Goal: Task Accomplishment & Management: Use online tool/utility

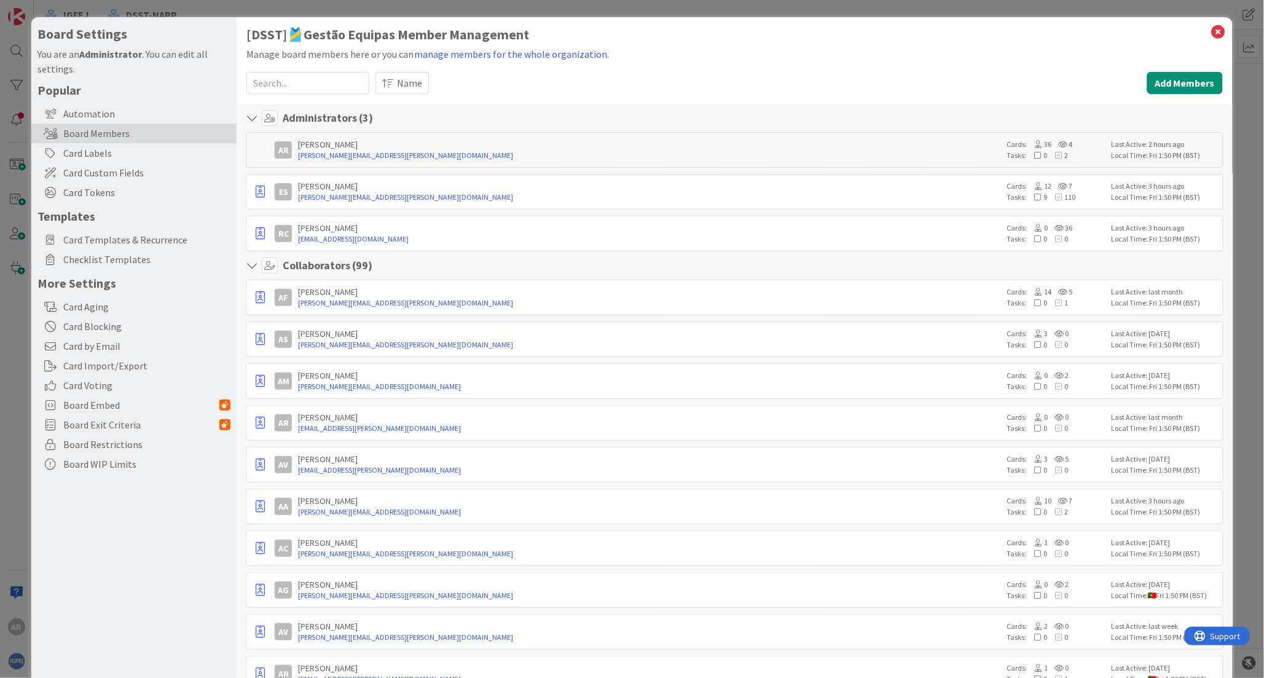
click at [133, 133] on div "Board Members" at bounding box center [133, 134] width 205 height 20
click at [1158, 85] on button "Add Members" at bounding box center [1185, 83] width 76 height 22
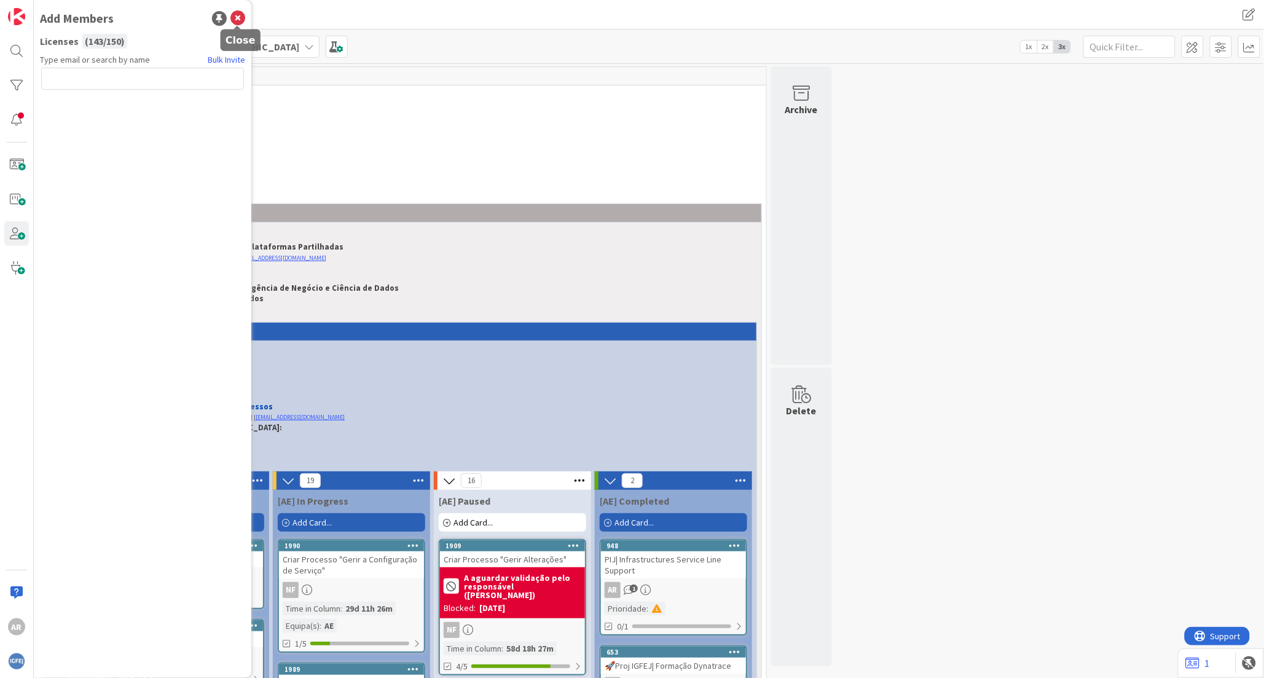
click at [238, 17] on icon at bounding box center [237, 18] width 15 height 15
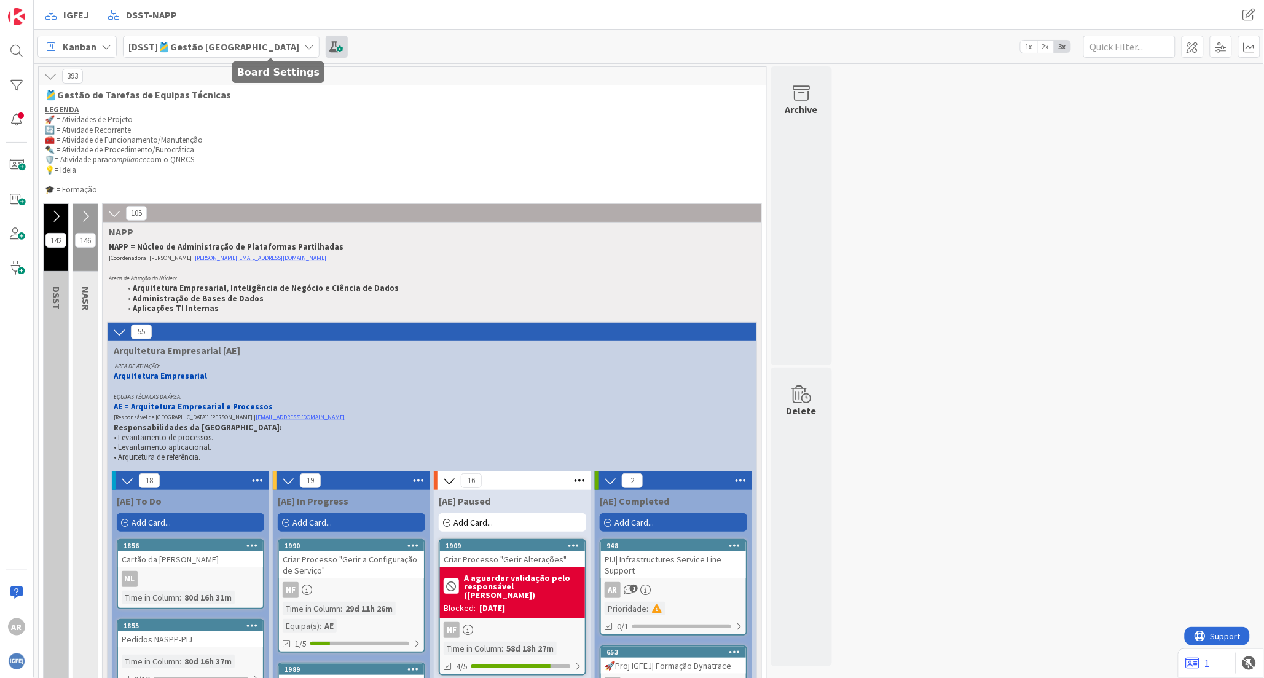
click at [326, 42] on span at bounding box center [337, 47] width 22 height 22
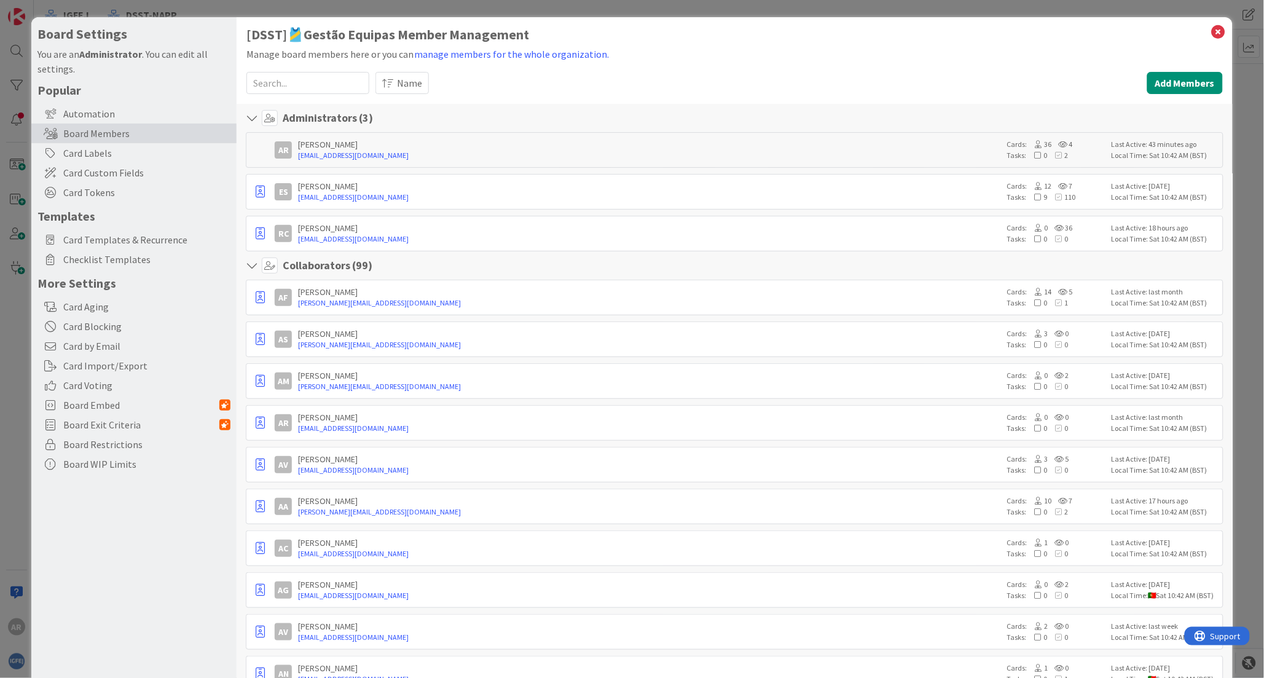
click at [14, 657] on div "Board Settings You are an Administrator . You can edit all settings. Popular Au…" at bounding box center [632, 339] width 1264 height 678
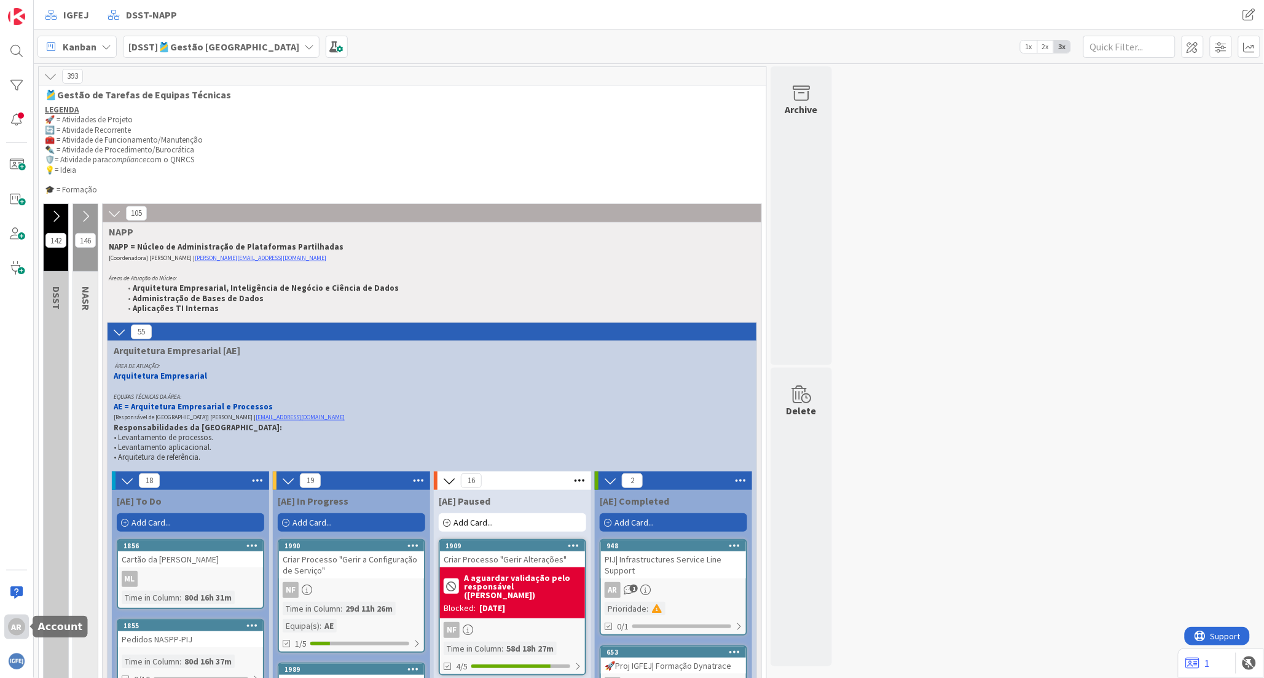
click at [22, 631] on div "AR" at bounding box center [16, 626] width 17 height 17
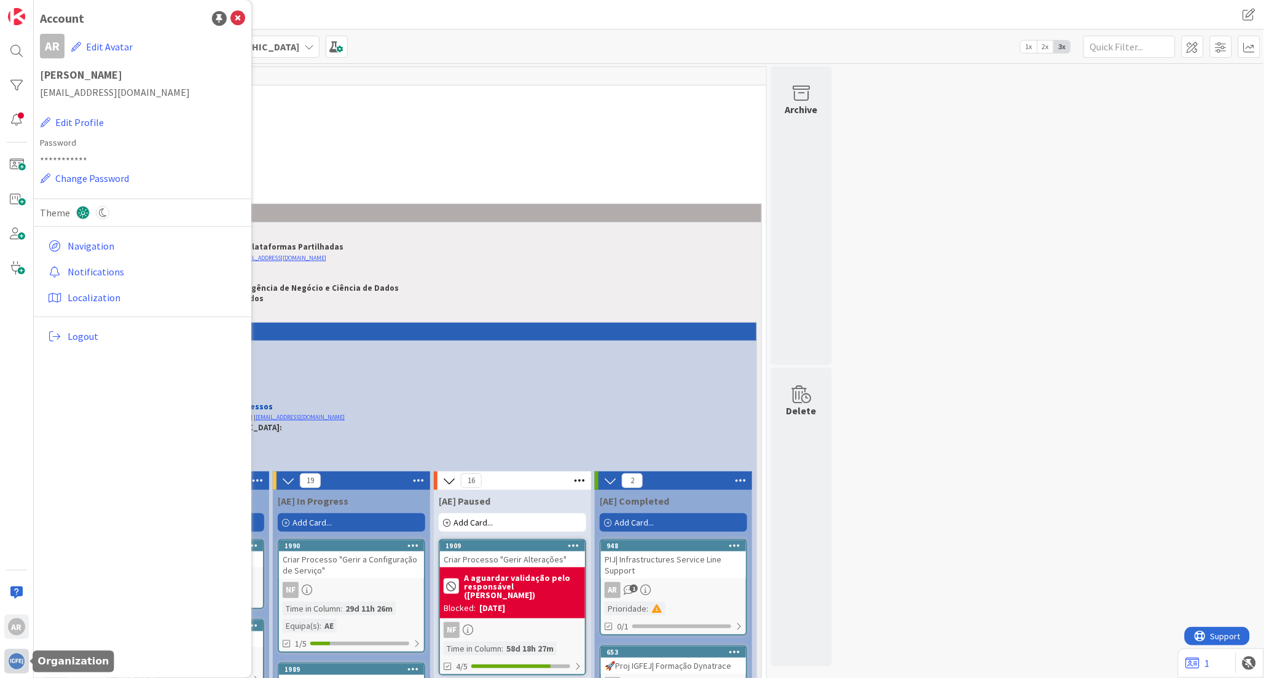
click at [15, 656] on img at bounding box center [16, 661] width 17 height 17
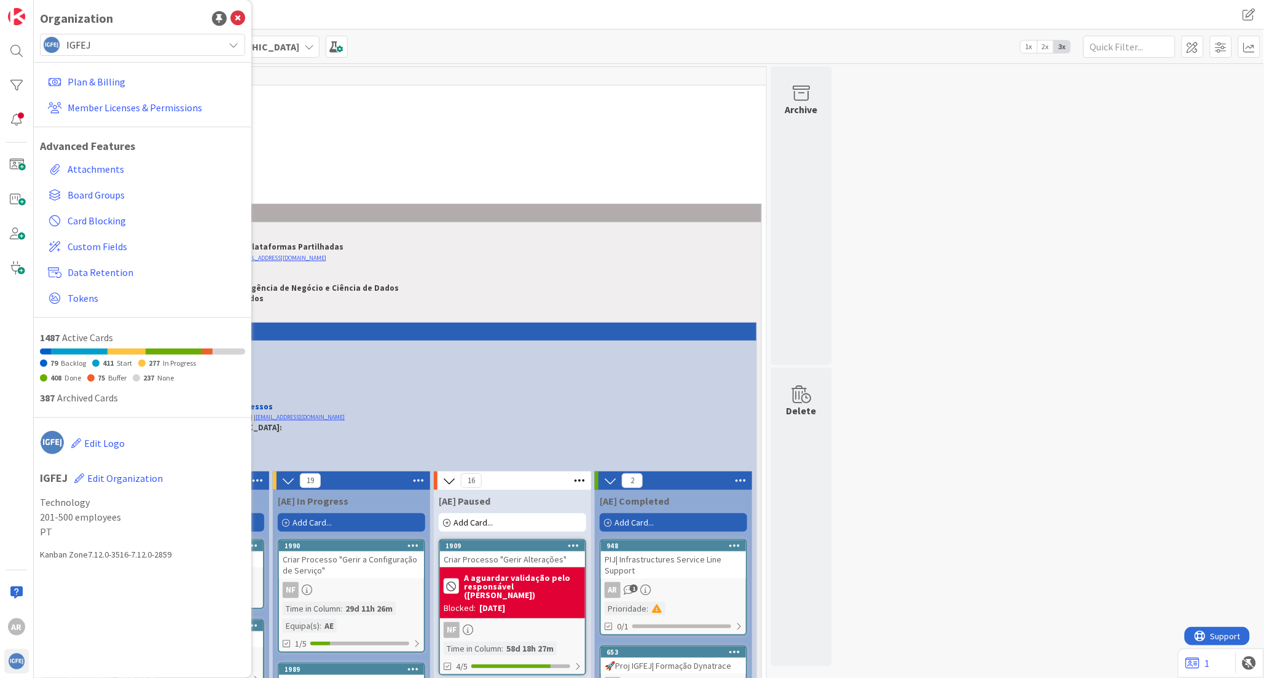
click at [227, 45] on div "IGFEJ" at bounding box center [142, 45] width 205 height 22
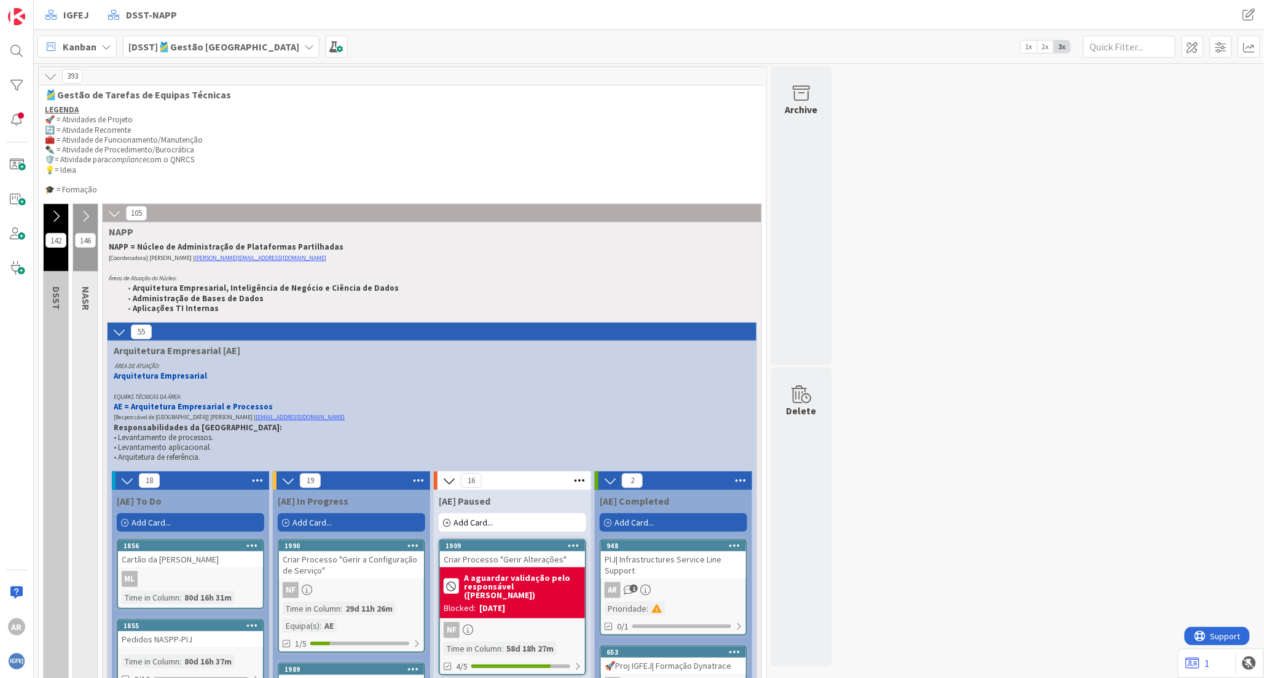
click at [445, 277] on p "Áreas de Atuação do Núcleo:" at bounding box center [425, 278] width 632 height 10
click at [1223, 640] on span "Support" at bounding box center [1224, 634] width 30 height 15
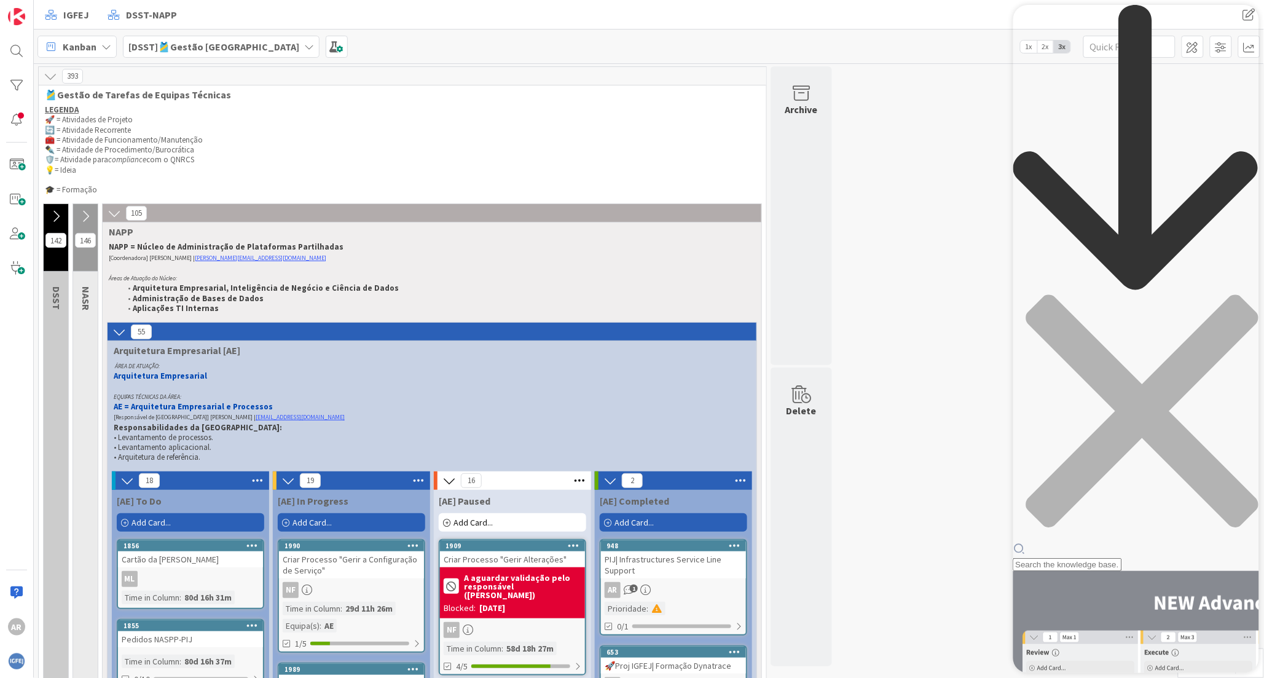
click at [1078, 69] on div "Resource Center Header" at bounding box center [1136, 288] width 246 height 566
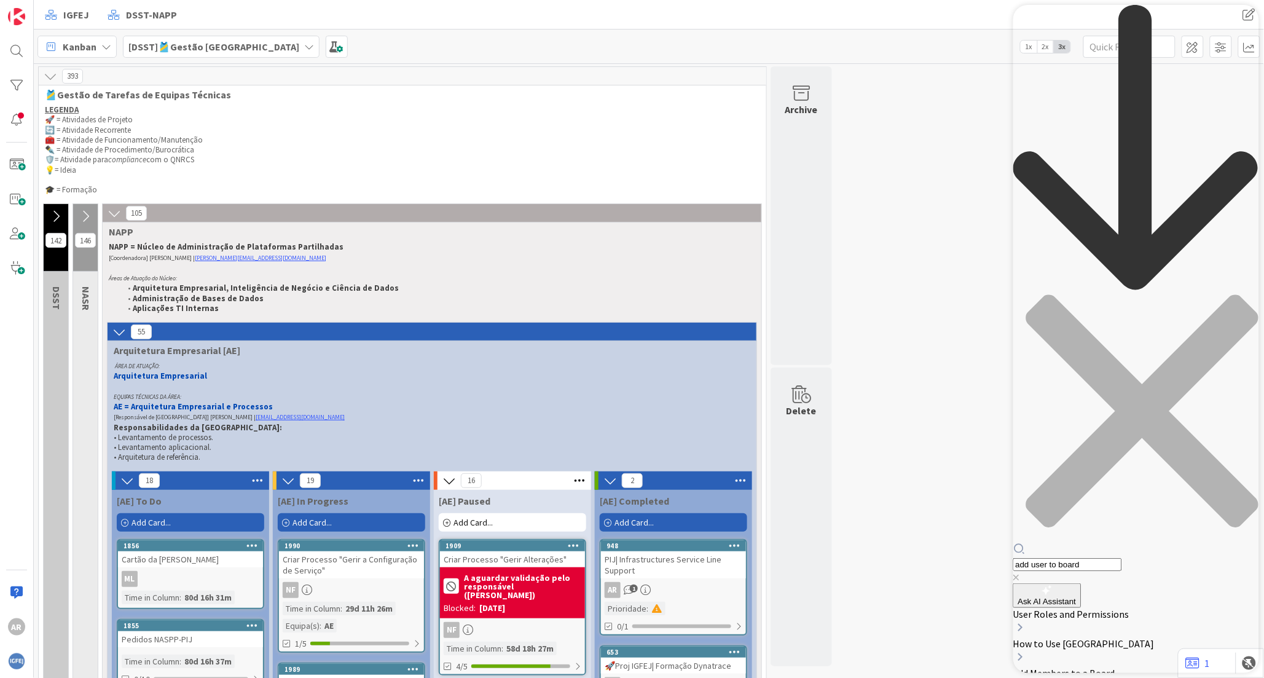
type input "add user to board"
click at [1115, 608] on span "Add Members to a Board" at bounding box center [1064, 614] width 102 height 12
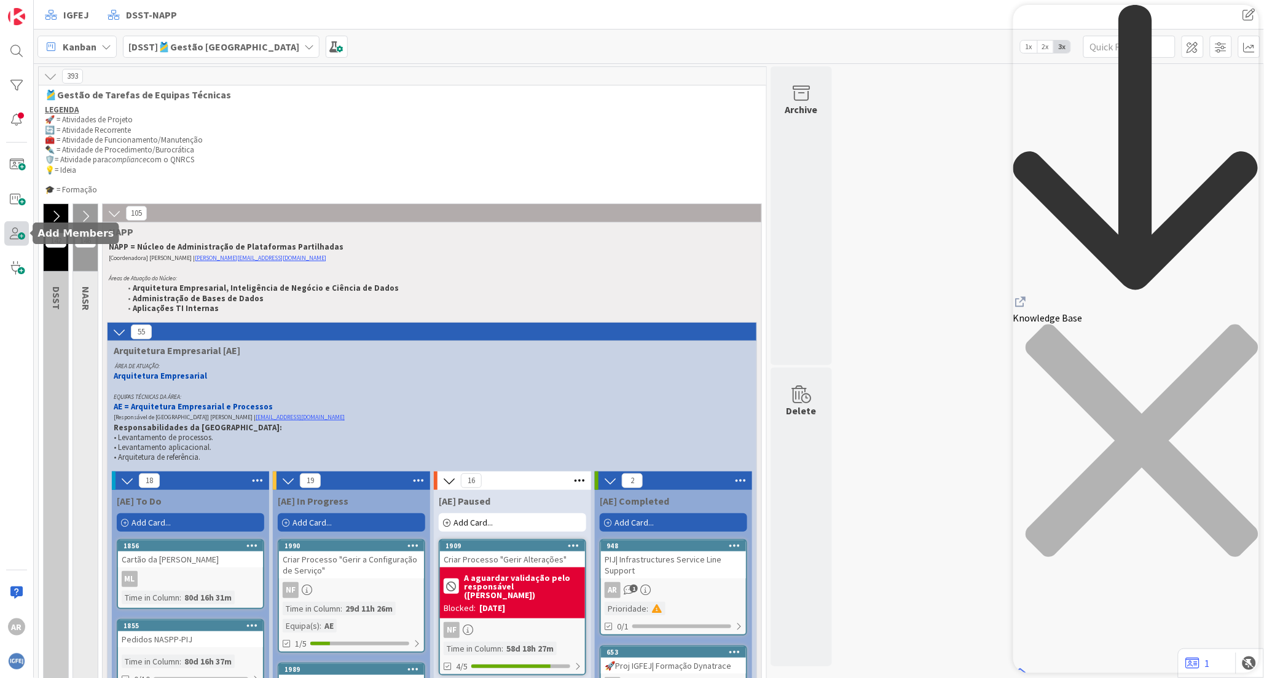
click at [21, 237] on span at bounding box center [16, 233] width 25 height 25
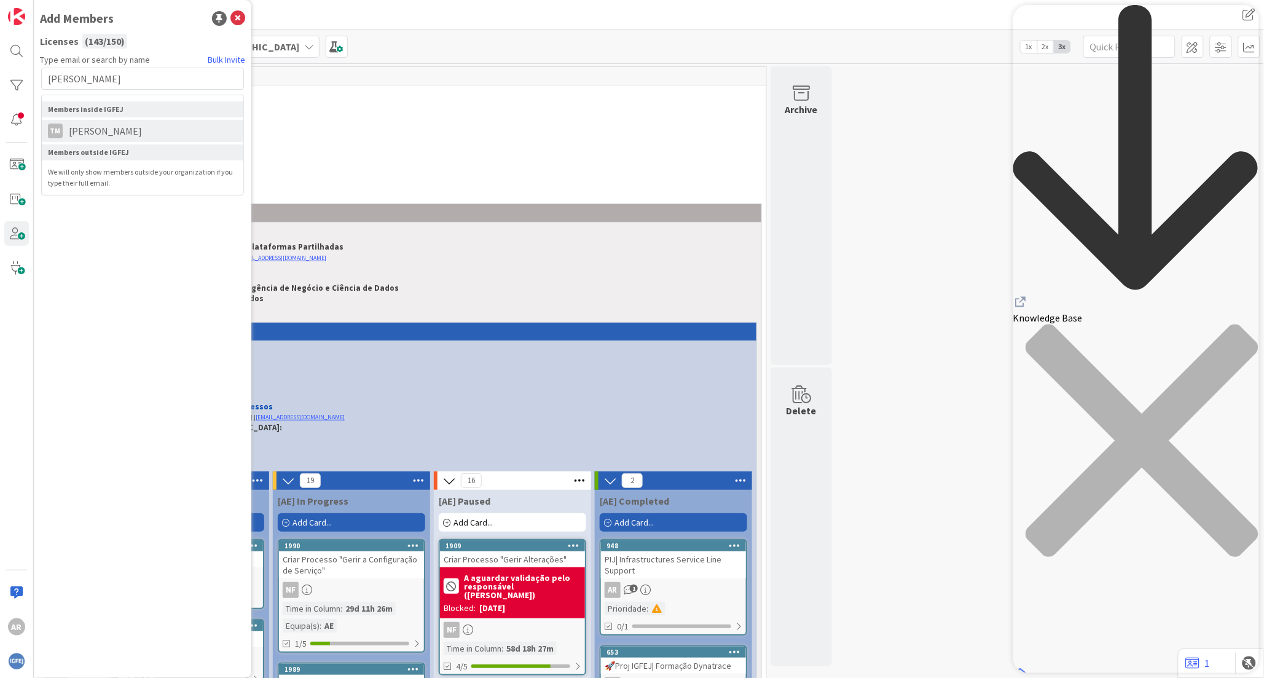
type input "[PERSON_NAME]"
click at [89, 121] on li "Tm [PERSON_NAME]" at bounding box center [143, 131] width 202 height 22
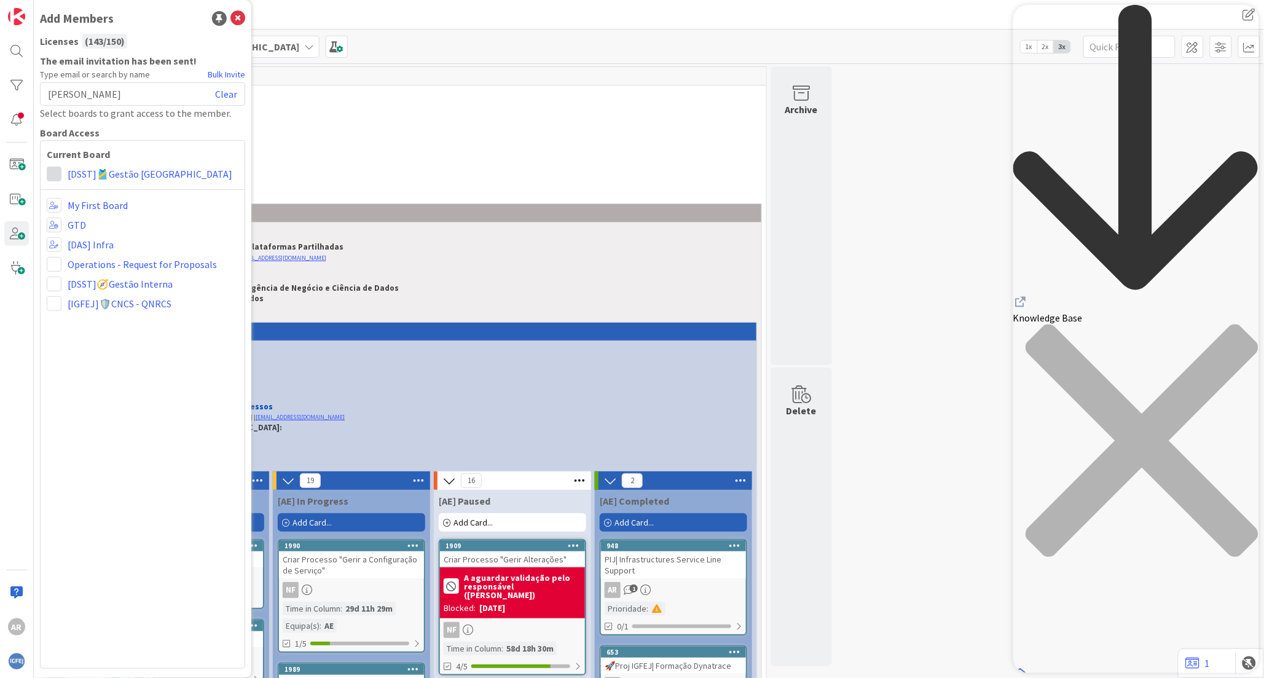
click at [54, 175] on span at bounding box center [54, 174] width 15 height 15
click at [60, 220] on icon at bounding box center [58, 221] width 10 height 18
click at [53, 207] on span at bounding box center [54, 205] width 15 height 15
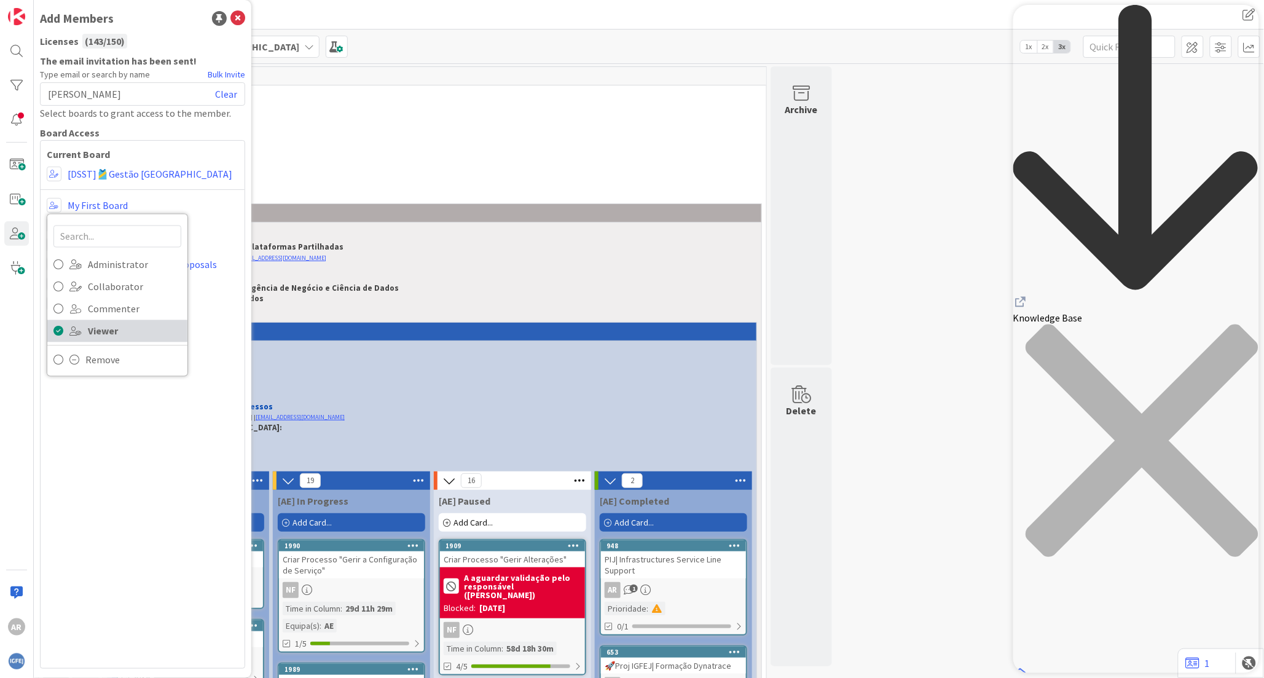
click at [58, 333] on icon at bounding box center [58, 331] width 10 height 18
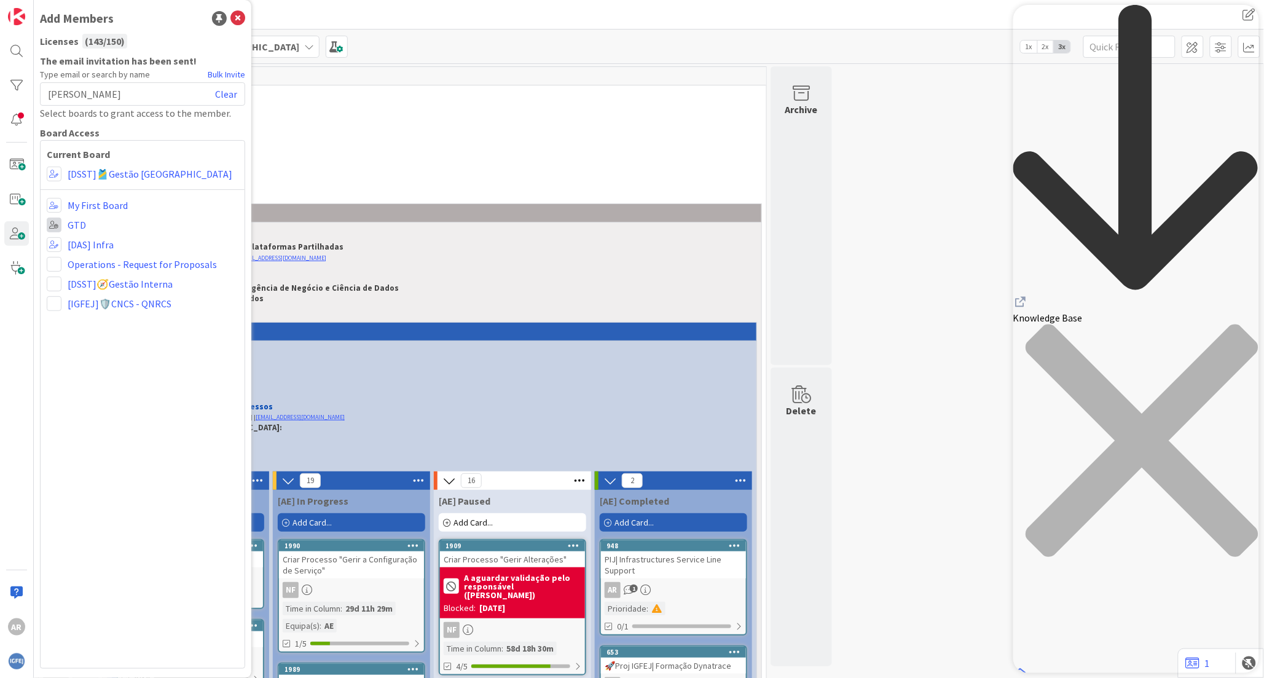
click at [57, 224] on span at bounding box center [54, 225] width 15 height 15
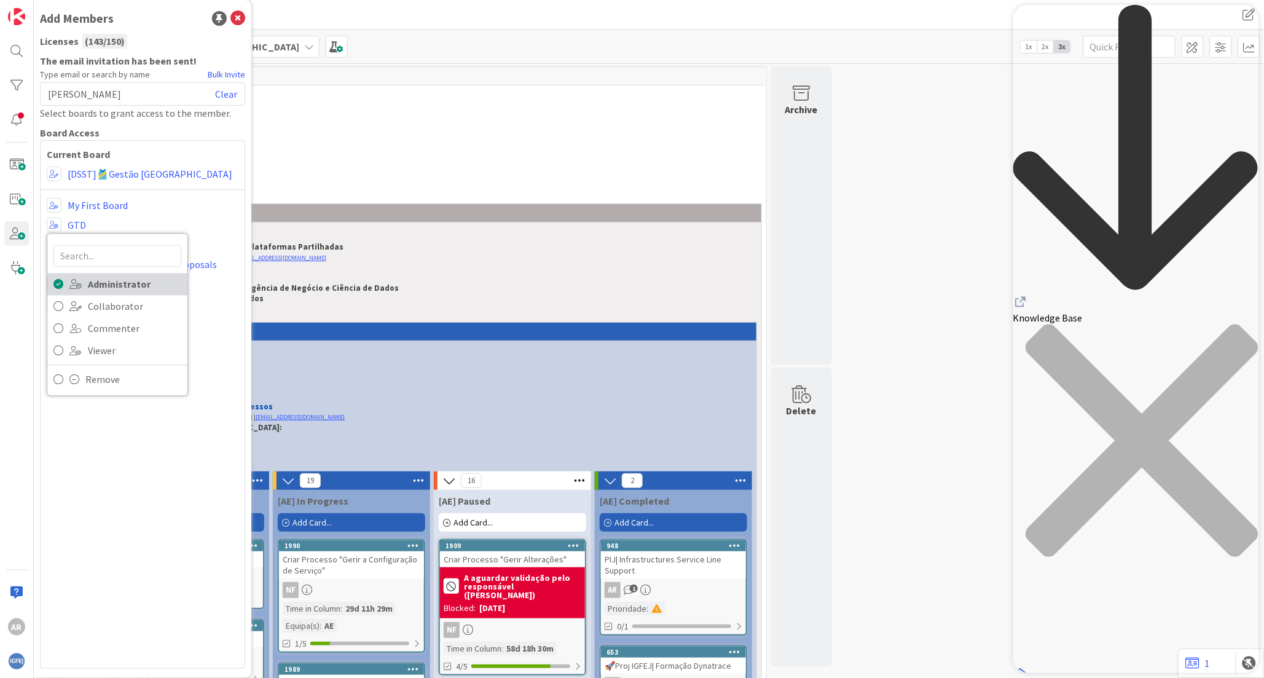
click at [54, 280] on icon at bounding box center [58, 284] width 10 height 18
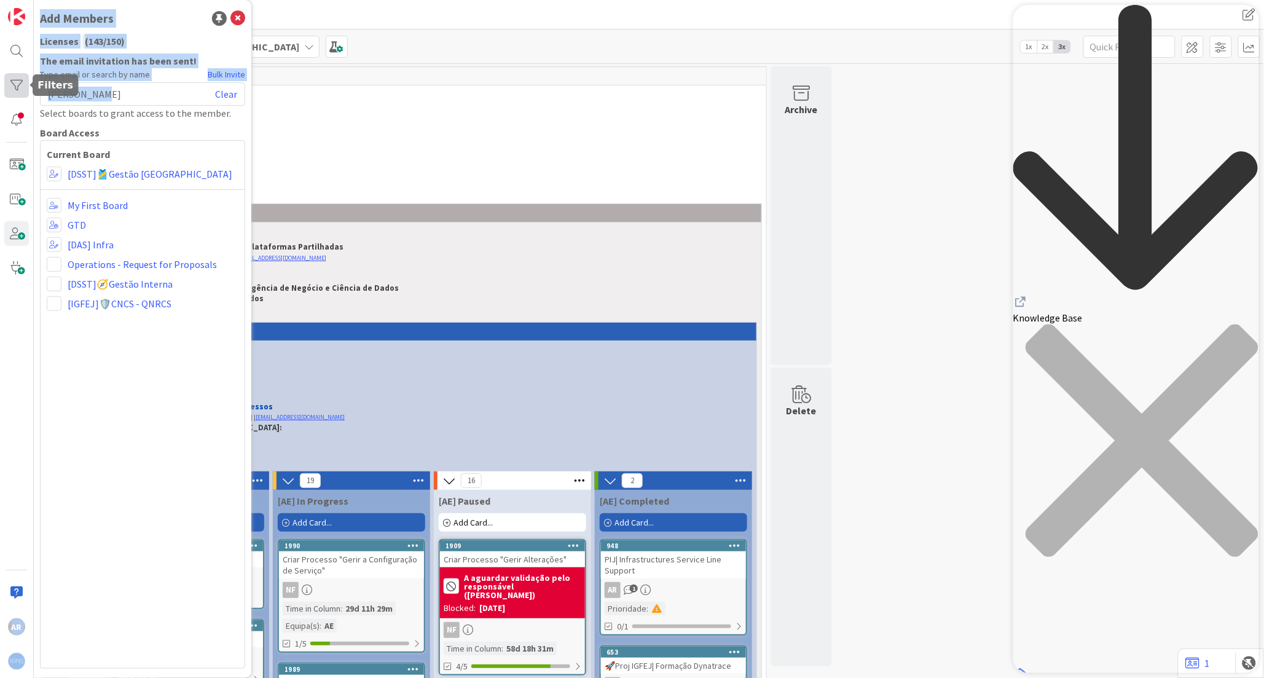
drag, startPoint x: 108, startPoint y: 90, endPoint x: 4, endPoint y: 84, distance: 104.0
click at [4, 84] on div "AR Add Members Licenses ( 143 / 150 ) The email invitation has been sent! Type …" at bounding box center [17, 339] width 34 height 678
click at [97, 90] on span "[PERSON_NAME]" at bounding box center [84, 94] width 73 height 15
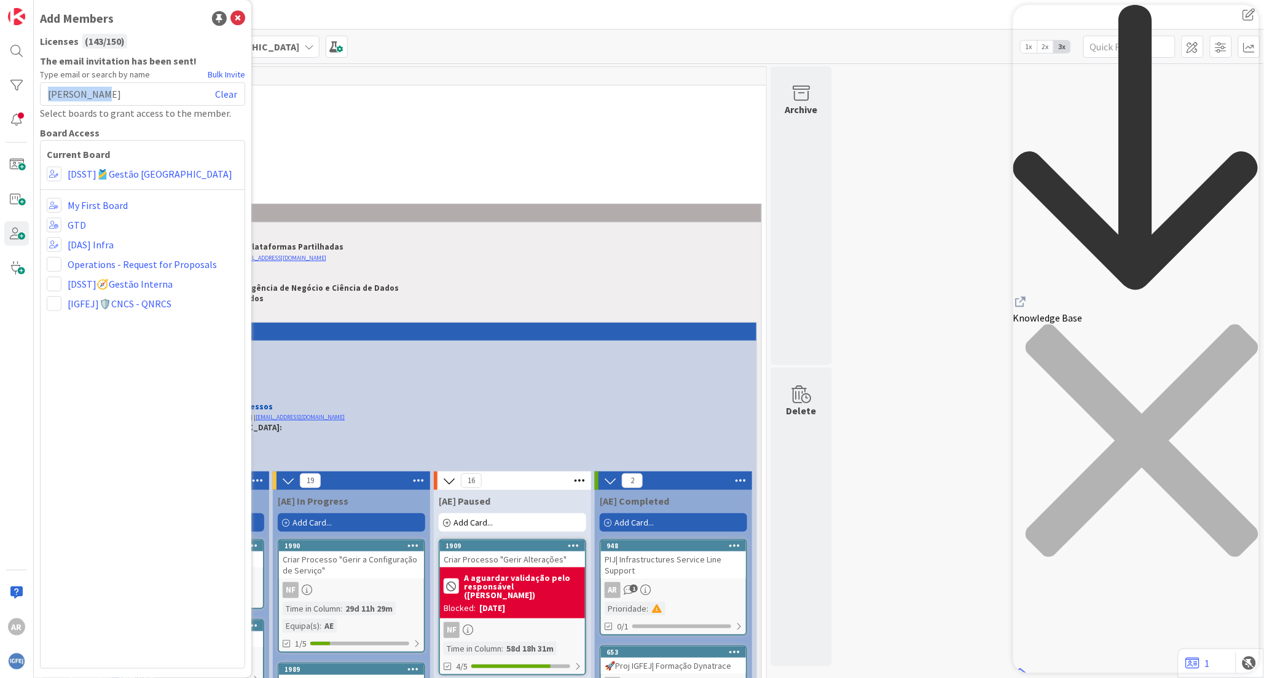
drag, startPoint x: 121, startPoint y: 92, endPoint x: 46, endPoint y: 93, distance: 75.0
click at [46, 93] on div "[PERSON_NAME] muanda Clear" at bounding box center [142, 93] width 205 height 23
click at [103, 91] on div "[PERSON_NAME] muanda Clear" at bounding box center [142, 93] width 205 height 23
click at [114, 92] on div "[PERSON_NAME] muanda Clear" at bounding box center [142, 93] width 205 height 23
click at [114, 361] on div "Current Board Administrator Collaborator Commenter Viewer Remove [DSST]🎽Gestão …" at bounding box center [142, 404] width 205 height 528
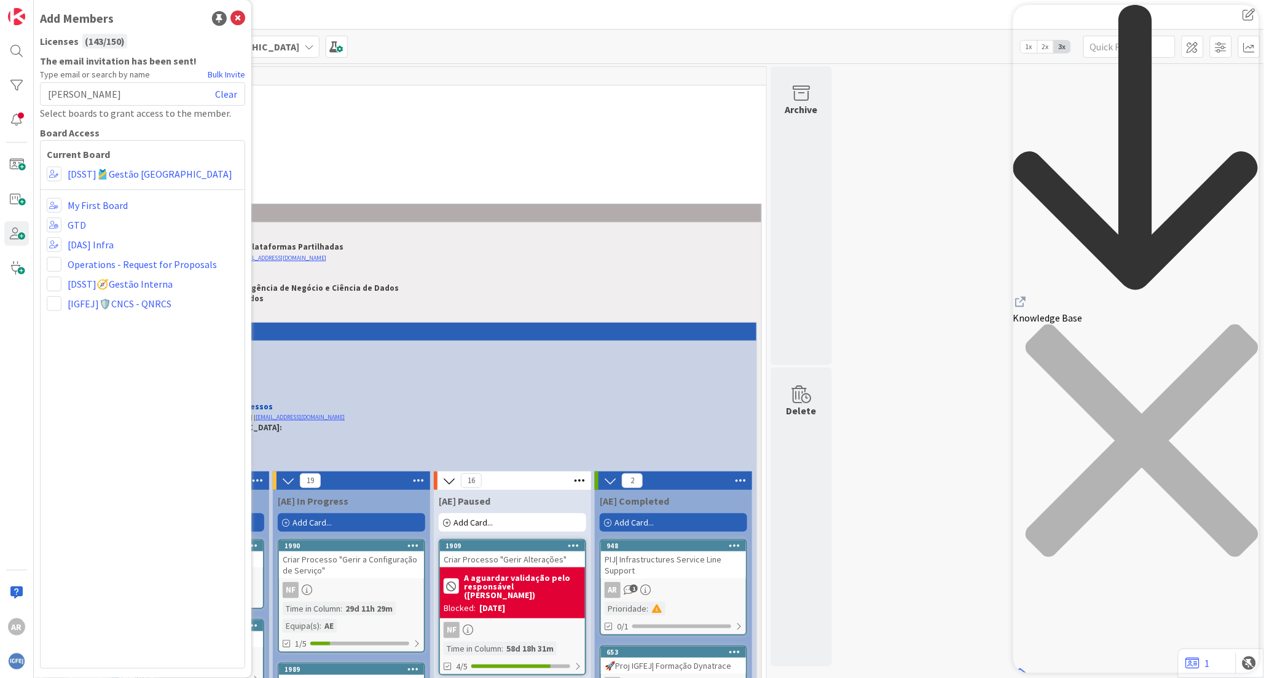
click at [213, 88] on div "[PERSON_NAME] muanda Clear" at bounding box center [142, 93] width 205 height 23
click at [223, 90] on link "Clear" at bounding box center [226, 94] width 22 height 15
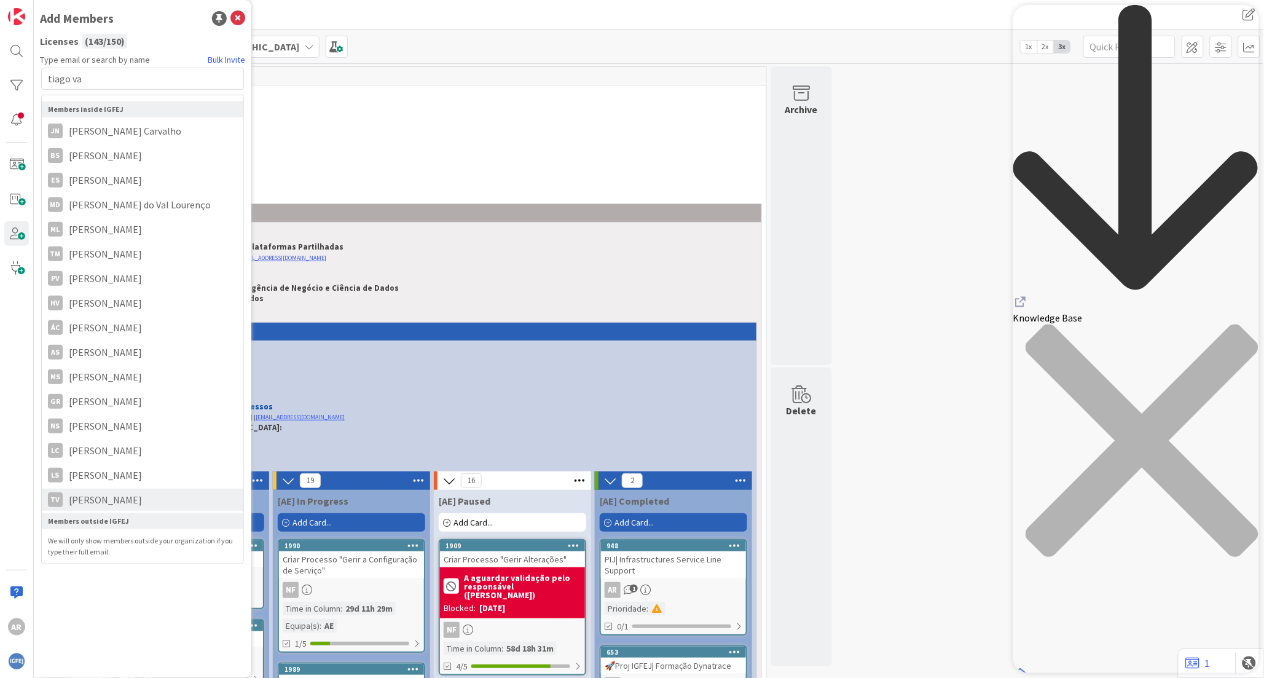
type input "tiago va"
click at [114, 503] on span "[PERSON_NAME]" at bounding box center [105, 499] width 85 height 15
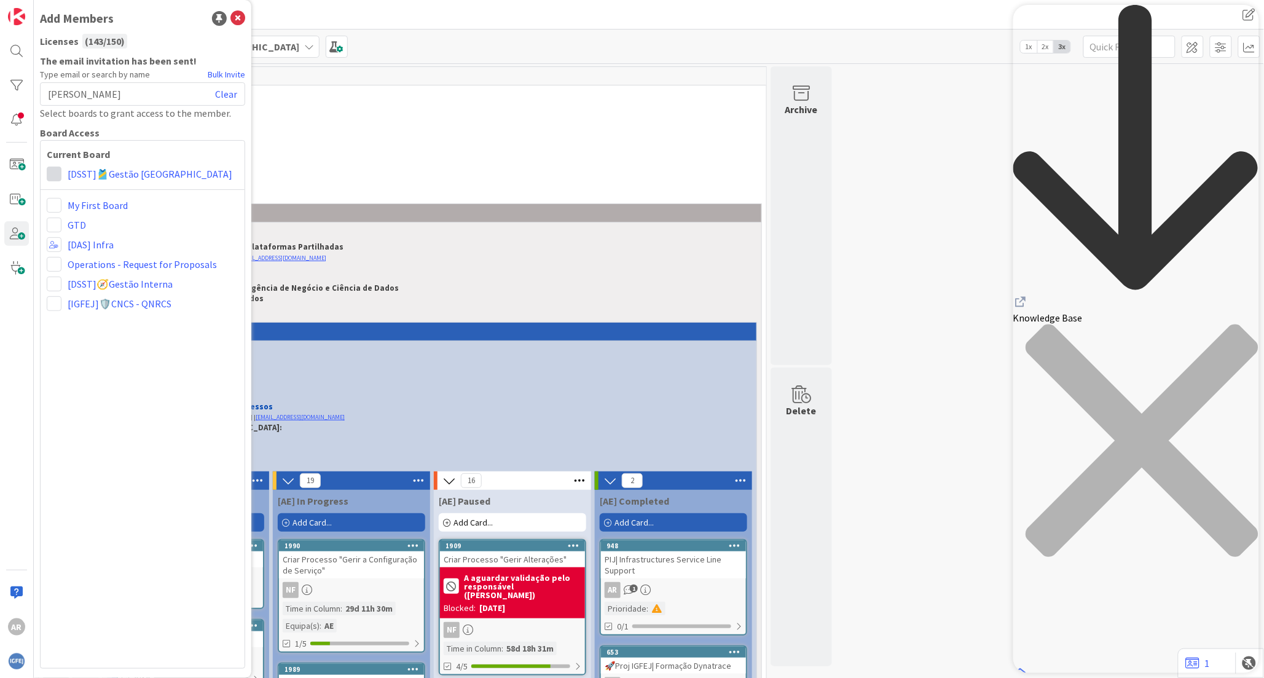
click at [57, 177] on span at bounding box center [54, 174] width 15 height 15
click at [54, 222] on icon at bounding box center [58, 221] width 10 height 18
click at [223, 90] on link "Clear" at bounding box center [226, 94] width 22 height 15
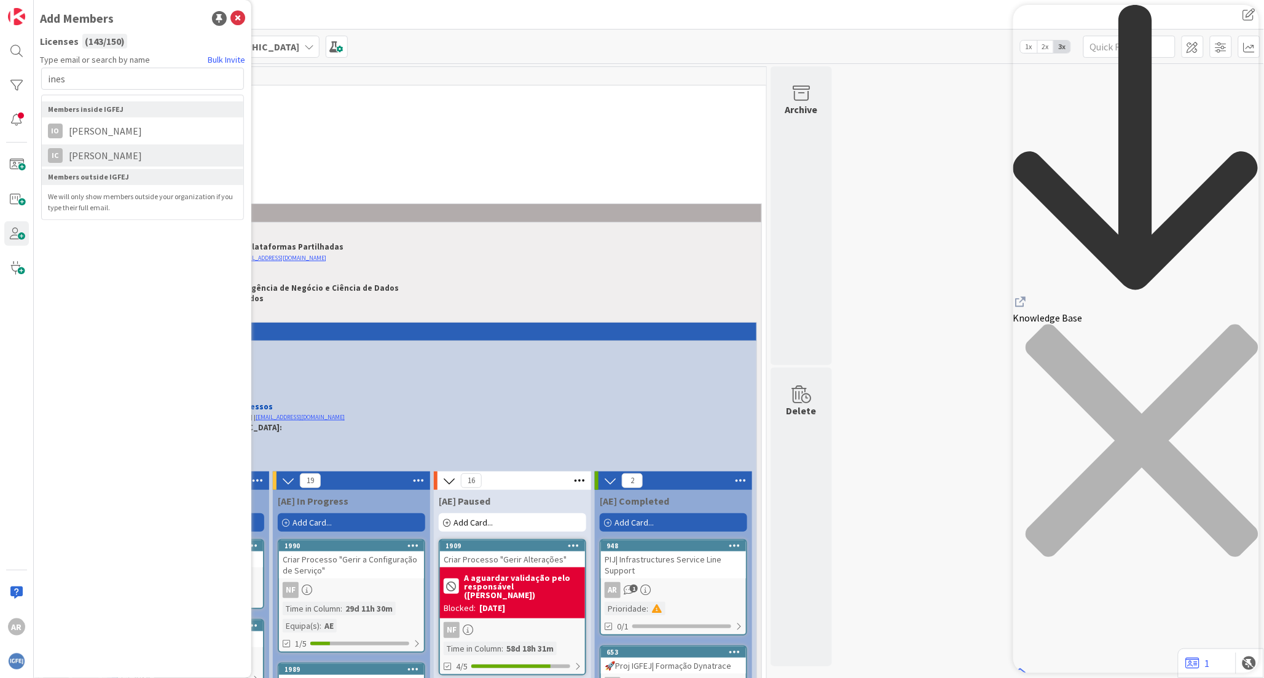
type input "ines"
click at [114, 159] on span "[PERSON_NAME]" at bounding box center [105, 155] width 85 height 15
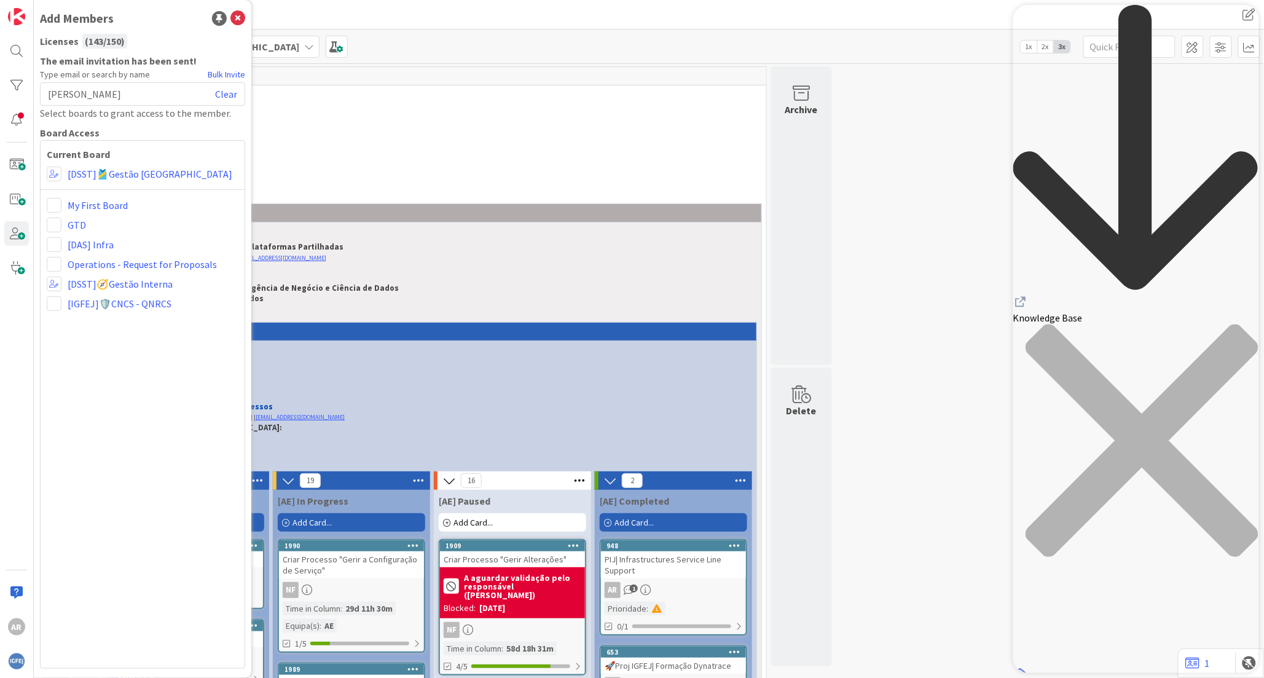
click at [183, 96] on div "[PERSON_NAME] Clear" at bounding box center [142, 93] width 205 height 23
click at [222, 90] on link "Clear" at bounding box center [226, 94] width 22 height 15
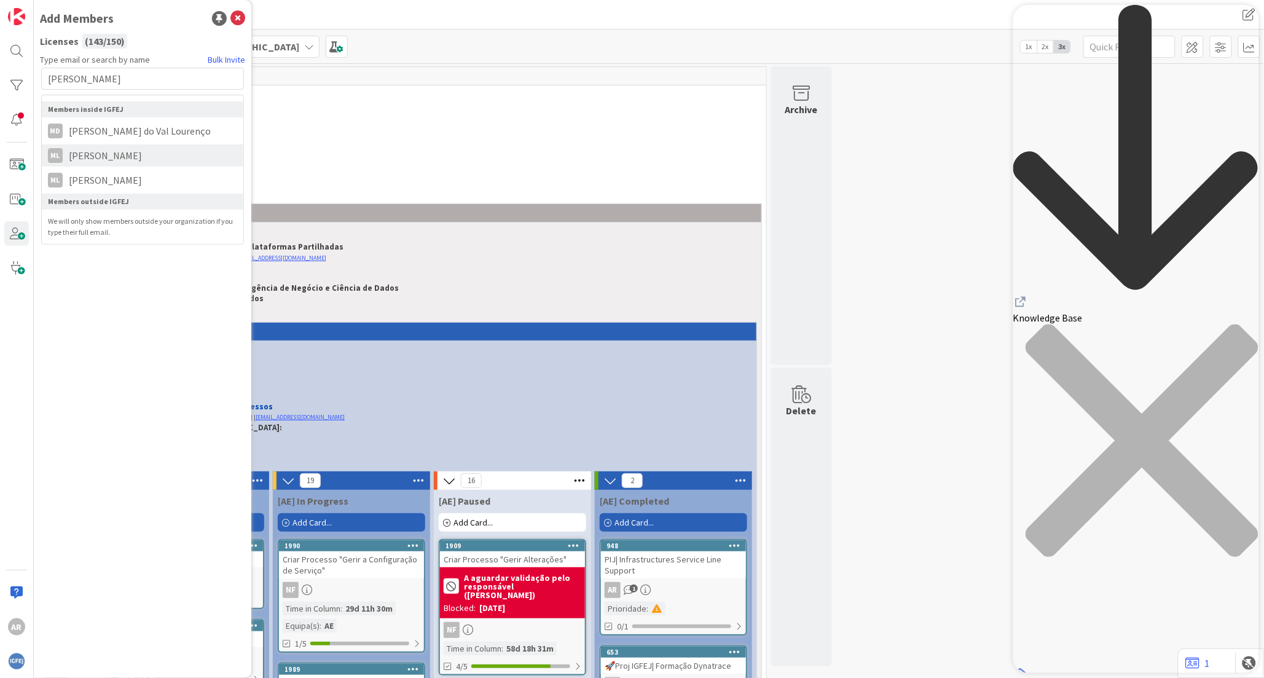
type input "[PERSON_NAME]"
click at [112, 162] on span "[PERSON_NAME]" at bounding box center [105, 155] width 85 height 15
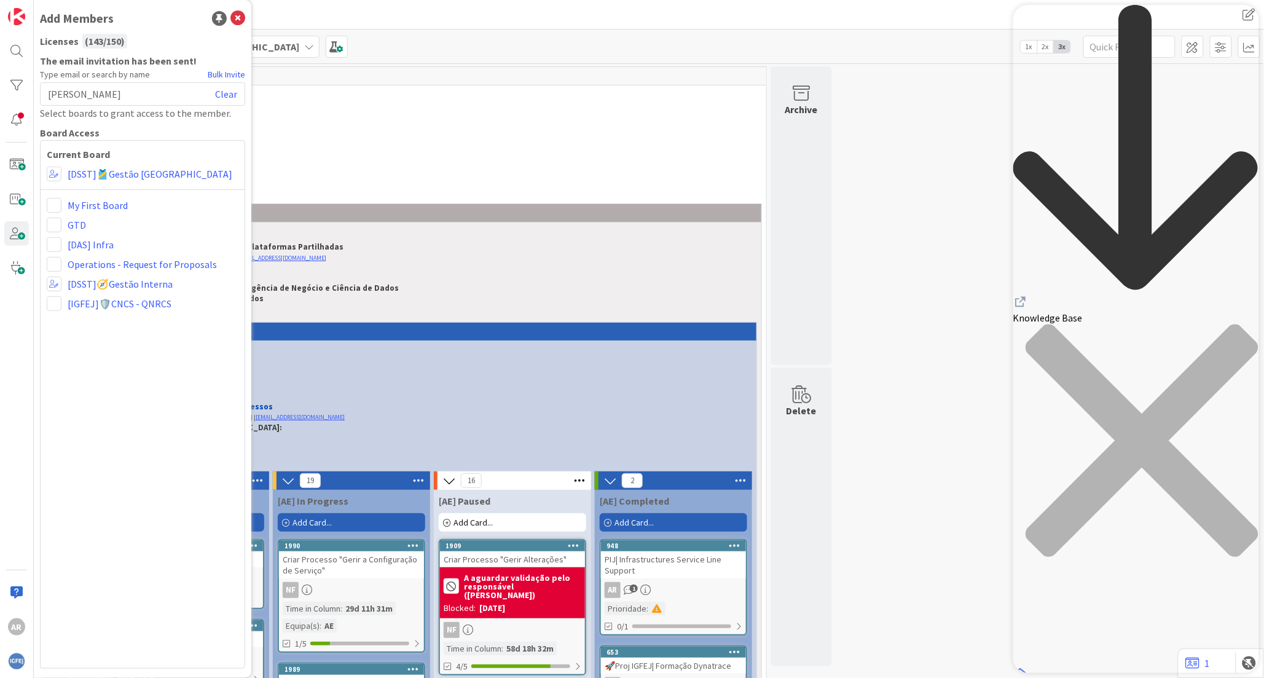
click at [117, 92] on div "[PERSON_NAME] Clear" at bounding box center [142, 93] width 205 height 23
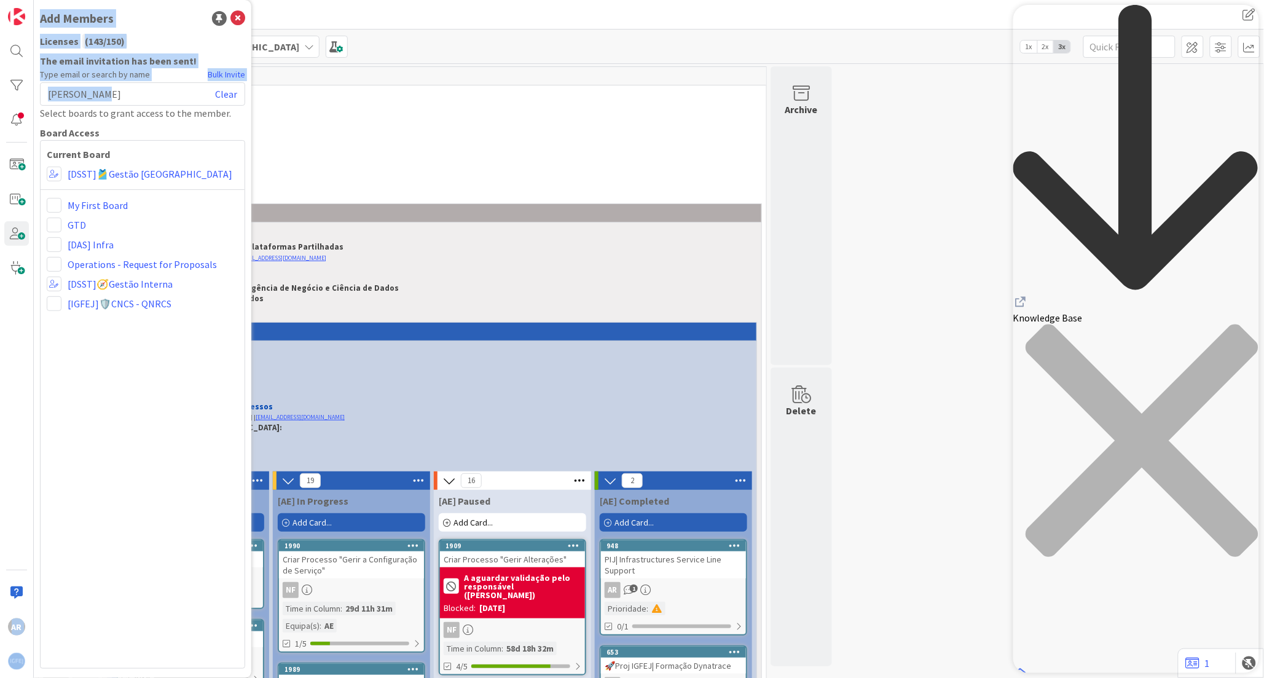
drag, startPoint x: 130, startPoint y: 92, endPoint x: 33, endPoint y: 88, distance: 97.2
click at [33, 88] on div "AR Add Members Licenses ( 143 / 150 ) The email invitation has been sent! Type …" at bounding box center [17, 339] width 34 height 678
click at [103, 93] on div "[PERSON_NAME] Clear" at bounding box center [142, 93] width 205 height 23
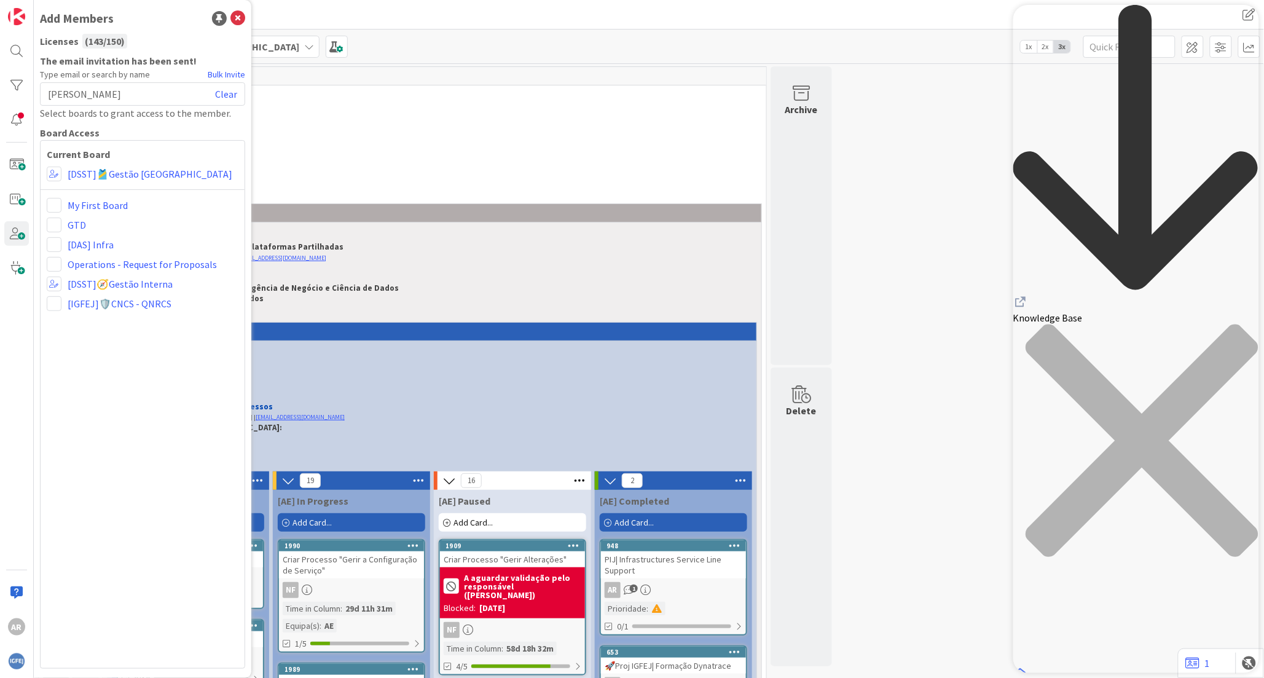
drag, startPoint x: 115, startPoint y: 93, endPoint x: 100, endPoint y: 93, distance: 15.4
click at [100, 93] on div "[PERSON_NAME] Clear" at bounding box center [142, 93] width 205 height 23
click at [232, 91] on link "Clear" at bounding box center [226, 94] width 22 height 15
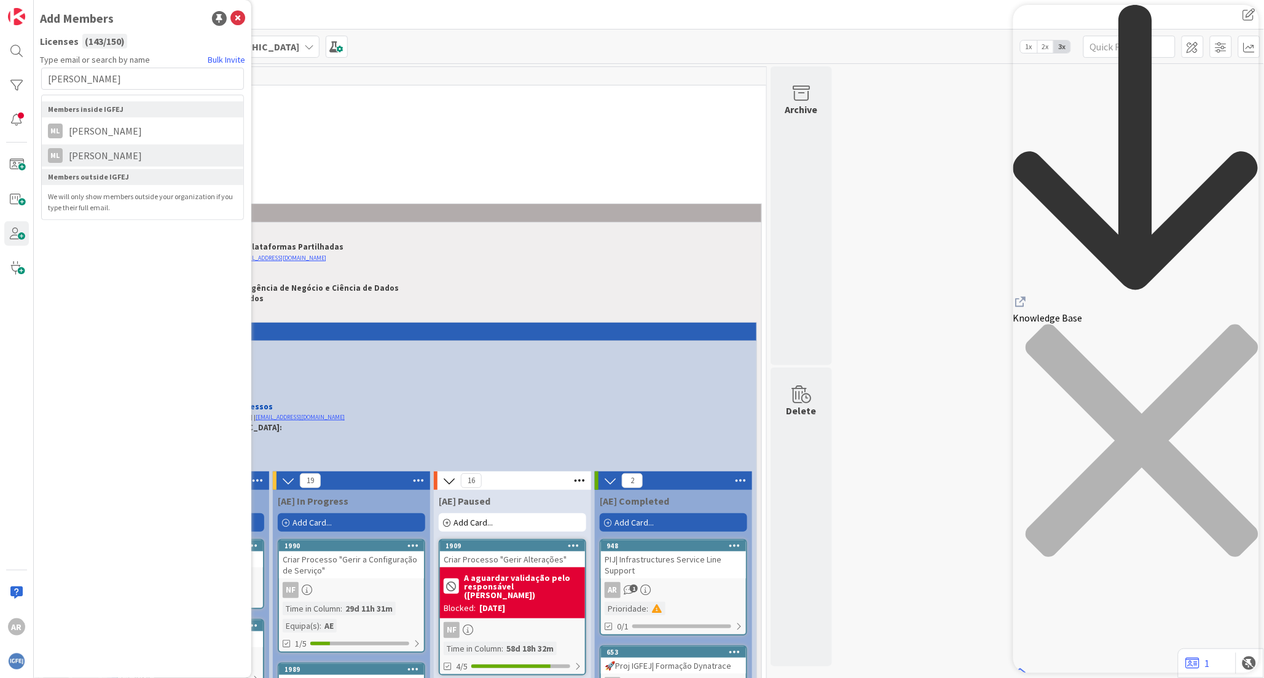
type input "[PERSON_NAME]"
click at [119, 150] on span "[PERSON_NAME]" at bounding box center [105, 155] width 85 height 15
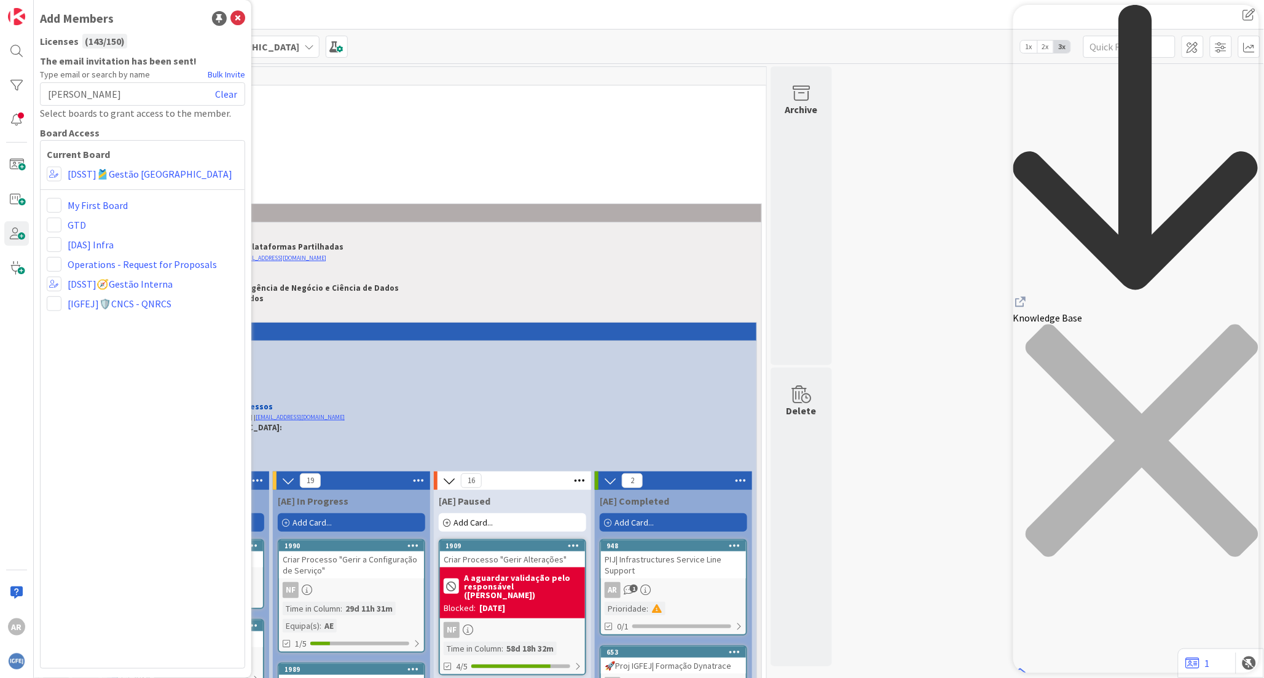
click at [146, 90] on div "[PERSON_NAME]" at bounding box center [142, 93] width 205 height 23
drag, startPoint x: 81, startPoint y: 80, endPoint x: 54, endPoint y: 79, distance: 27.1
click at [54, 79] on div "The email invitation has been sent! Type email or search by name Bulk Invite [P…" at bounding box center [142, 360] width 205 height 615
click at [94, 92] on span "[PERSON_NAME]" at bounding box center [84, 94] width 73 height 15
click at [222, 92] on link "Clear" at bounding box center [226, 94] width 22 height 15
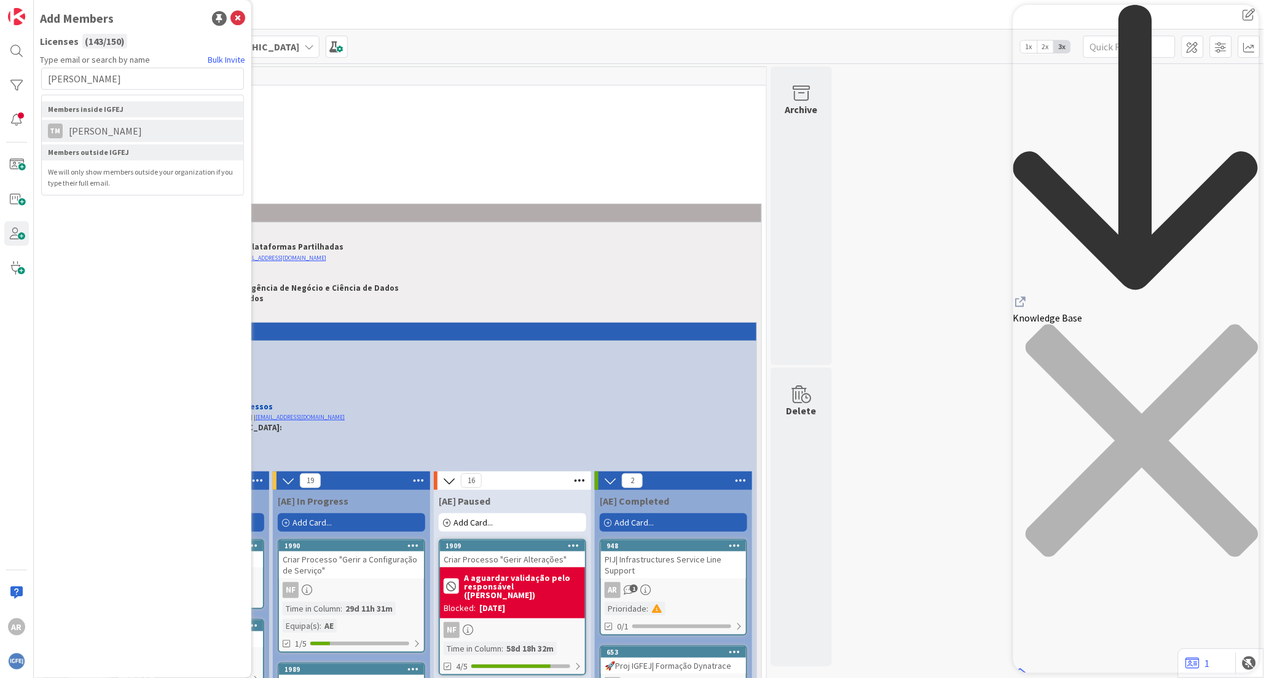
type input "[PERSON_NAME]"
click at [114, 133] on span "[PERSON_NAME]" at bounding box center [105, 131] width 85 height 15
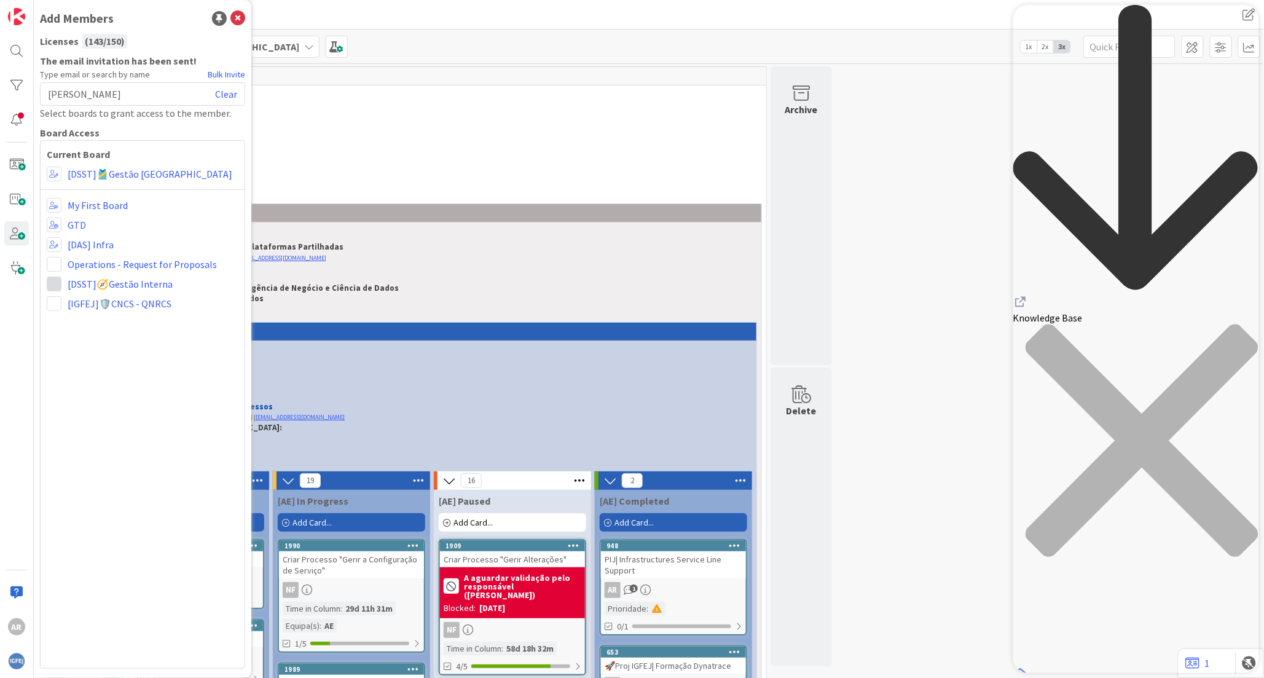
click at [58, 281] on span at bounding box center [54, 284] width 15 height 15
click at [56, 323] on icon at bounding box center [58, 331] width 10 height 18
click at [108, 93] on div "[PERSON_NAME] muanda Clear" at bounding box center [142, 93] width 205 height 23
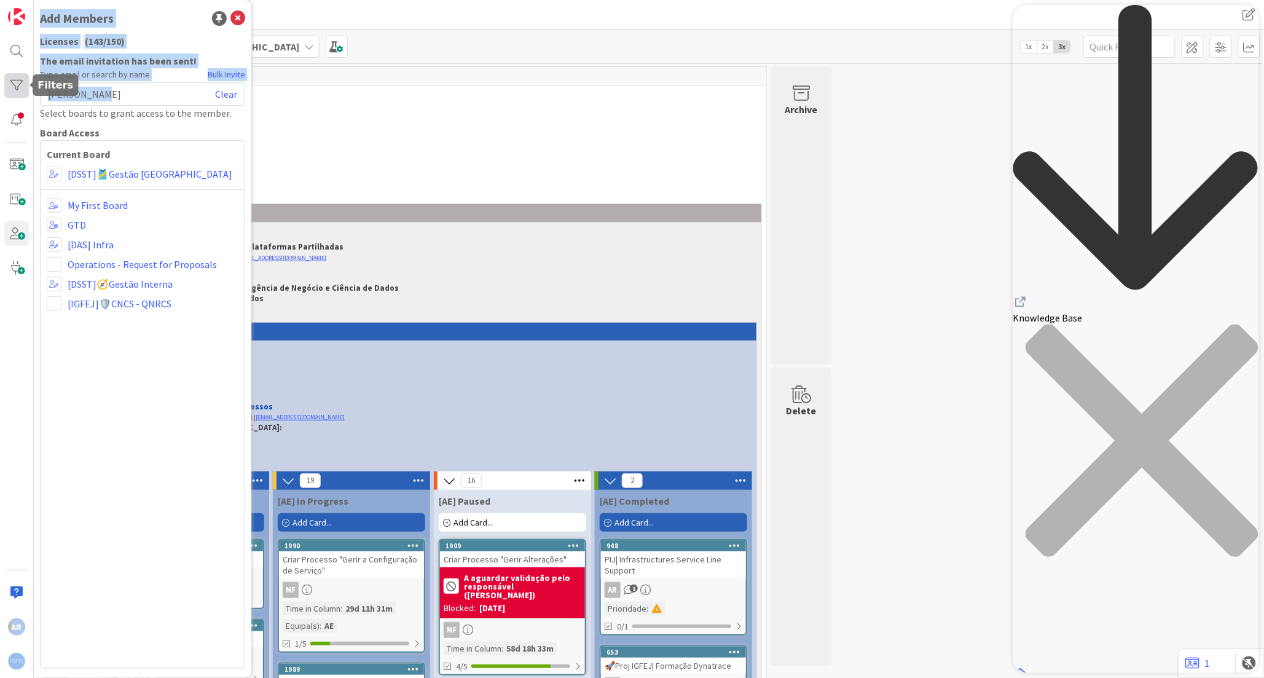
drag, startPoint x: 127, startPoint y: 94, endPoint x: 10, endPoint y: 96, distance: 116.8
click at [10, 96] on div "AR Add Members Licenses ( 143 / 150 ) The email invitation has been sent! Type …" at bounding box center [17, 339] width 34 height 678
click at [109, 96] on div "[PERSON_NAME] muanda Clear" at bounding box center [142, 93] width 205 height 23
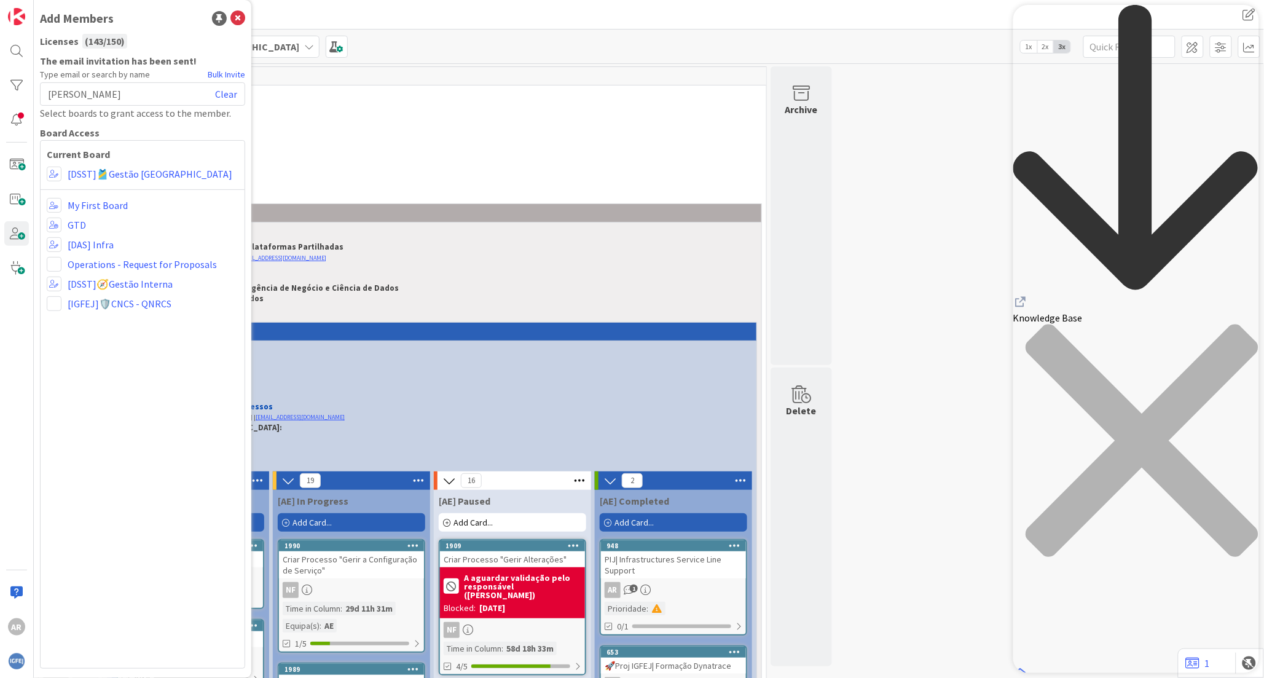
drag, startPoint x: 222, startPoint y: 92, endPoint x: 209, endPoint y: 95, distance: 13.3
click at [222, 92] on link "Clear" at bounding box center [226, 94] width 22 height 15
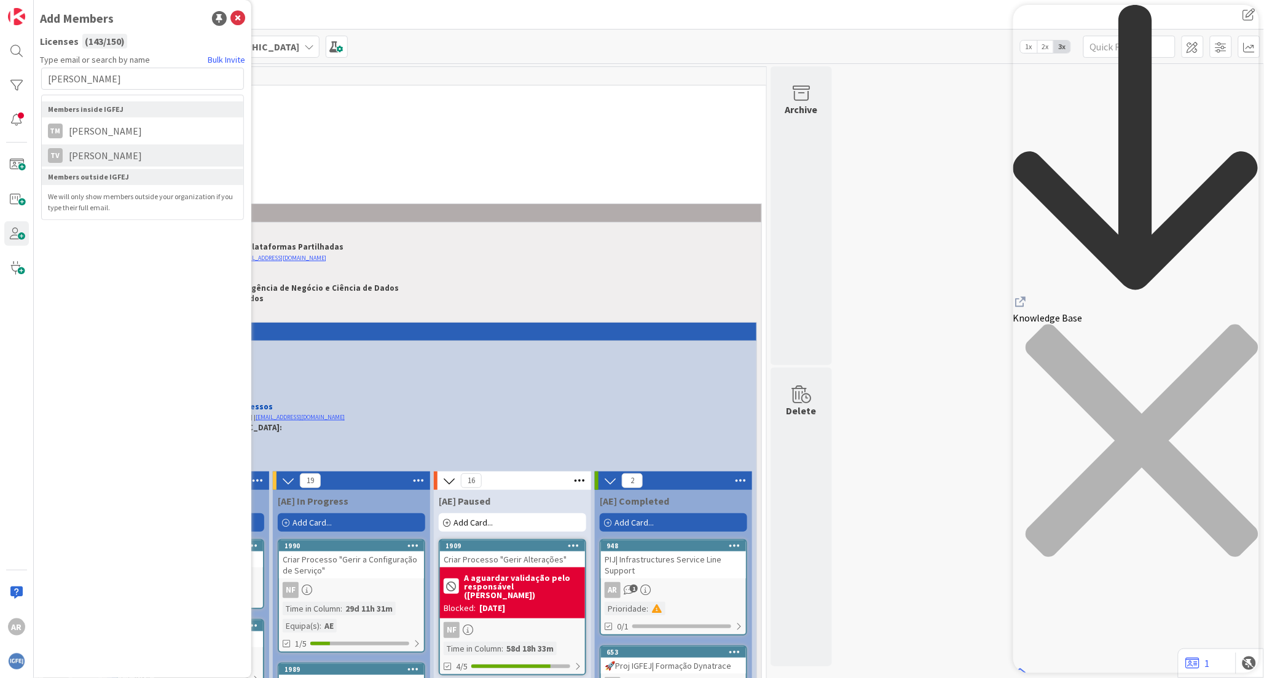
type input "[PERSON_NAME]"
click at [116, 151] on span "[PERSON_NAME]" at bounding box center [105, 155] width 85 height 15
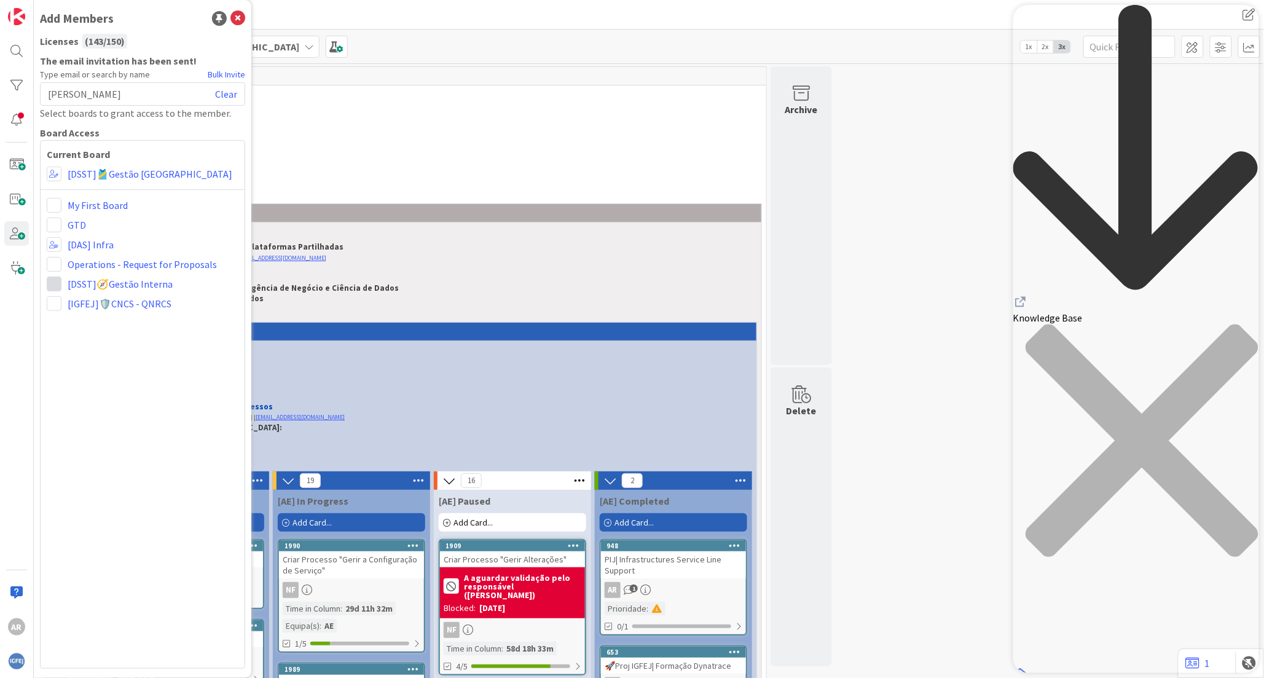
click at [57, 281] on span at bounding box center [54, 284] width 15 height 15
click at [76, 326] on span at bounding box center [75, 331] width 12 height 10
drag, startPoint x: 122, startPoint y: 93, endPoint x: 37, endPoint y: 93, distance: 84.8
click at [37, 93] on div "Add Members Licenses ( 143 / 150 ) The email invitation has been sent! Type ema…" at bounding box center [143, 339] width 218 height 678
drag, startPoint x: 231, startPoint y: 95, endPoint x: 224, endPoint y: 100, distance: 8.4
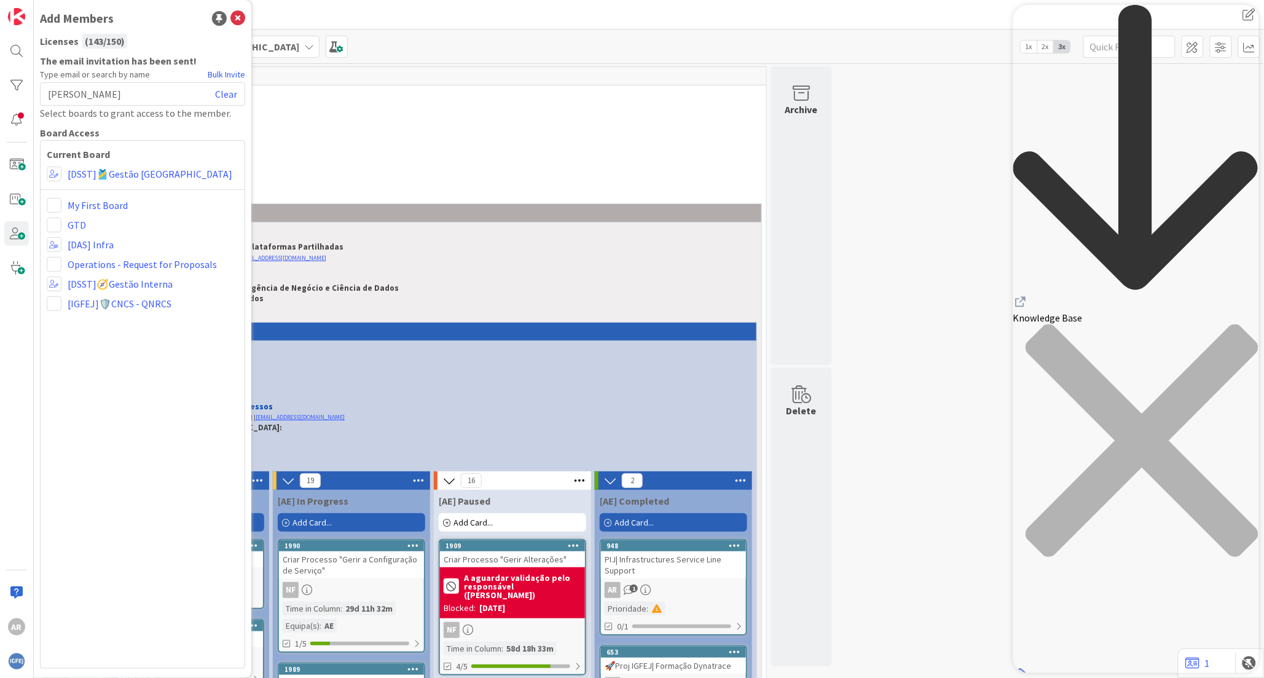
click at [230, 99] on link "Clear" at bounding box center [226, 94] width 22 height 15
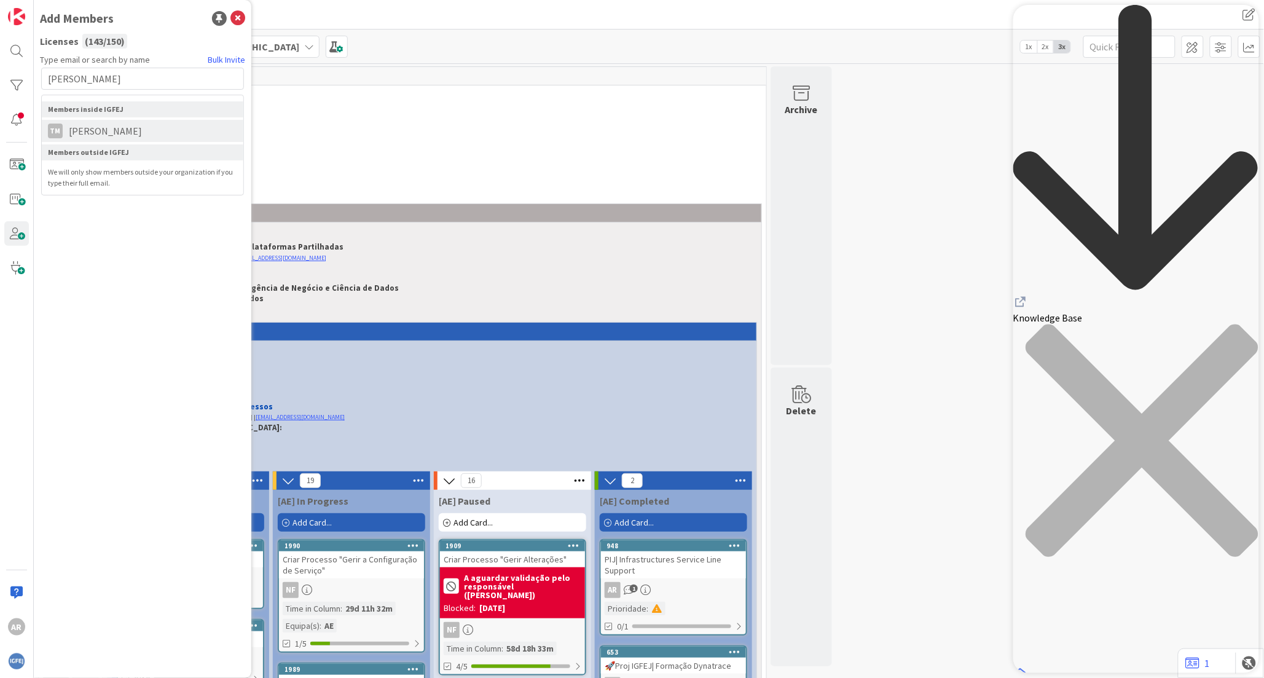
type input "[PERSON_NAME]"
click at [100, 128] on span "[PERSON_NAME]" at bounding box center [105, 131] width 85 height 15
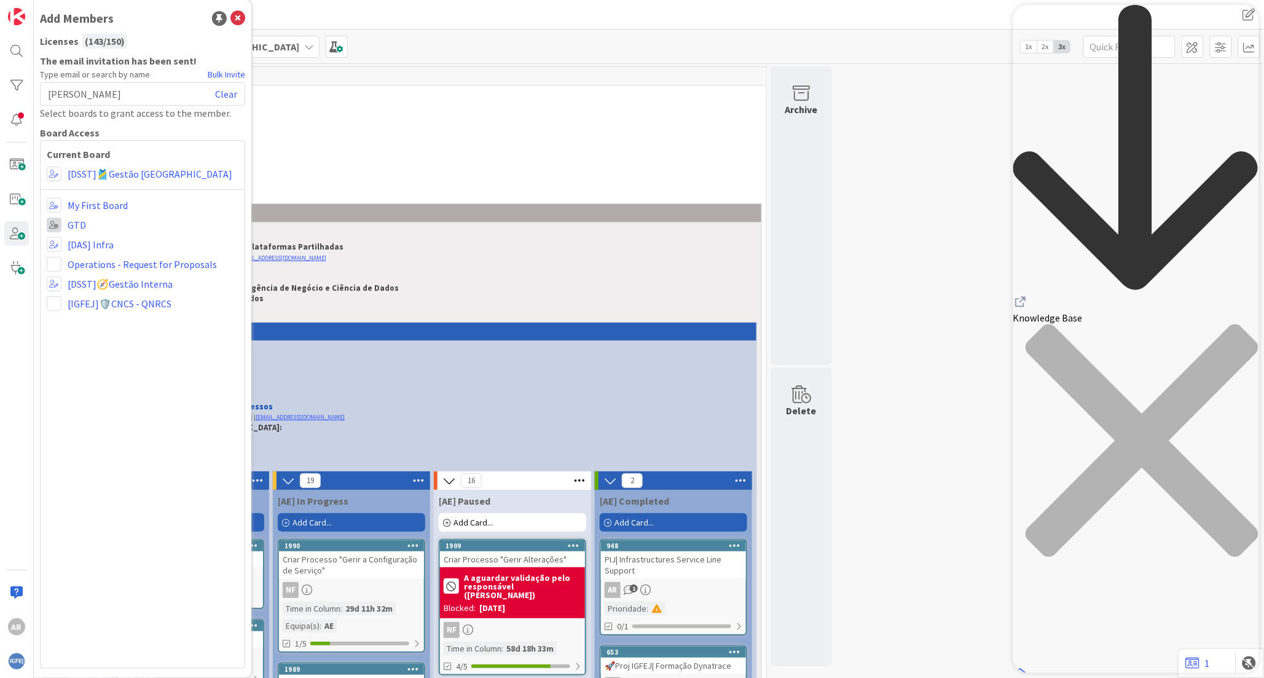
click at [58, 229] on span at bounding box center [54, 225] width 15 height 15
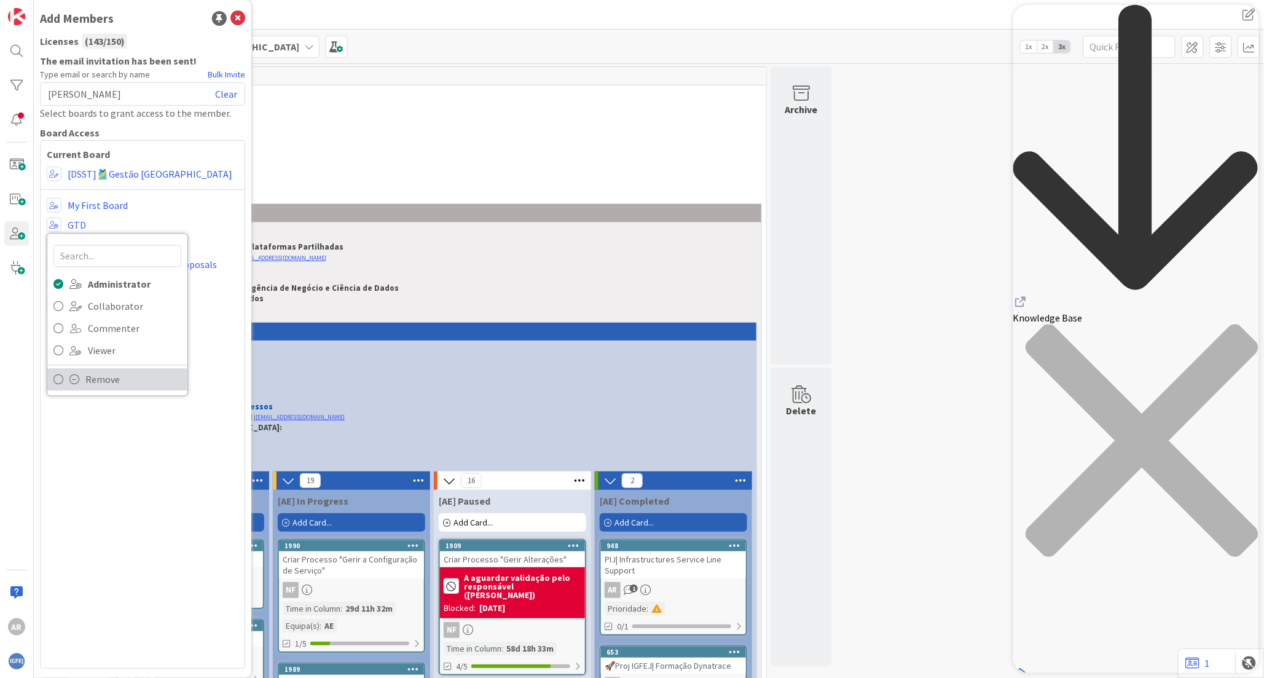
click at [81, 382] on link "Remove" at bounding box center [117, 380] width 140 height 22
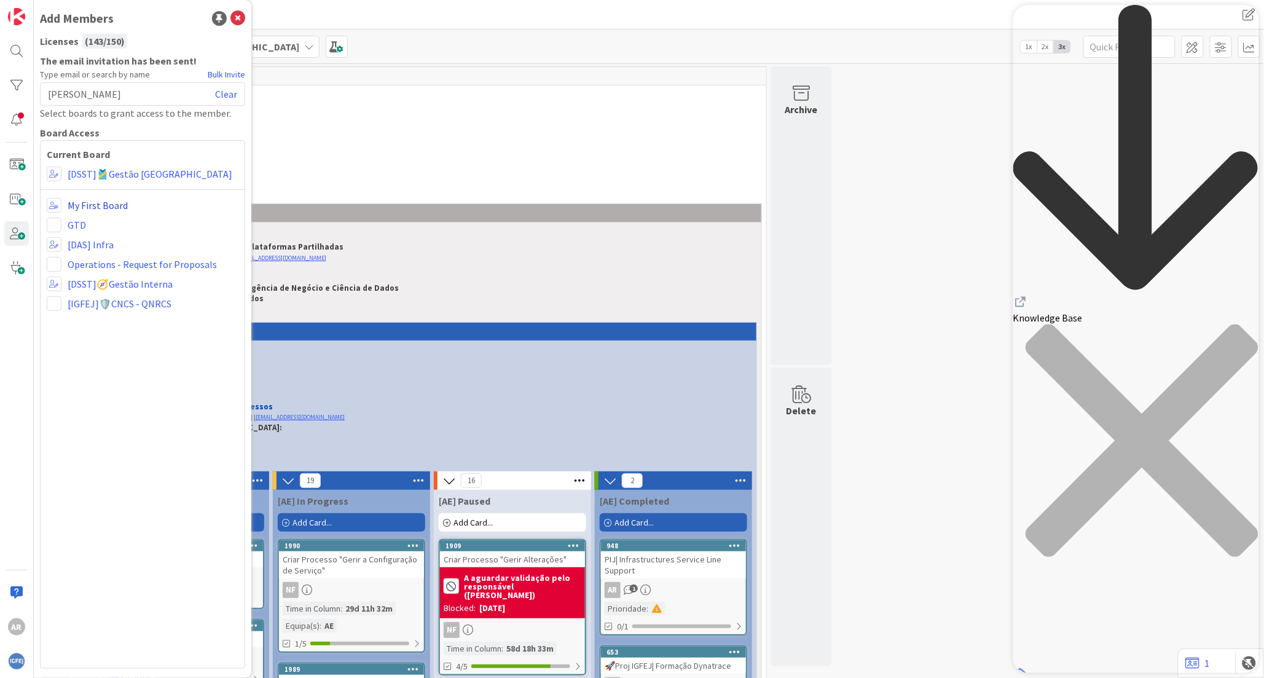
click at [78, 205] on link "My First Board" at bounding box center [98, 205] width 60 height 15
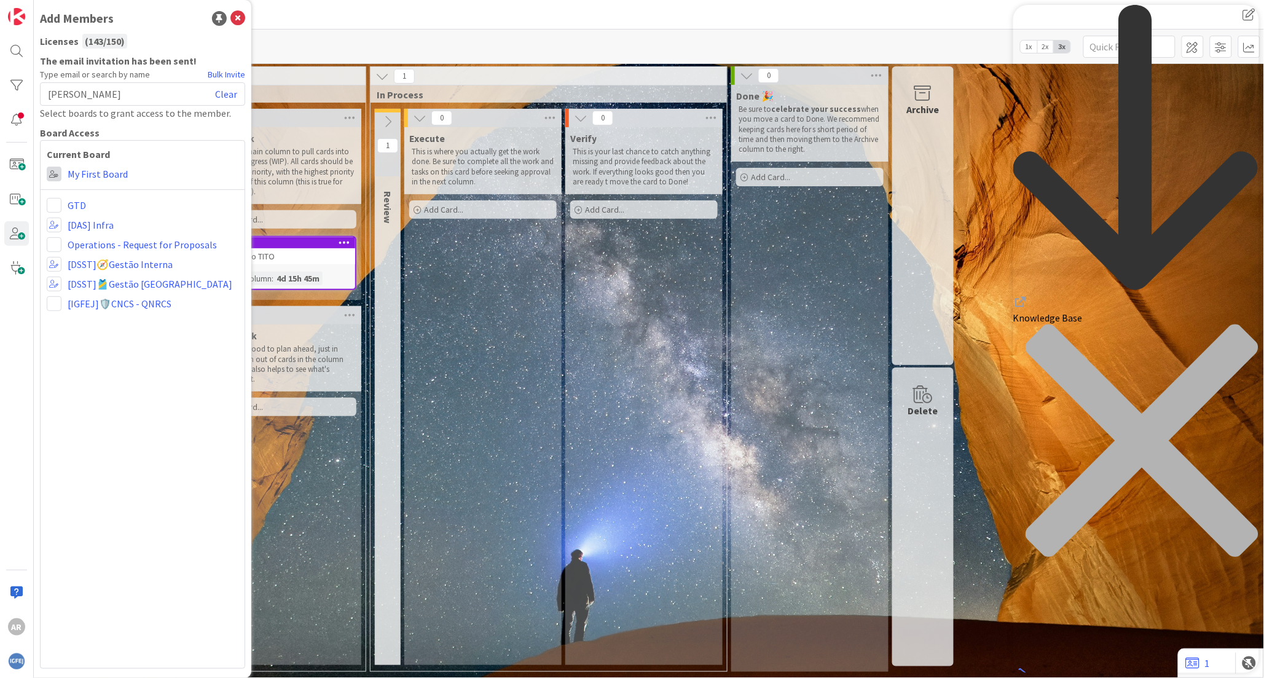
click at [57, 175] on span at bounding box center [54, 174] width 15 height 15
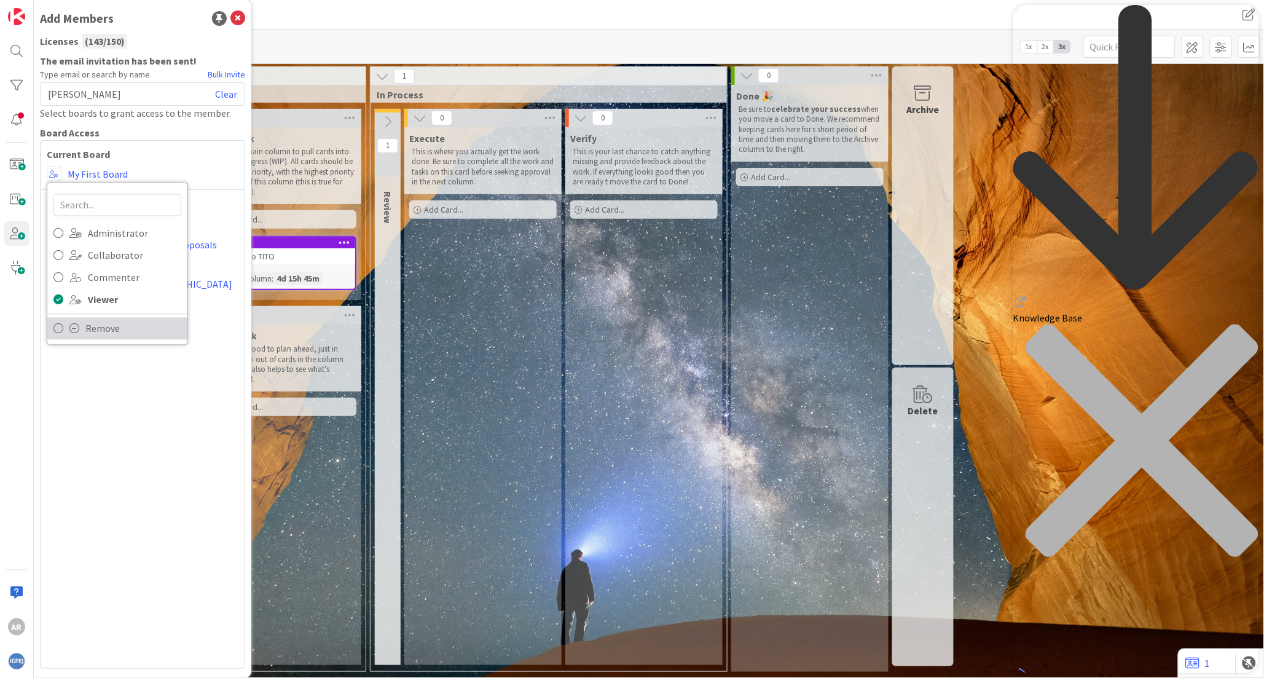
click at [66, 324] on link "Remove" at bounding box center [117, 329] width 140 height 22
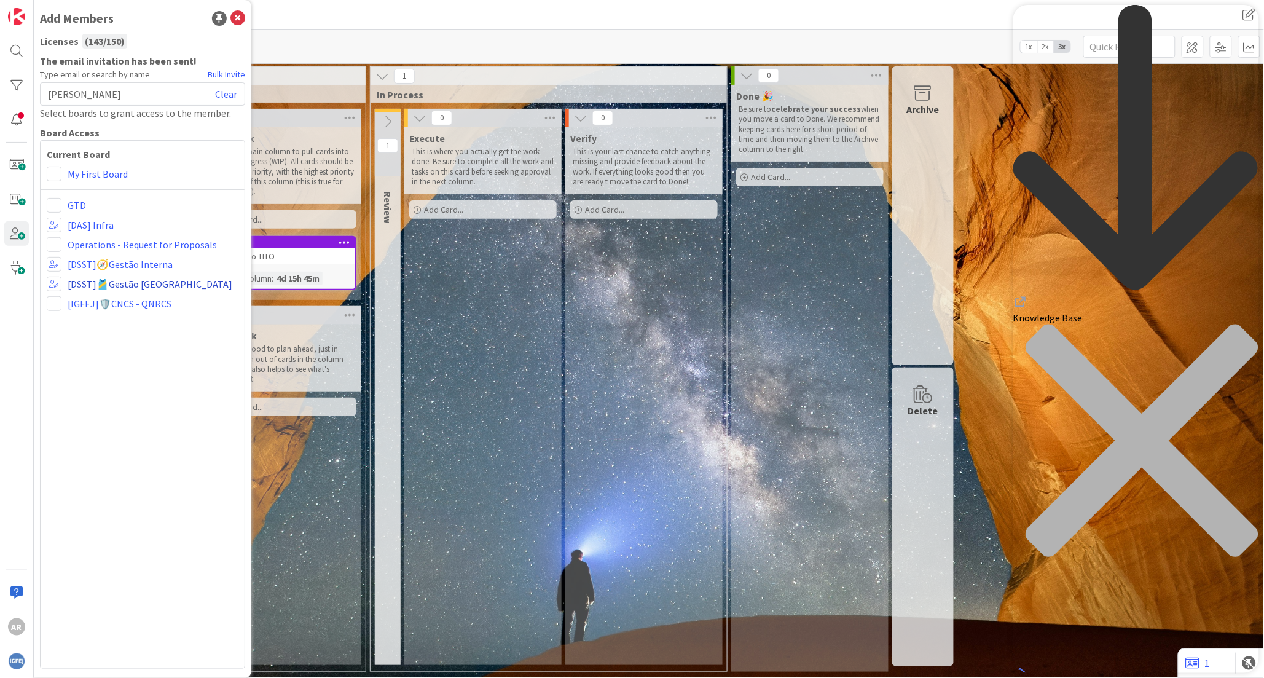
click at [128, 281] on link "[DSST]🎽Gestão [GEOGRAPHIC_DATA]" at bounding box center [150, 284] width 165 height 15
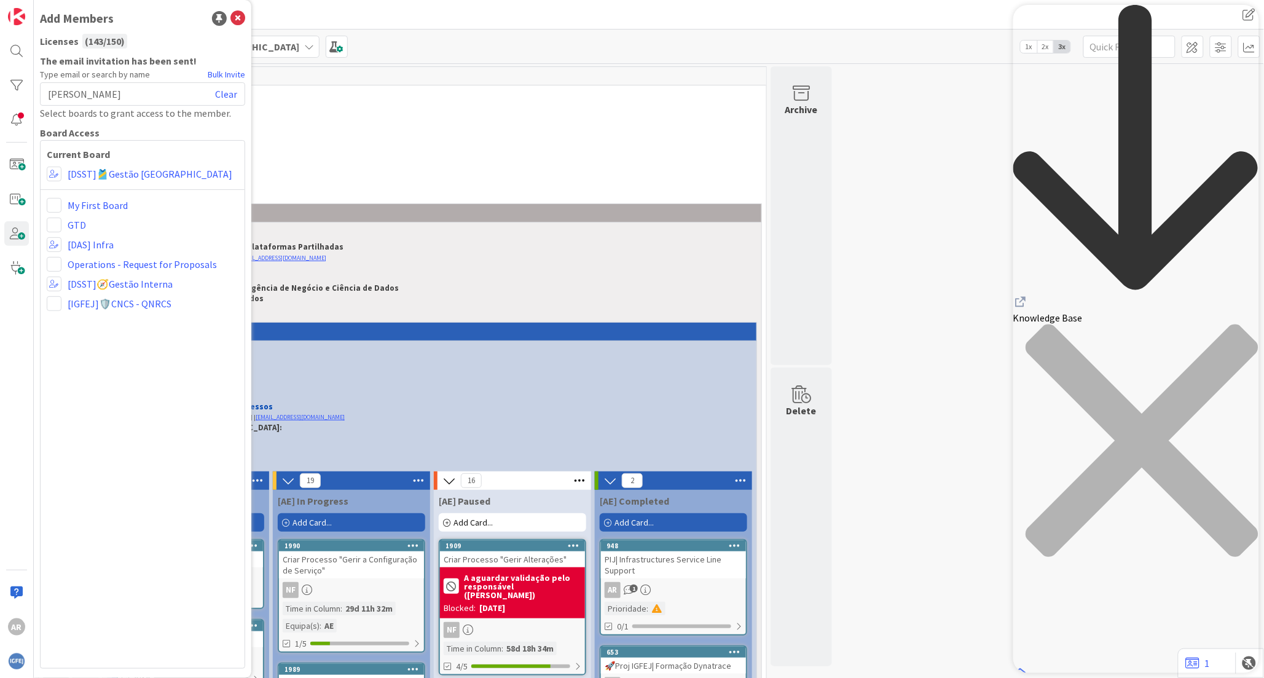
click at [108, 93] on div "[PERSON_NAME] muanda Clear" at bounding box center [142, 93] width 205 height 23
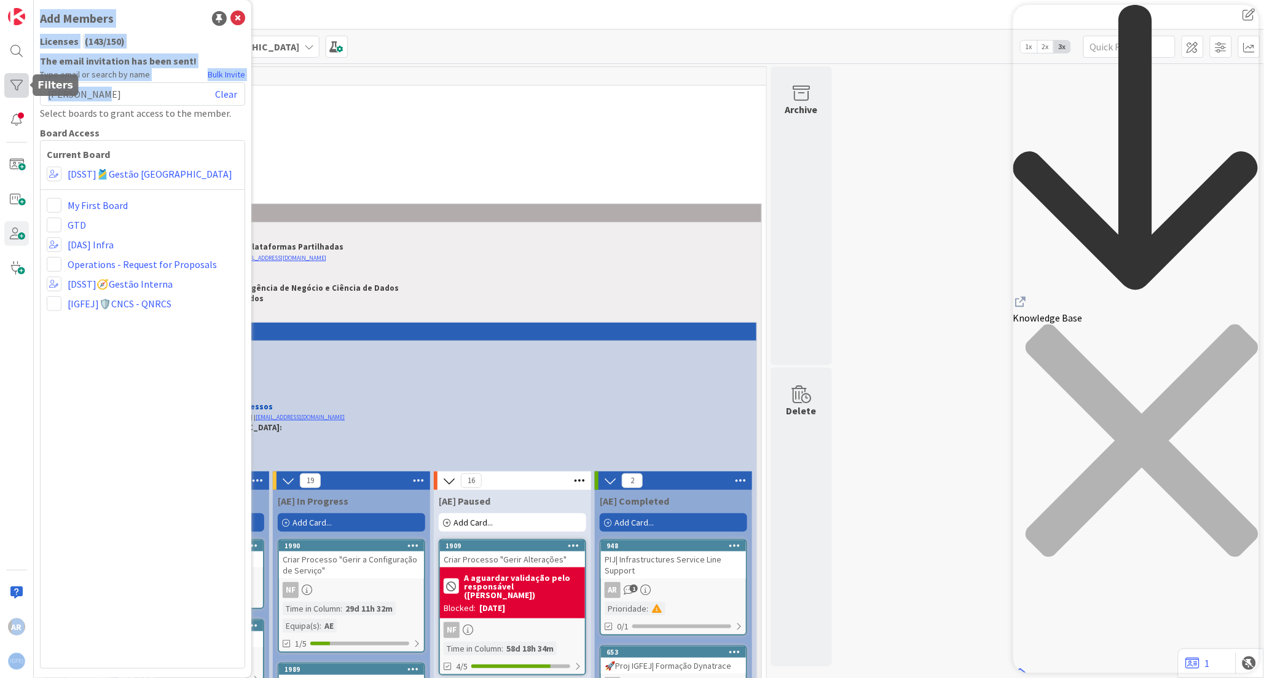
drag, startPoint x: 113, startPoint y: 90, endPoint x: 9, endPoint y: 86, distance: 104.5
click at [9, 86] on div "AR Add Members Licenses ( 143 / 150 ) The email invitation has been sent! Type …" at bounding box center [17, 339] width 34 height 678
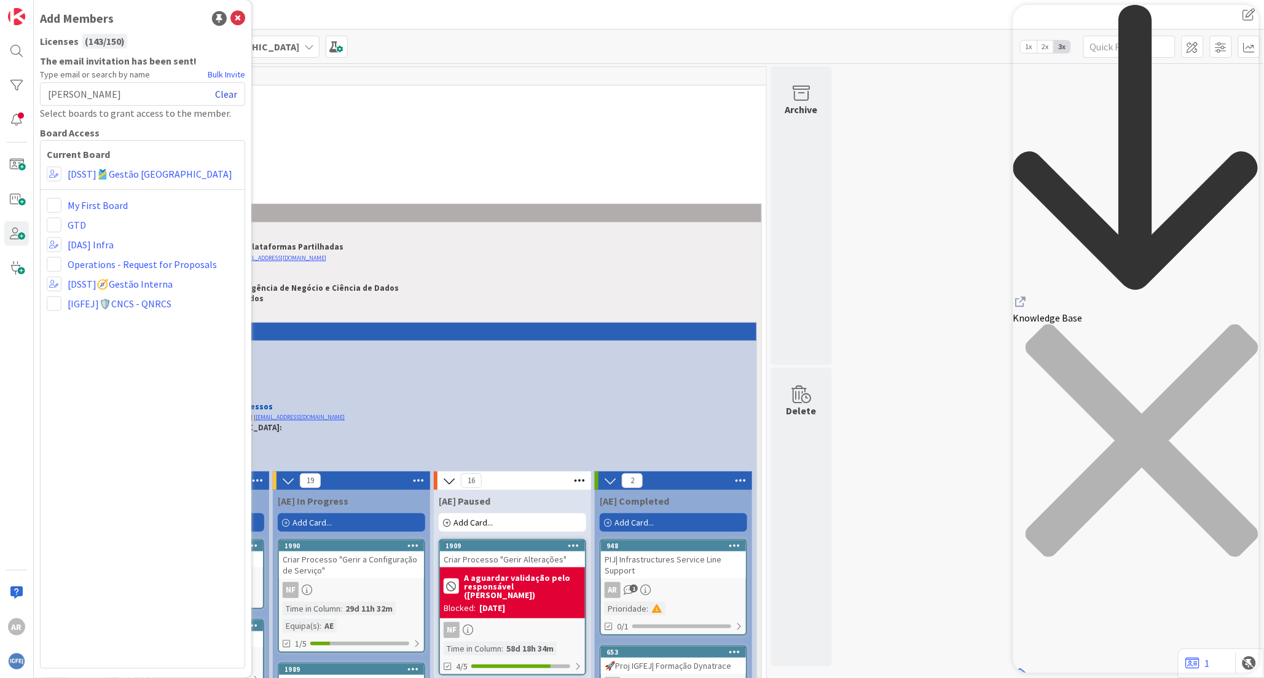
click at [227, 93] on link "Clear" at bounding box center [226, 94] width 22 height 15
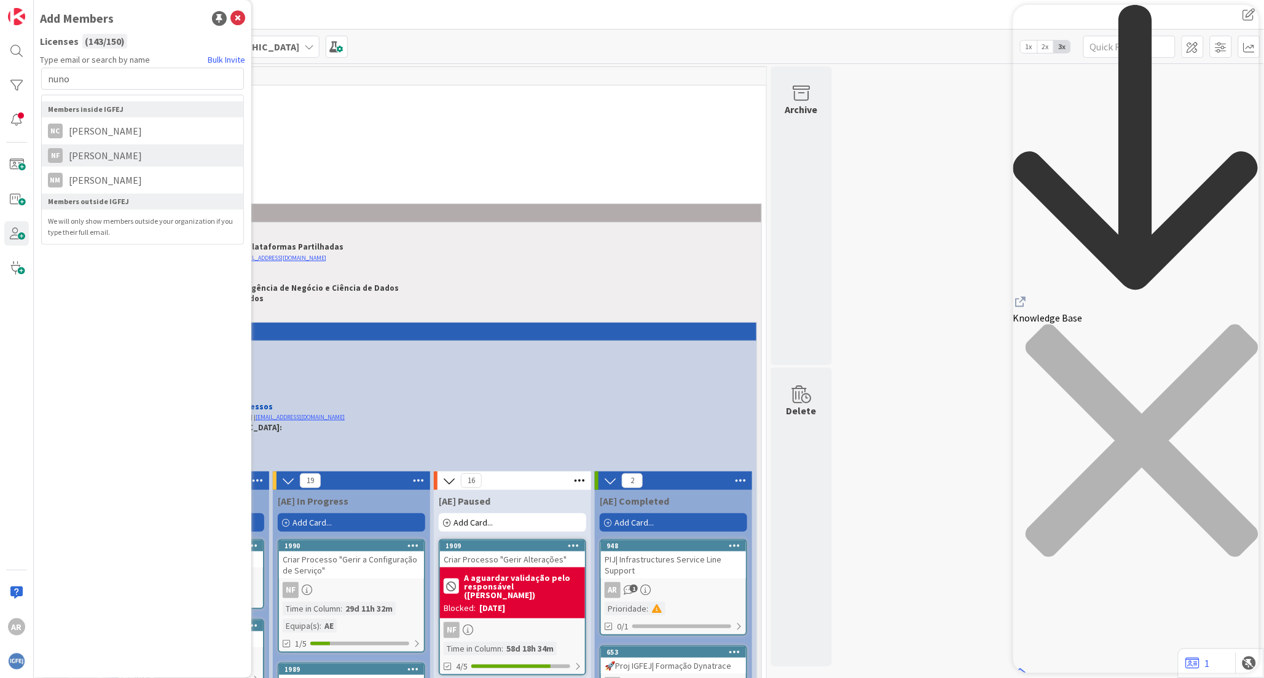
type input "nuno"
click at [148, 158] on li "NF [PERSON_NAME]" at bounding box center [143, 155] width 202 height 22
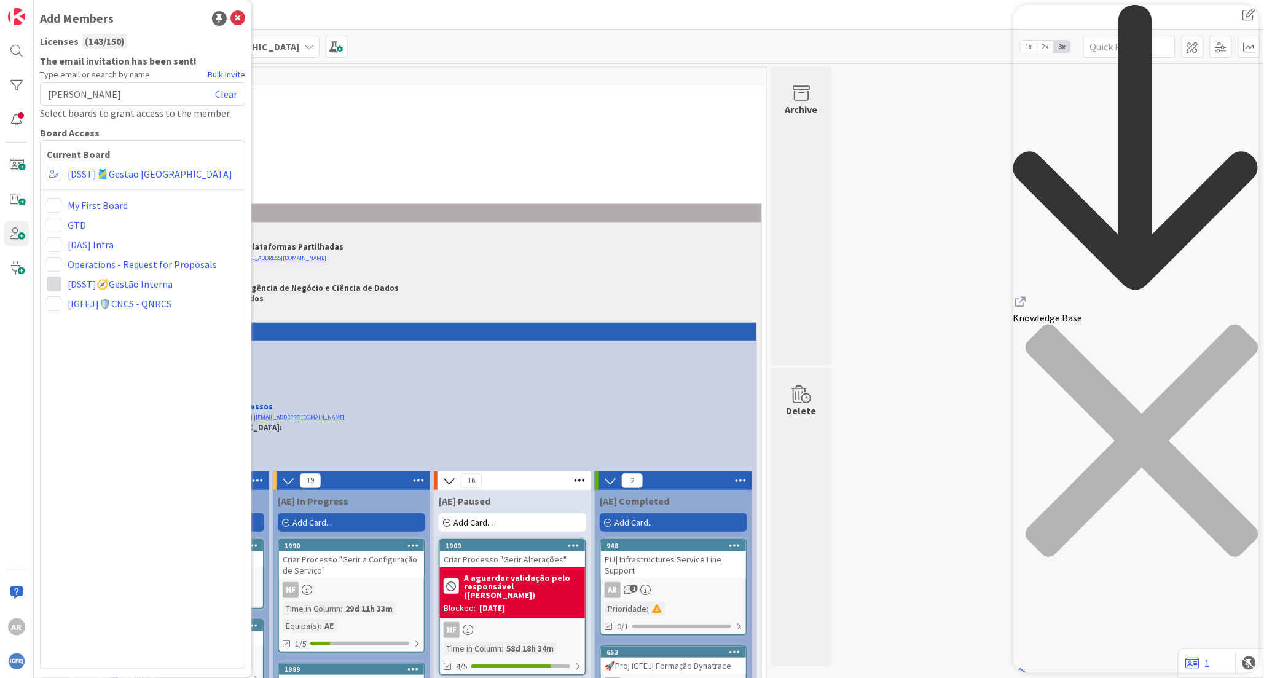
click at [53, 285] on span at bounding box center [54, 284] width 15 height 15
click at [60, 457] on div "Current Board [DSST]🎽Gestão Equipas My First Board GTD [DAS] Infra Operations -…" at bounding box center [142, 404] width 205 height 528
click at [136, 280] on link "[DSST]🧭Gestão Interna" at bounding box center [120, 284] width 105 height 15
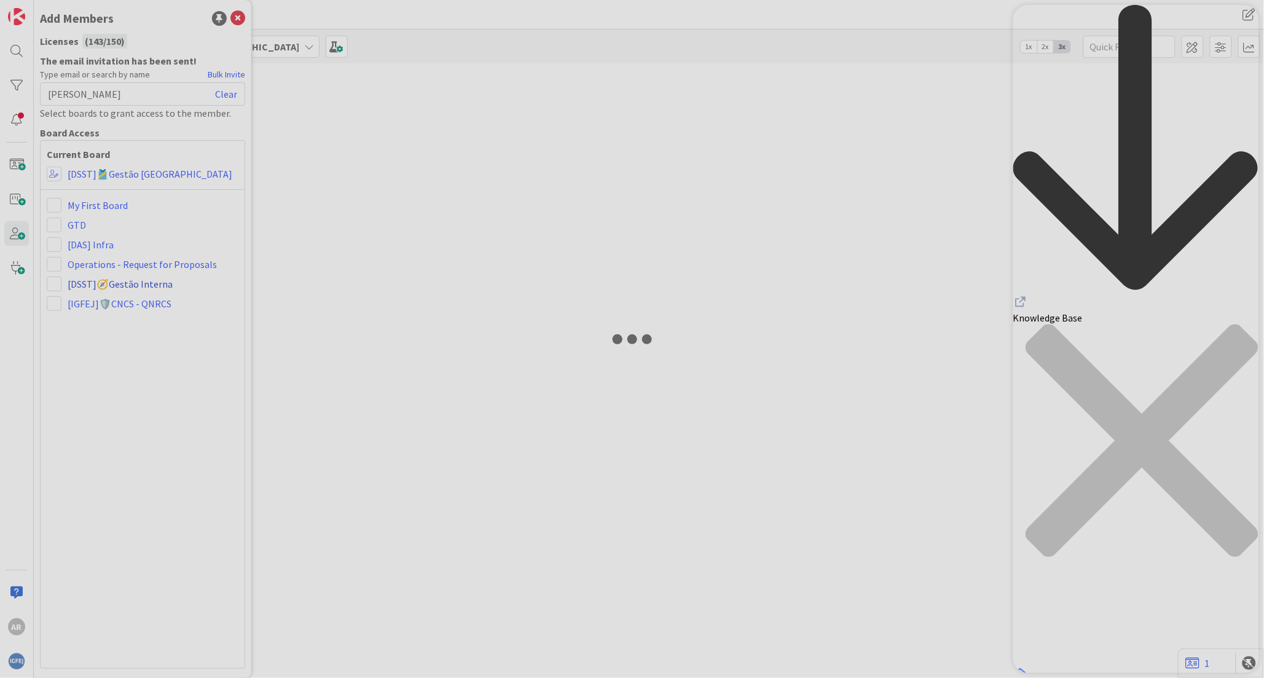
type input "conta"
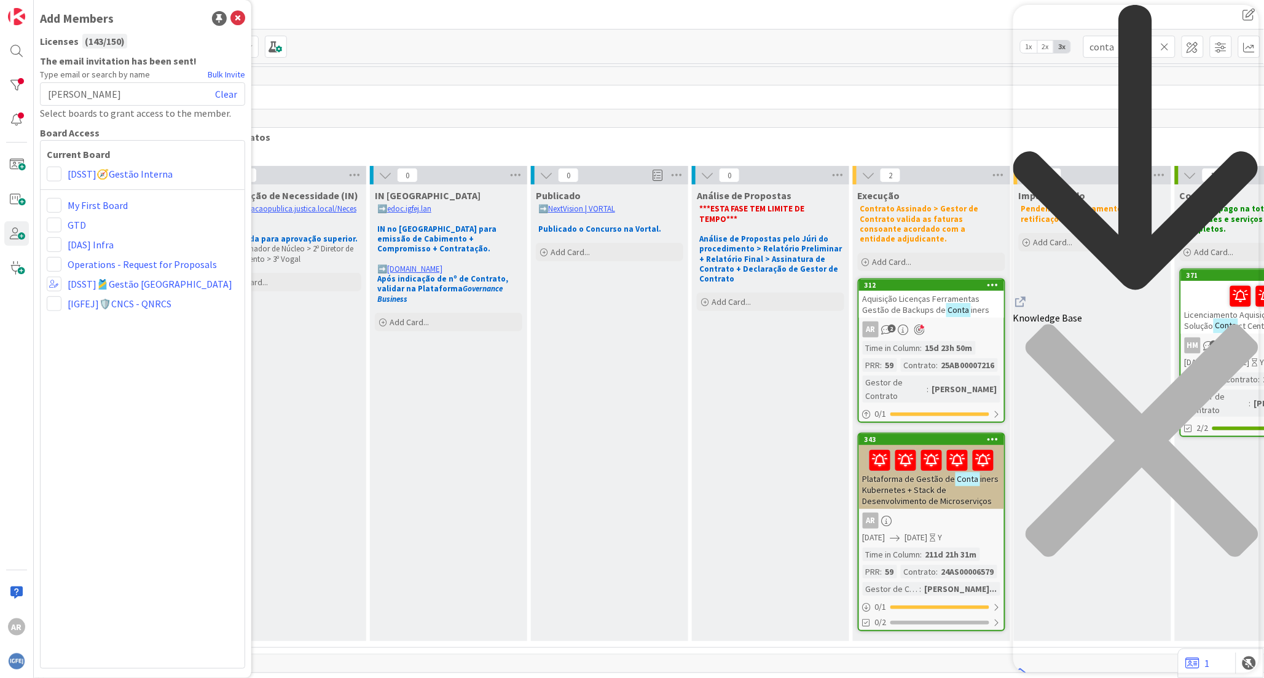
click at [125, 94] on div "[PERSON_NAME] Clear" at bounding box center [142, 93] width 205 height 23
drag, startPoint x: 76, startPoint y: 92, endPoint x: 48, endPoint y: 90, distance: 28.3
click at [48, 90] on div "[PERSON_NAME] Clear" at bounding box center [142, 93] width 205 height 23
click at [226, 95] on link "Clear" at bounding box center [226, 94] width 22 height 15
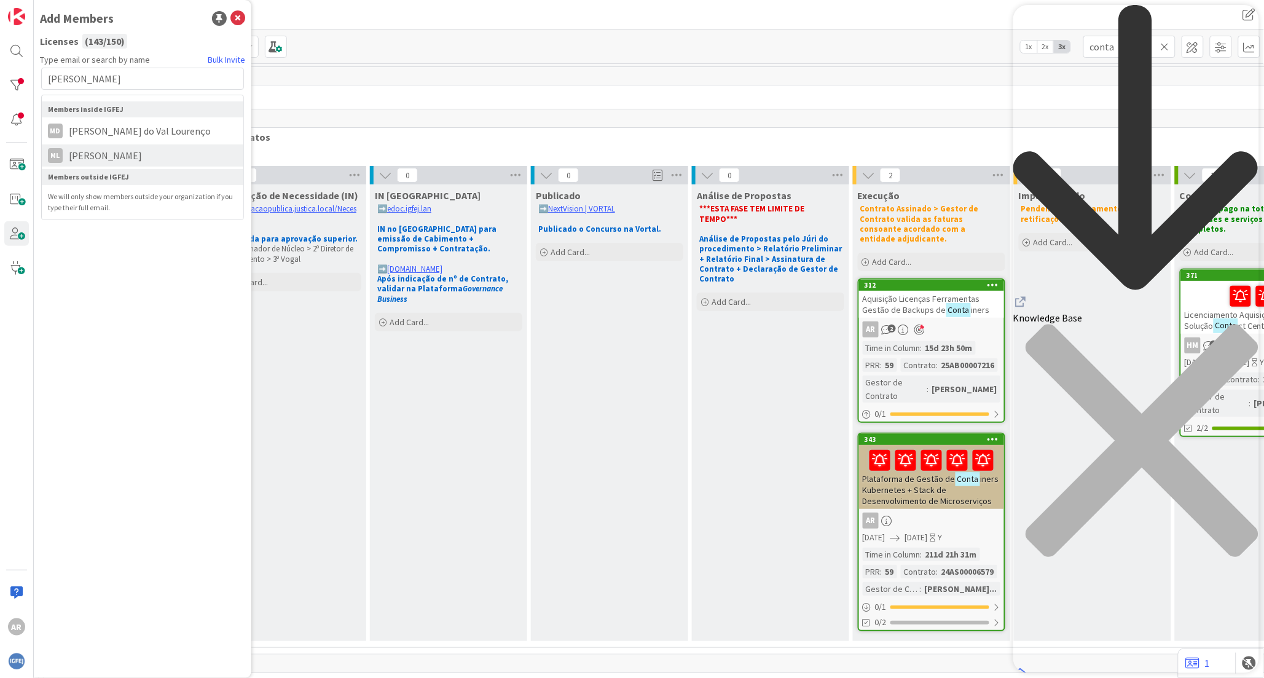
type input "[PERSON_NAME]"
click at [119, 154] on span "[PERSON_NAME]" at bounding box center [105, 155] width 85 height 15
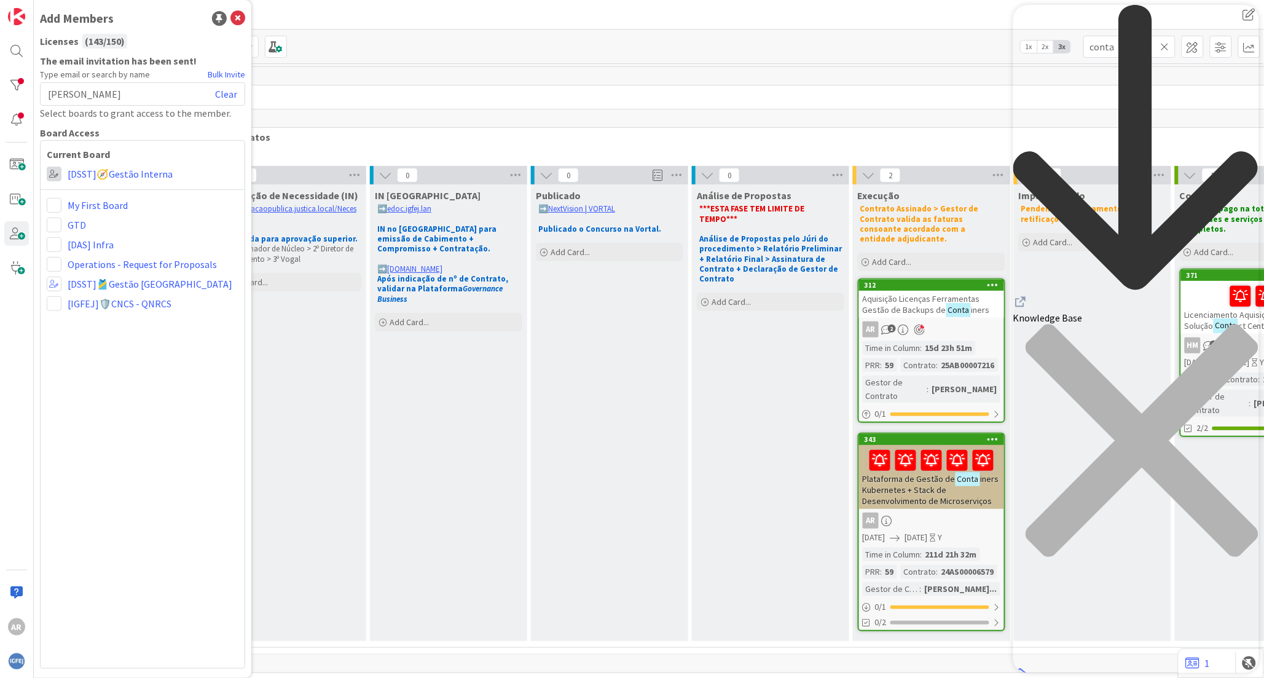
click at [55, 175] on span at bounding box center [54, 174] width 15 height 15
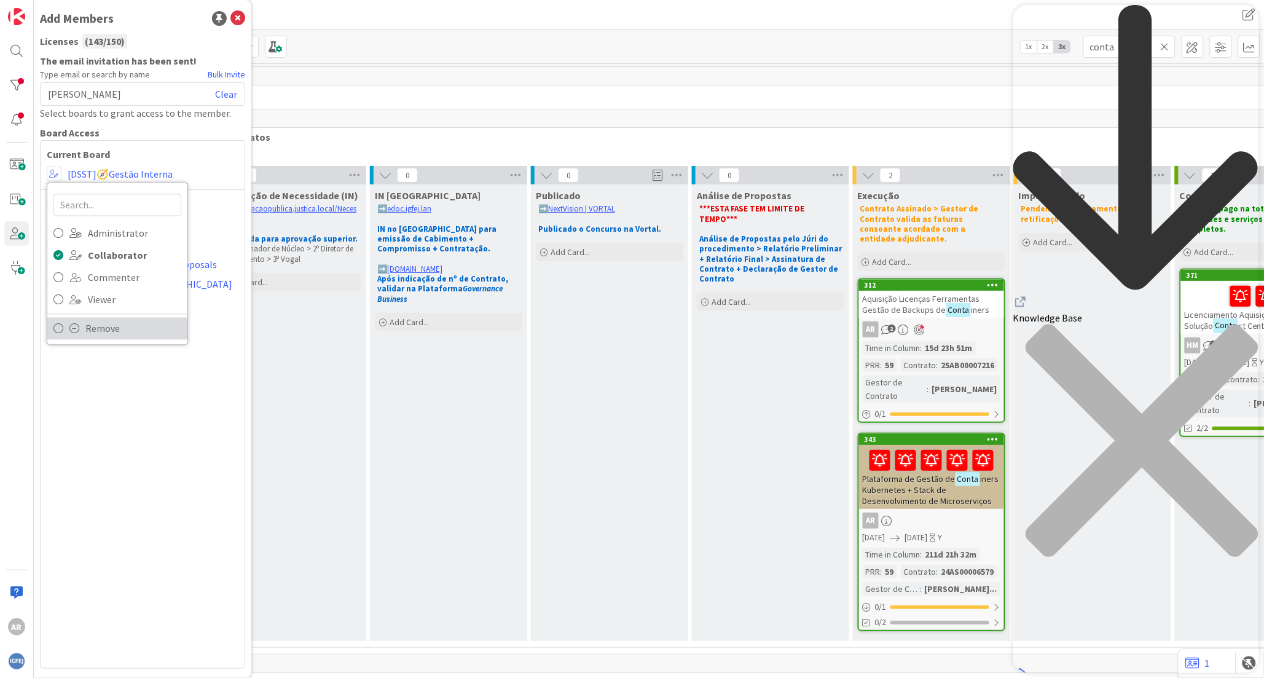
click at [52, 330] on link "Remove" at bounding box center [117, 329] width 140 height 22
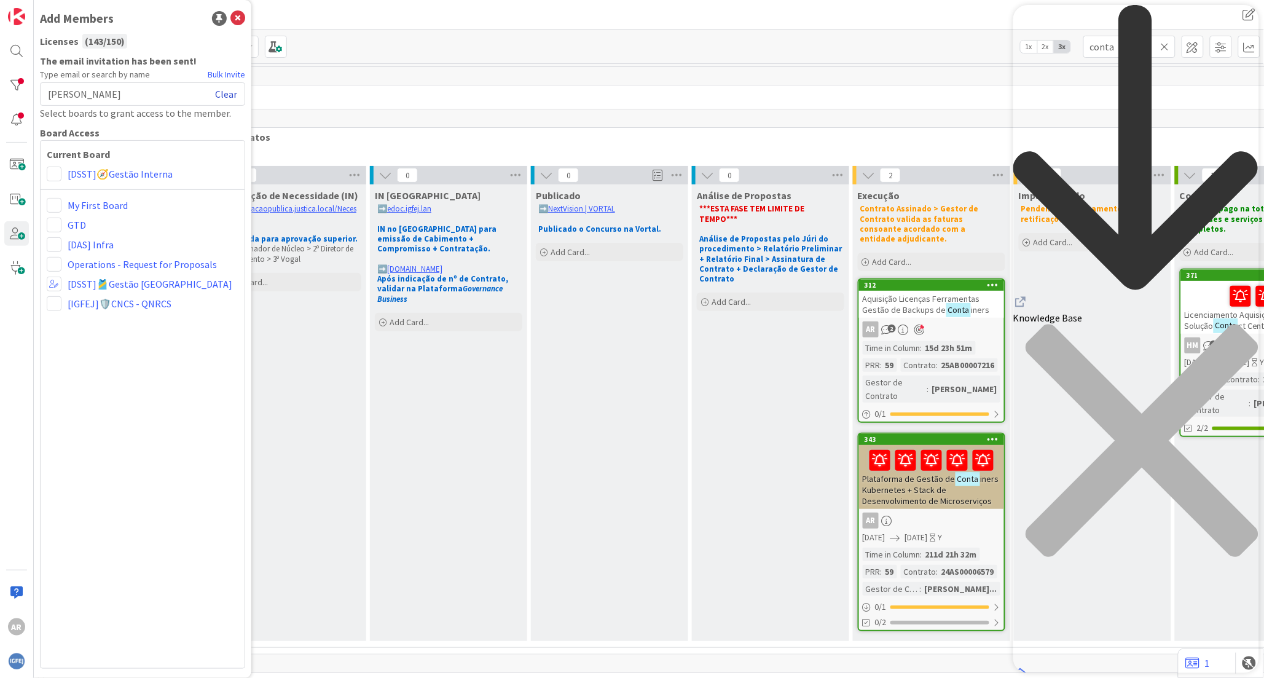
click at [232, 93] on link "Clear" at bounding box center [226, 94] width 22 height 15
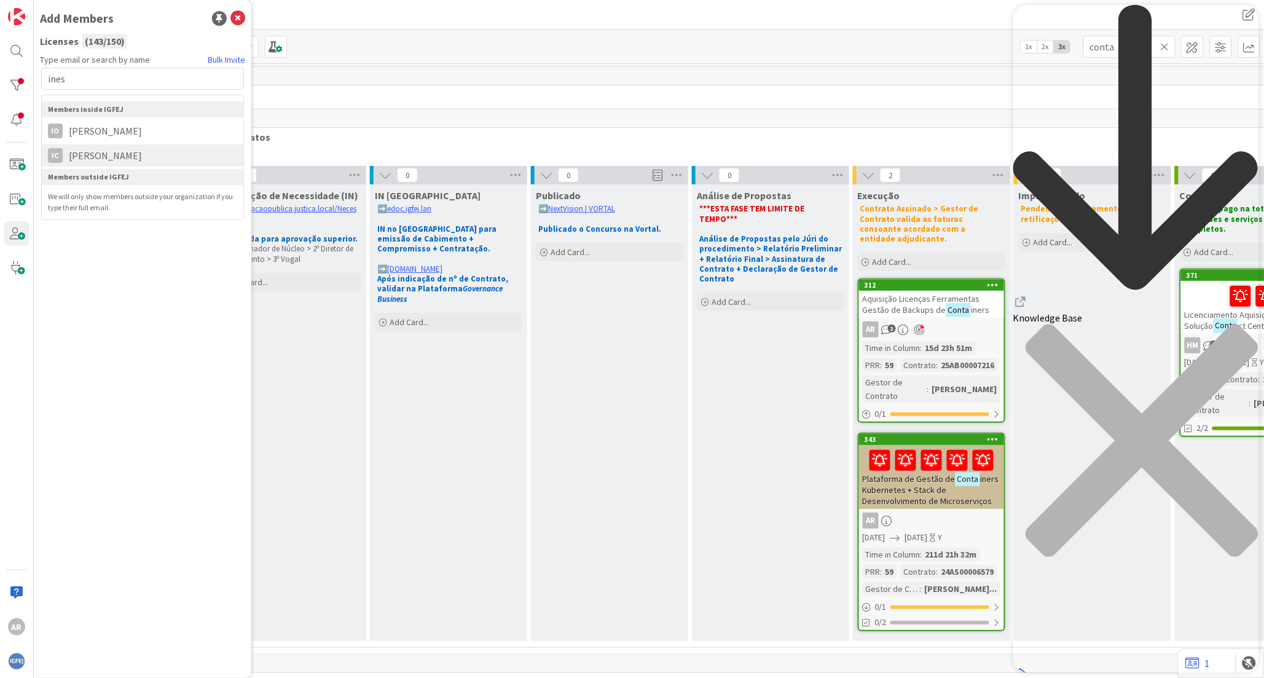
type input "ines"
click at [88, 152] on span "[PERSON_NAME]" at bounding box center [105, 155] width 85 height 15
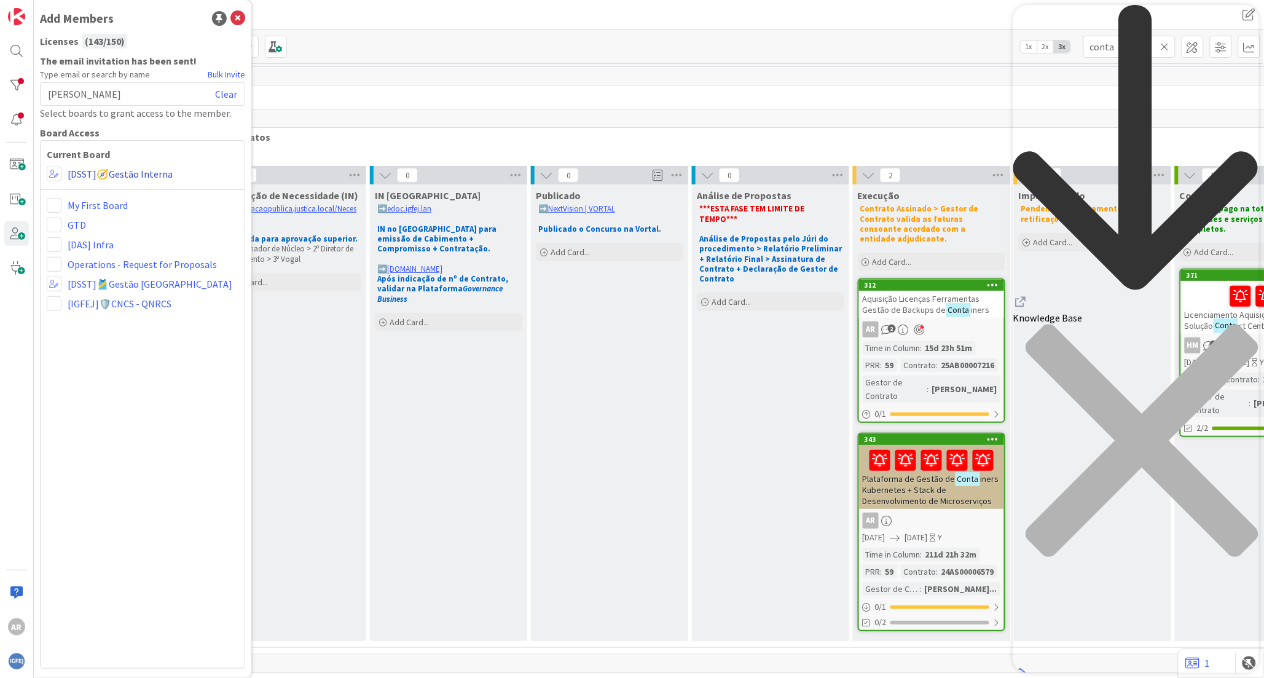
click at [103, 175] on link "[DSST]🧭Gestão Interna" at bounding box center [120, 174] width 105 height 15
click at [56, 174] on span at bounding box center [54, 174] width 15 height 15
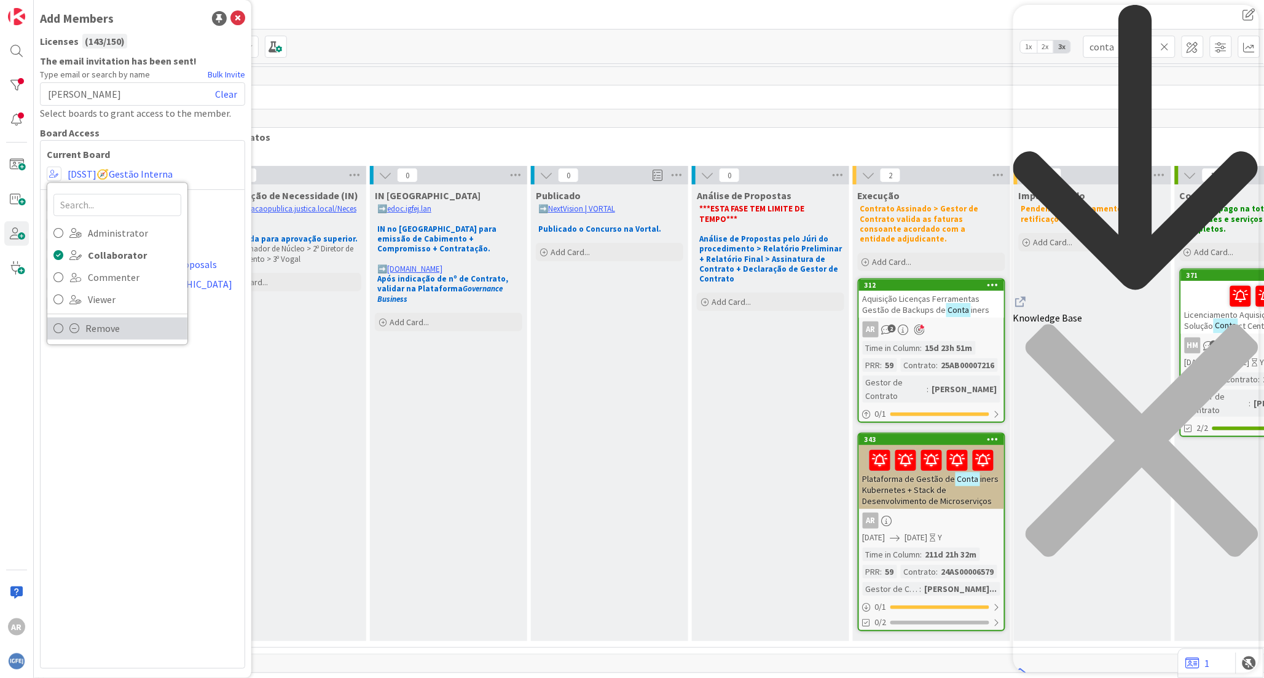
click at [88, 320] on span "Remove" at bounding box center [133, 329] width 96 height 18
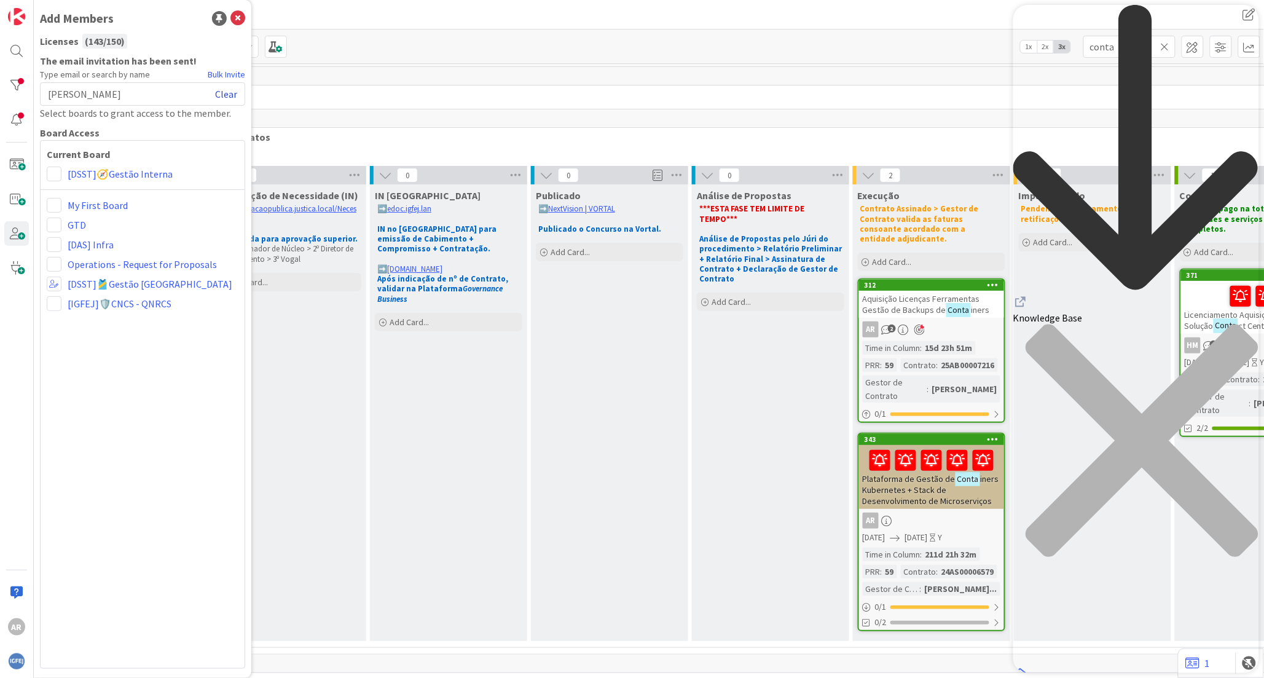
click at [230, 91] on link "Clear" at bounding box center [226, 94] width 22 height 15
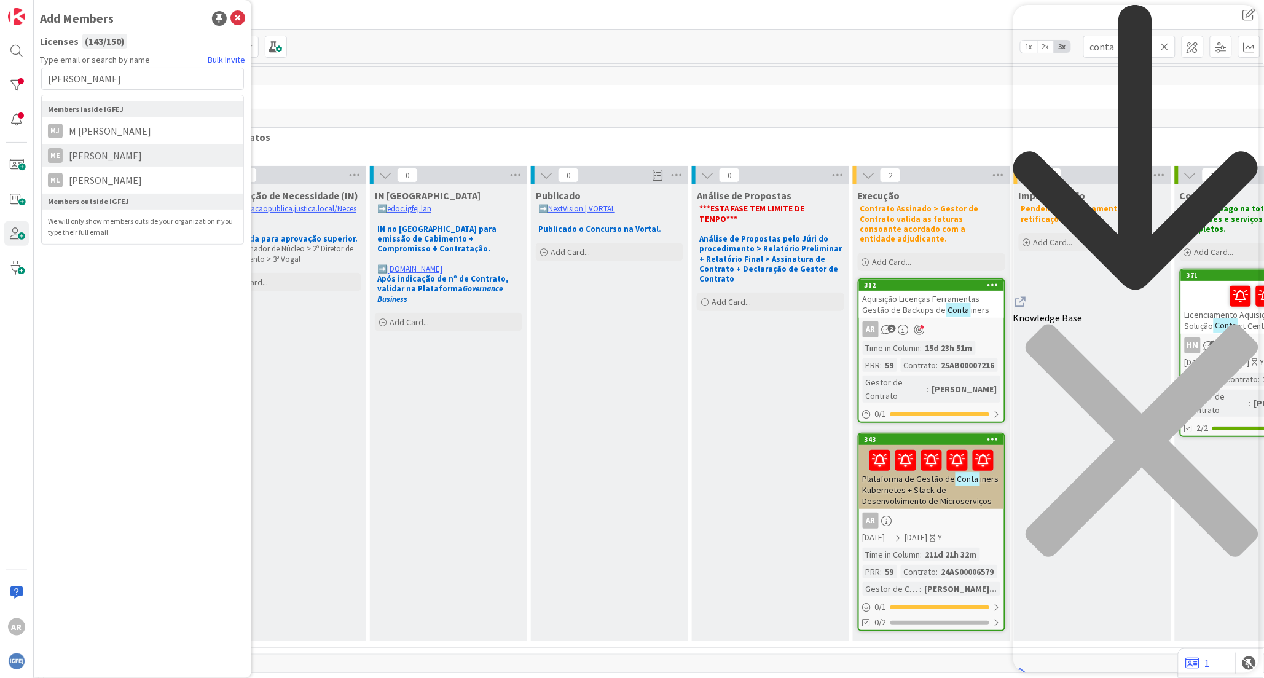
type input "[PERSON_NAME]"
click at [130, 149] on span "[PERSON_NAME]" at bounding box center [105, 155] width 85 height 15
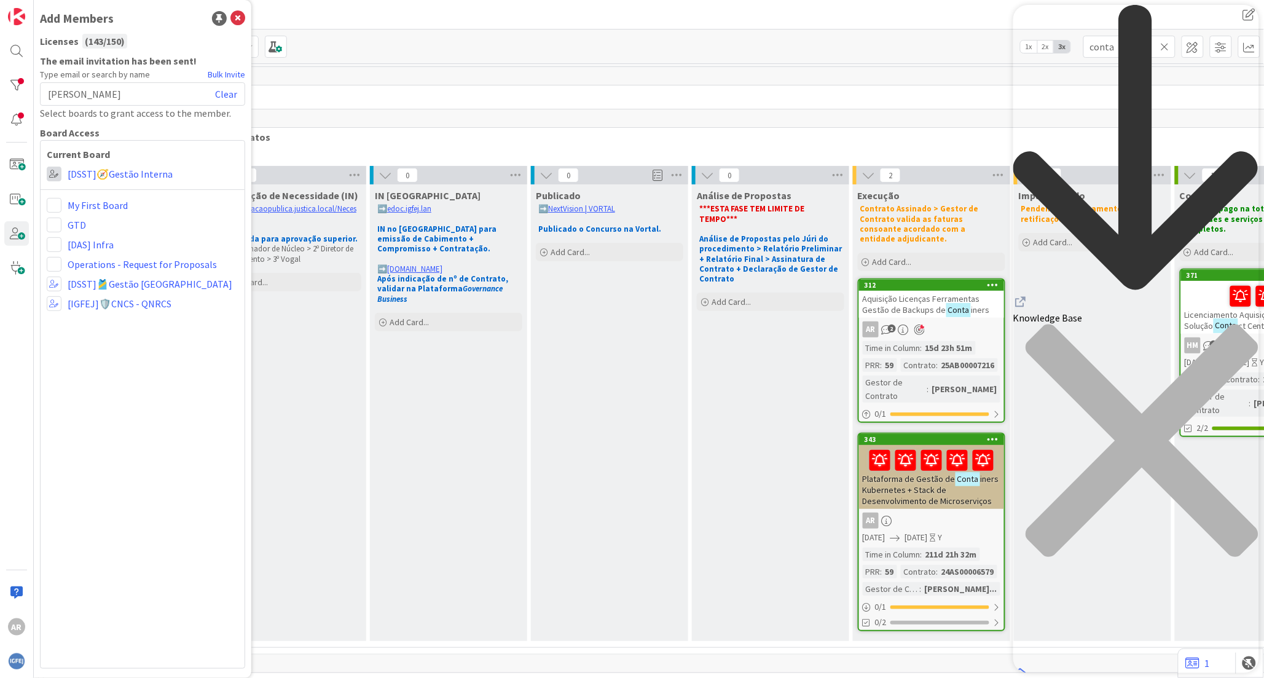
click at [59, 177] on span at bounding box center [54, 174] width 15 height 15
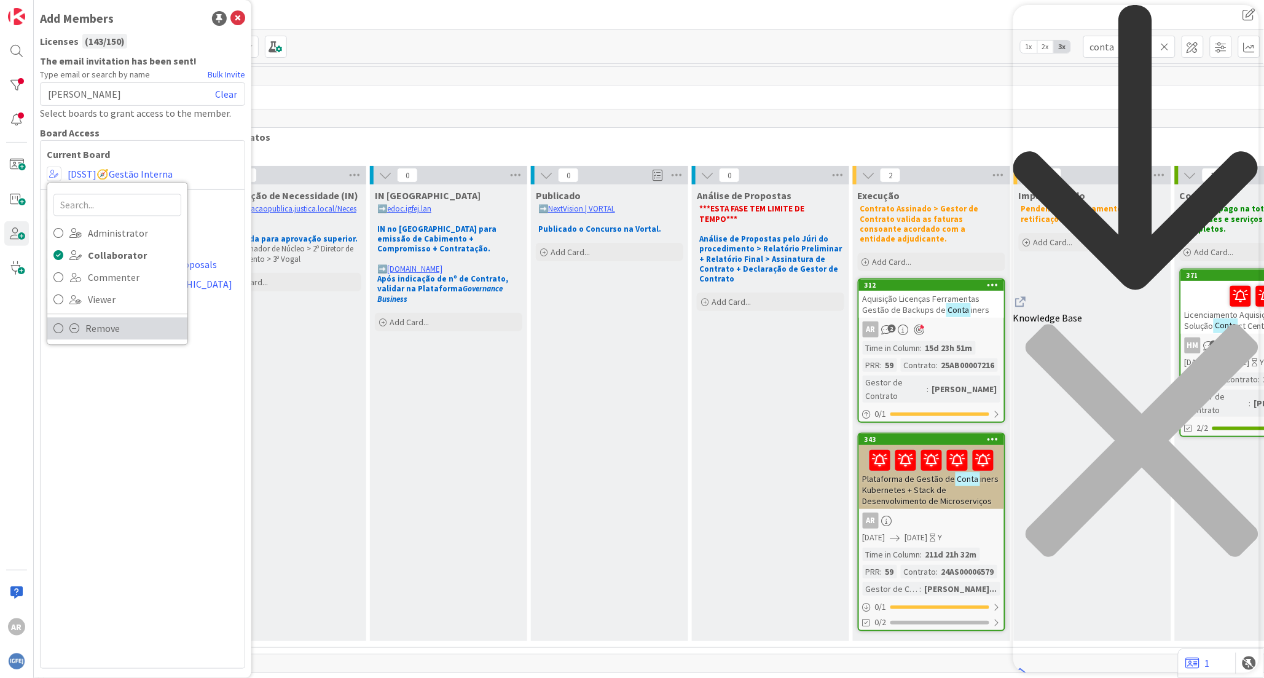
click at [70, 318] on link "Remove" at bounding box center [117, 329] width 140 height 22
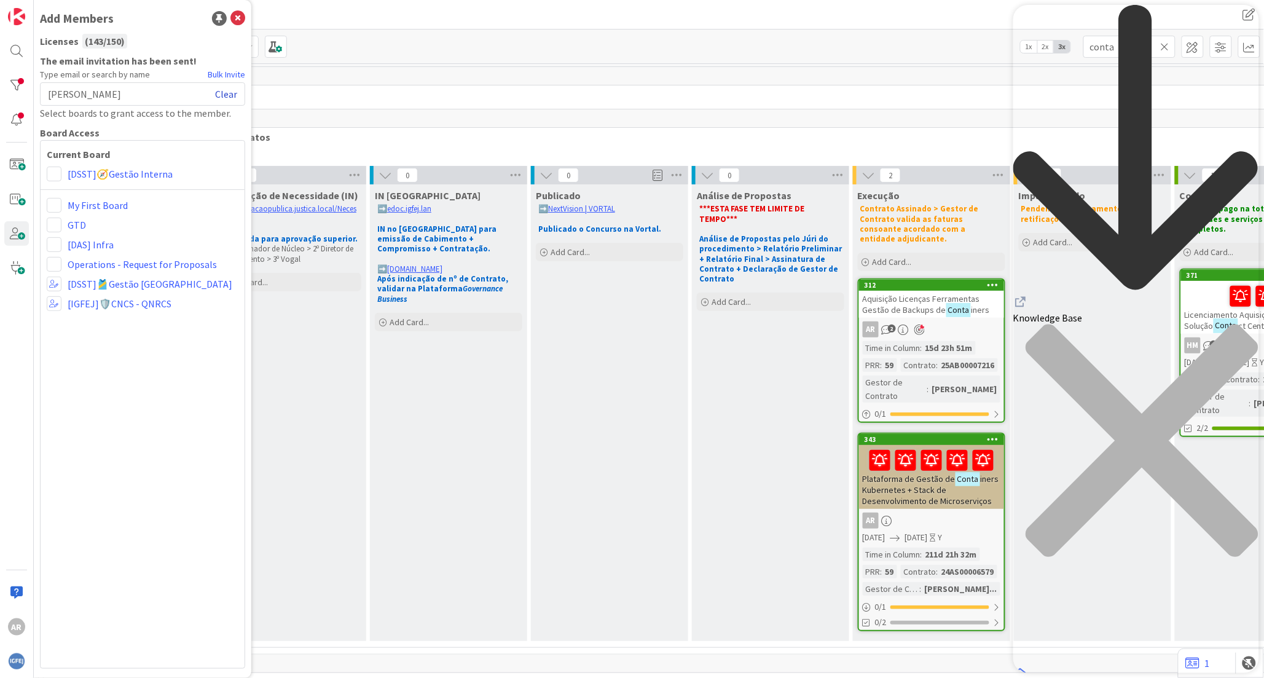
click at [230, 93] on link "Clear" at bounding box center [226, 94] width 22 height 15
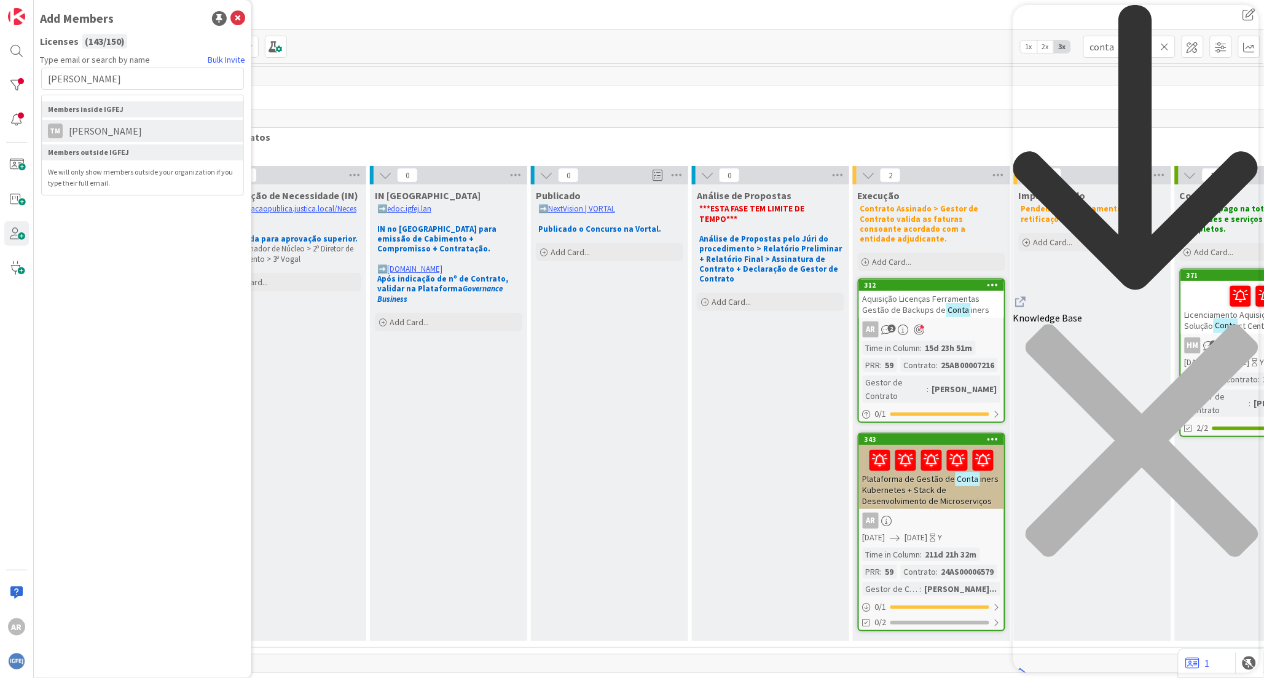
type input "[PERSON_NAME]"
click at [92, 136] on span "[PERSON_NAME]" at bounding box center [105, 131] width 85 height 15
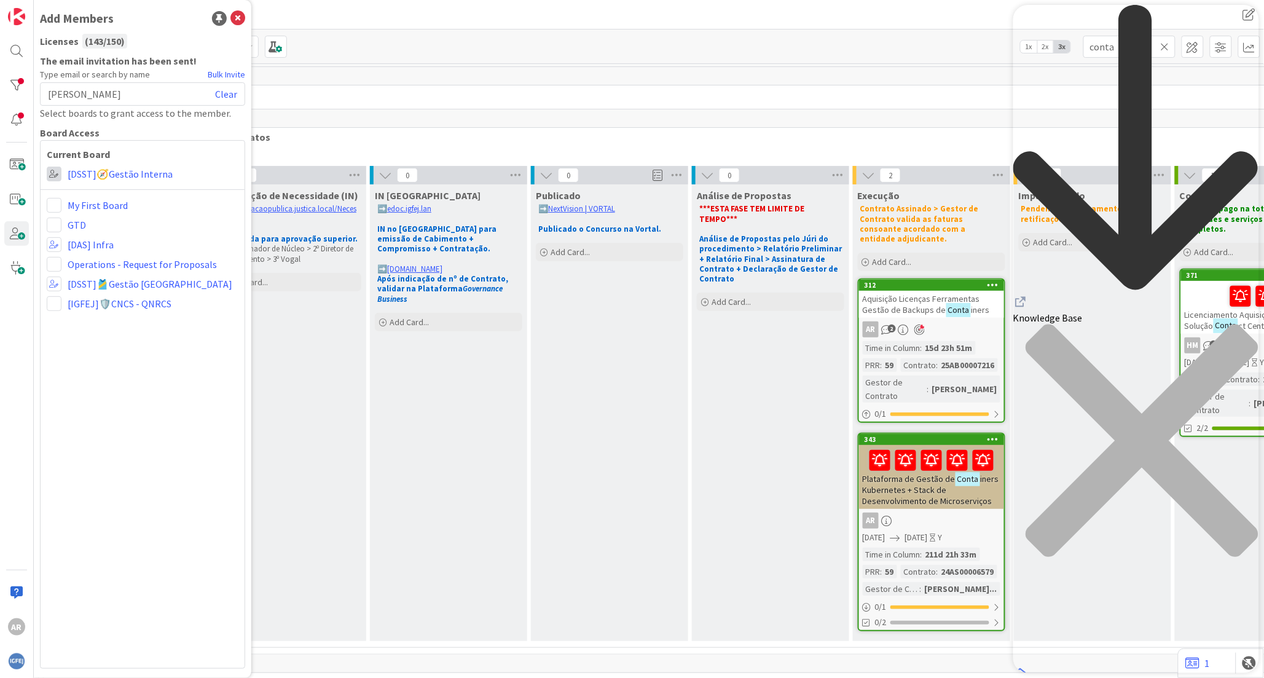
click at [57, 176] on span at bounding box center [54, 174] width 15 height 15
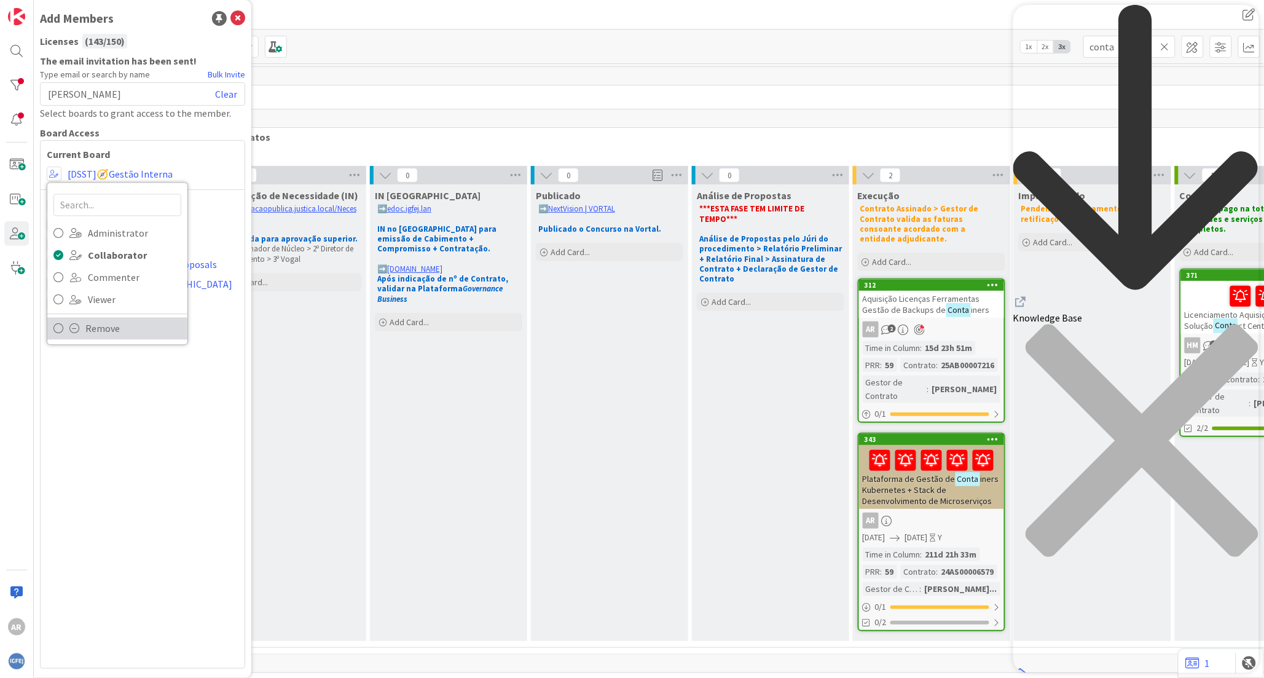
click at [71, 329] on span at bounding box center [74, 329] width 10 height 10
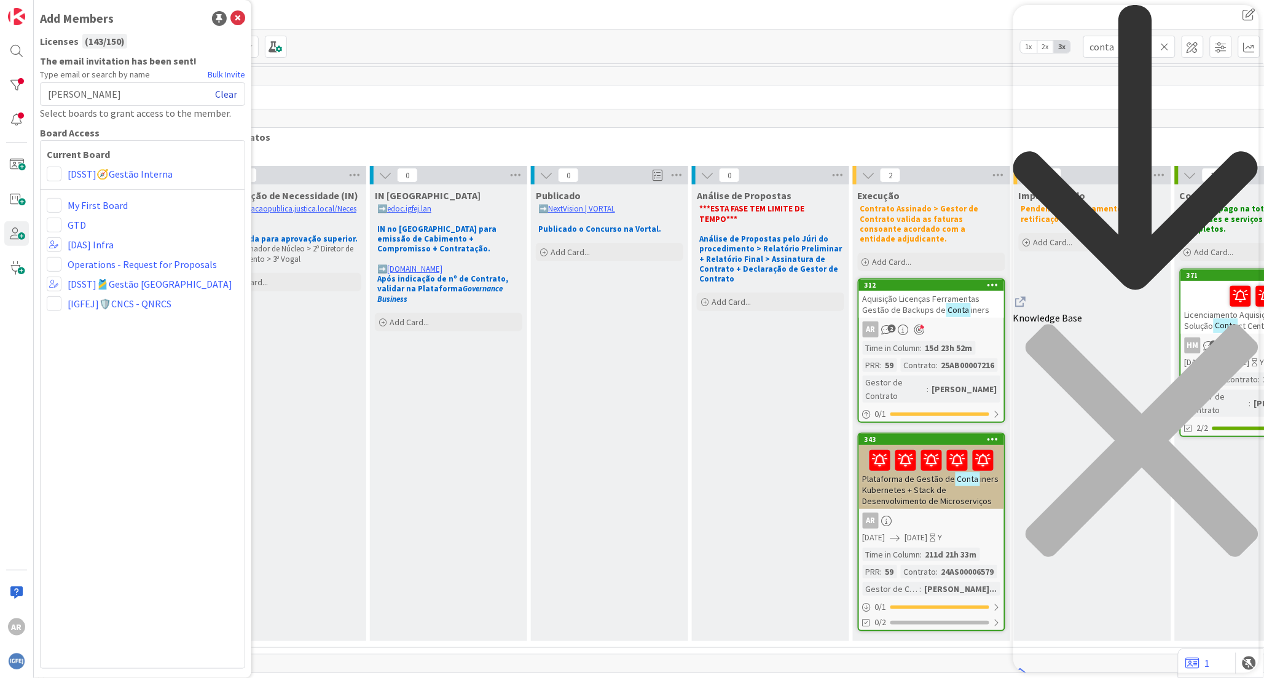
click at [227, 93] on link "Clear" at bounding box center [226, 94] width 22 height 15
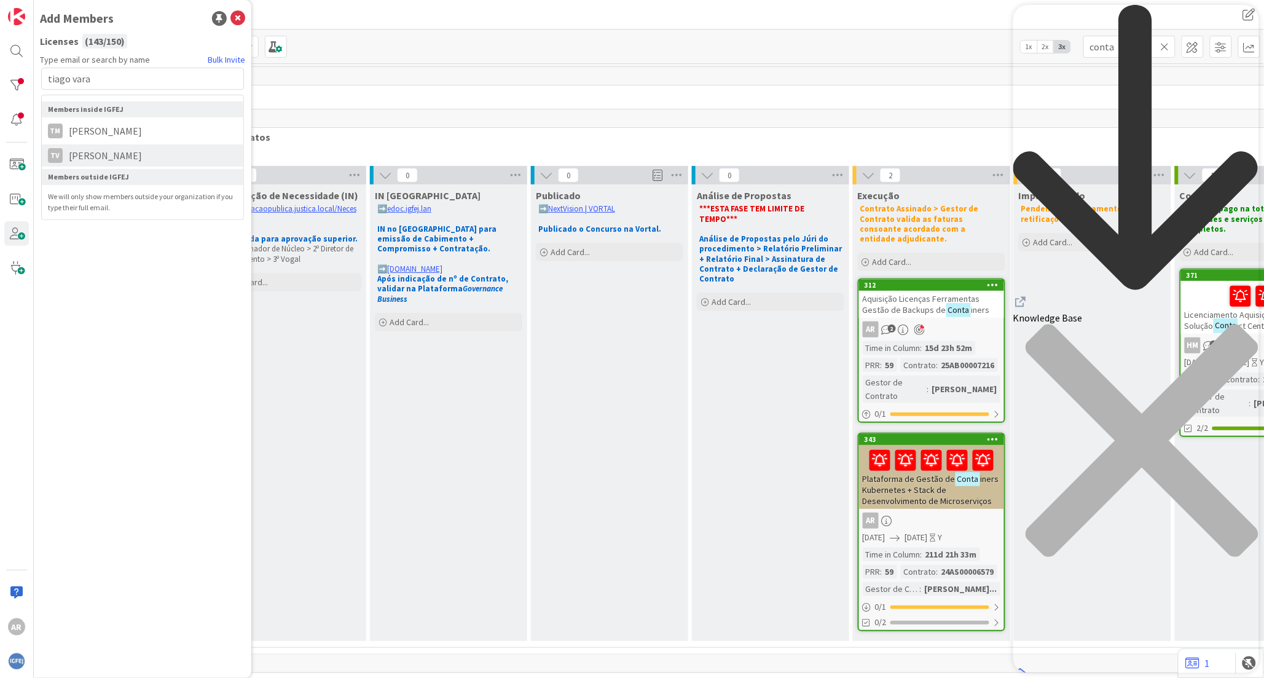
type input "tiago vara"
click at [133, 155] on span "[PERSON_NAME]" at bounding box center [105, 155] width 85 height 15
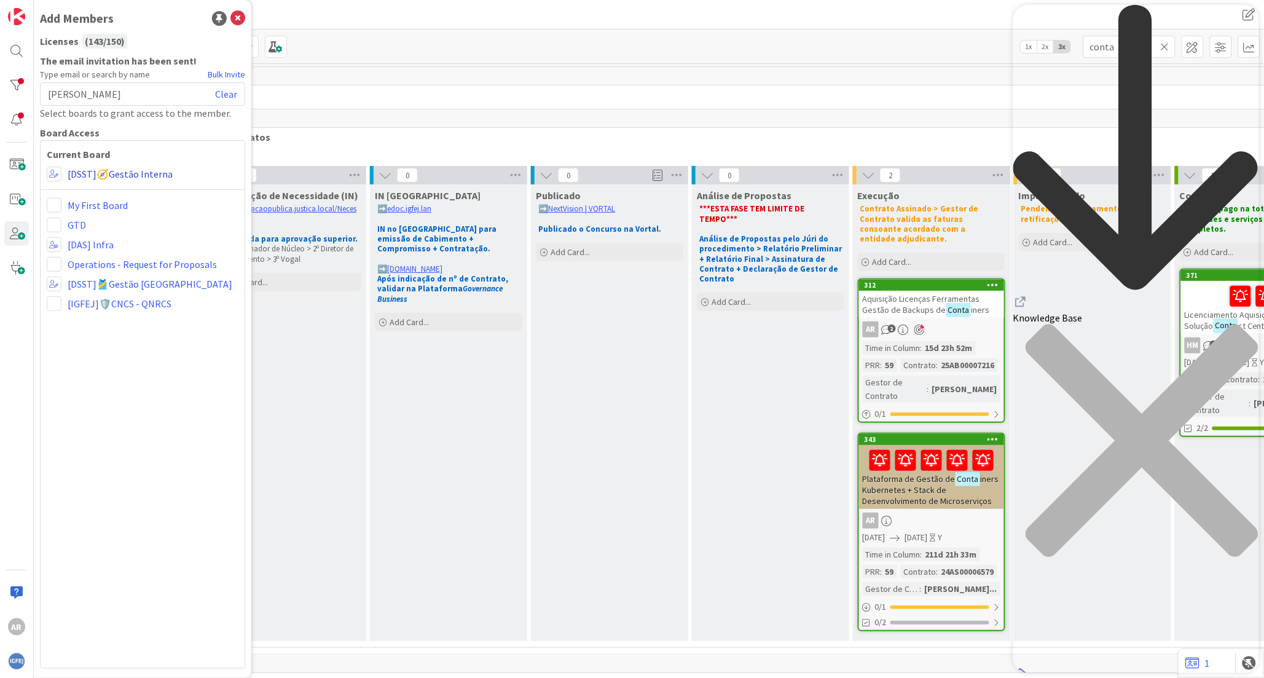
click at [80, 176] on link "[DSST]🧭Gestão Interna" at bounding box center [120, 174] width 105 height 15
click at [84, 174] on link "[DSST]🧭Gestão Interna" at bounding box center [120, 174] width 105 height 15
click at [53, 175] on span at bounding box center [54, 174] width 15 height 15
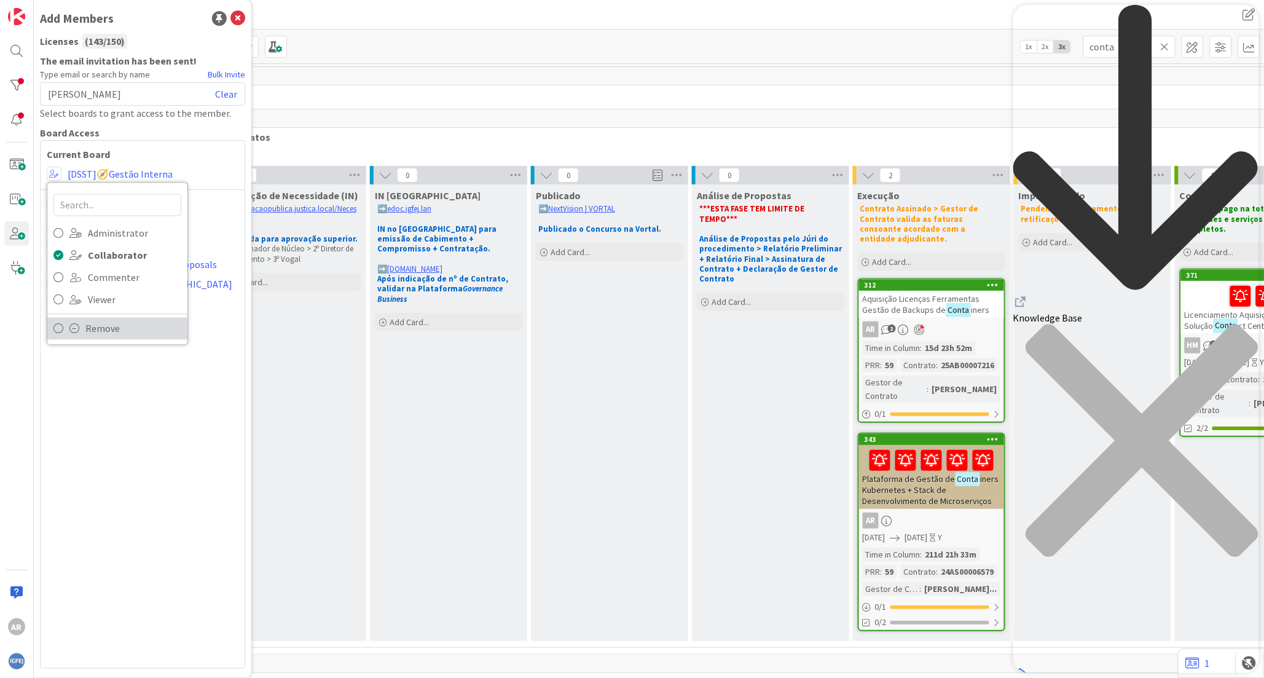
click at [78, 320] on link "Remove" at bounding box center [117, 329] width 140 height 22
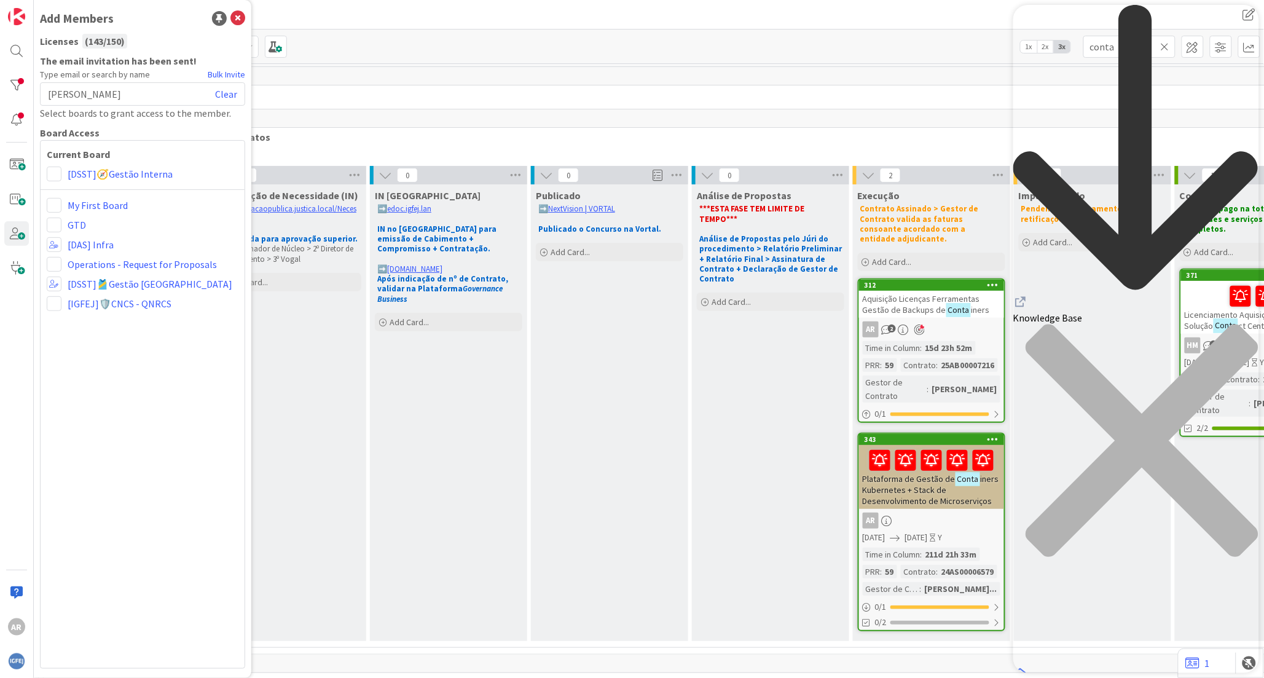
click at [118, 91] on div "[PERSON_NAME] Clear" at bounding box center [142, 93] width 205 height 23
drag, startPoint x: 132, startPoint y: 90, endPoint x: 49, endPoint y: 93, distance: 83.0
click at [49, 93] on div "[PERSON_NAME] Clear" at bounding box center [142, 93] width 205 height 23
click at [225, 94] on link "Clear" at bounding box center [226, 94] width 22 height 15
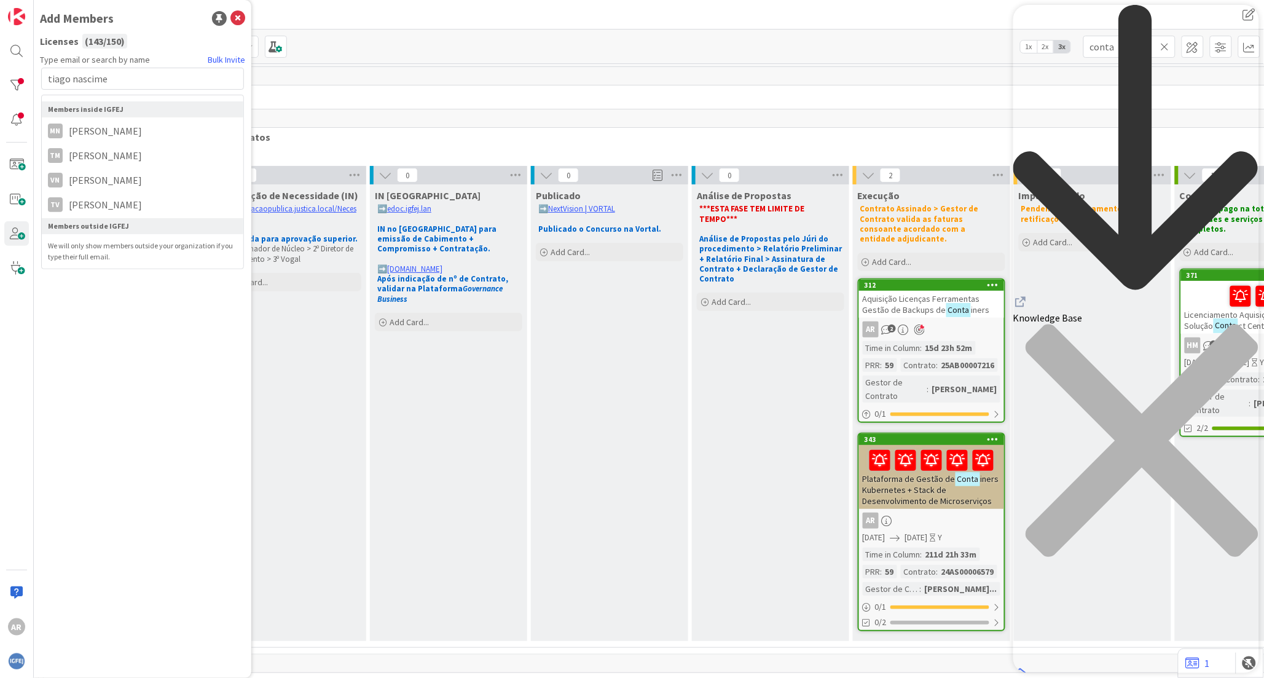
type input "tiago nascime"
click at [120, 327] on div "Type email or search by name Bulk Invite tiago nascime Members inside IGFEJ MN …" at bounding box center [142, 360] width 205 height 615
click at [238, 20] on icon at bounding box center [237, 18] width 15 height 15
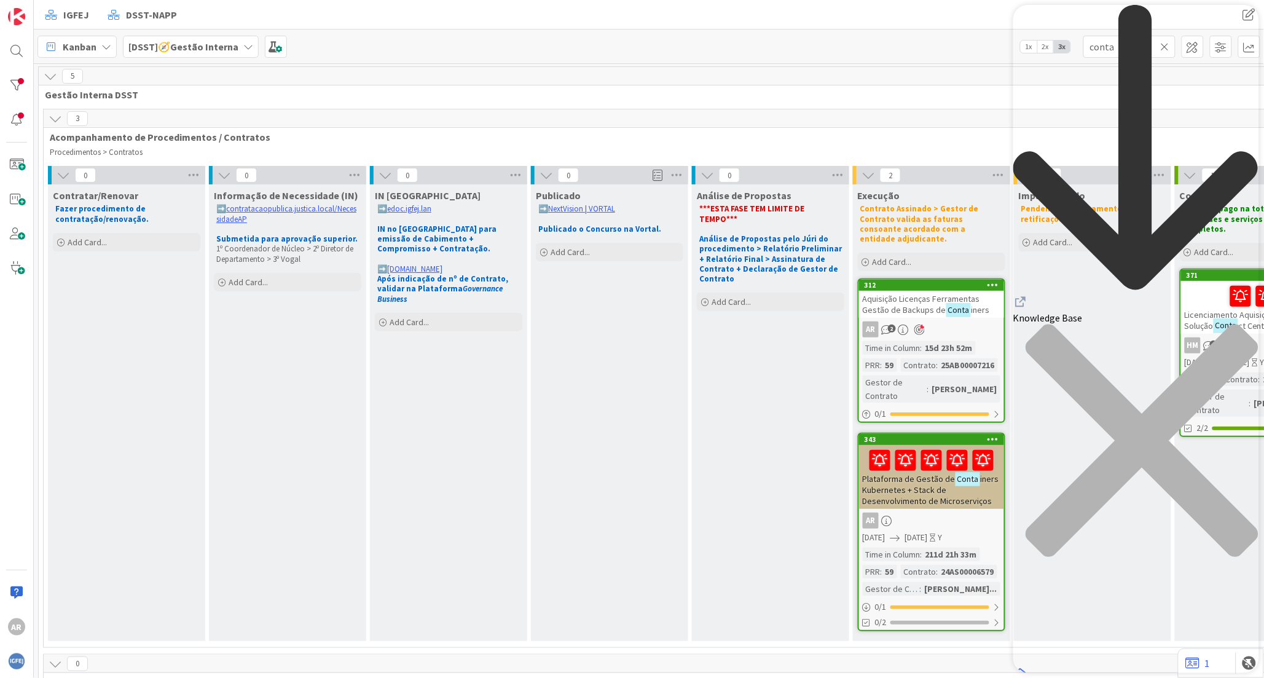
click at [107, 218] on strong "Fazer procedimento de contratação/renovação." at bounding box center [101, 213] width 93 height 20
click at [91, 246] on span "Add Card..." at bounding box center [87, 242] width 39 height 11
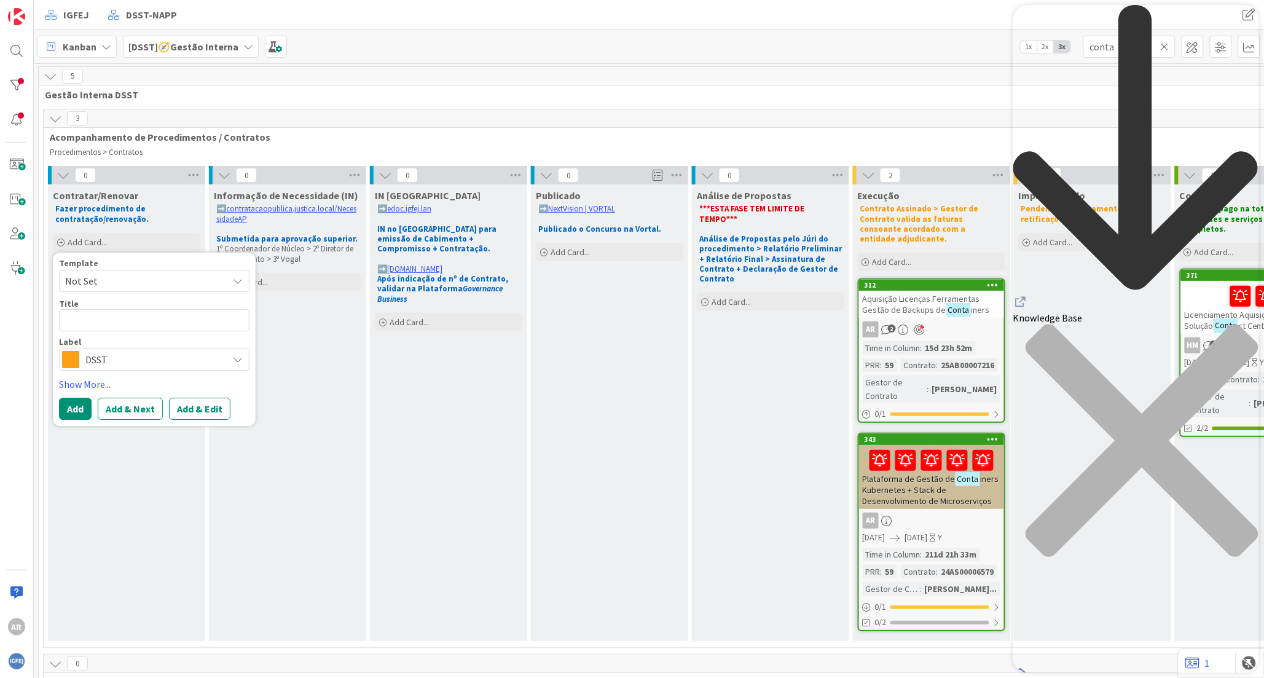
type textarea "x"
type textarea "R"
type textarea "x"
type textarea "Re"
type textarea "x"
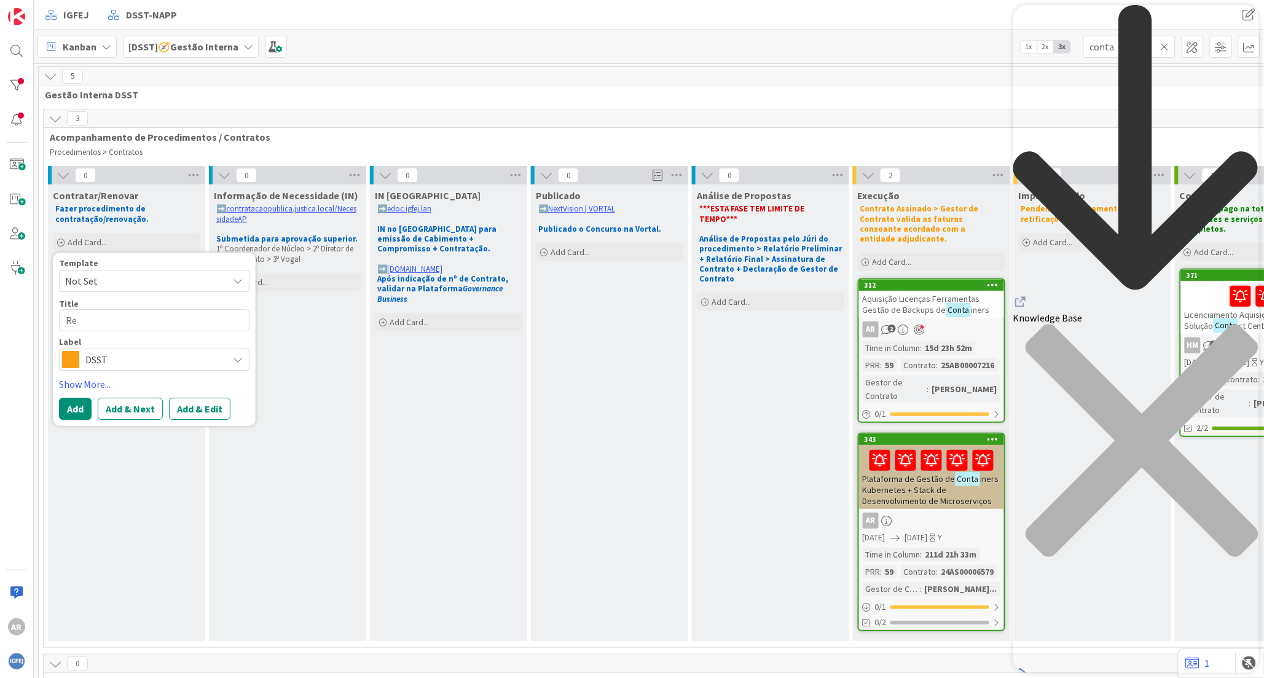
type textarea "Ren"
type textarea "x"
type textarea "Reno"
type textarea "x"
type textarea "Renov"
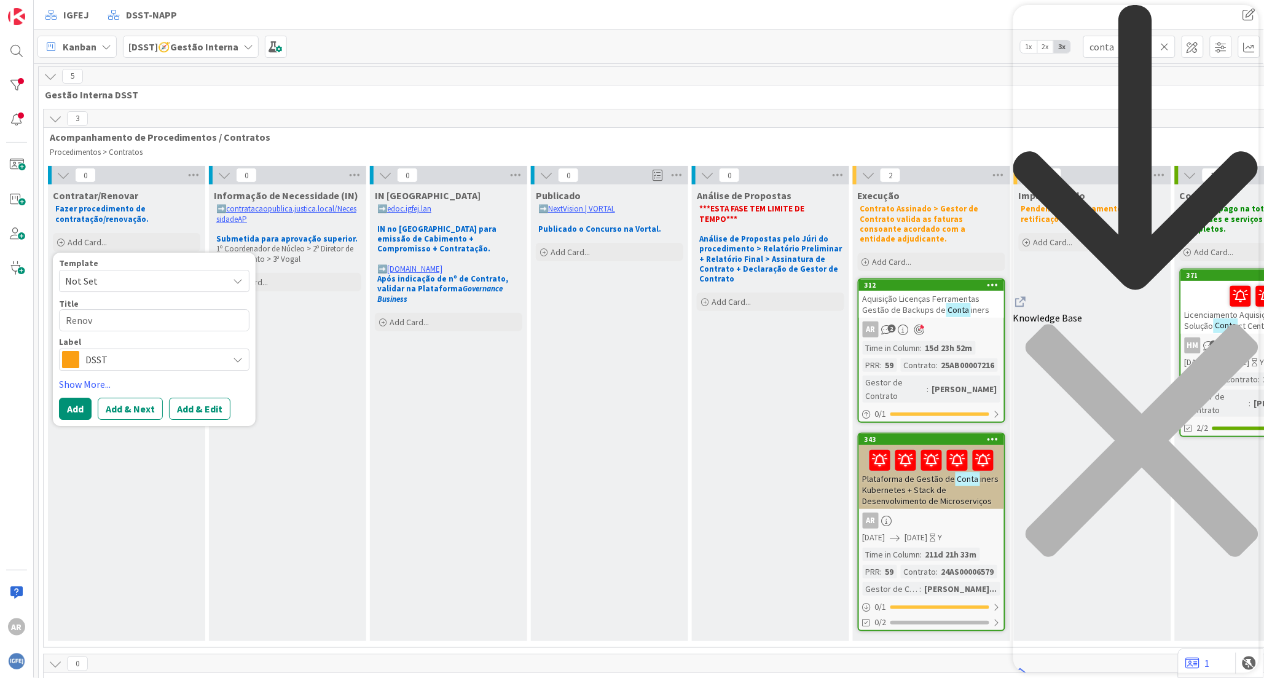
type textarea "x"
type textarea "[MEDICAL_DATA]"
type textarea "x"
type textarea "Renovaç"
type textarea "x"
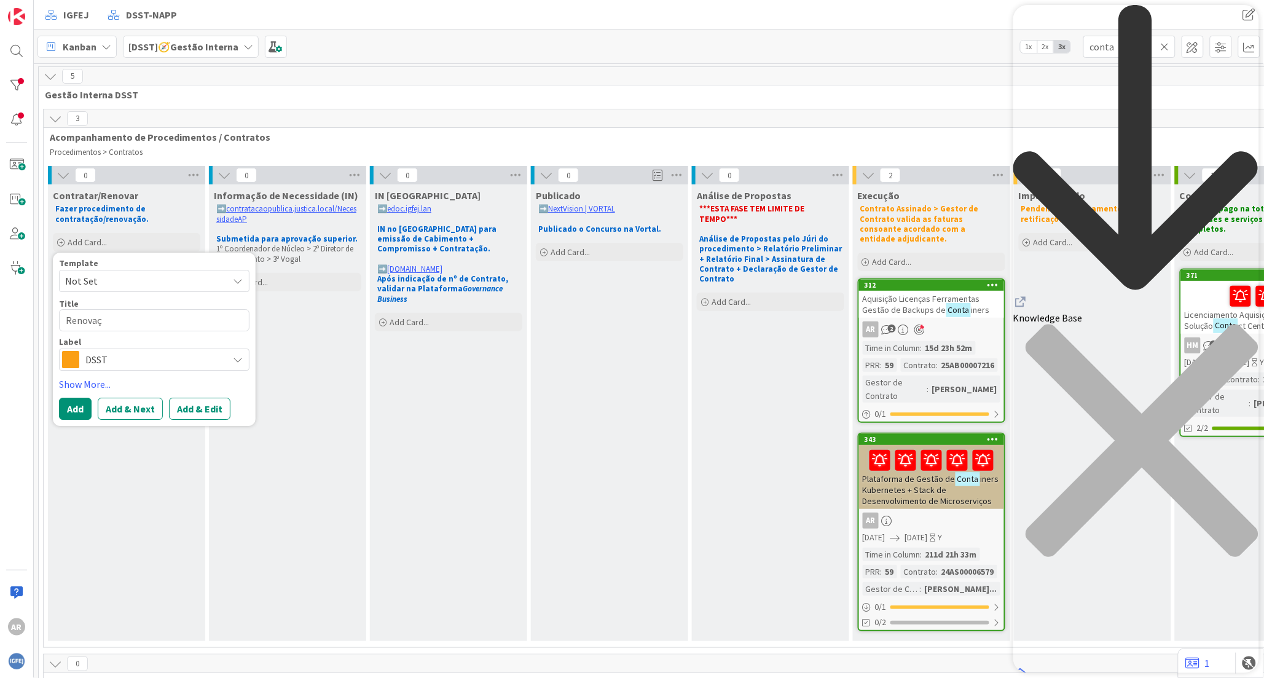
type textarea "Renovaçã"
type textarea "x"
type textarea "Renovação"
type textarea "x"
type textarea "Renovação"
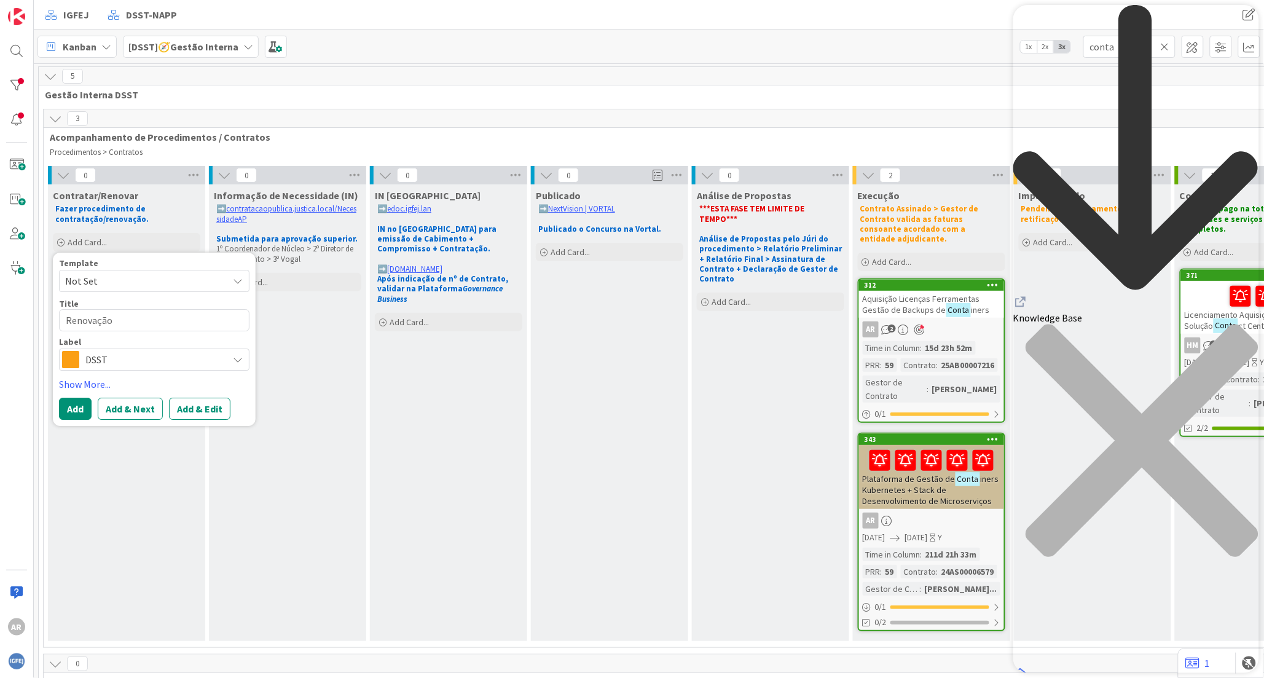
click at [371, 654] on div "0" at bounding box center [690, 663] width 1293 height 18
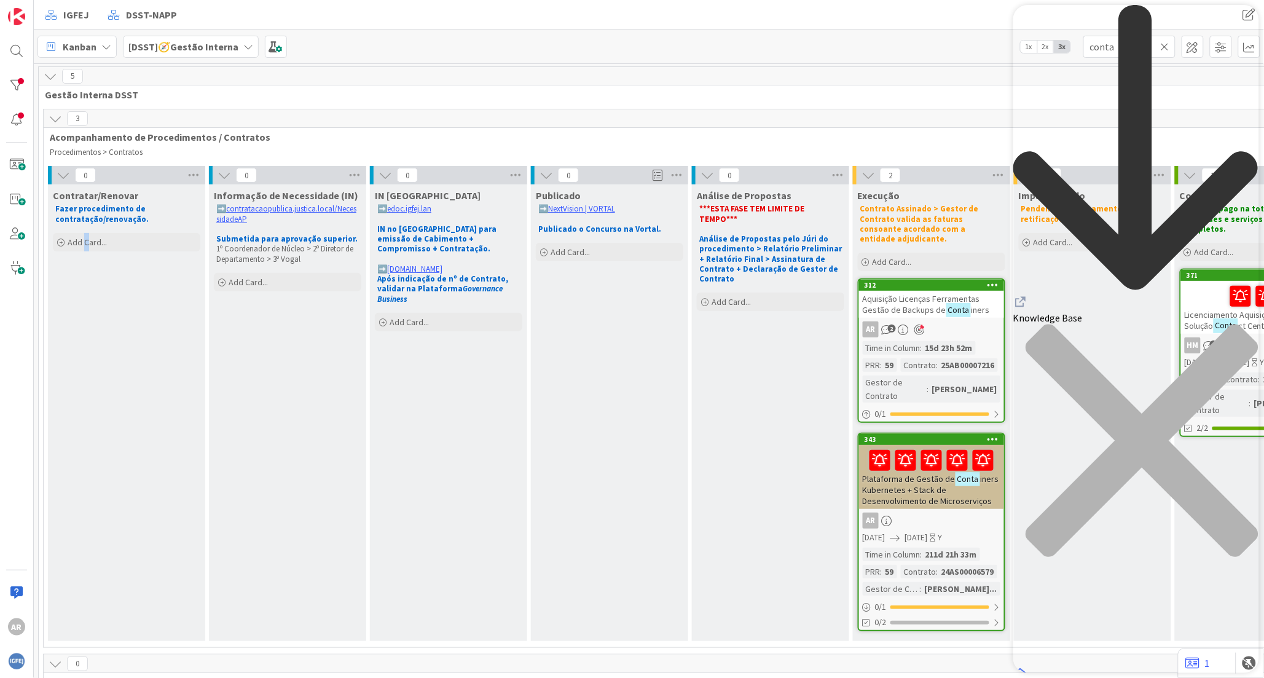
click at [87, 312] on div "Contratar/[PERSON_NAME] procedimento de contratação/renovação. Add Card... Temp…" at bounding box center [126, 412] width 157 height 457
click at [84, 248] on div "Add Card..." at bounding box center [126, 242] width 147 height 18
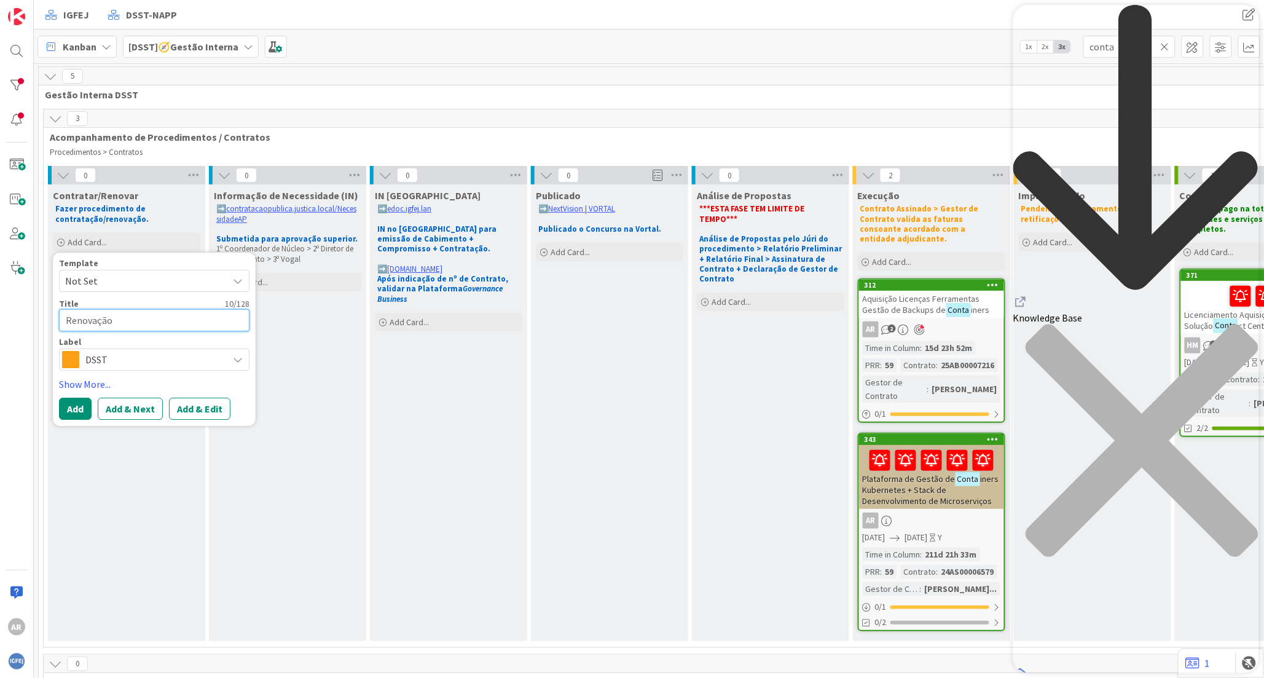
drag, startPoint x: 126, startPoint y: 318, endPoint x: 96, endPoint y: 322, distance: 29.7
click at [48, 317] on div "Contratar/[PERSON_NAME] procedimento de contratação/renovação. Add Card... Temp…" at bounding box center [126, 412] width 157 height 457
click at [167, 328] on textarea "Renovação" at bounding box center [154, 320] width 190 height 22
paste textarea "Aquisição e implementação de uma Plataforma de Observabilidade (APM-Infraestrut…"
type textarea "x"
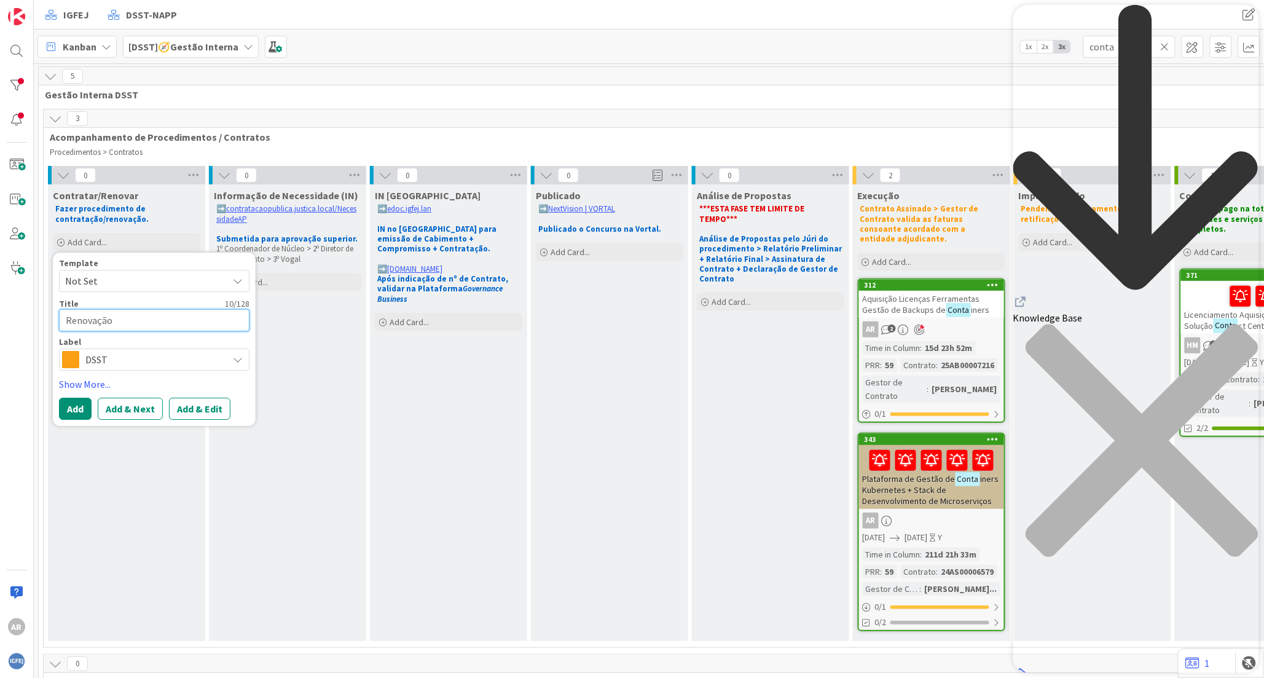
type textarea "Renovação Aquisição e implementação de uma Plataforma de Observabilidade (APM-I…"
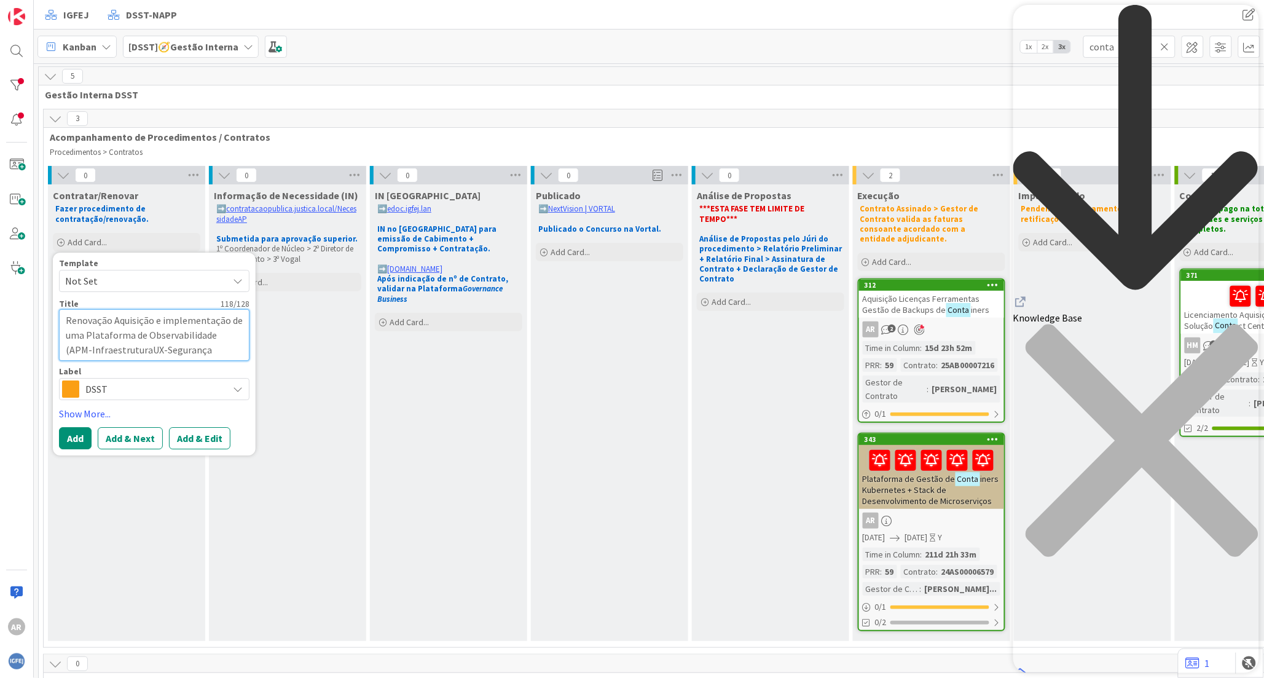
click at [109, 317] on textarea "Renovação Aquisição e implementação de uma Plataforma de Observabilidade (APM-I…" at bounding box center [154, 335] width 190 height 52
drag, startPoint x: 114, startPoint y: 316, endPoint x: 87, endPoint y: 338, distance: 34.9
click at [87, 338] on textarea "Renovação Aquisição e implementação de uma Plataforma de Observabilidade (APM-I…" at bounding box center [154, 335] width 190 height 52
type textarea "x"
type textarea "Renovação Plataforma de Observabilidade (APM-InfraestruturaUX-Segurança Aplicac…"
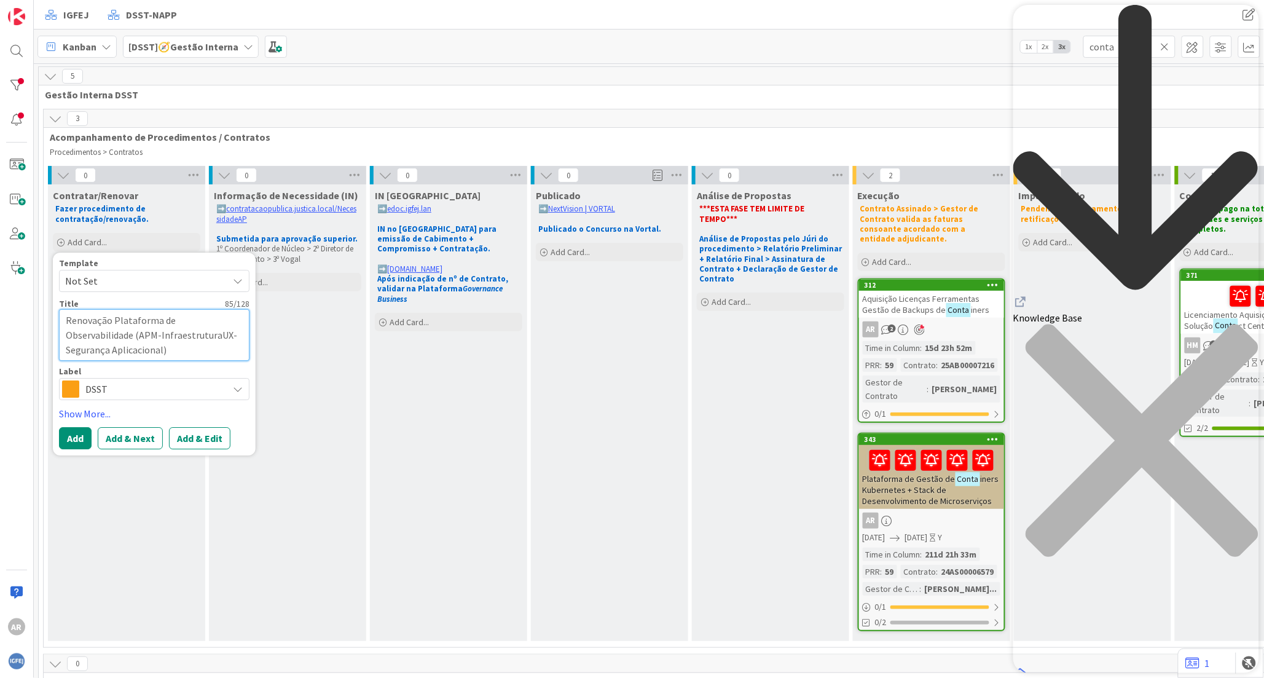
type textarea "x"
type textarea "Renovação dPlataforma de Observabilidade (APM-InfraestruturaUX-Segurança Aplica…"
type textarea "x"
type textarea "Renovação dePlataforma de Observabilidade (APM-InfraestruturaUX-Segurança Aplic…"
type textarea "x"
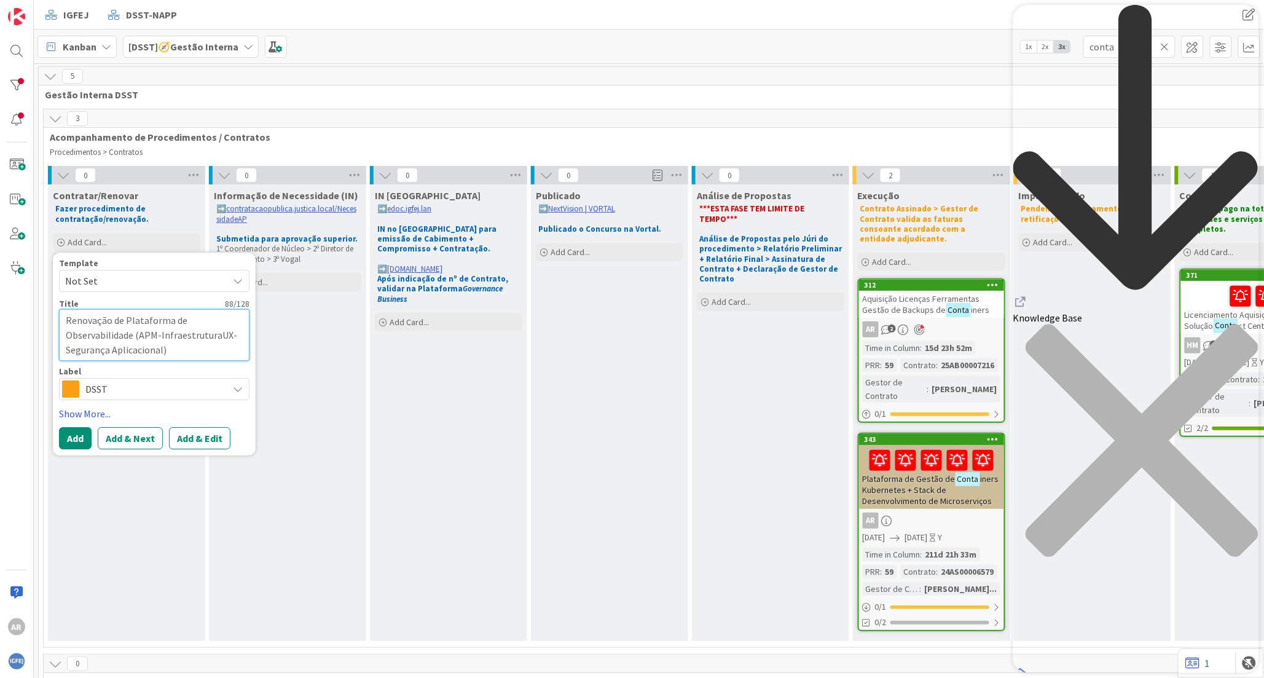
type textarea "Renovação de Plataforma de Observabilidade (APM-InfraestruturaUX-Segurança Apli…"
click at [233, 390] on icon at bounding box center [238, 389] width 10 height 10
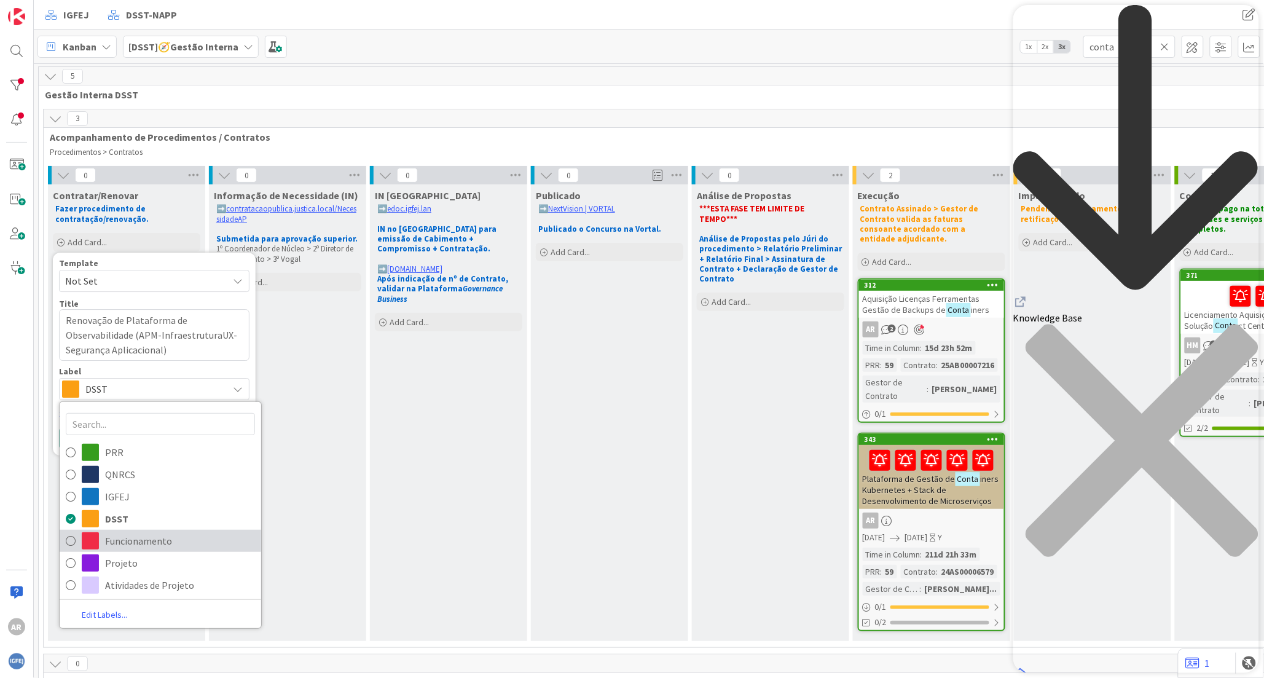
click at [69, 543] on icon at bounding box center [71, 541] width 10 height 18
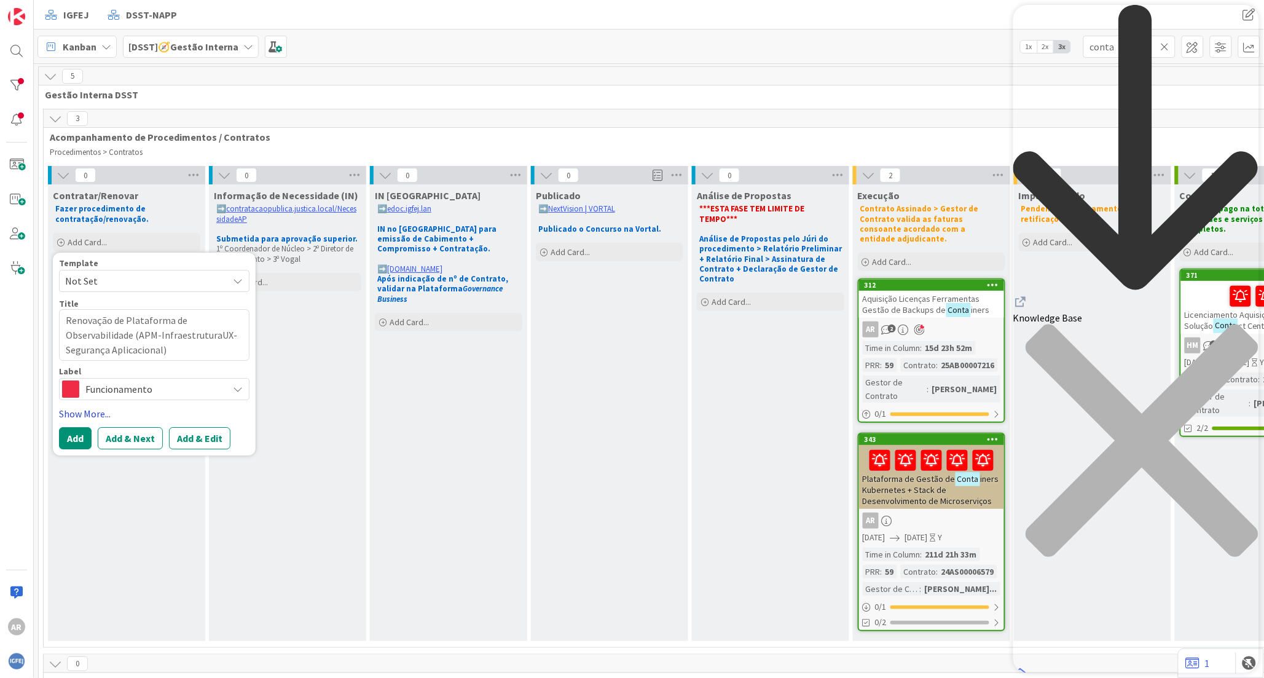
click at [90, 410] on link "Show More..." at bounding box center [154, 413] width 190 height 15
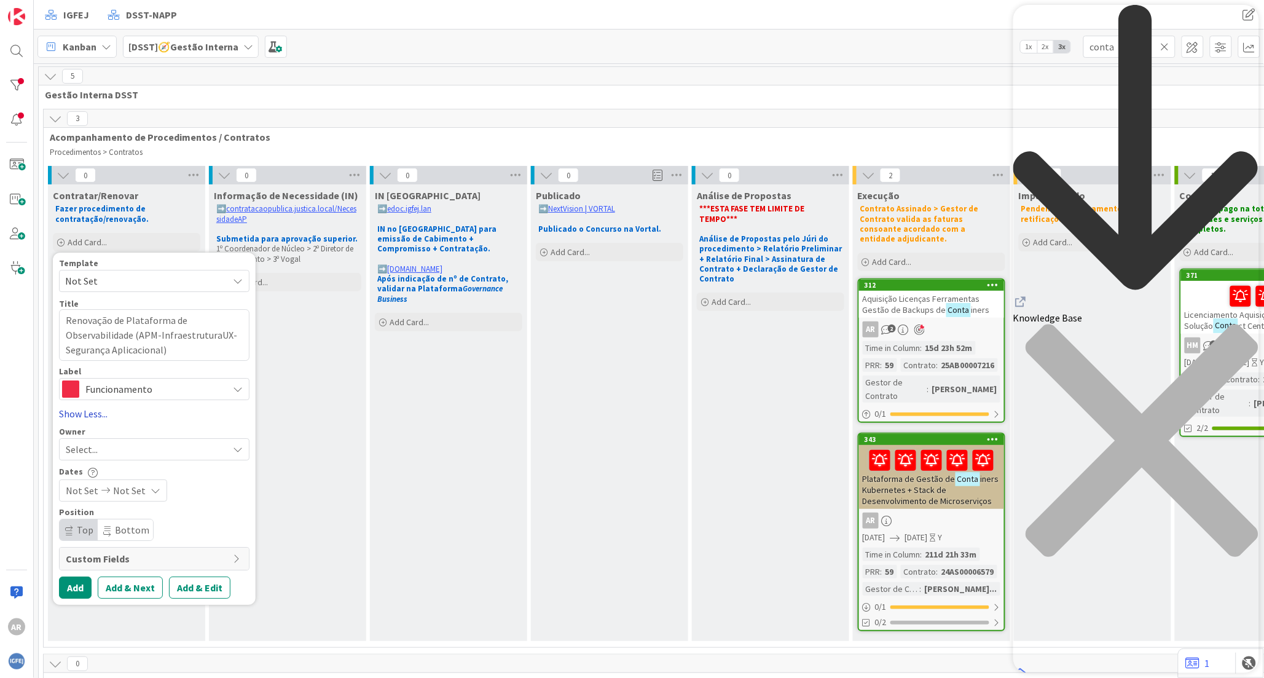
type textarea "x"
click at [237, 451] on icon at bounding box center [238, 449] width 10 height 10
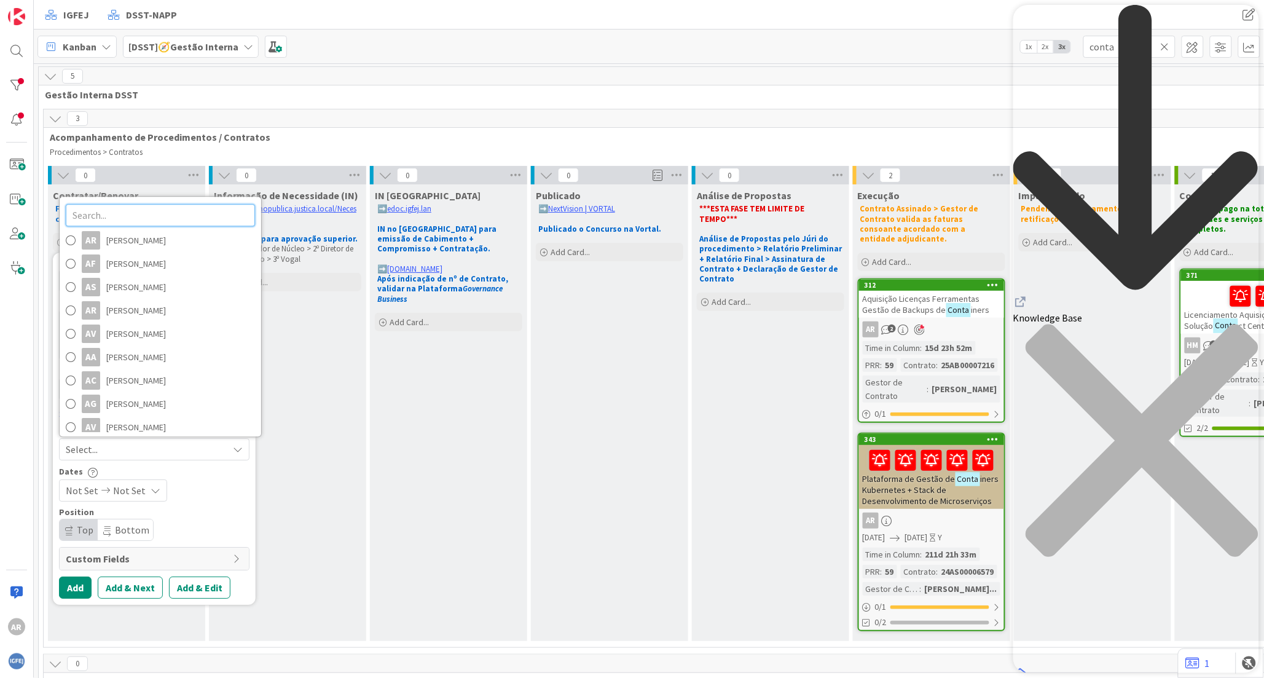
click at [112, 218] on input "text" at bounding box center [160, 215] width 189 height 22
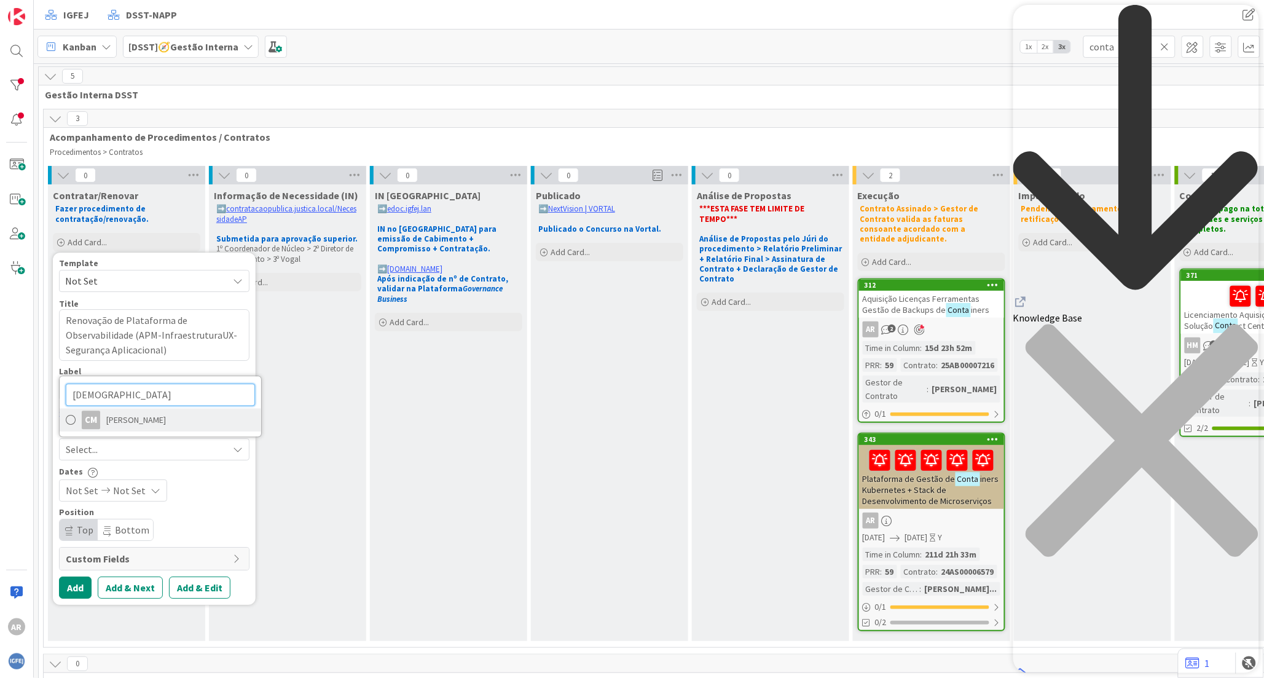
type input "[DEMOGRAPHIC_DATA]"
click at [137, 423] on span "[PERSON_NAME]" at bounding box center [136, 419] width 60 height 18
click at [151, 487] on icon at bounding box center [156, 490] width 10 height 10
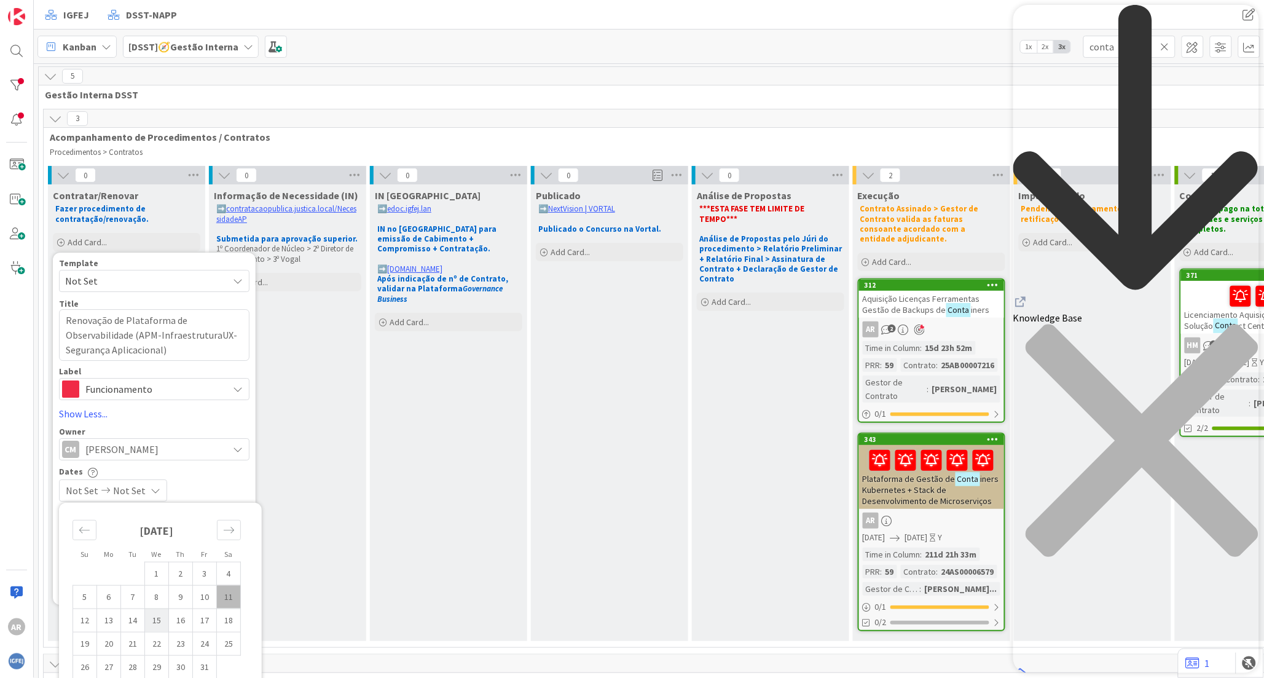
type textarea "x"
click at [162, 621] on td "15" at bounding box center [157, 619] width 24 height 23
type input "[DATE]"
click at [206, 478] on div "Dates [DATE] Not Set Su Mo Tu We Th Fr Sa [DATE] 1 2 3 4 5 6 7 8 9 10 11 12 13 …" at bounding box center [154, 483] width 190 height 35
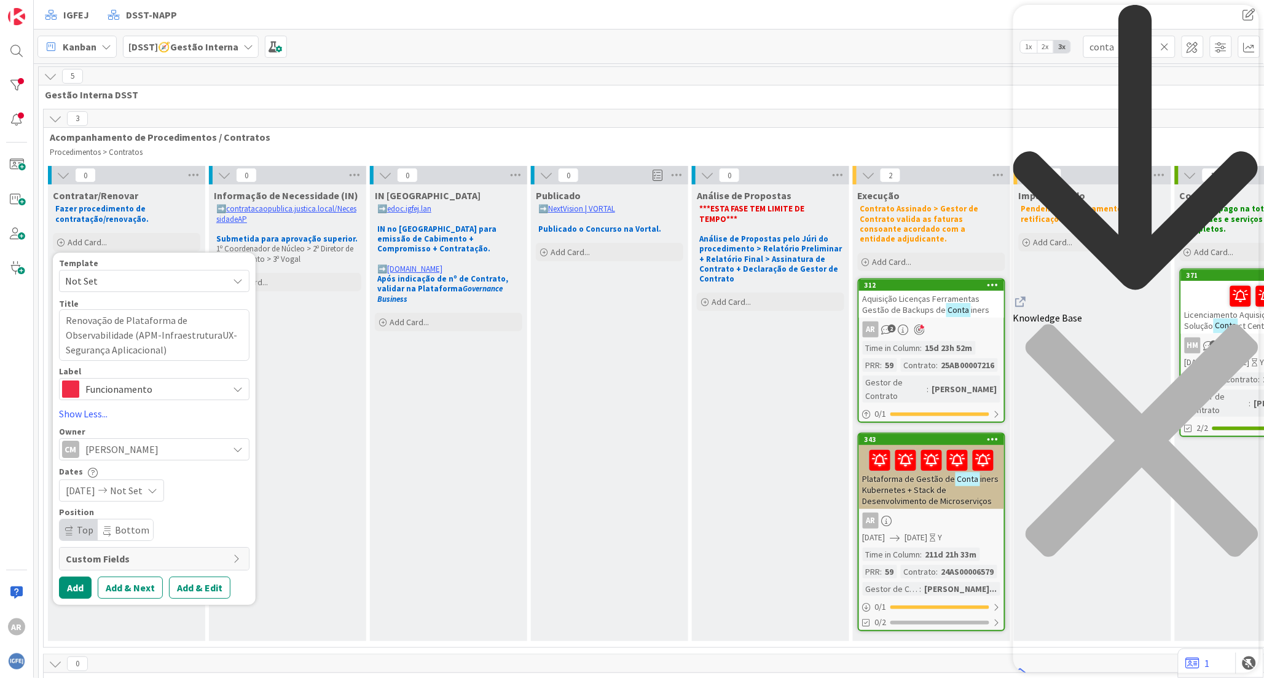
click at [229, 561] on div "Custom Fields" at bounding box center [154, 558] width 189 height 22
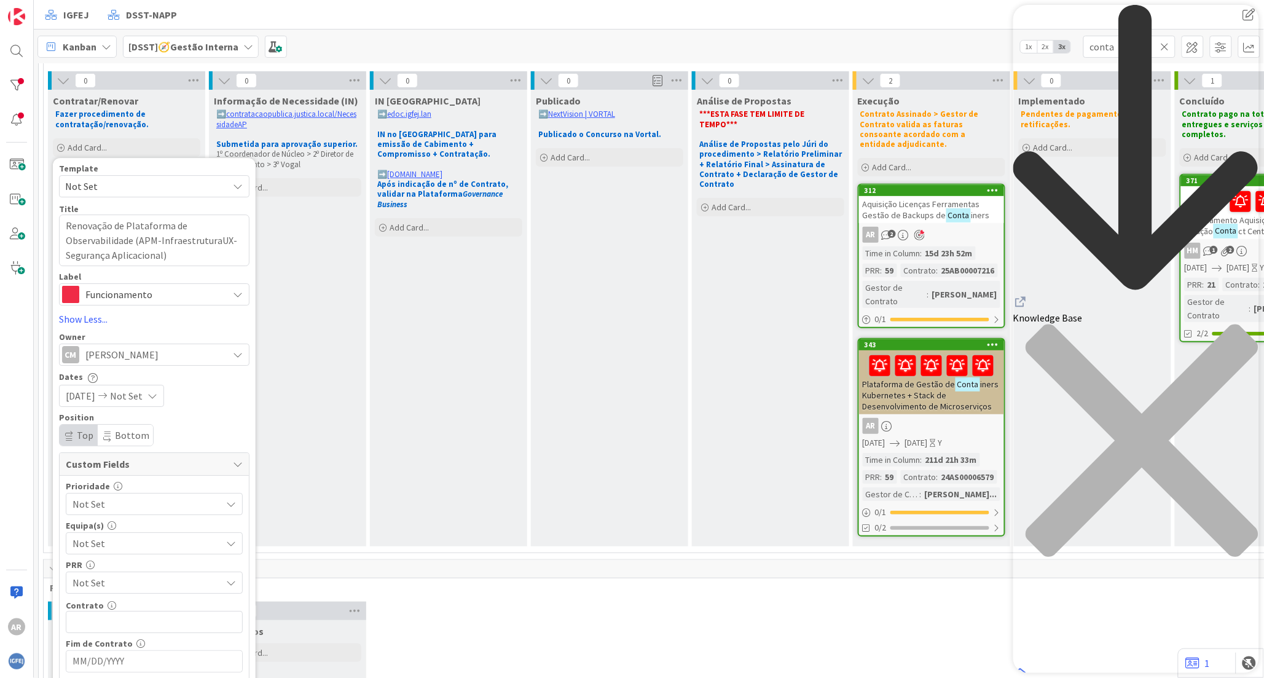
scroll to position [136, 0]
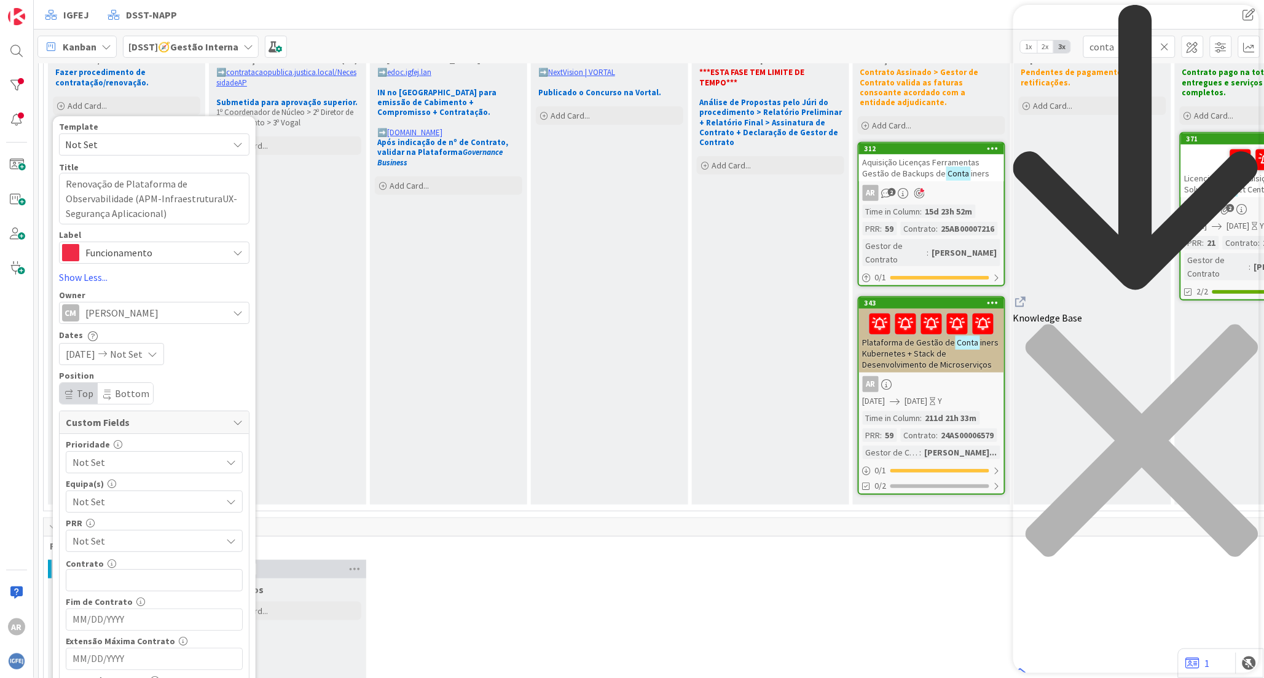
click at [230, 463] on icon at bounding box center [231, 462] width 10 height 10
click at [123, 575] on span "High" at bounding box center [185, 570] width 155 height 18
click at [232, 504] on icon at bounding box center [231, 501] width 10 height 10
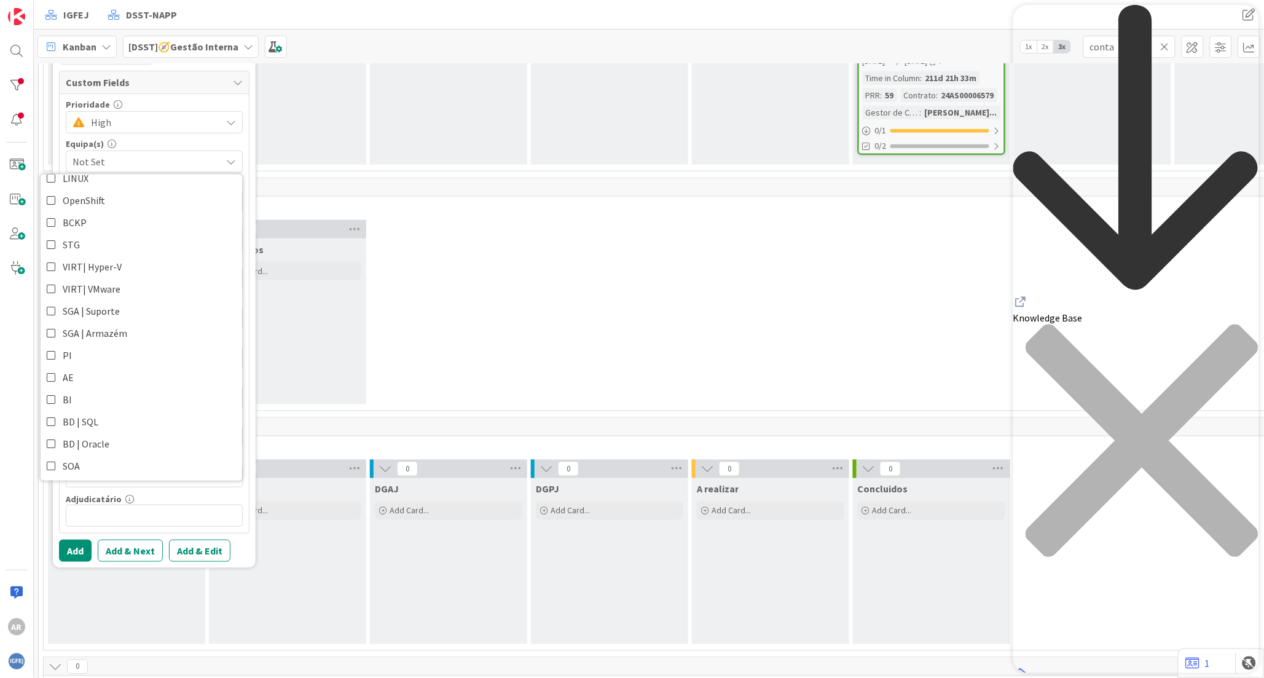
scroll to position [546, 0]
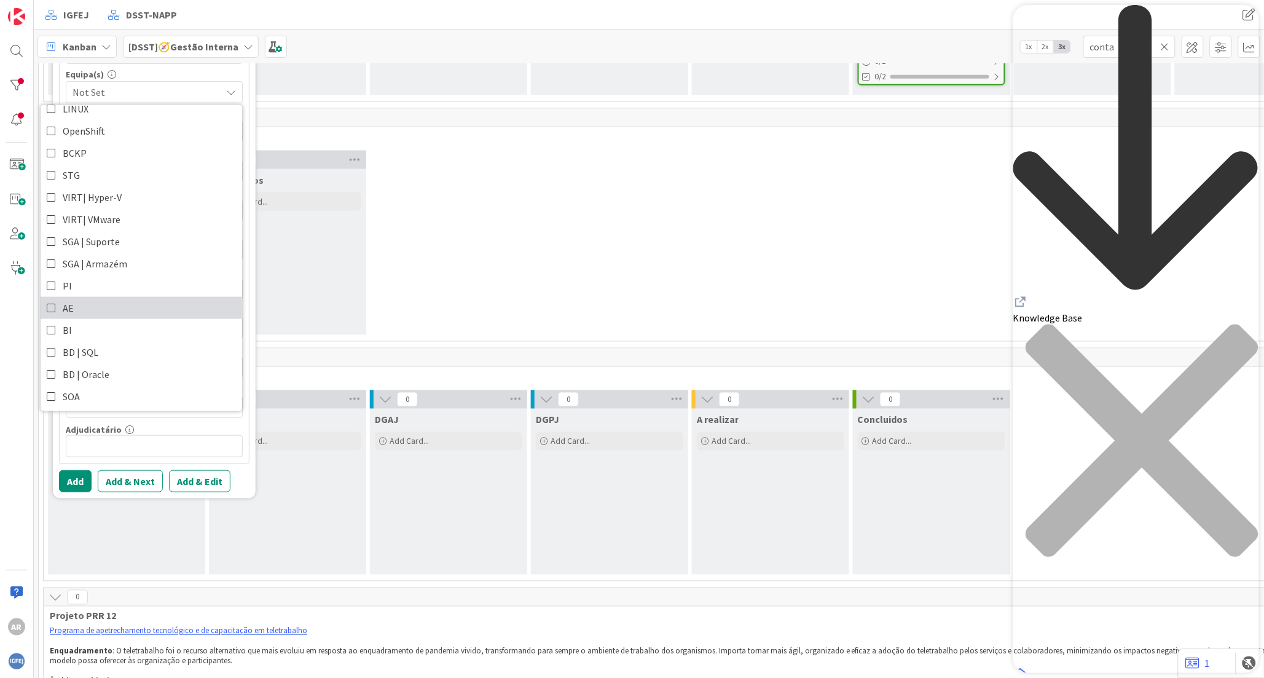
click at [142, 309] on link "AE" at bounding box center [142, 308] width 202 height 22
type textarea "x"
click at [185, 426] on div "Adjudicatário 0 / 32" at bounding box center [154, 429] width 177 height 11
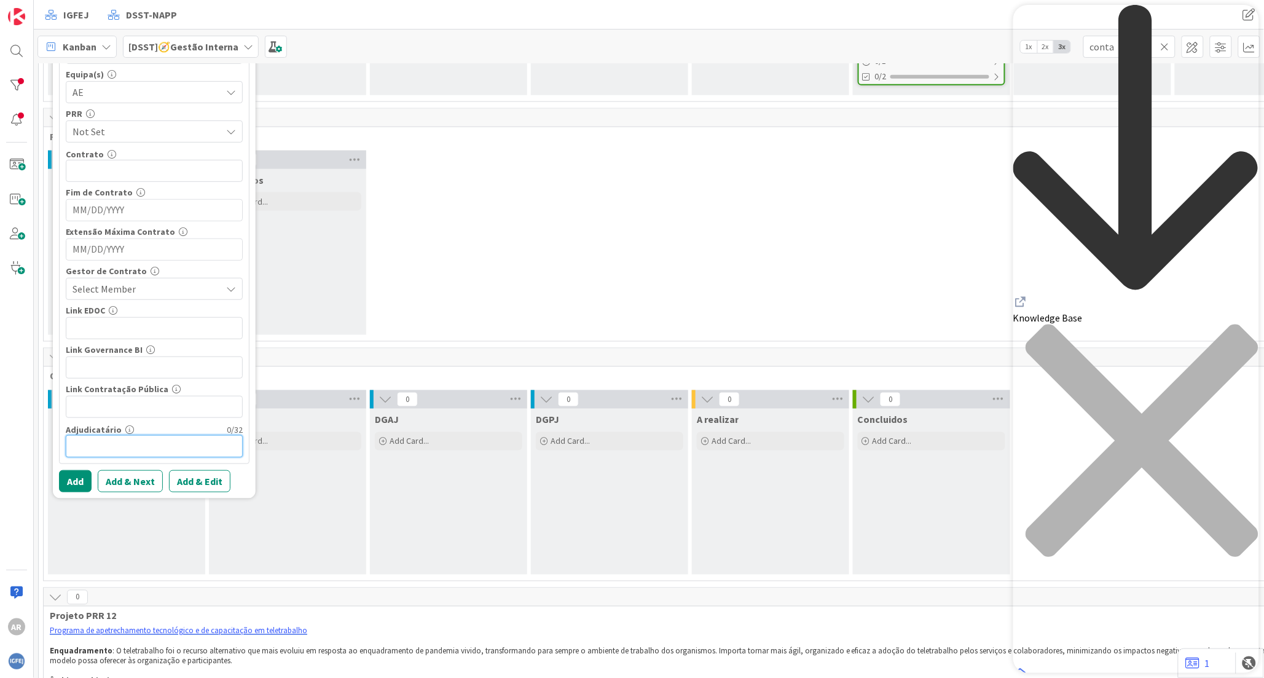
click at [129, 447] on input "text" at bounding box center [154, 446] width 177 height 22
click at [117, 449] on input "text" at bounding box center [154, 446] width 177 height 22
click at [77, 482] on button "Add" at bounding box center [75, 481] width 33 height 22
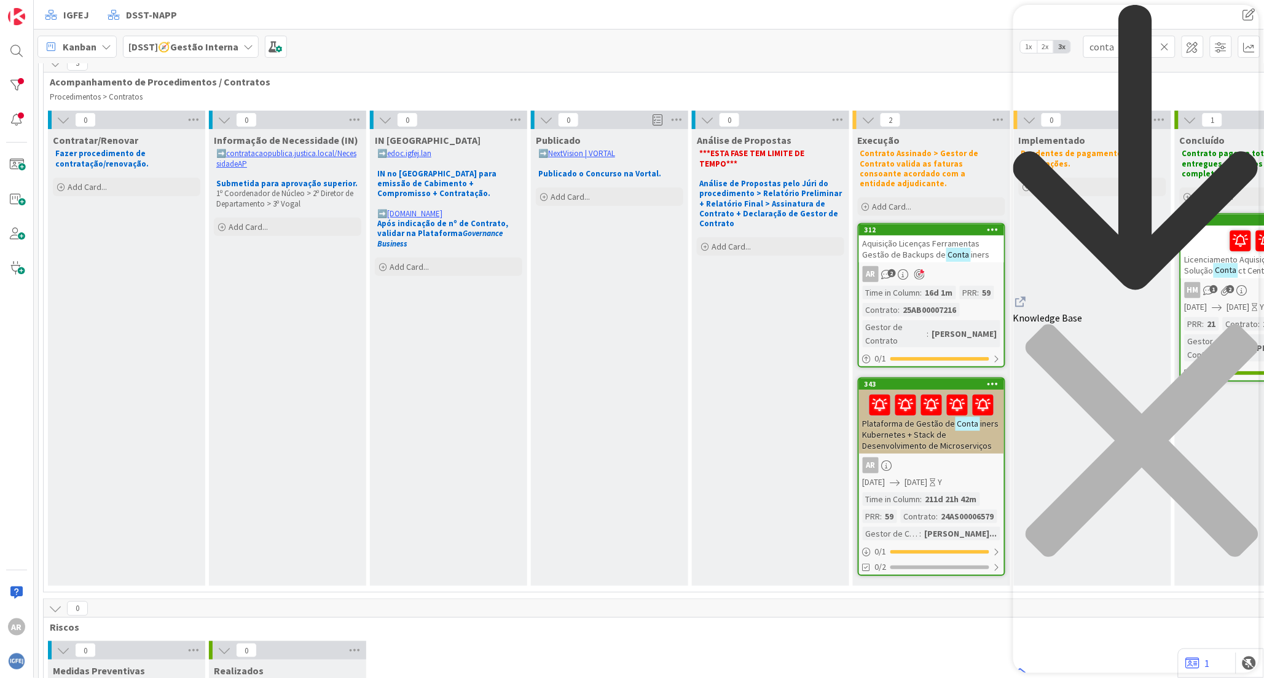
scroll to position [0, 0]
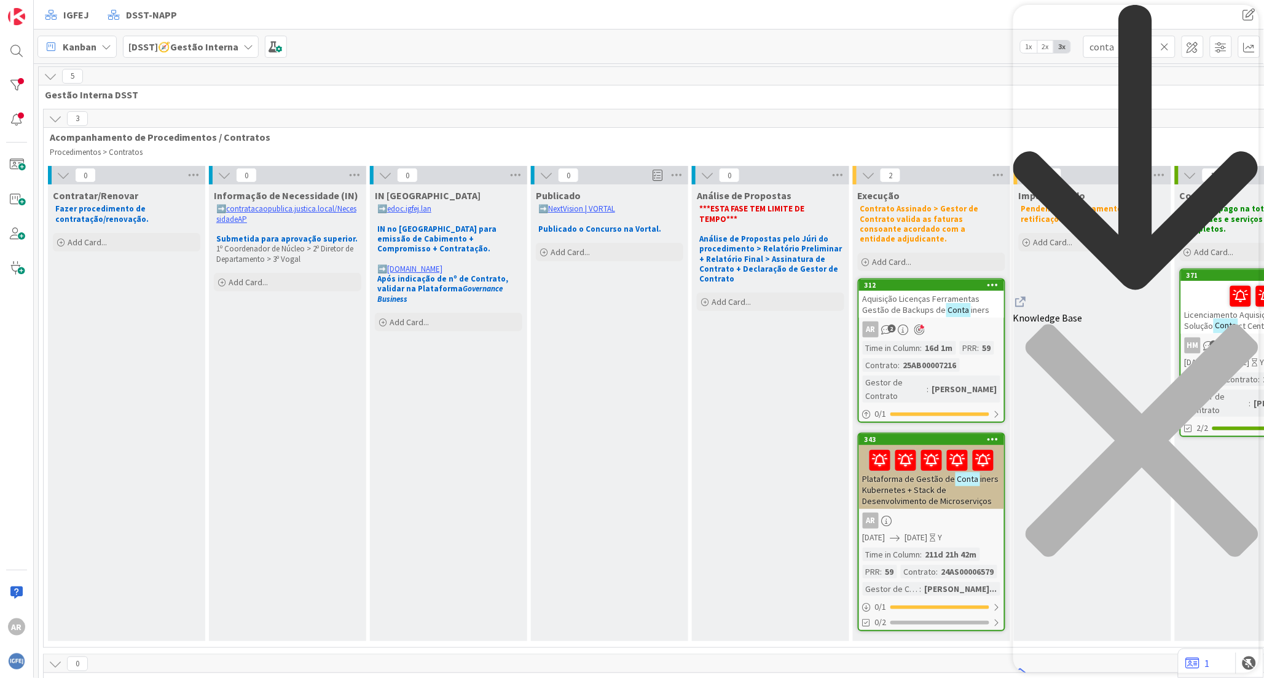
click at [1240, 324] on icon "close resource center" at bounding box center [1136, 447] width 246 height 246
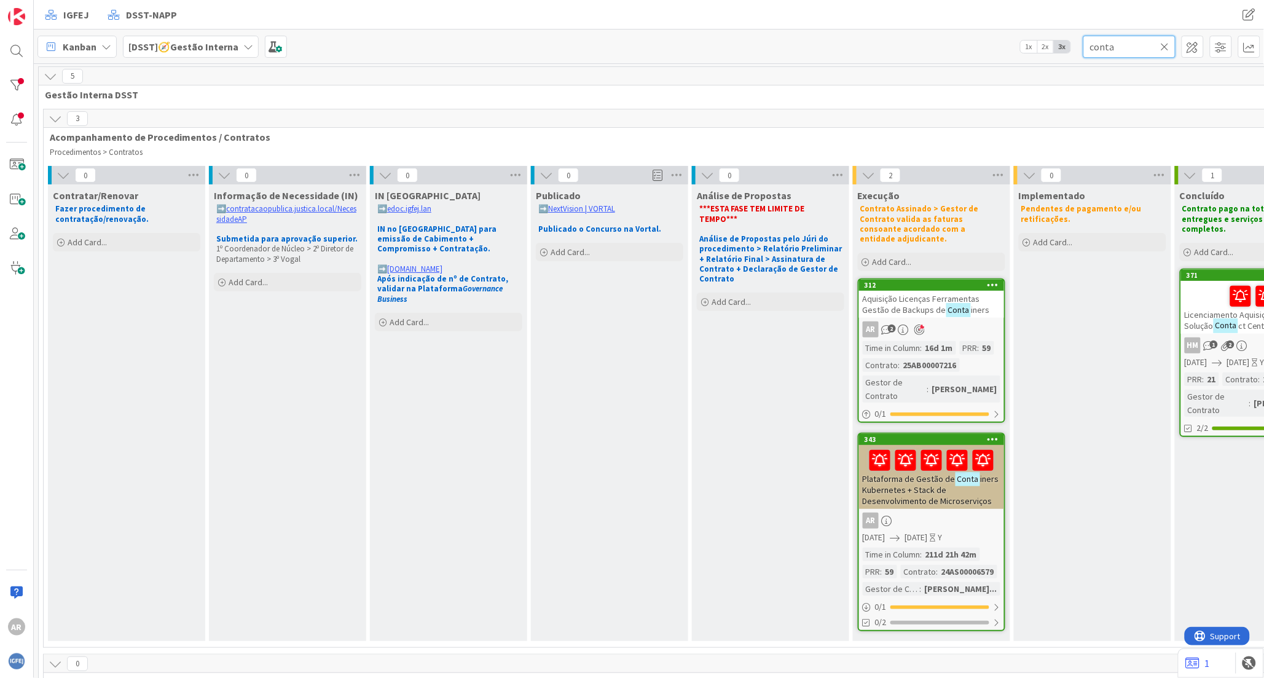
click at [1121, 46] on input "conta" at bounding box center [1129, 47] width 92 height 22
drag, startPoint x: 1147, startPoint y: 49, endPoint x: 1073, endPoint y: 52, distance: 73.8
click at [1073, 52] on div "Kanban [DSST]🧭Gestão Interna 1x 2x 3x conta" at bounding box center [649, 46] width 1230 height 34
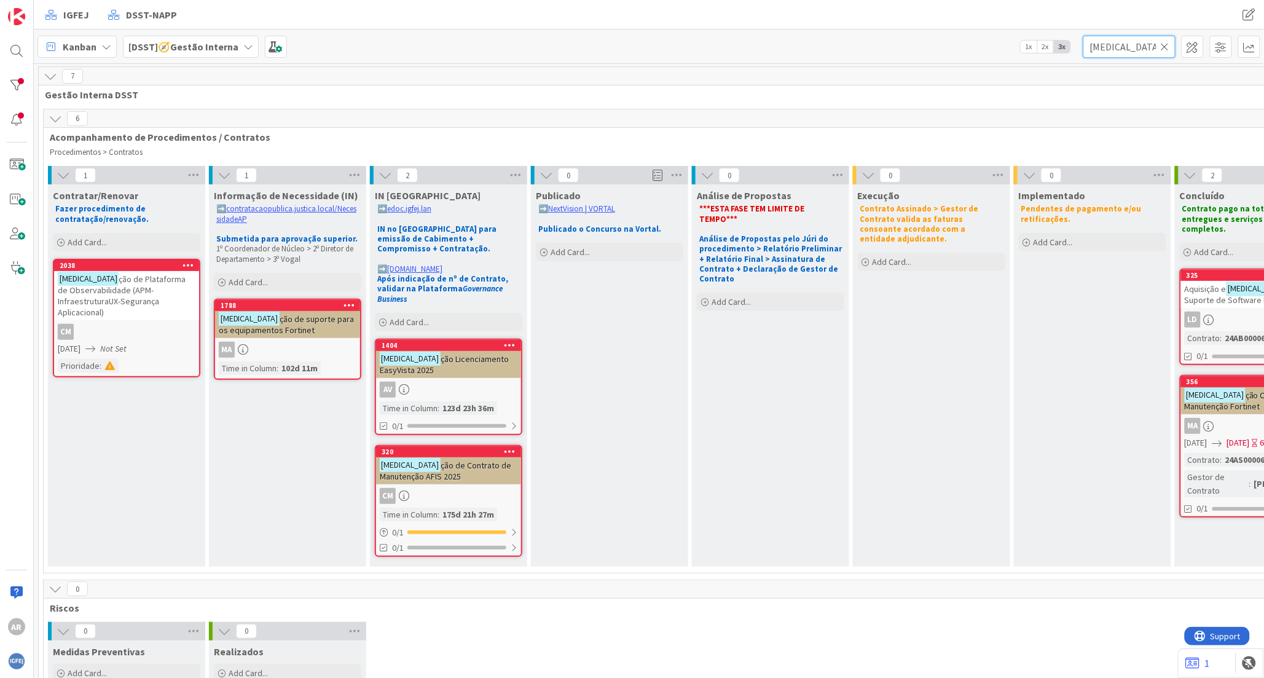
type input "[MEDICAL_DATA]"
click at [139, 420] on div "Contratar/[PERSON_NAME] procedimento de contratação/renovação. Add Card... Temp…" at bounding box center [126, 375] width 157 height 382
click at [1167, 45] on icon at bounding box center [1165, 46] width 9 height 11
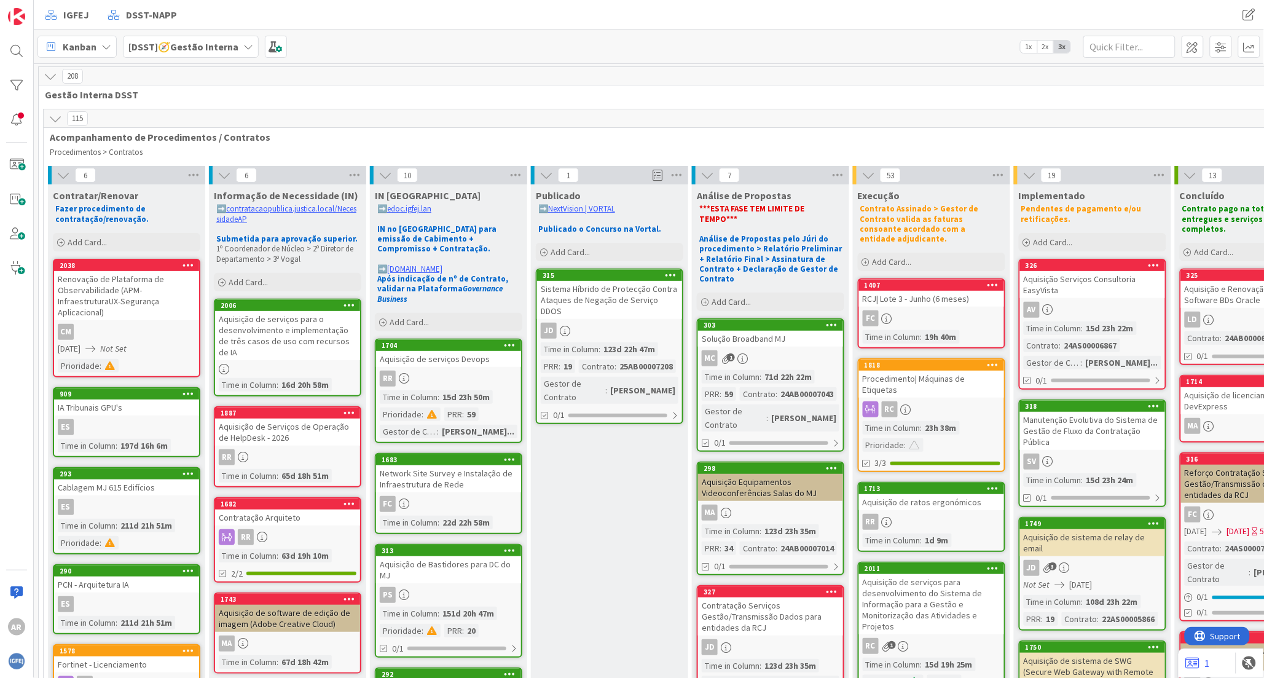
click at [119, 295] on div "Renovação de Plataforma de Observabilidade (APM-InfraestruturaUX-Segurança Apli…" at bounding box center [126, 295] width 145 height 49
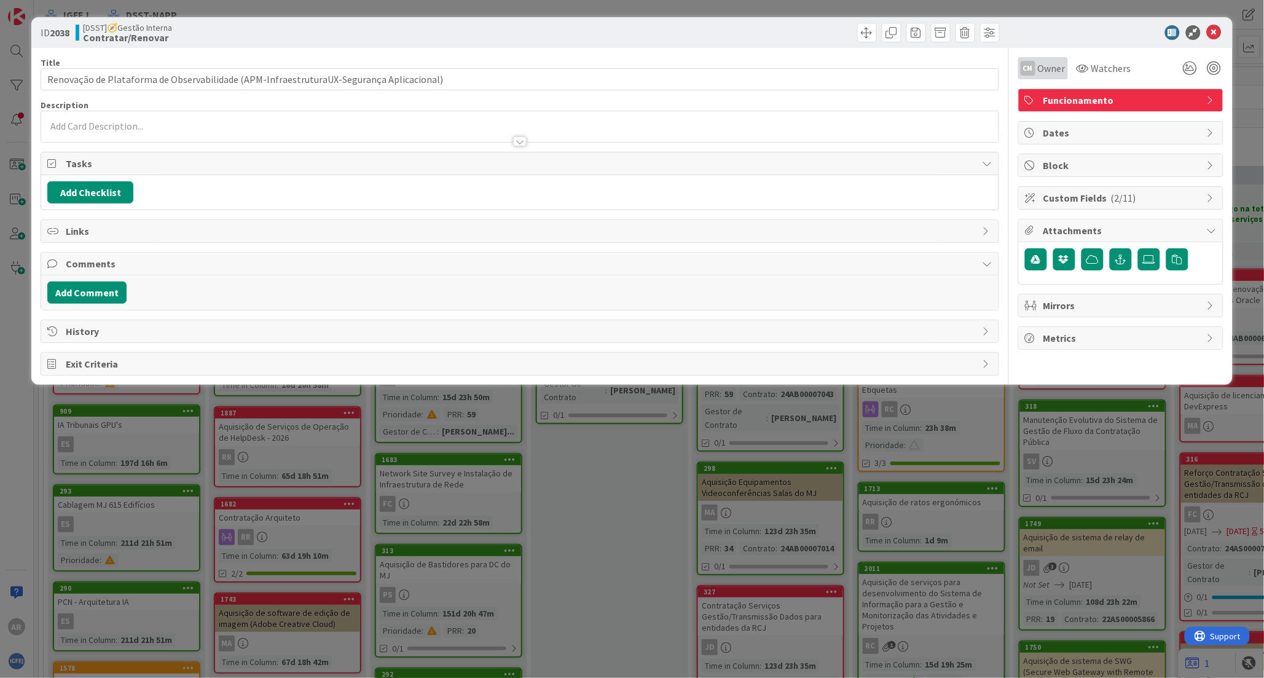
click at [1048, 70] on span "Owner" at bounding box center [1052, 68] width 28 height 15
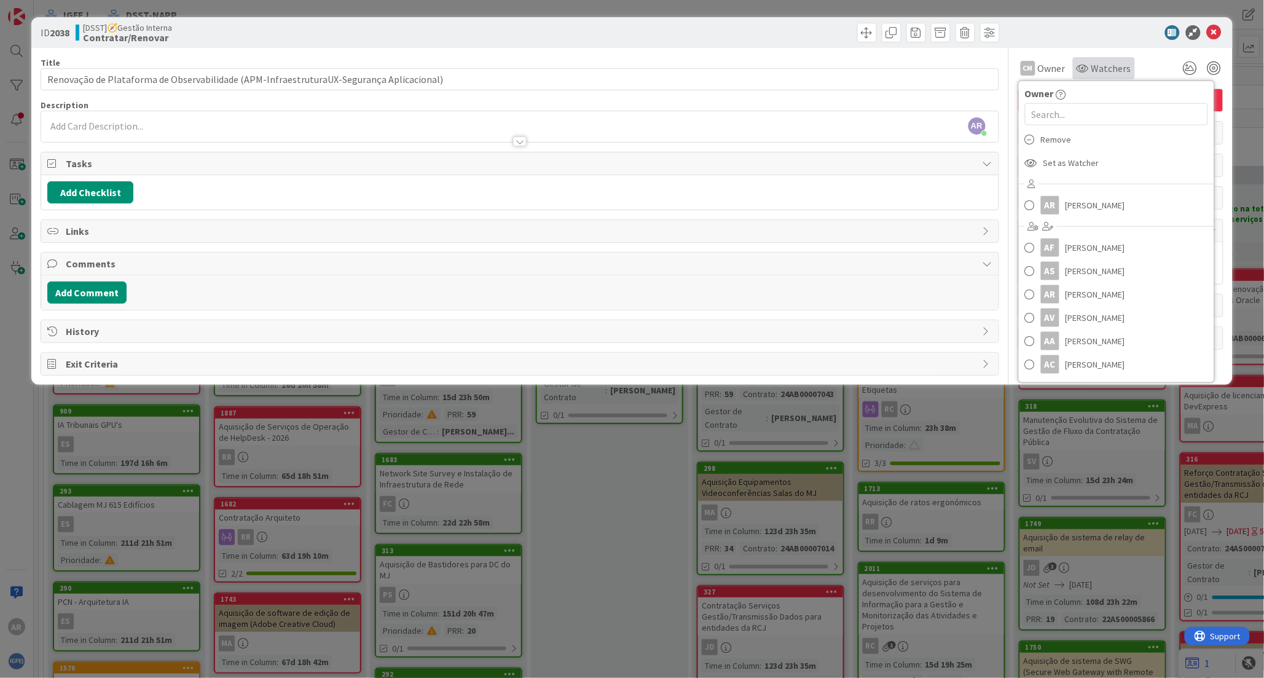
click at [1101, 68] on span "Watchers" at bounding box center [1111, 68] width 40 height 15
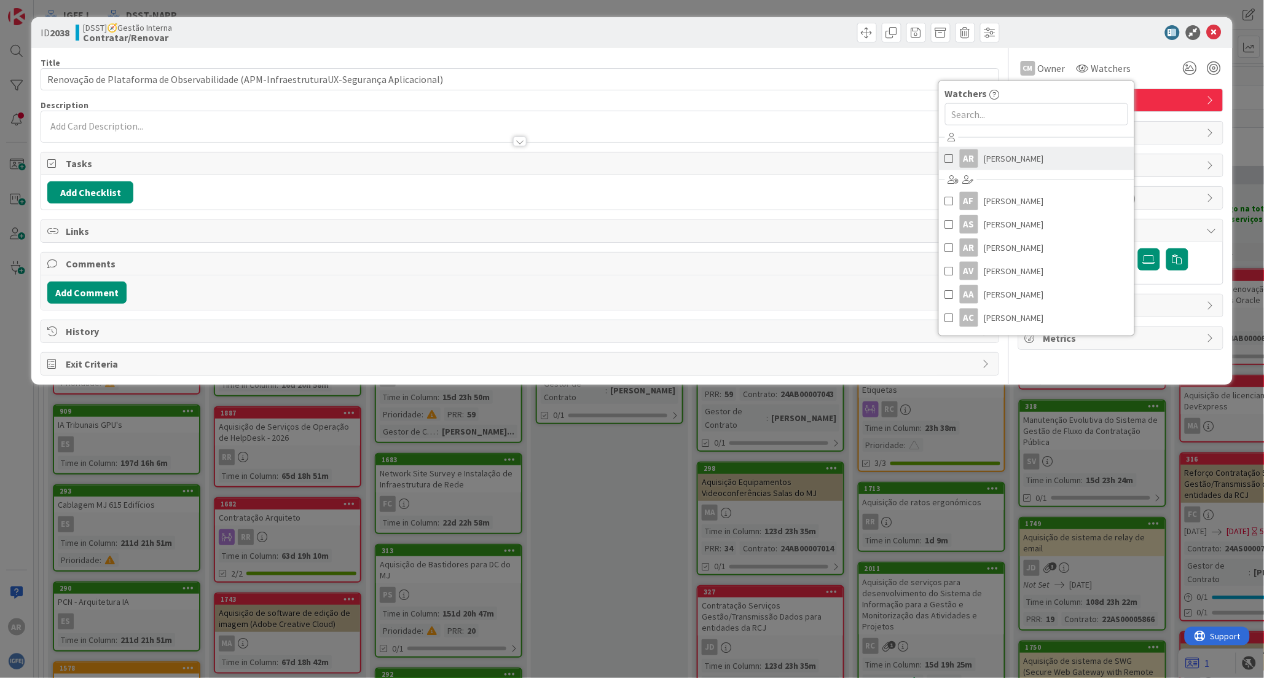
click at [992, 163] on span "[PERSON_NAME]" at bounding box center [1014, 158] width 60 height 18
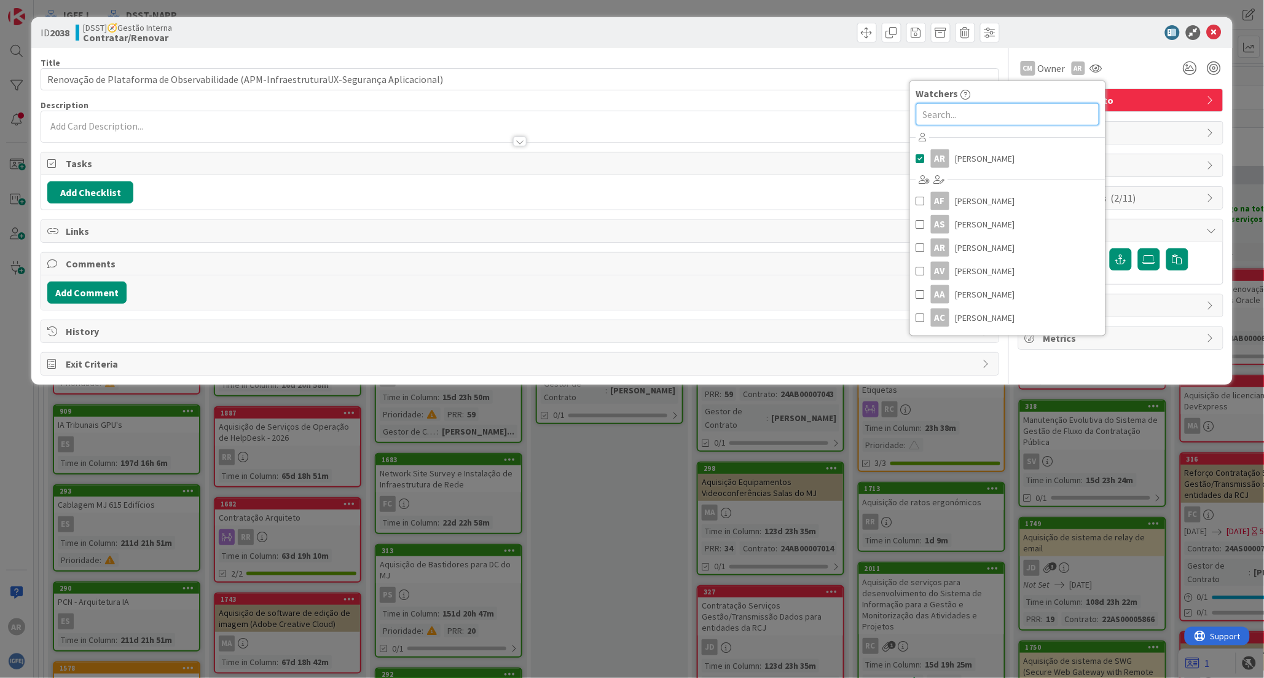
click at [968, 111] on input "text" at bounding box center [1007, 114] width 183 height 22
type input "rui"
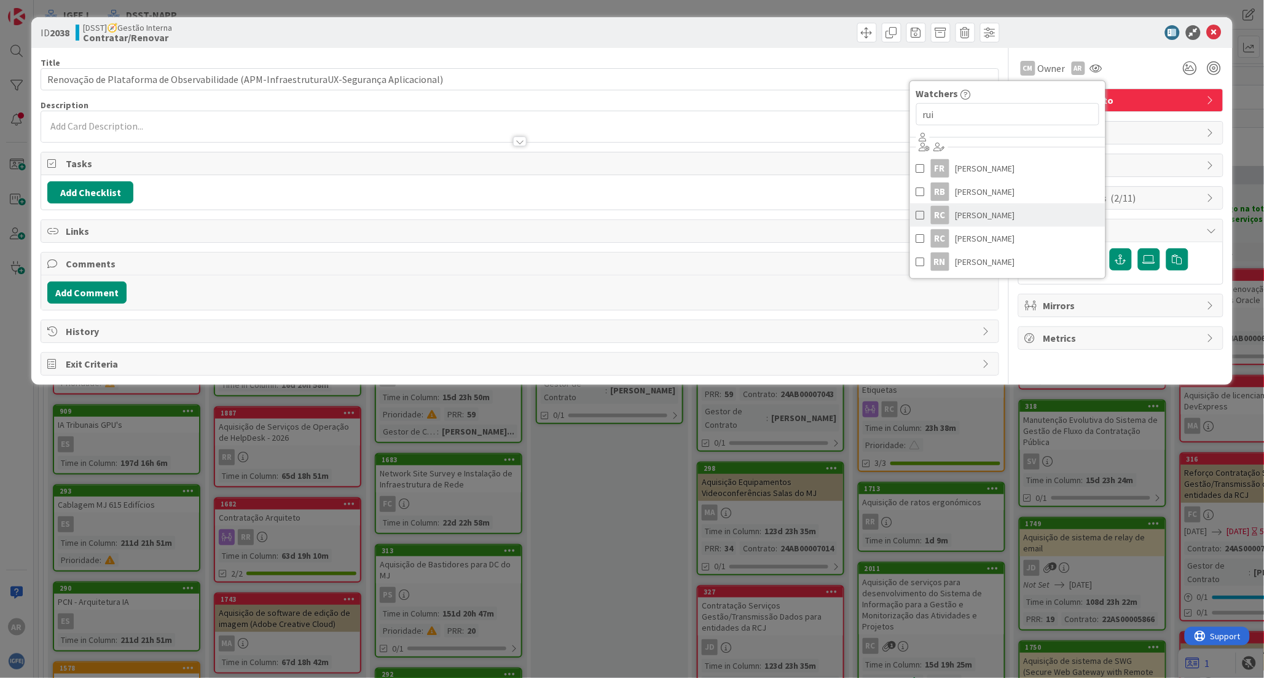
click at [976, 211] on span "[PERSON_NAME]" at bounding box center [985, 215] width 60 height 18
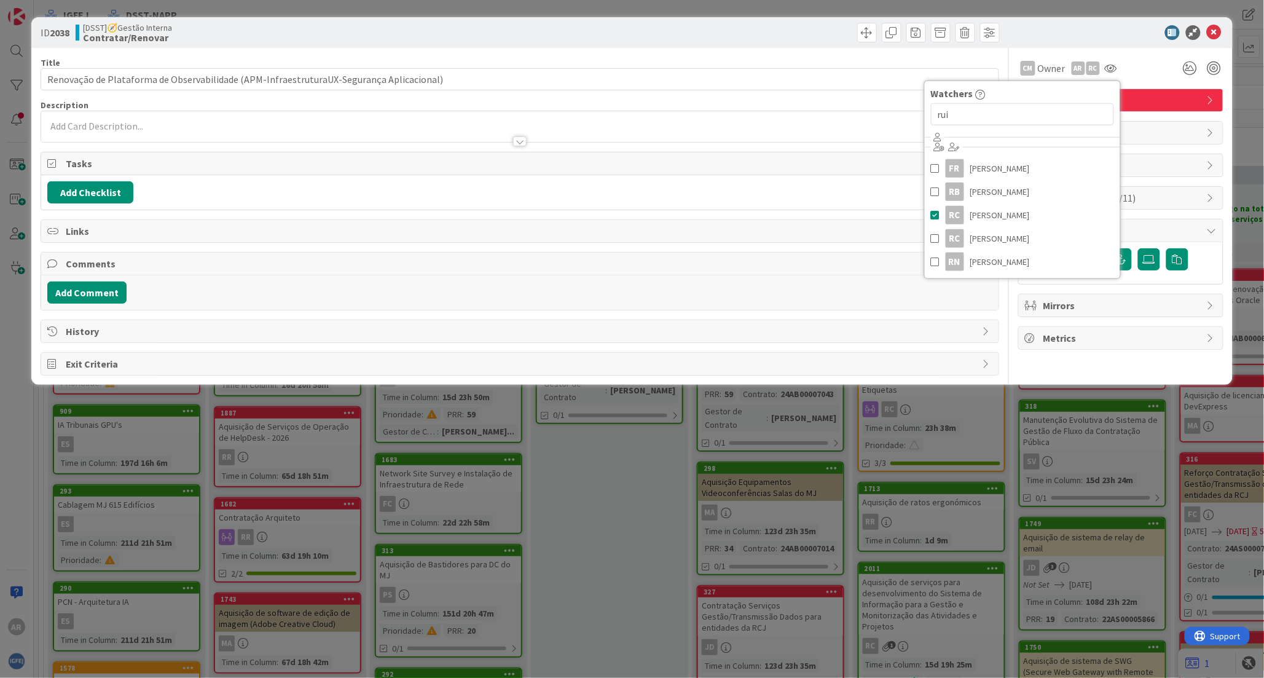
click at [1140, 69] on div "CM Owner Owner Remove Set as Watcher AR [PERSON_NAME] AF [PERSON_NAME] AS [PERS…" at bounding box center [1120, 68] width 205 height 22
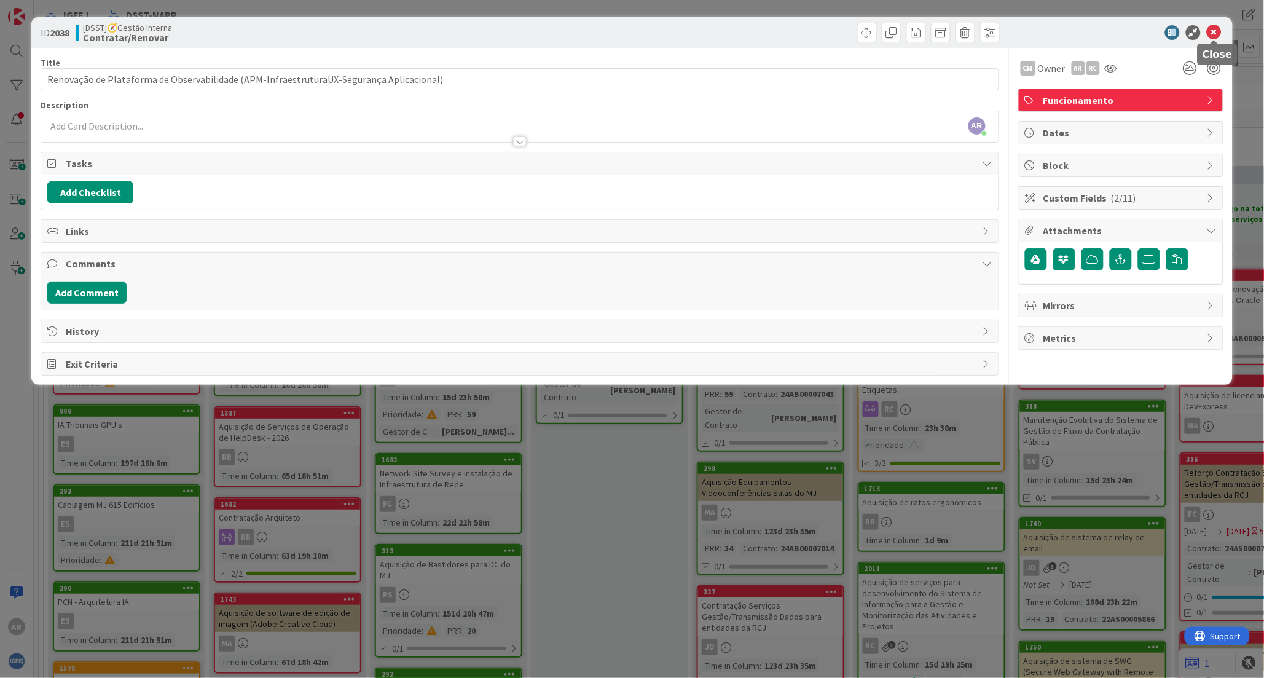
click at [1214, 34] on icon at bounding box center [1214, 32] width 15 height 15
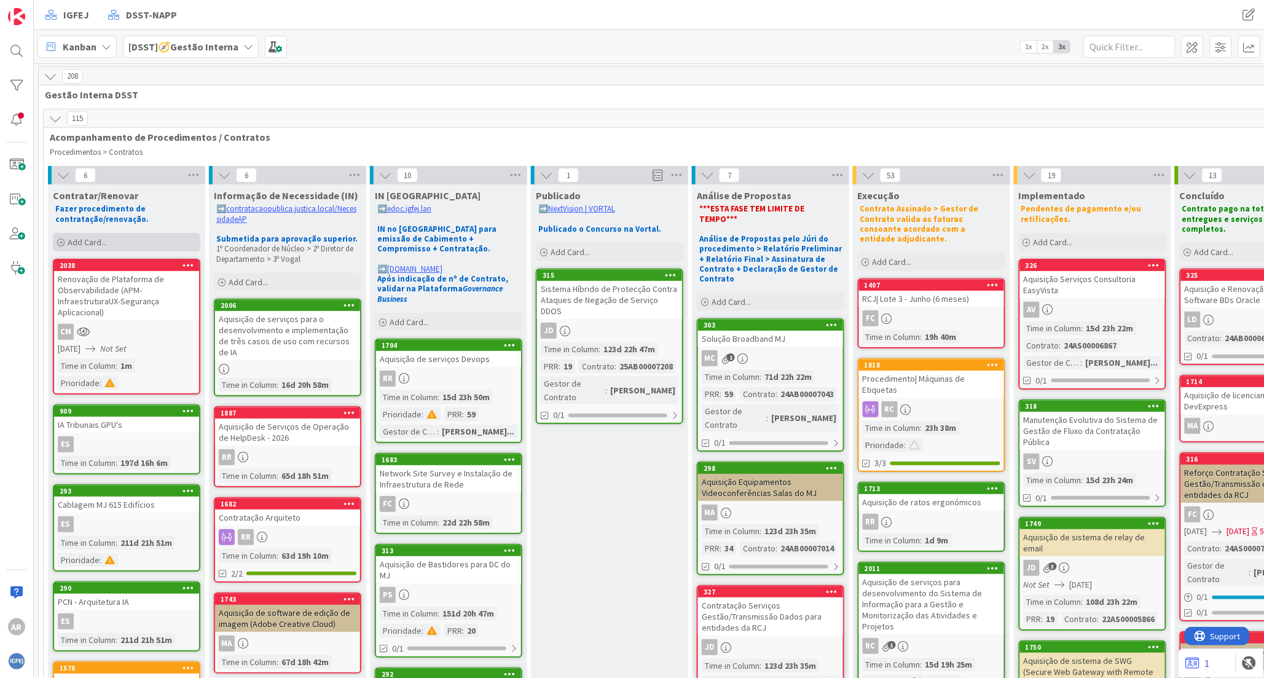
click at [97, 242] on span "Add Card..." at bounding box center [87, 242] width 39 height 11
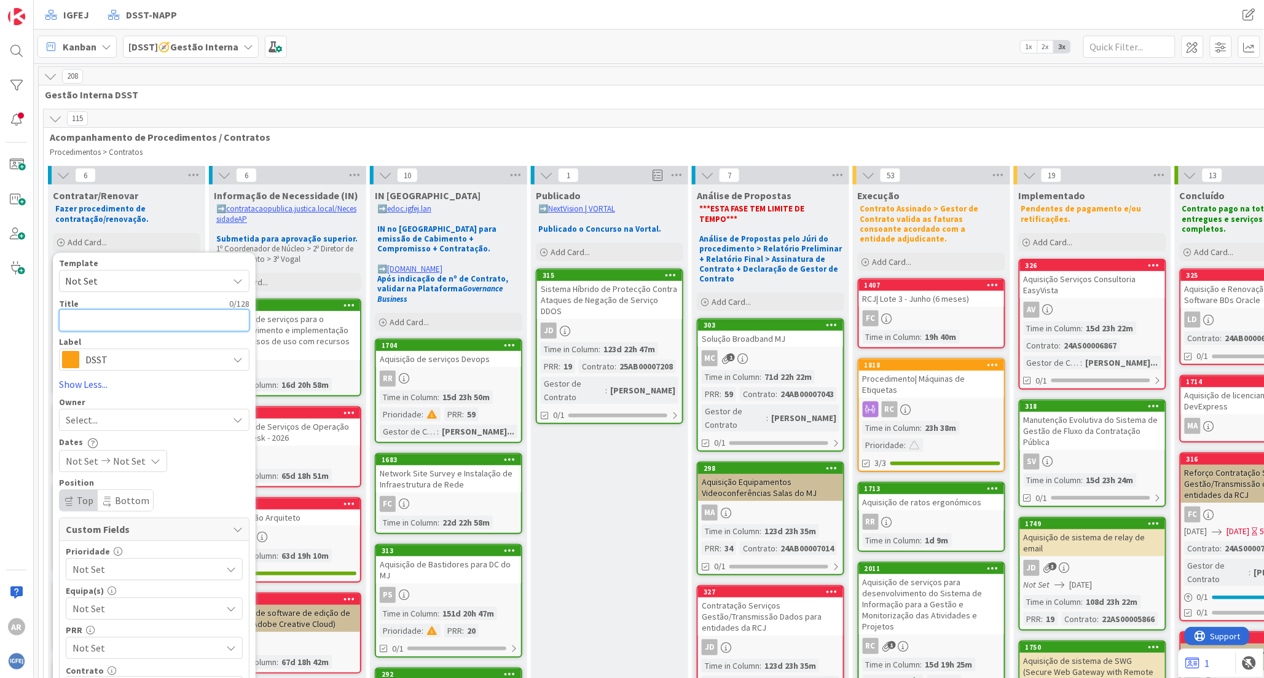
type textarea "x"
type textarea "R"
type textarea "x"
type textarea "Re"
type textarea "x"
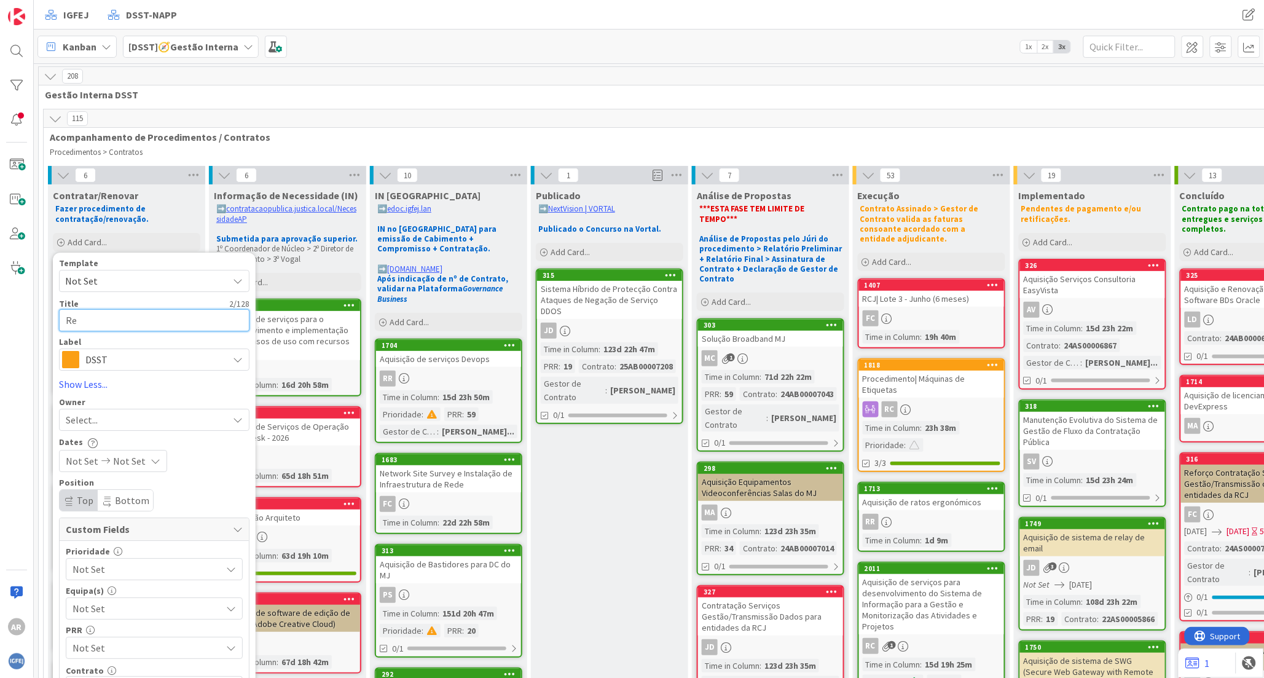
type textarea "Ren"
type textarea "x"
type textarea "Reno"
type textarea "x"
type textarea "Renov"
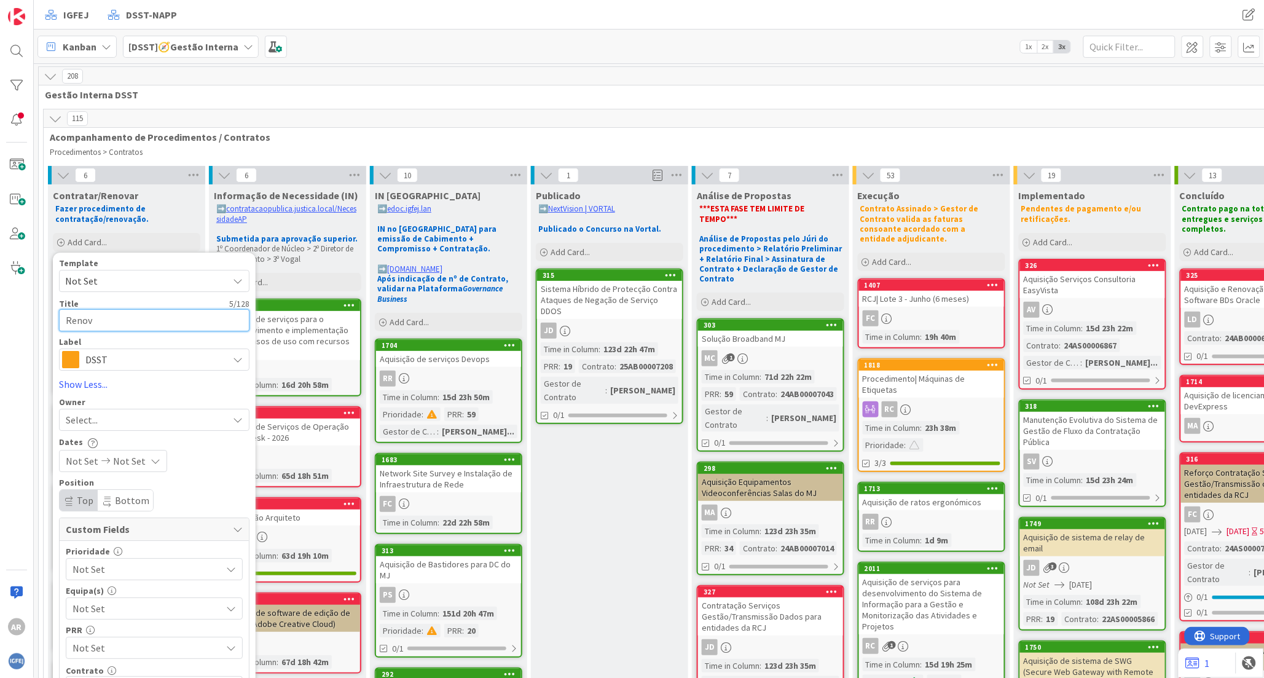
type textarea "x"
type textarea "[MEDICAL_DATA]"
type textarea "x"
type textarea "Renovaç"
type textarea "x"
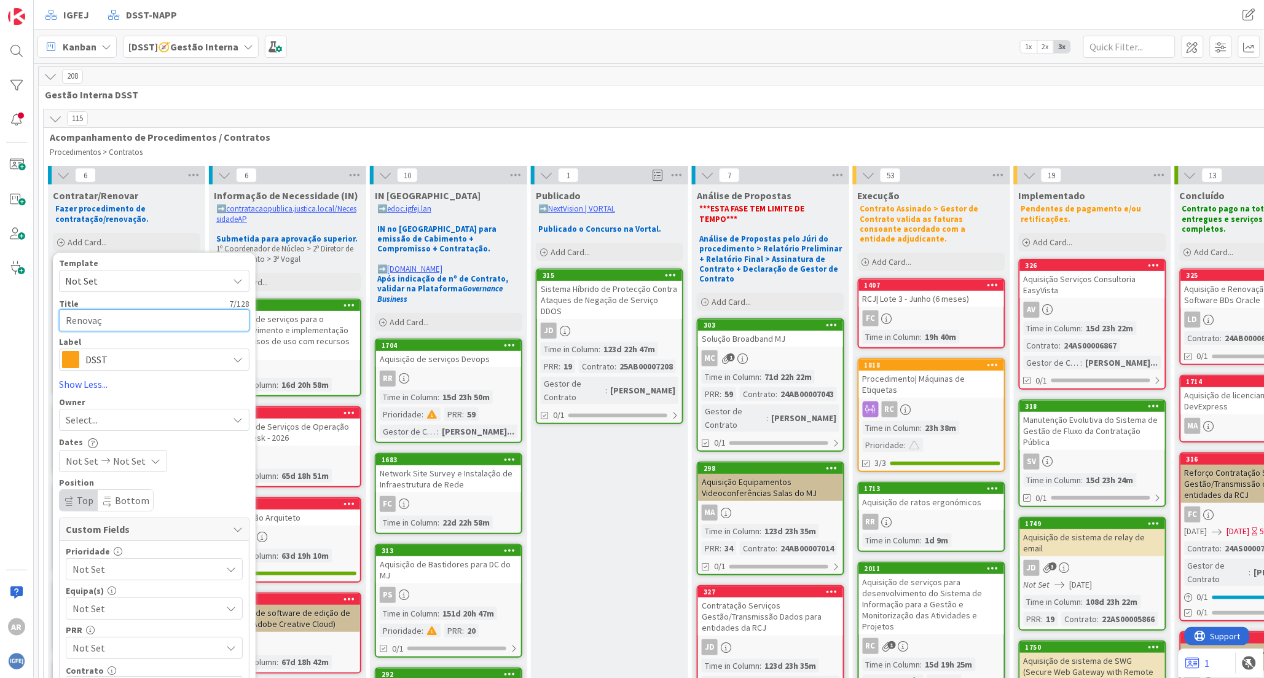
type textarea "Renovaçã"
type textarea "x"
type textarea "Renovação"
type textarea "x"
type textarea "Renovação"
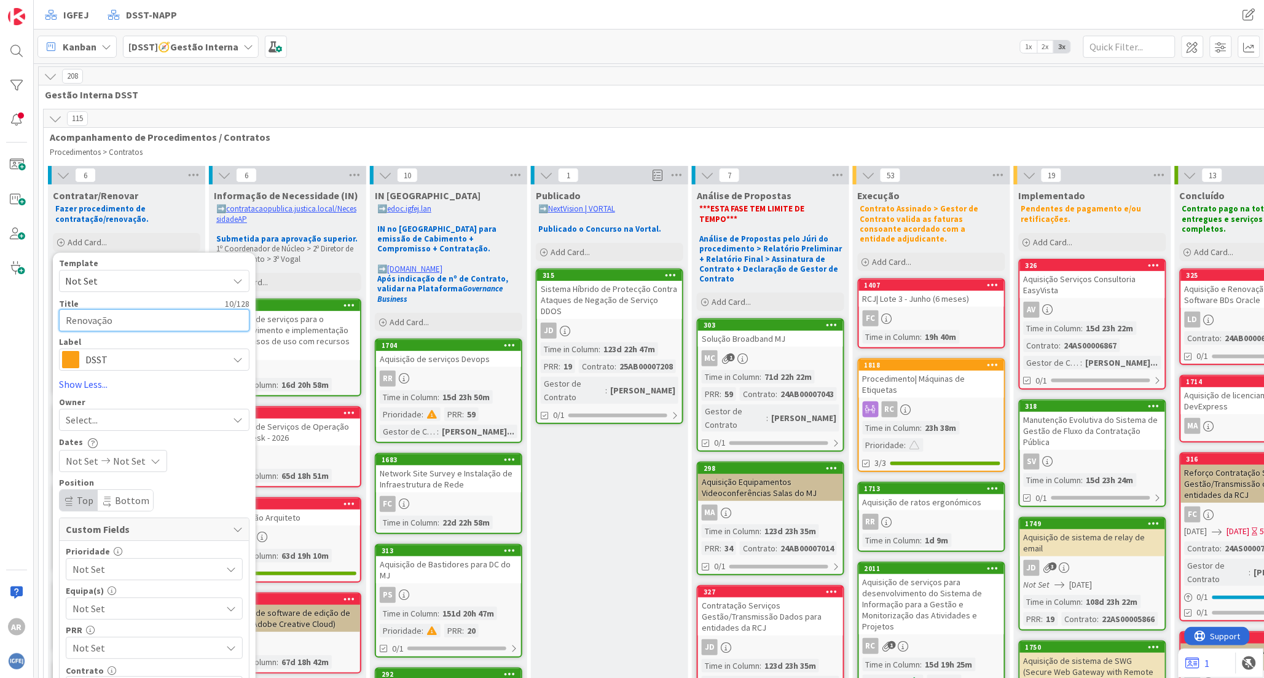
paste textarea "de ferramenta de produtividade para gestão de processos e projetos agile"
type textarea "x"
type textarea "Renovação de ferramenta de produtividade para gestão de processos e projetos ag…"
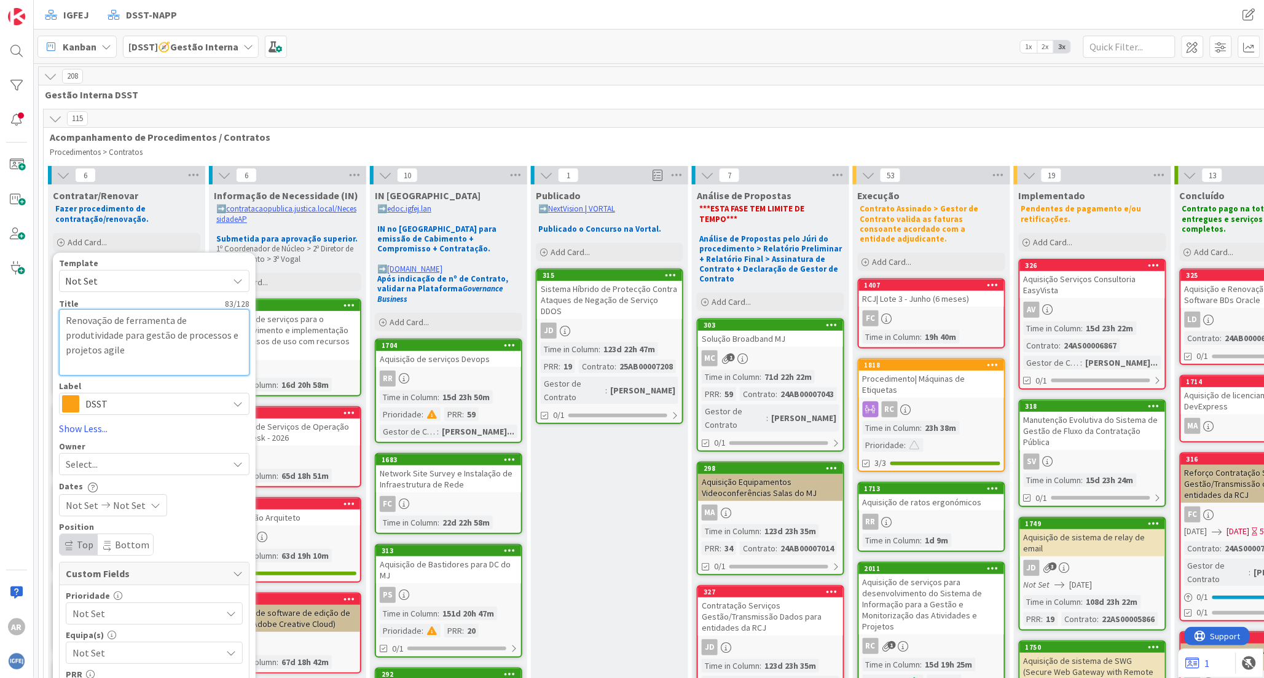
click at [127, 321] on textarea "Renovação de ferramenta de produtividade para gestão de processos e projetos ag…" at bounding box center [154, 342] width 190 height 66
type textarea "x"
type textarea "Renovação de erramenta de produtividade para gestão de processos e projetos agi…"
type textarea "x"
type textarea "Renovação de Ferramenta de produtividade para gestão de processos e projetos ag…"
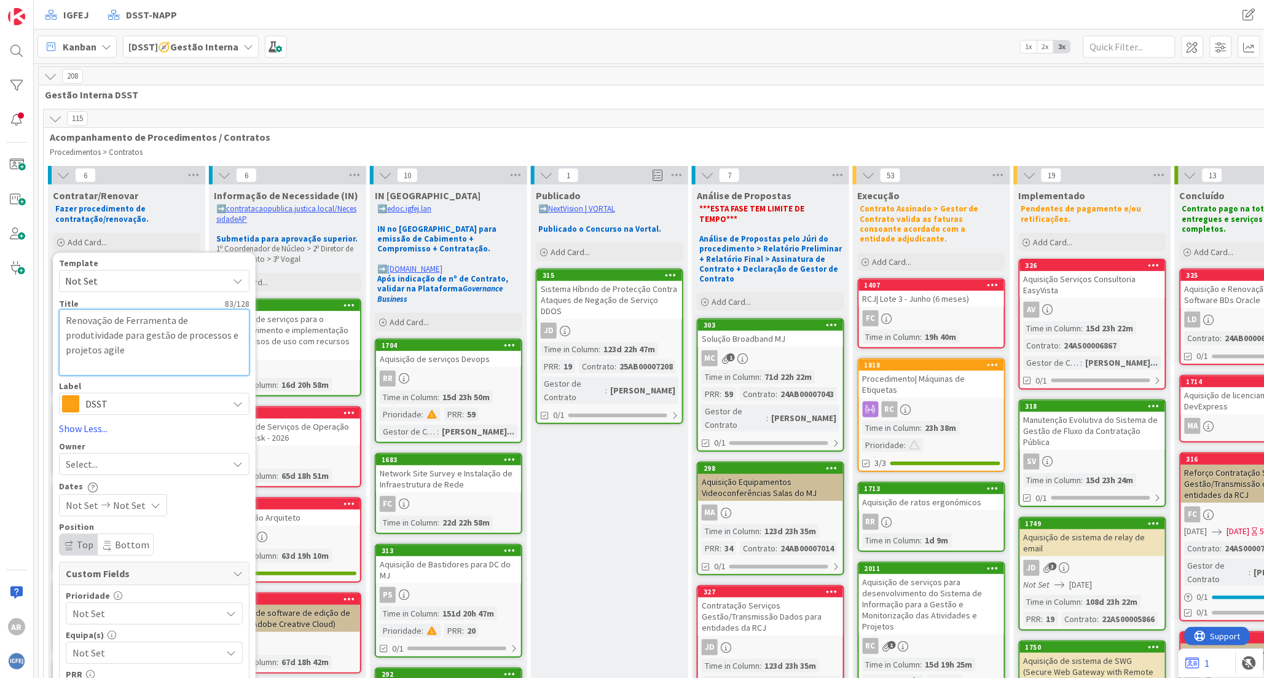
type textarea "x"
type textarea "Renovação de erramenta de produtividade para gestão de processos e projetos agi…"
type textarea "x"
type textarea "Renovação de eerramenta de produtividade para gestão de processos e projetos ag…"
type textarea "x"
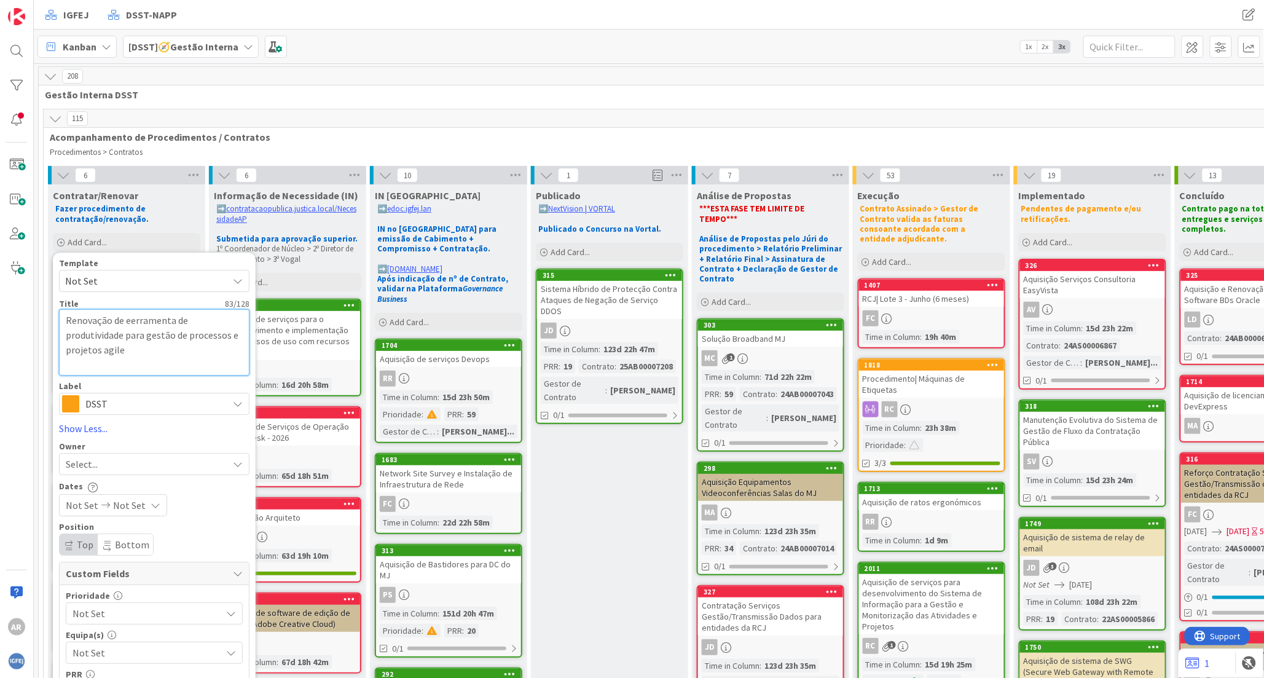
type textarea "Renovação de erramenta de produtividade para gestão de processos e projetos agi…"
type textarea "x"
type textarea "Renovação de ferramenta de produtividade para gestão de processos e projetos ag…"
click at [160, 348] on textarea "Renovação de ferramenta de produtividade para gestão de processos e projetos ag…" at bounding box center [154, 342] width 190 height 66
type textarea "x"
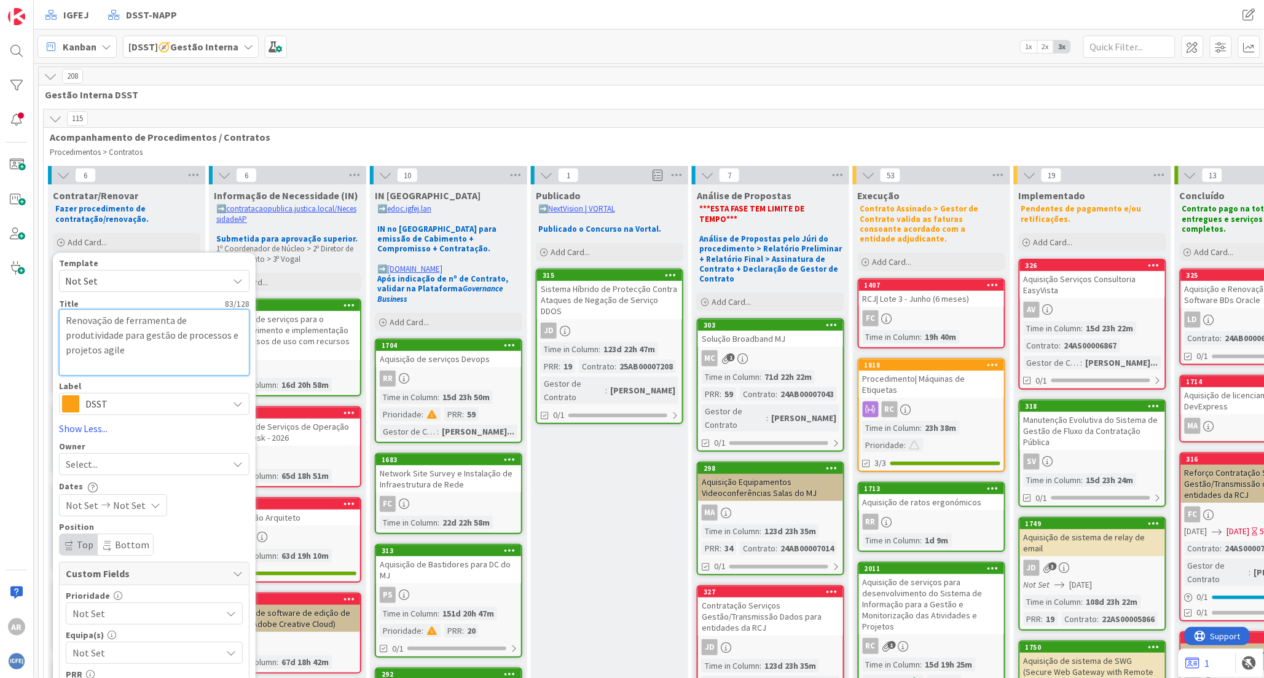
type textarea "Renovação de ferramenta de produtividade para gestão de processos e projetos ag…"
type textarea "x"
type textarea "Renovação de ferramenta de produtividade para gestão de processos e projetos ag…"
type textarea "x"
type textarea "Renovação de ferramenta de produtividade para gestão de processos e projetos ag…"
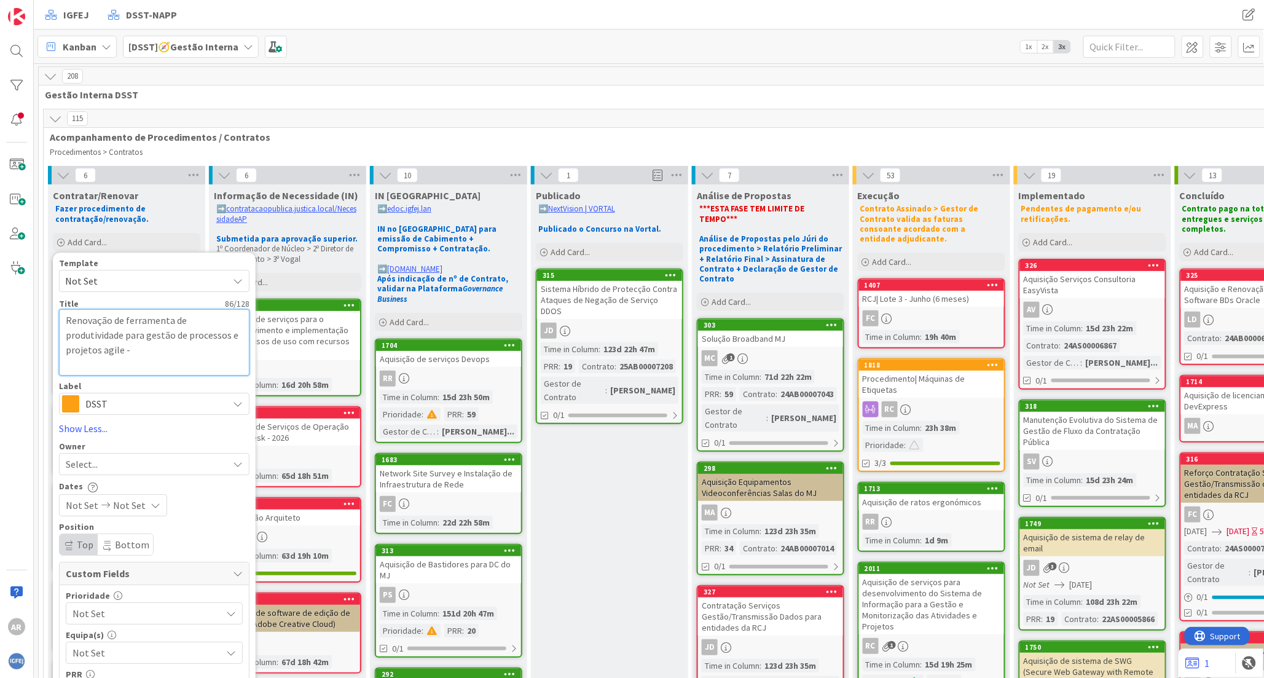
type textarea "x"
type textarea "Renovação de ferramenta de produtividade para gestão de processos e projetos ag…"
type textarea "x"
type textarea "Renovação de ferramenta de produtividade para gestão de processos e projetos ag…"
type textarea "x"
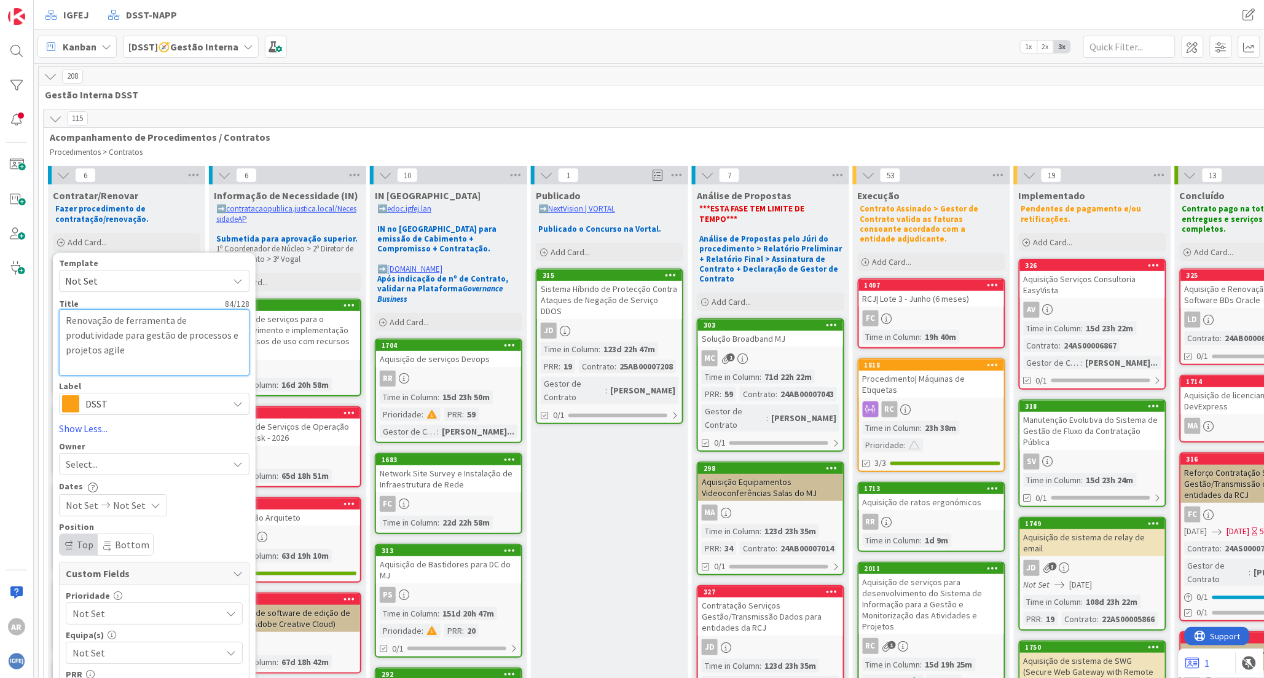
type textarea "Renovação de ferramenta de produtividade para gestão de processos e projetos ag…"
click at [113, 318] on textarea "Renovação de ferramenta de produtividade para gestão de processos e projetos ag…" at bounding box center [154, 342] width 190 height 66
type textarea "x"
type textarea "Renovação Kde ferramenta de produtividade para gestão de processos e projetos a…"
type textarea "x"
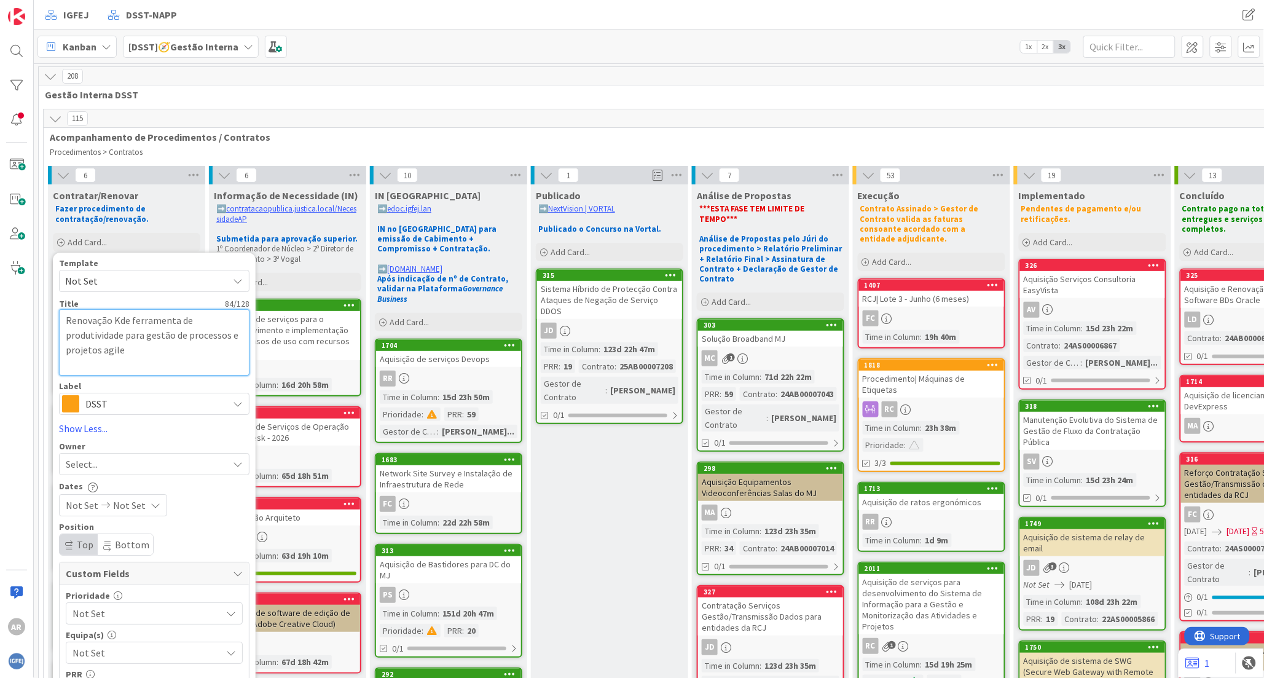
type textarea "Renovação Kade ferramenta de produtividade para gestão de processos e projetos …"
type textarea "x"
type textarea "Renovação Kande ferramenta de produtividade para gestão de processos e projetos…"
type textarea "x"
type textarea "Renovação Kanbde ferramenta de produtividade para gestão de processos e projeto…"
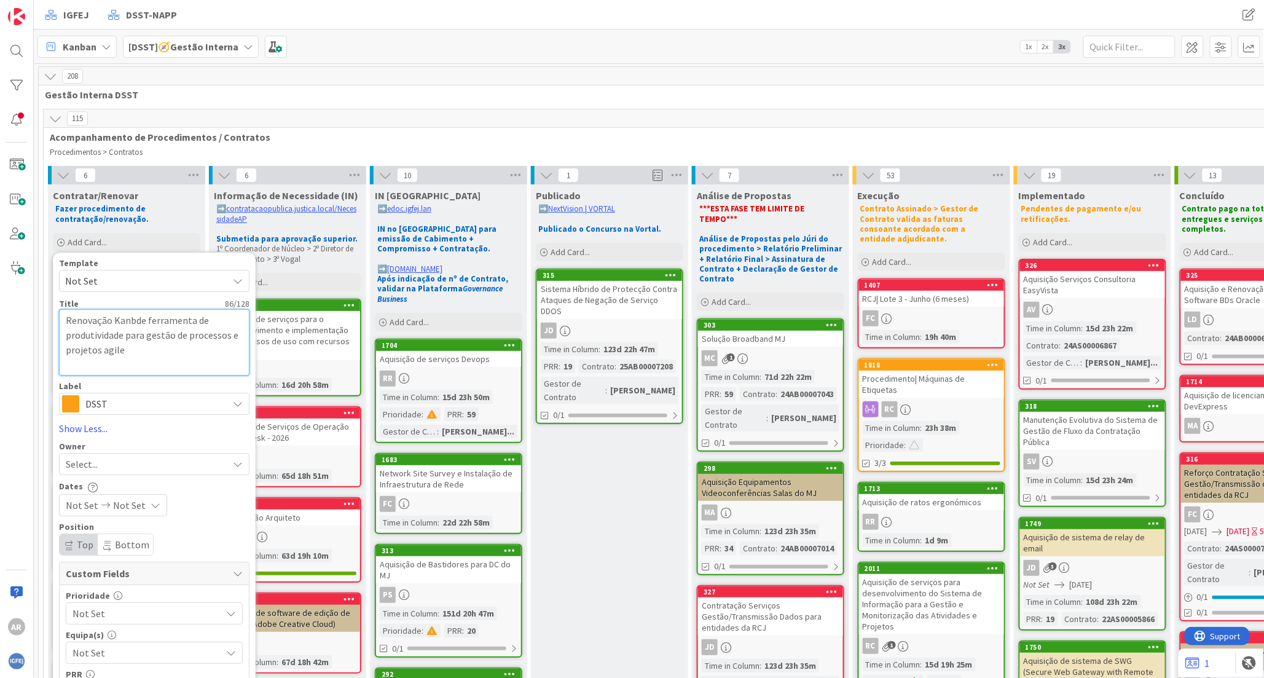
type textarea "x"
type textarea "Renovação Kanbade ferramenta de produtividade para gestão de processos e projet…"
type textarea "x"
type textarea "Renovação Kanbande ferramenta de produtividade para gestão de processos e proje…"
type textarea "x"
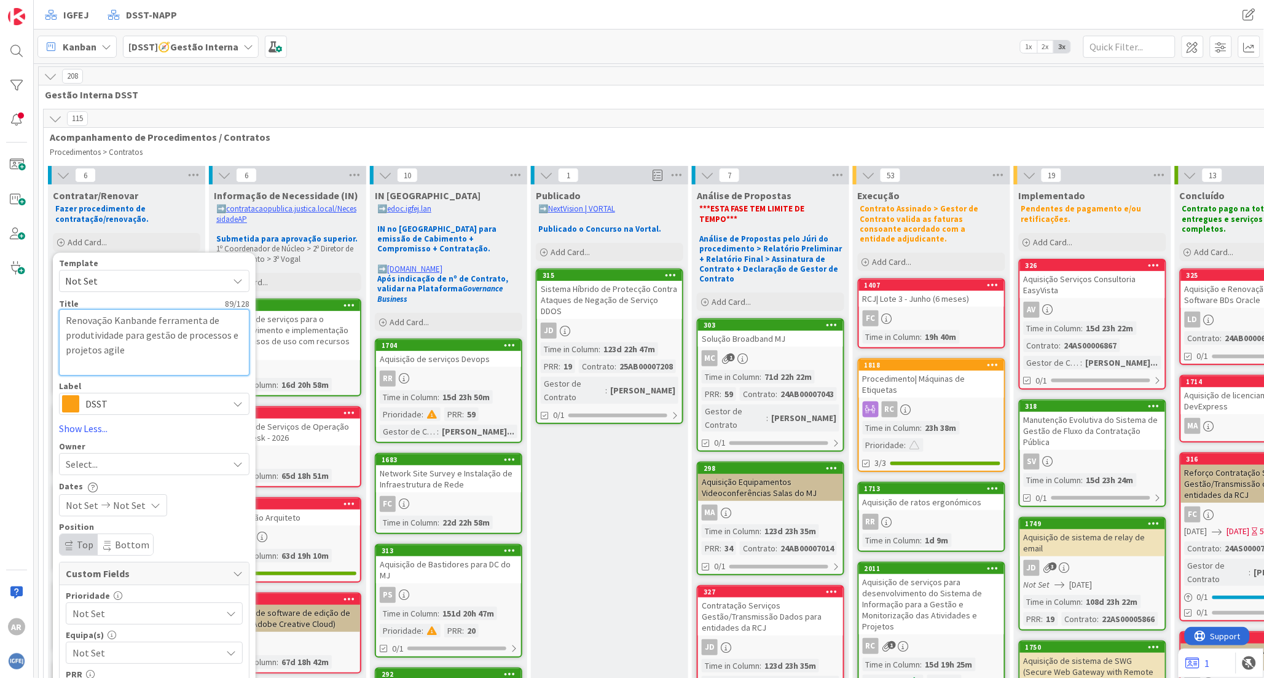
type textarea "Renovação Kanbanzde ferramenta de produtividade para gestão de processos e proj…"
type textarea "x"
type textarea "Renovação Kanbanzode ferramenta de produtividade para gestão de processos e pro…"
type textarea "x"
type textarea "Renovação Kanbanzonde ferramenta de produtividade para gestão de processos e pr…"
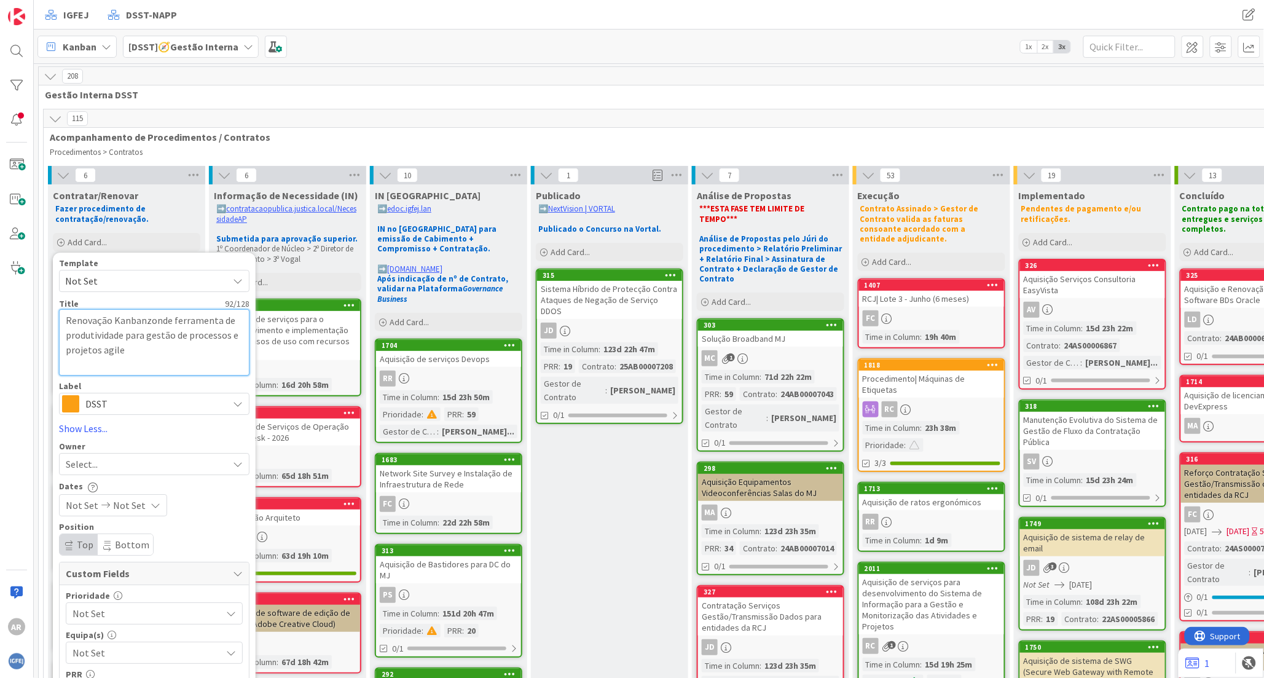
type textarea "x"
type textarea "Renovação Kanbanzonede ferramenta de produtividade para gestão de processos e p…"
type textarea "x"
type textarea "Renovação Kanbanzone de ferramenta de produtividade para gestão de processos e …"
type textarea "x"
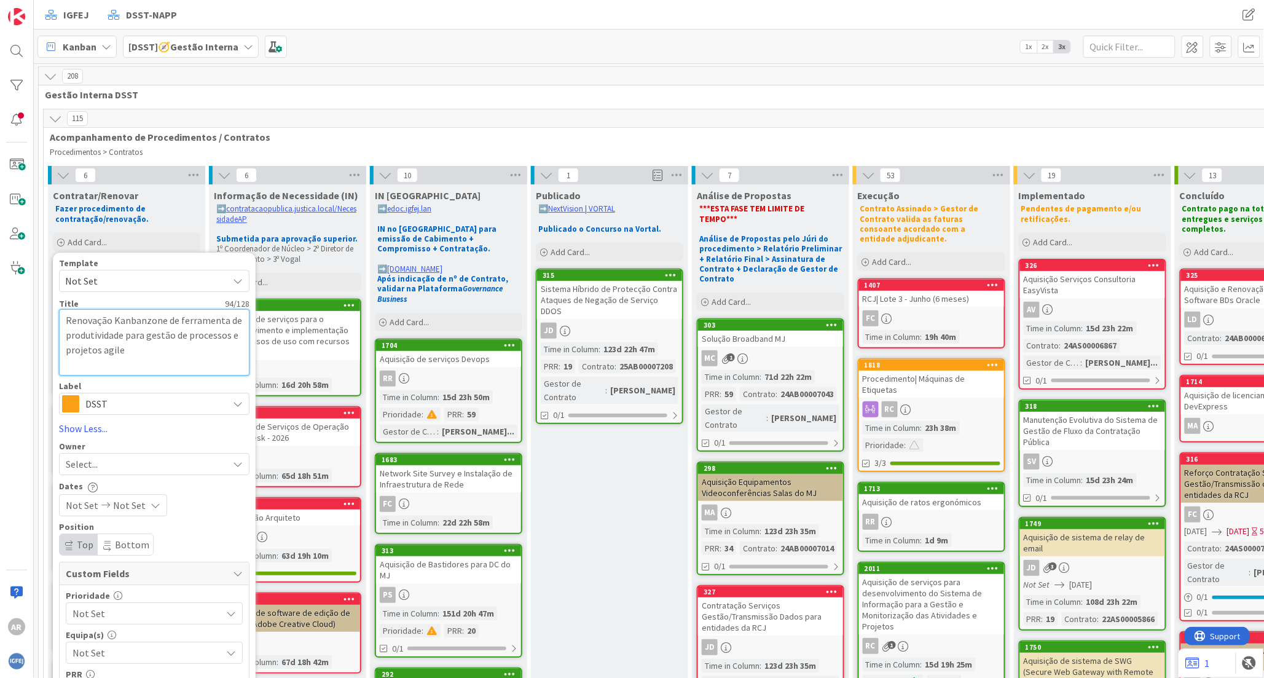
type textarea "Renovação Kanbanzone -de ferramenta de produtividade para gestão de processos e…"
type textarea "x"
type textarea "Renovação Kanbanzone - de ferramenta de produtividade para gestão de processos …"
type textarea "x"
type textarea "Renovação Kanbanzone - e ferramenta de produtividade para gestão de processos e…"
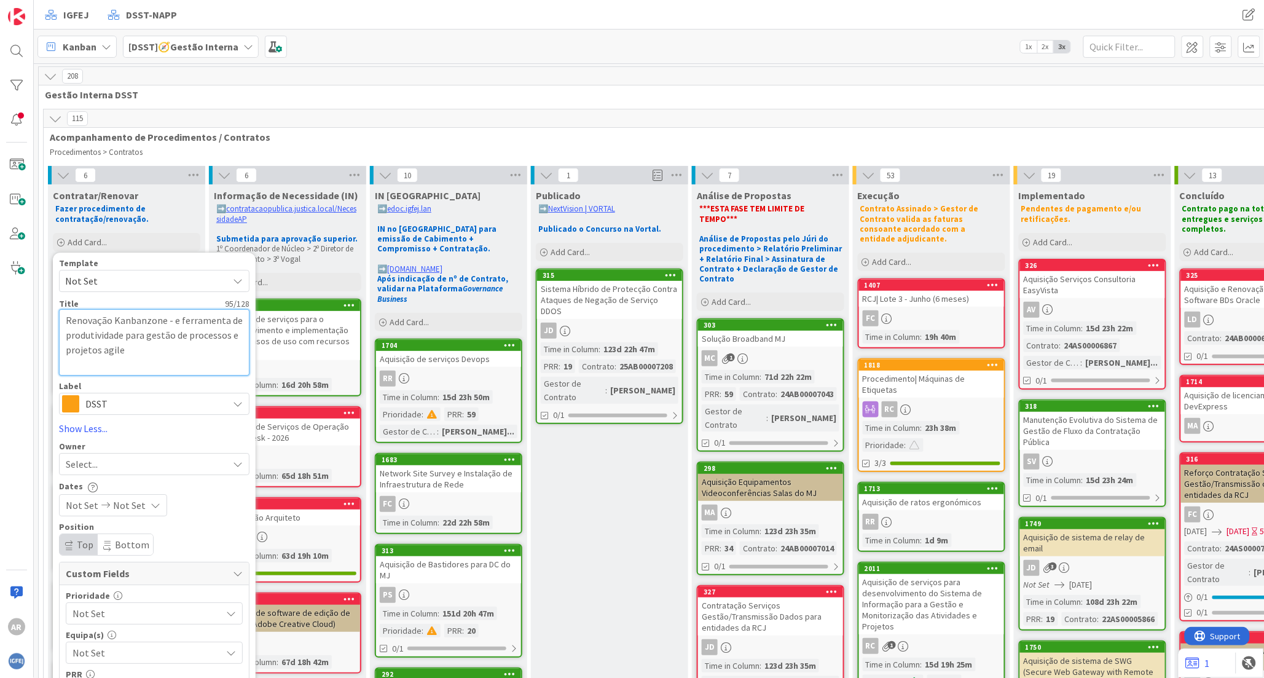
type textarea "x"
type textarea "Renovação Kanbanzone - ferramenta de produtividade para gestão de processos e p…"
type textarea "x"
type textarea "Renovação Kanbanzone - ferramenta de produtividade para gestão de processos e p…"
type textarea "x"
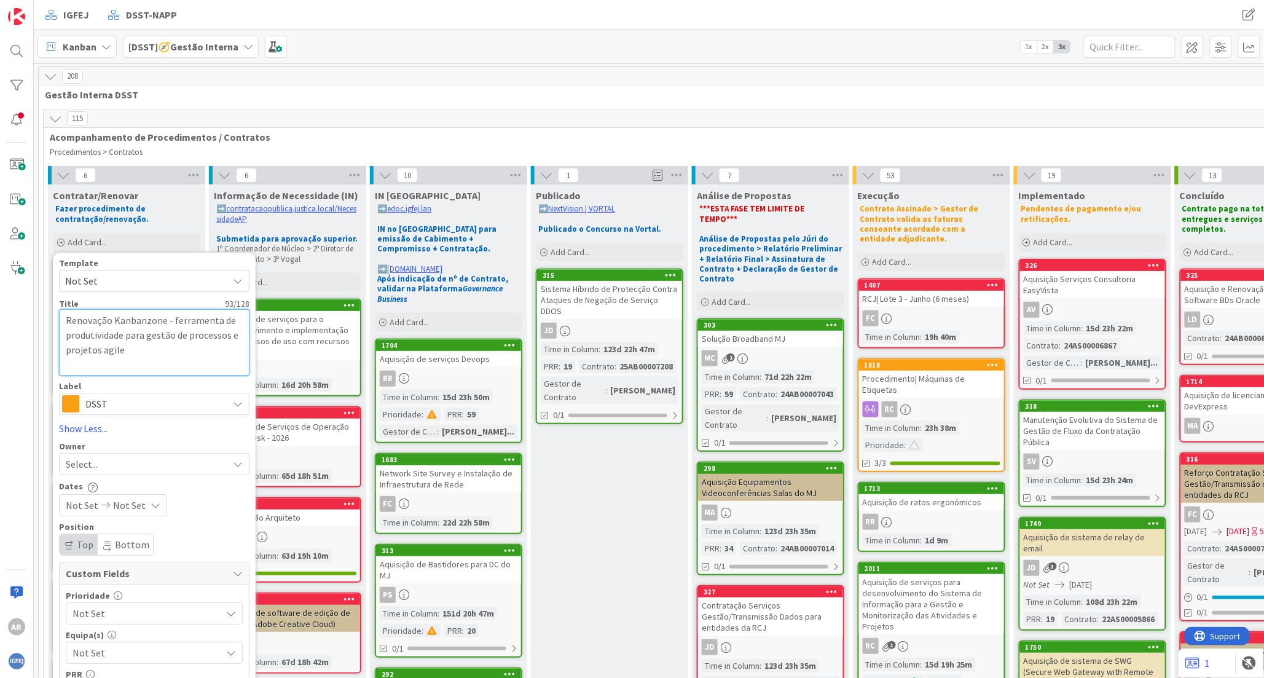
type textarea "Renovação Kanbanzone -ferramenta de produtividade para gestão de processos e pr…"
type textarea "x"
type textarea "Renovação Kanbanzone ferramenta de produtividade para gestão de processos e pro…"
type textarea "x"
type textarea "Renovação Kanbanzone :ferramenta de produtividade para gestão de processos e pr…"
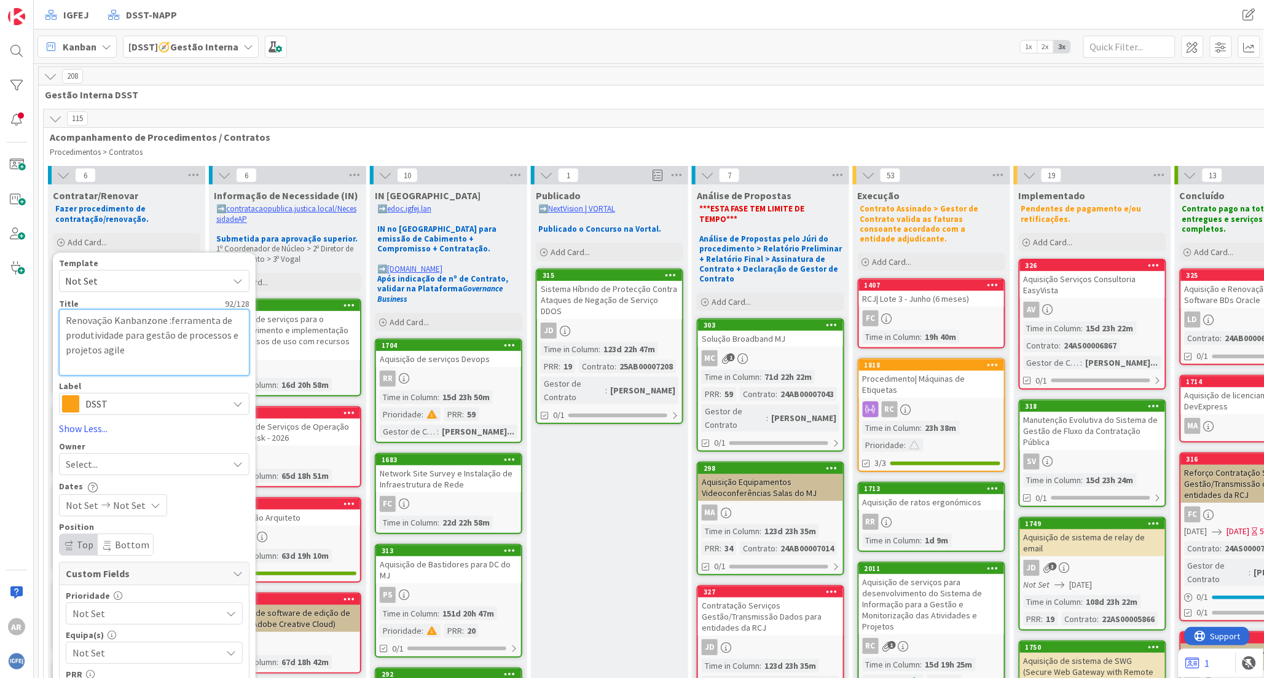
type textarea "x"
type textarea "Renovação Kanbanzone : ferramenta de produtividade para gestão de processos e p…"
type textarea "x"
type textarea "Renovação Kanbanzone: ferramenta de produtividade para gestão de processos e pr…"
click at [234, 461] on icon at bounding box center [238, 464] width 10 height 10
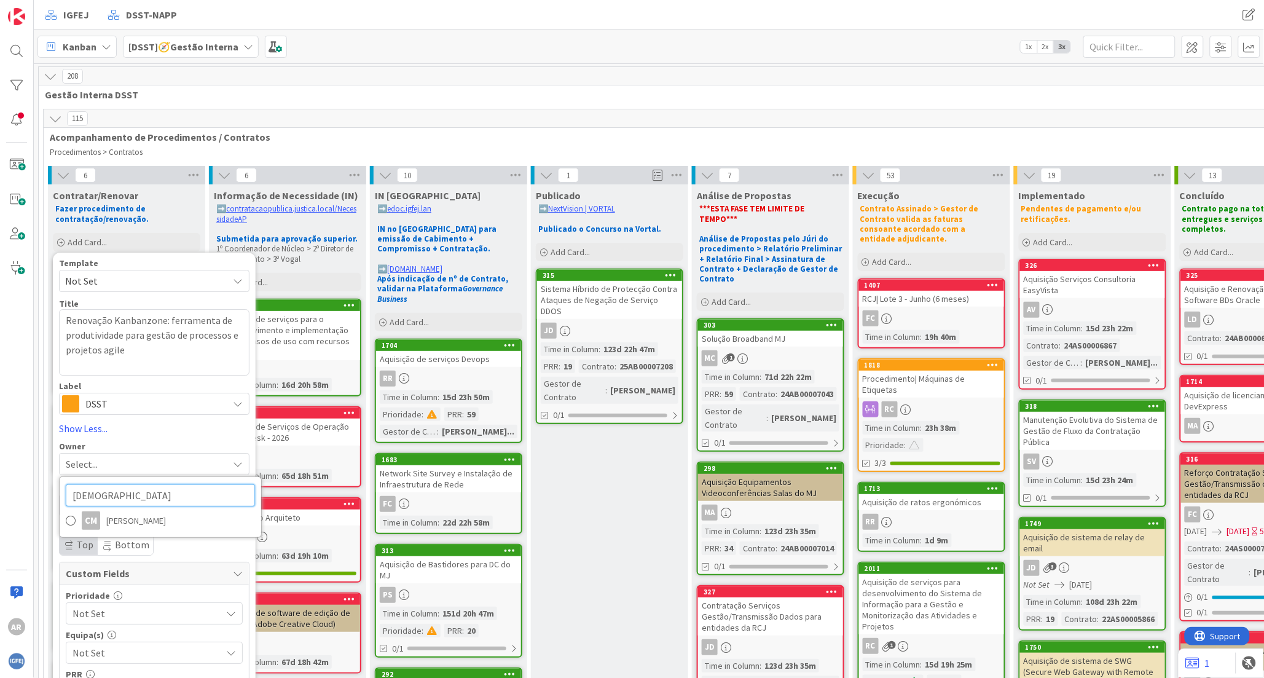
drag, startPoint x: 114, startPoint y: 496, endPoint x: 71, endPoint y: 496, distance: 43.0
click at [71, 496] on input "[DEMOGRAPHIC_DATA]" at bounding box center [160, 495] width 189 height 22
type input "abe"
click at [106, 519] on span "[PERSON_NAME]" at bounding box center [136, 520] width 60 height 18
type textarea "x"
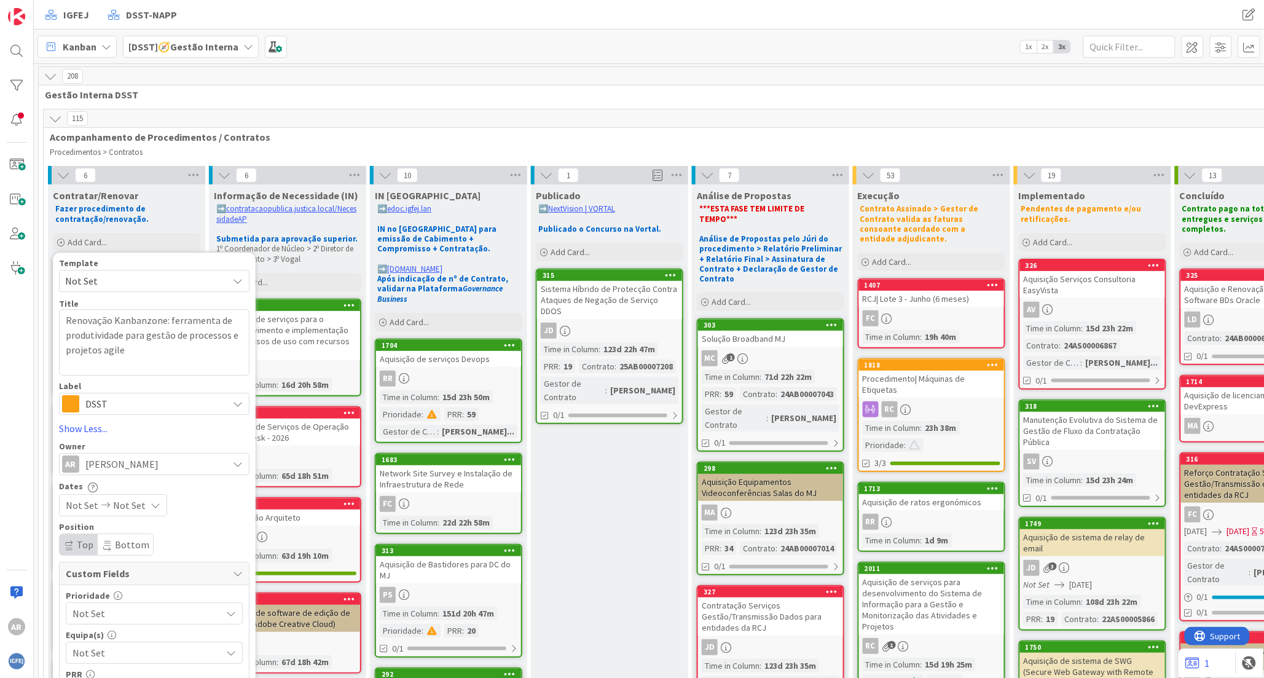
click at [152, 504] on icon at bounding box center [156, 505] width 10 height 10
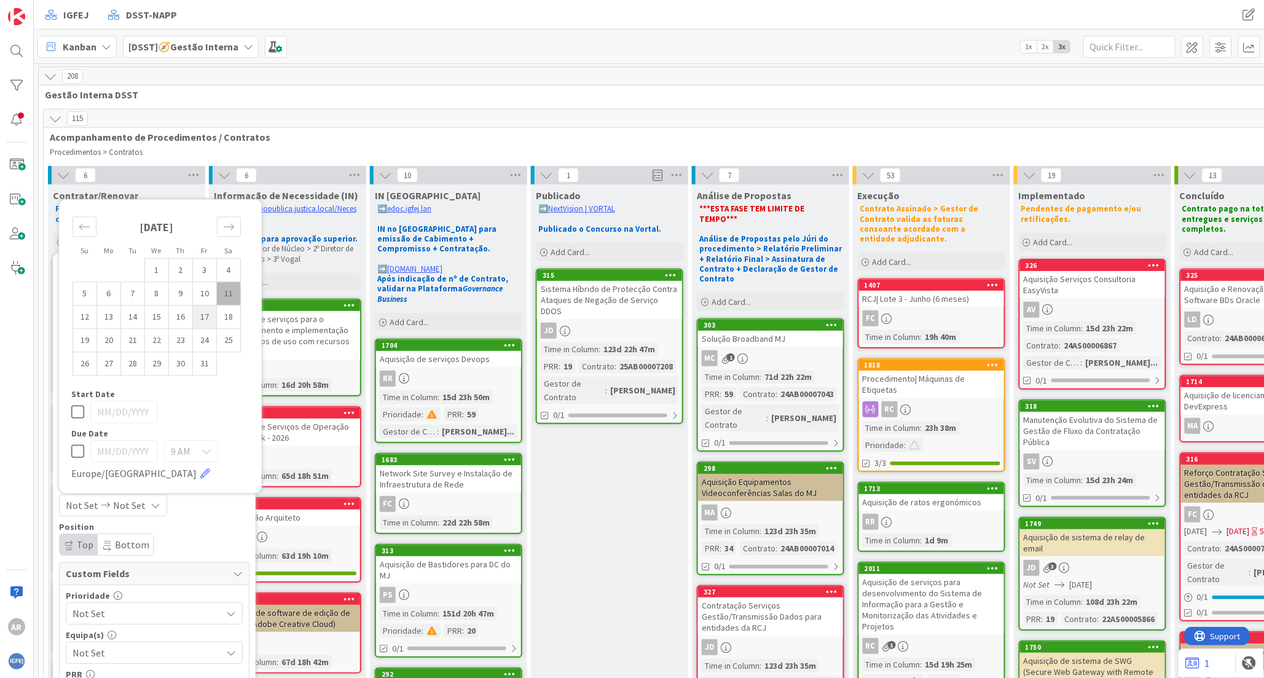
click at [205, 318] on td "17" at bounding box center [205, 316] width 24 height 23
type input "[DATE]"
type textarea "x"
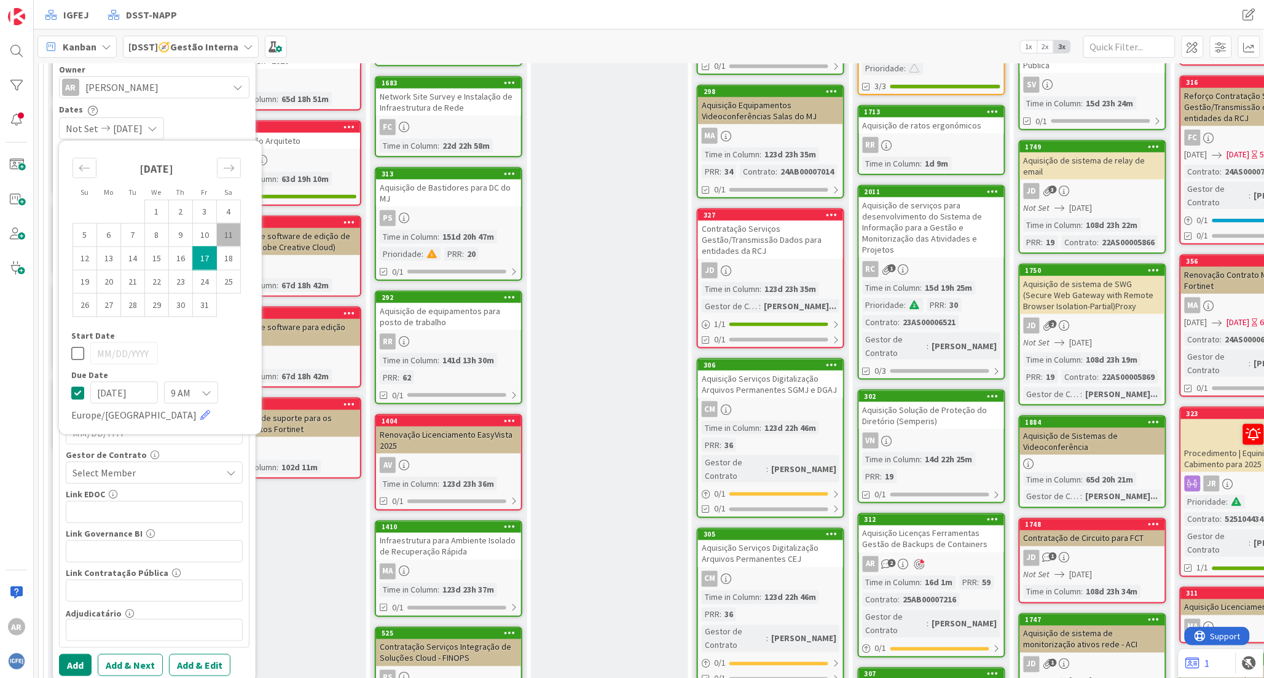
scroll to position [409, 0]
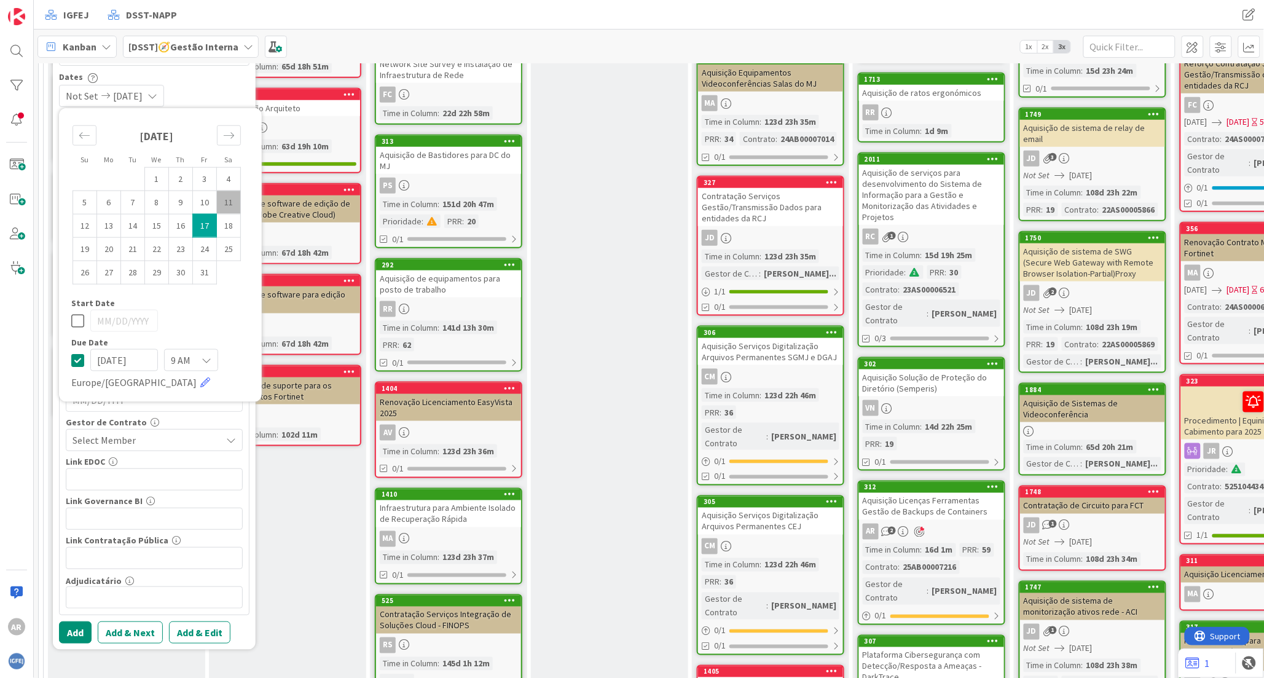
click at [74, 321] on icon at bounding box center [77, 320] width 13 height 15
type input "[DATE]"
type textarea "x"
click at [224, 198] on td "11" at bounding box center [229, 201] width 24 height 23
type input "[DATE]"
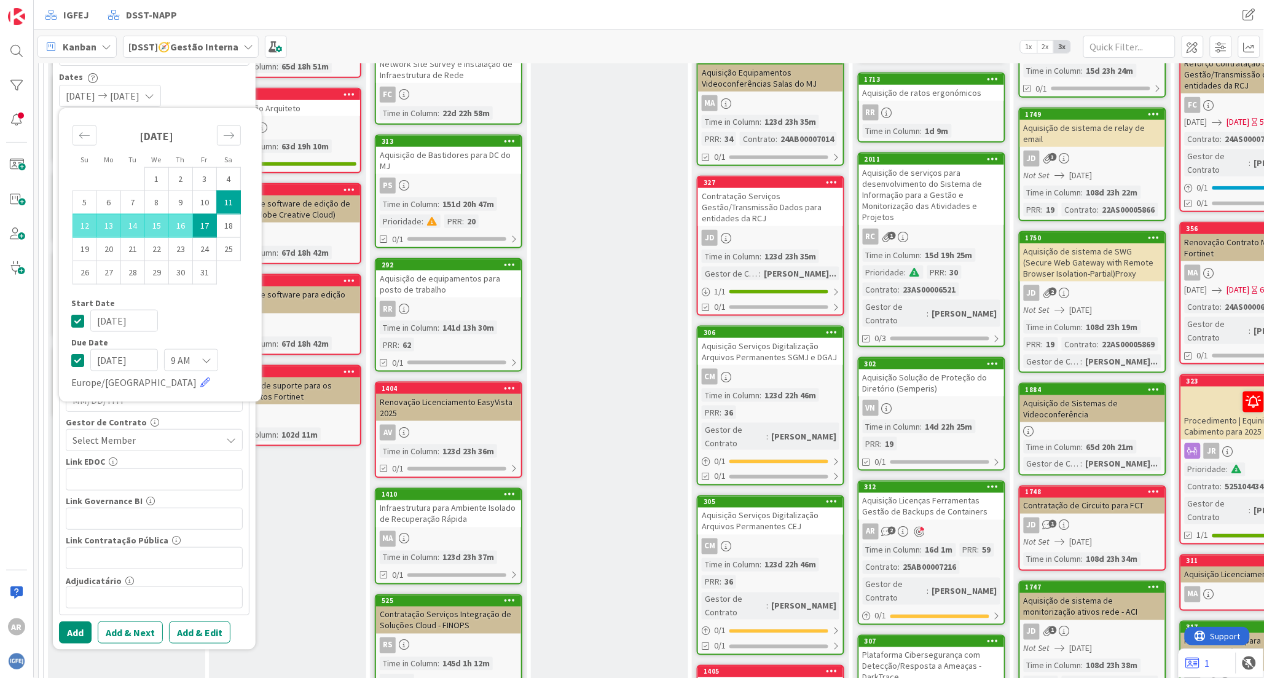
click at [222, 302] on div "Start Date" at bounding box center [160, 303] width 178 height 9
click at [222, 415] on div "Prioridade Not Set Not Set Critical High Medium Low Not Important Equipa(s) Not…" at bounding box center [154, 395] width 177 height 426
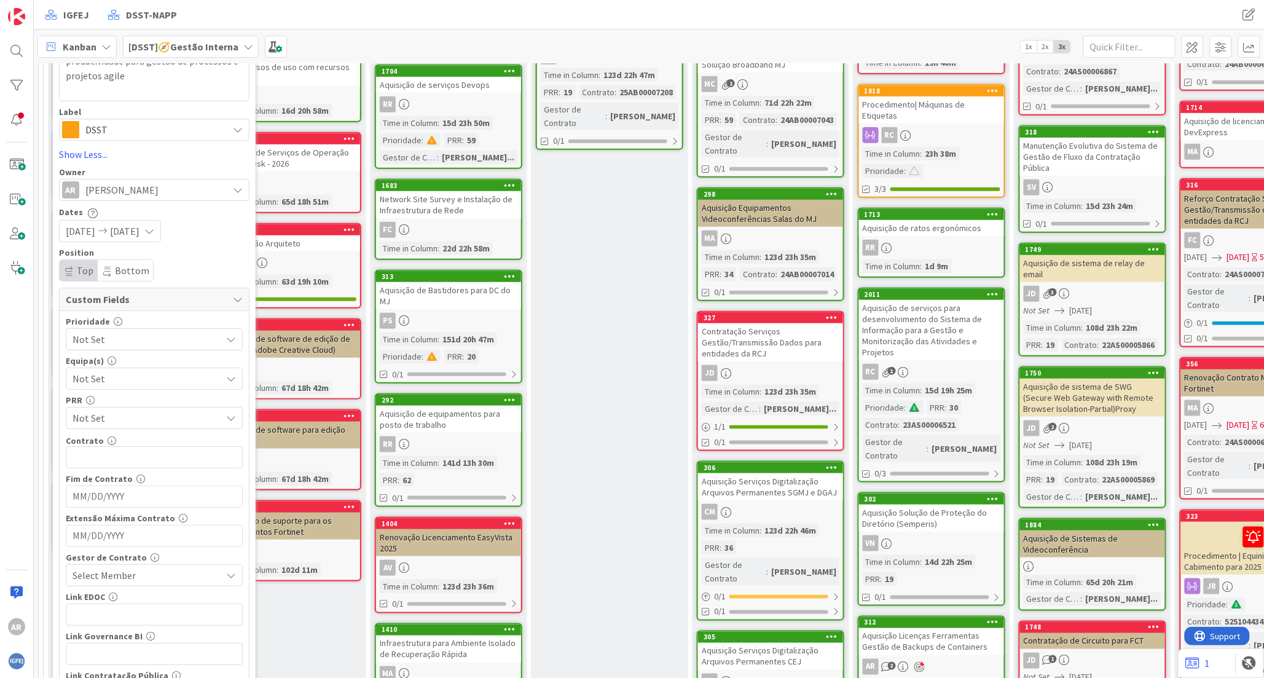
scroll to position [273, 0]
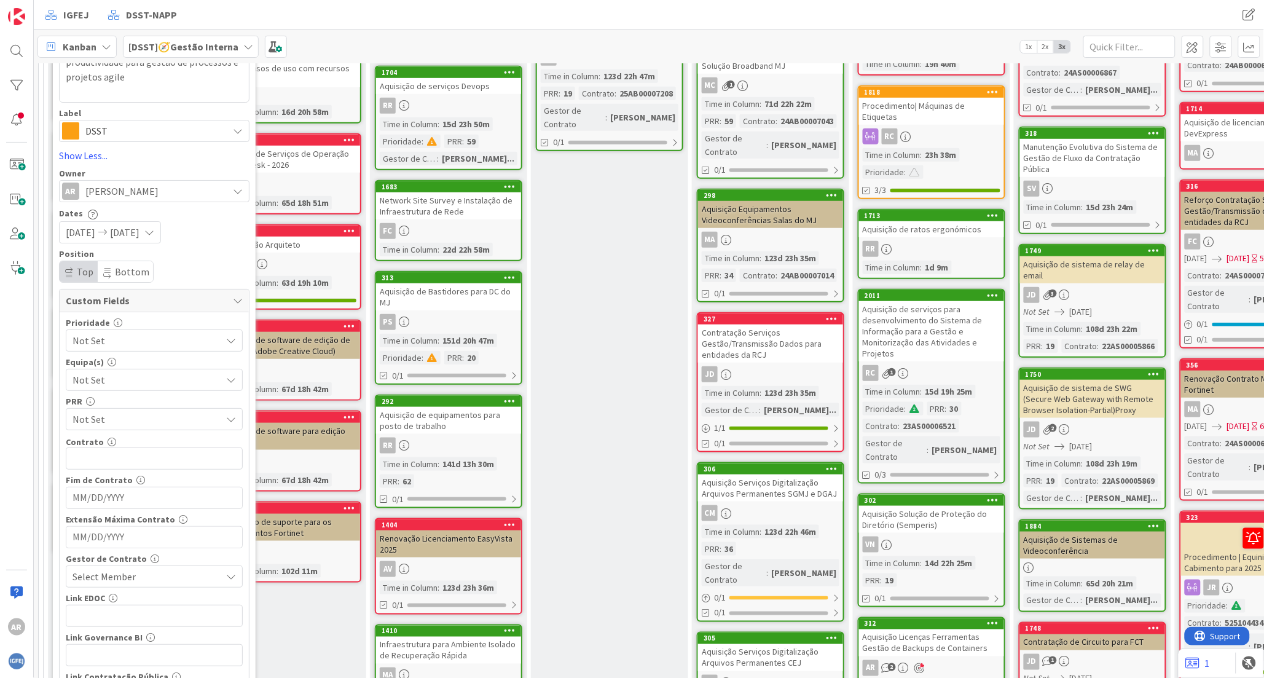
click at [211, 381] on span "Not Set" at bounding box center [147, 379] width 149 height 15
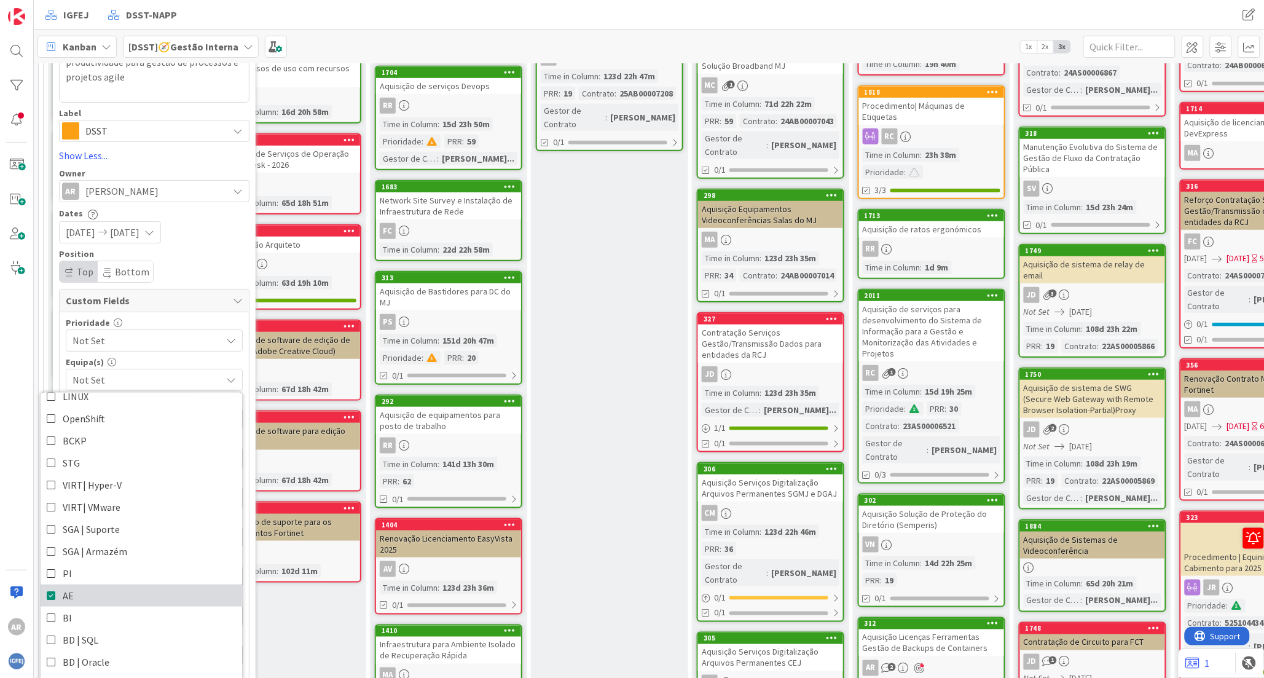
click at [105, 593] on link "AE" at bounding box center [142, 595] width 202 height 22
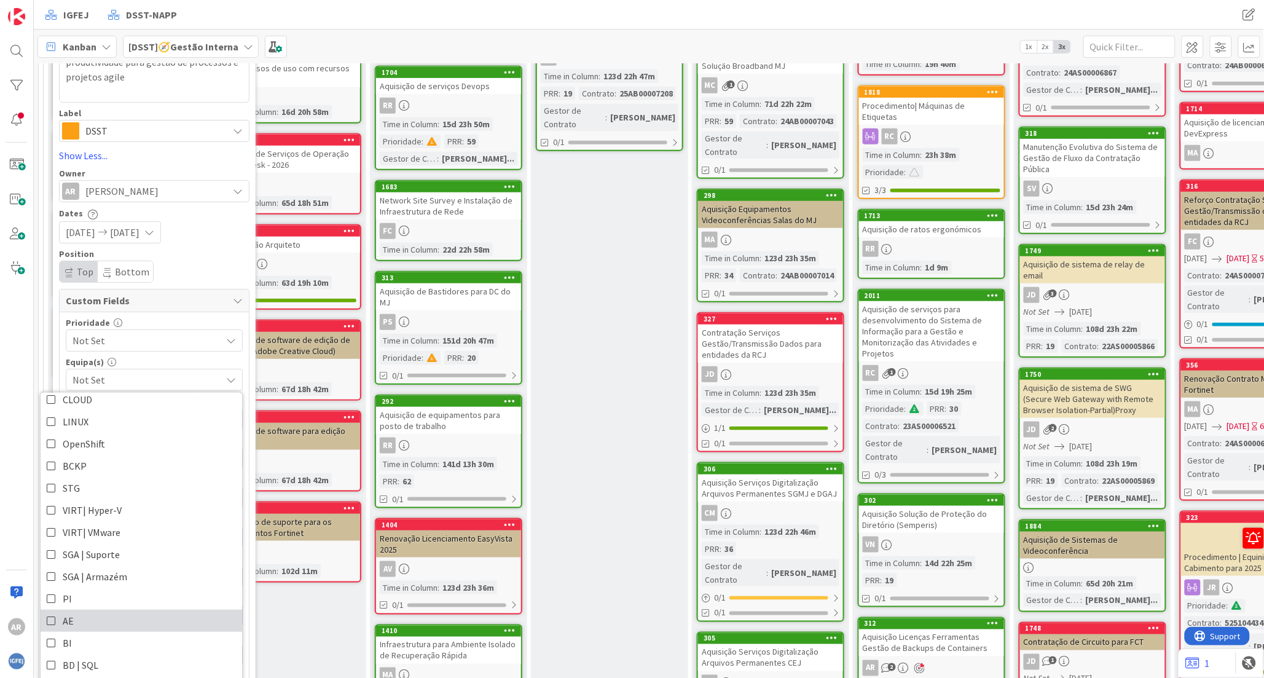
click at [100, 610] on link "AE" at bounding box center [142, 621] width 202 height 22
type textarea "x"
click at [222, 256] on div "Position" at bounding box center [154, 253] width 190 height 9
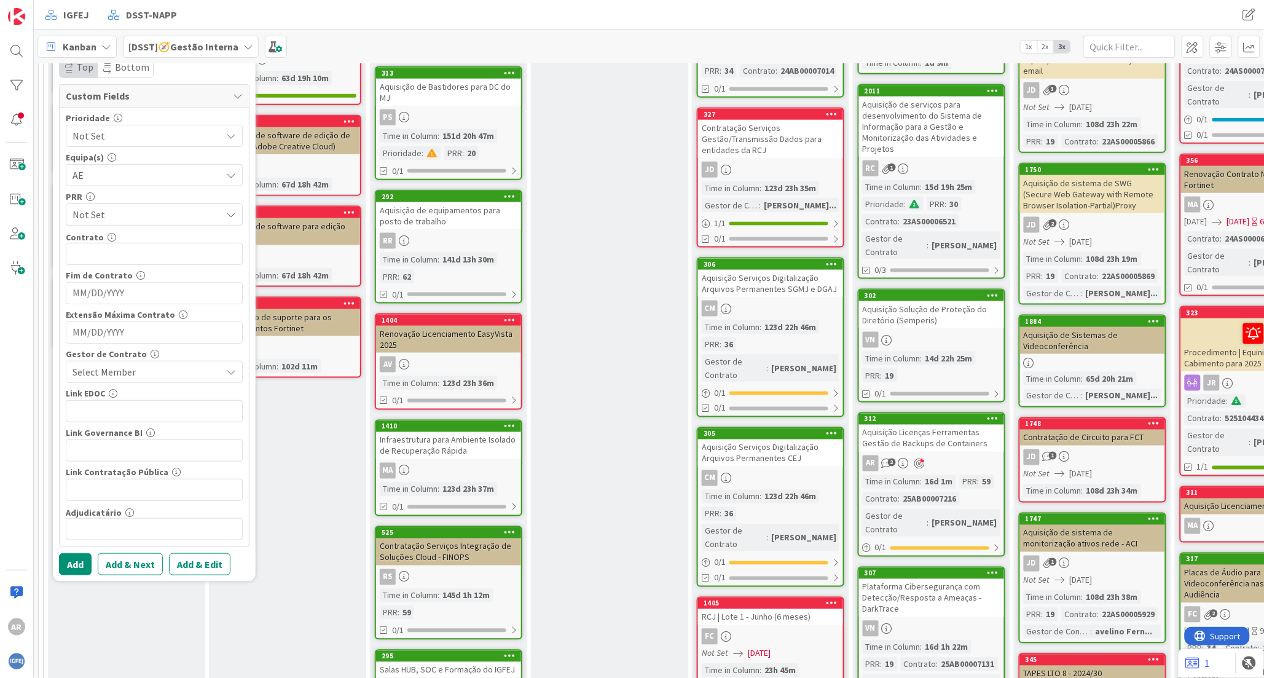
scroll to position [546, 0]
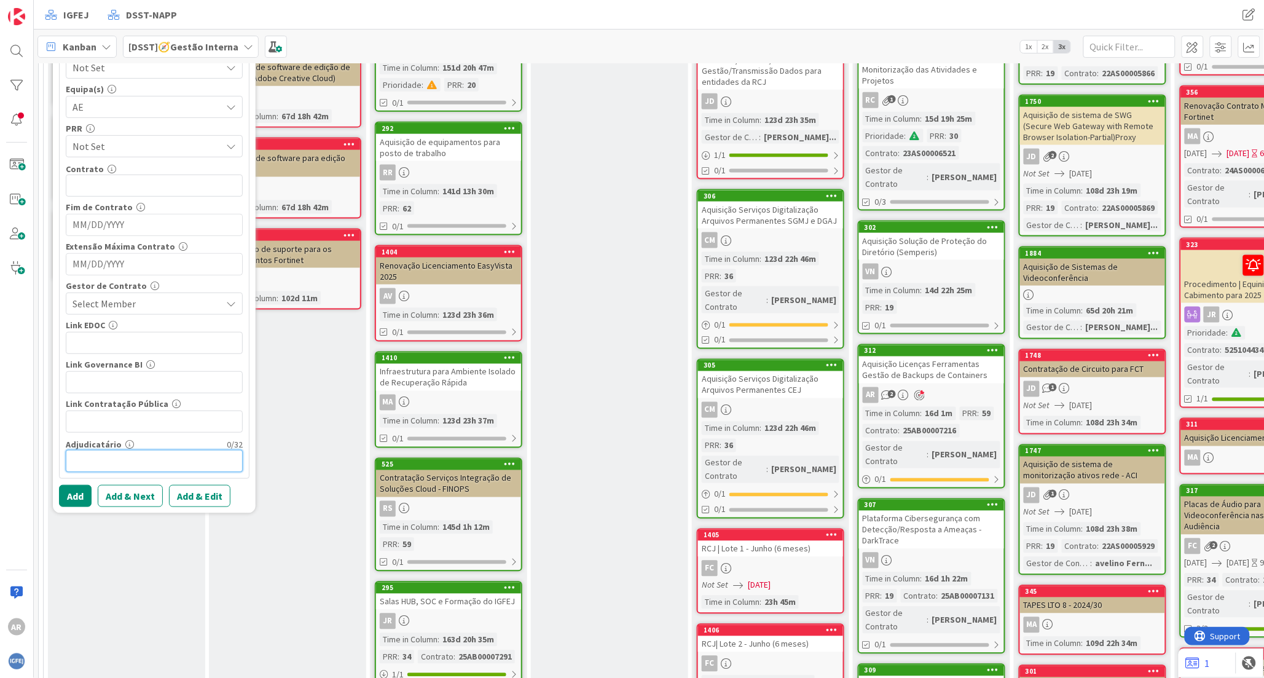
click at [170, 467] on input "text" at bounding box center [154, 461] width 177 height 22
type input "A"
type textarea "x"
type input "Ag"
type textarea "x"
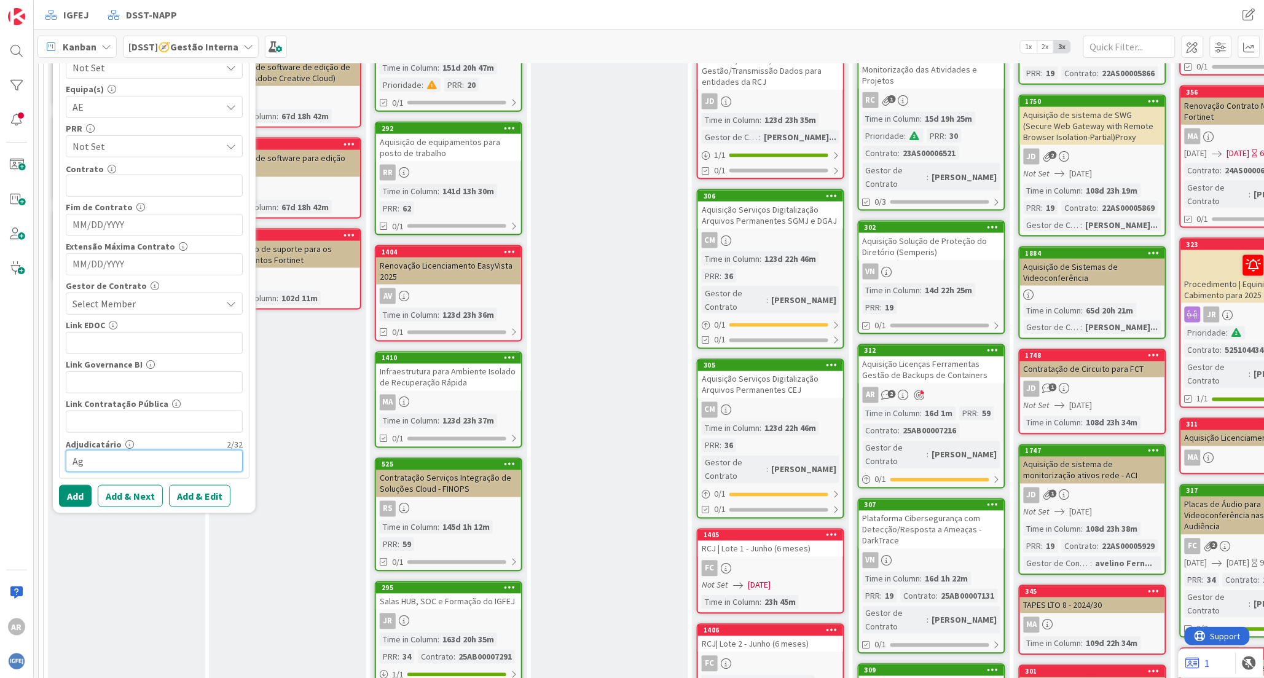
type input "Agi"
type textarea "x"
type input "Agile"
type textarea "x"
type input "Agile"
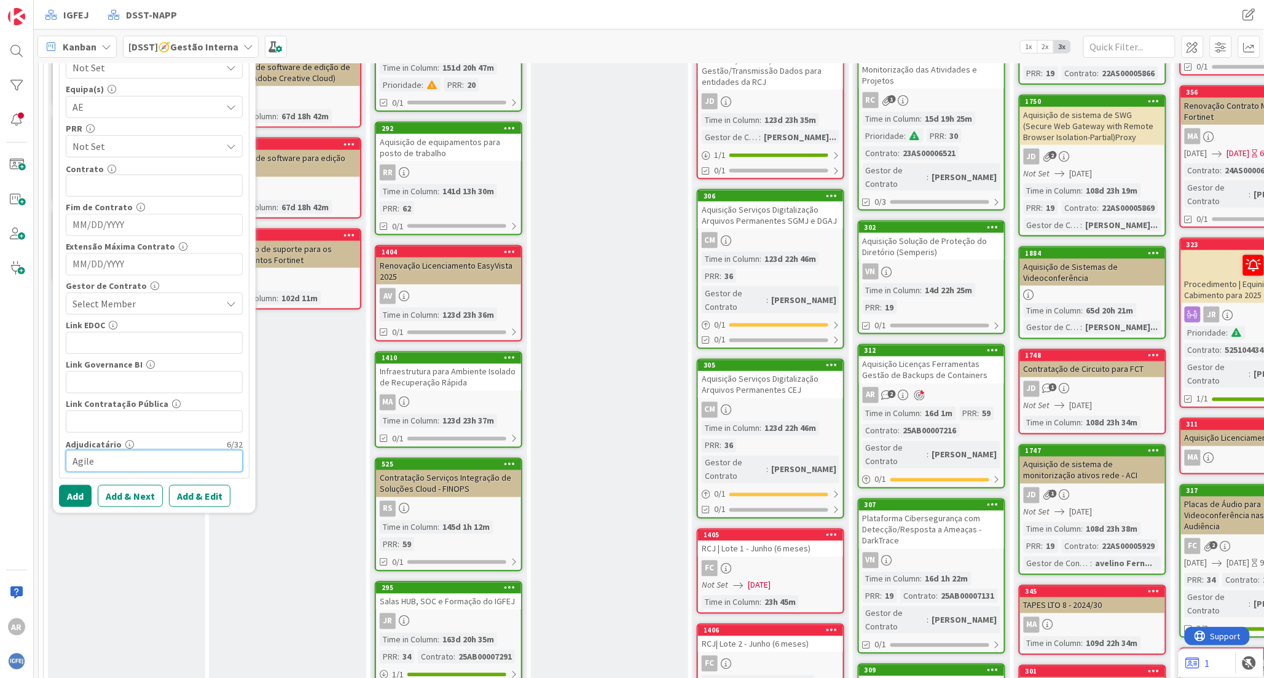
type textarea "x"
type input "Agile T"
type textarea "x"
type input "Agile Thinkers"
type textarea "x"
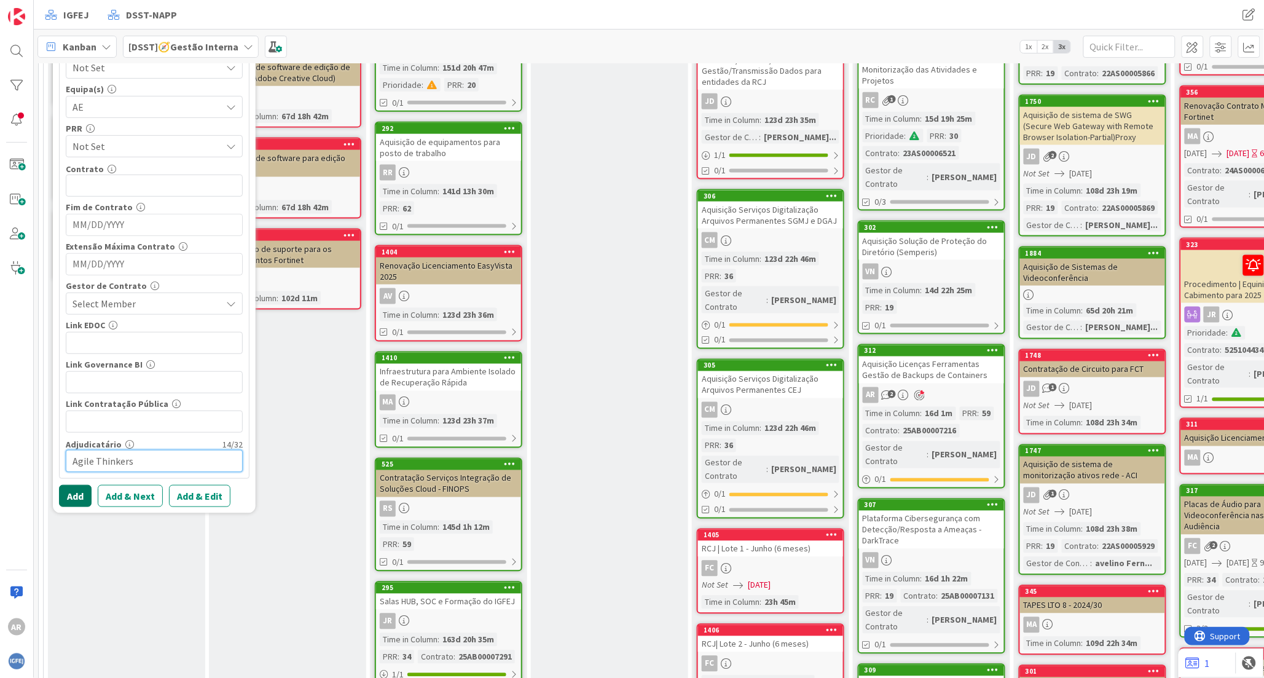
type input "Agile Thinkers"
click at [83, 498] on button "Add" at bounding box center [75, 496] width 33 height 22
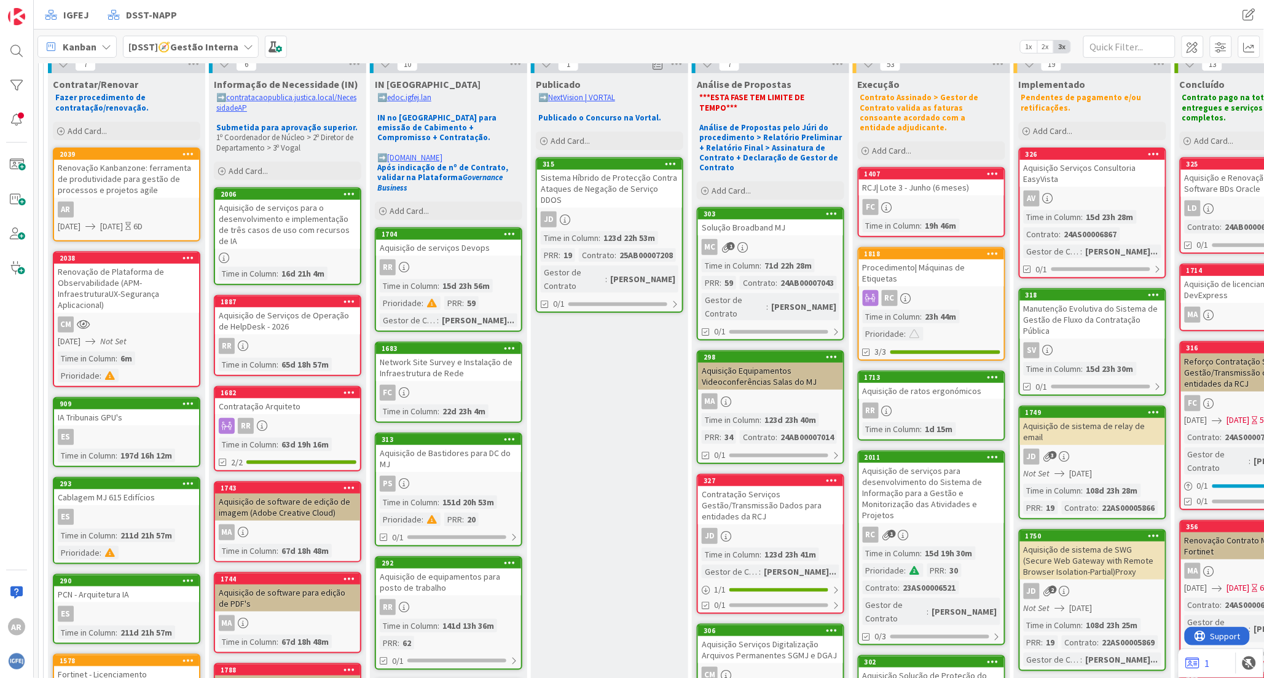
scroll to position [0, 0]
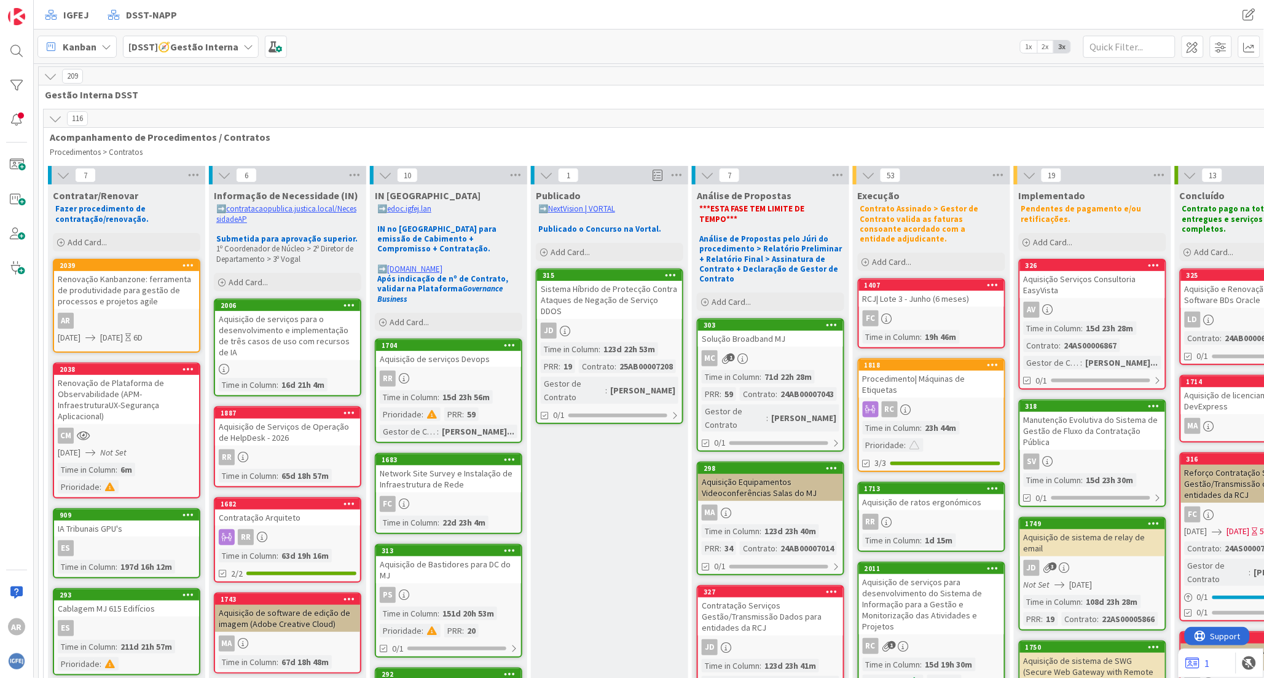
click at [152, 285] on div "Renovação Kanbanzone: ferramenta de produtividade para gestão de processos e pr…" at bounding box center [126, 290] width 145 height 38
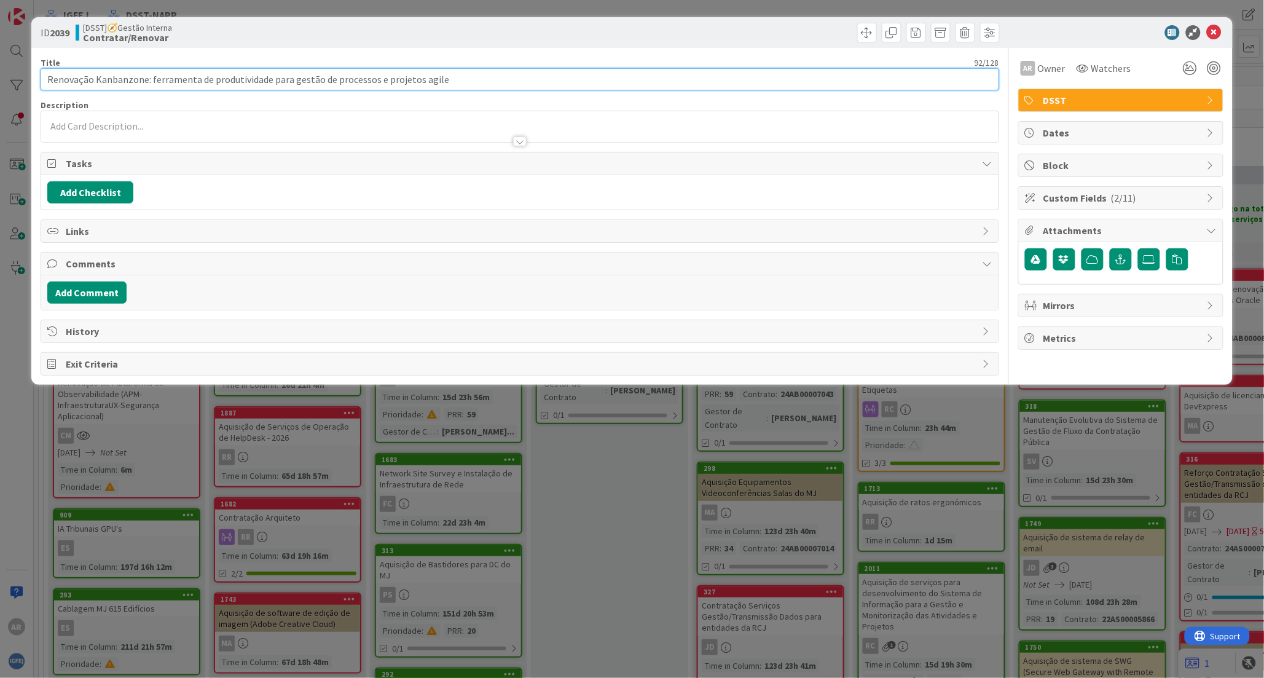
click at [154, 74] on input "Renovação Kanbanzone: ferramenta de produtividade para gestão de processos e pr…" at bounding box center [520, 79] width 958 height 22
type input "Renovação Kanbanzone: erramenta de produtividade para gestão de processos e pro…"
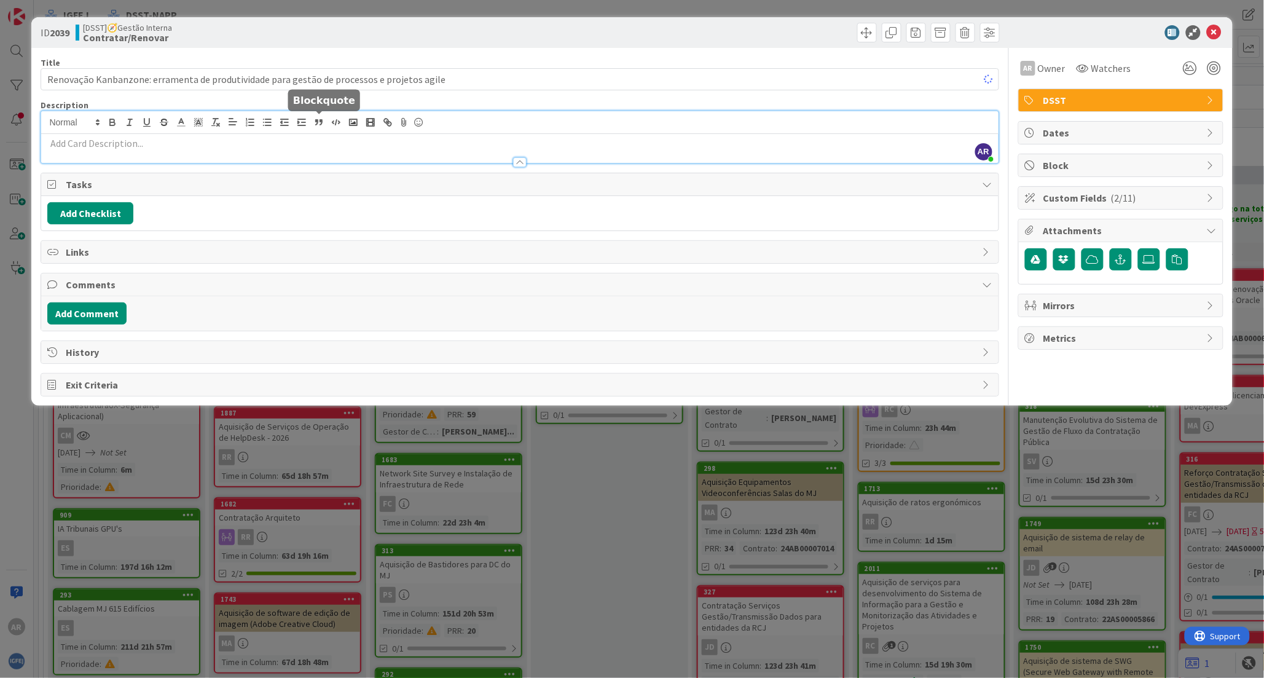
click at [320, 123] on div "AR [PERSON_NAME] just joined" at bounding box center [519, 137] width 957 height 52
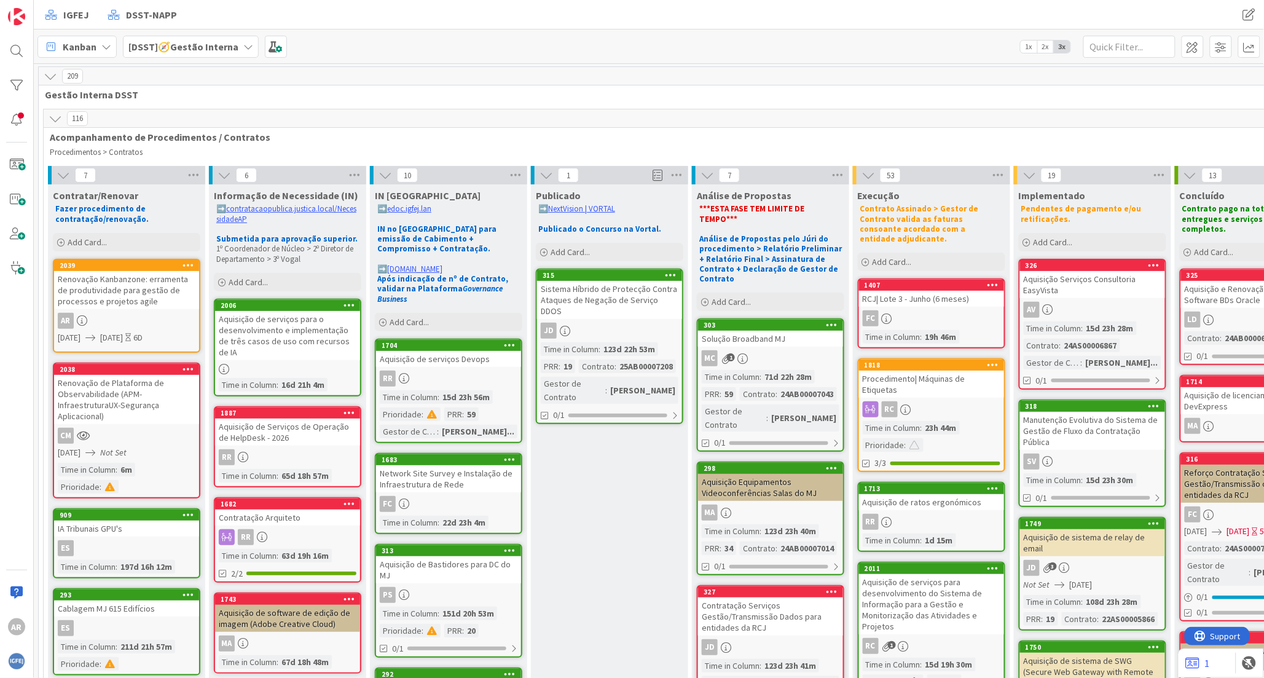
click at [167, 292] on div "Renovação Kanbanzone: erramenta de produtividade para gestão de processos e pro…" at bounding box center [126, 290] width 145 height 38
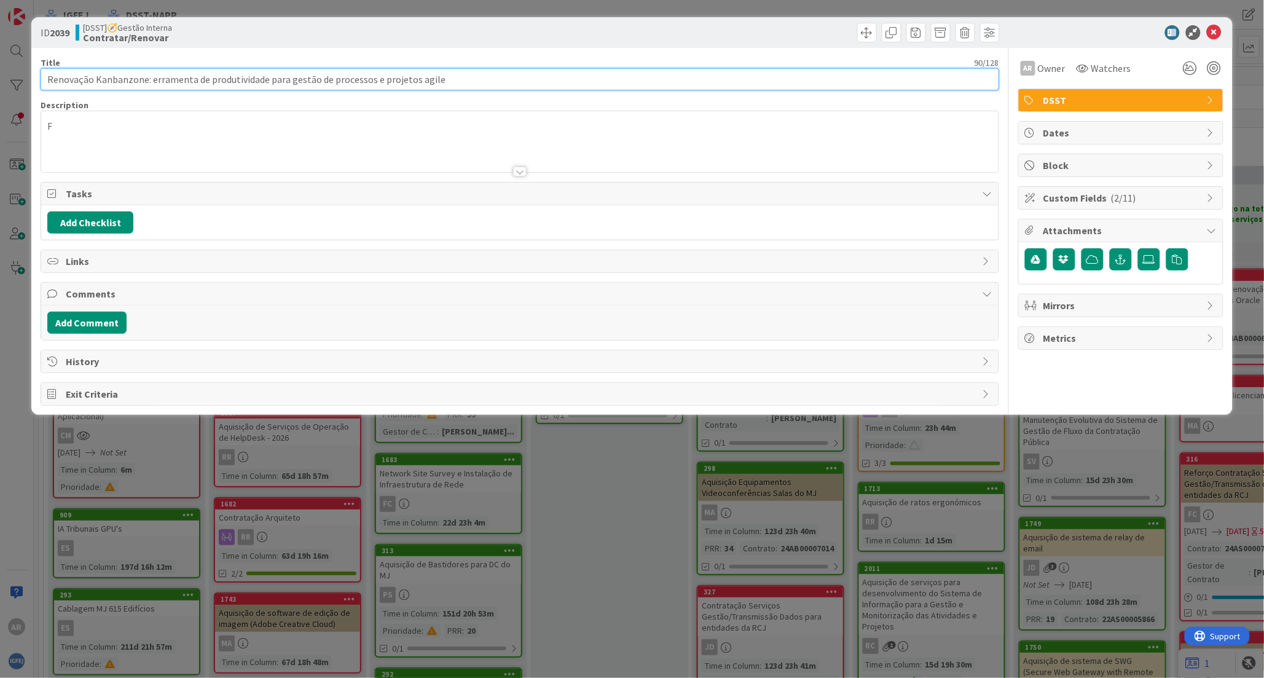
click at [151, 74] on input "Renovação Kanbanzone: erramenta de produtividade para gestão de processos e pro…" at bounding box center [520, 79] width 958 height 22
type input "Renovação Kanbanzone: Ferramenta de produtividade para gestão de processos e pr…"
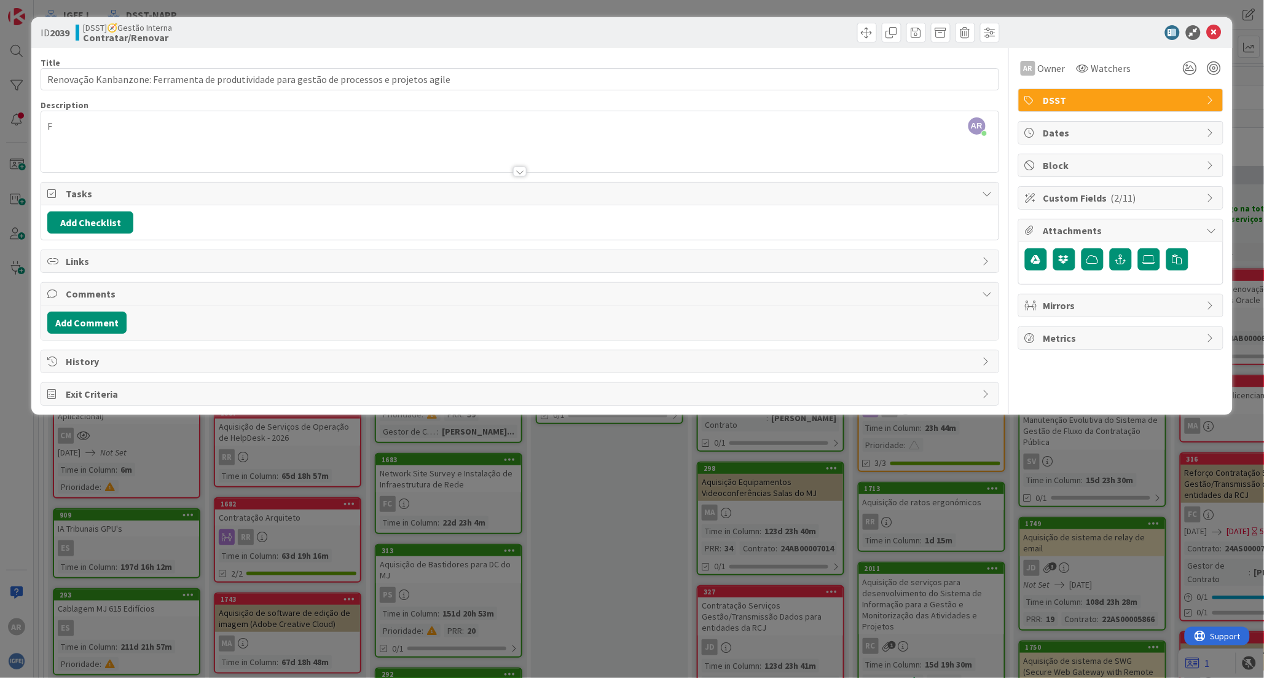
click at [146, 144] on div at bounding box center [519, 156] width 957 height 31
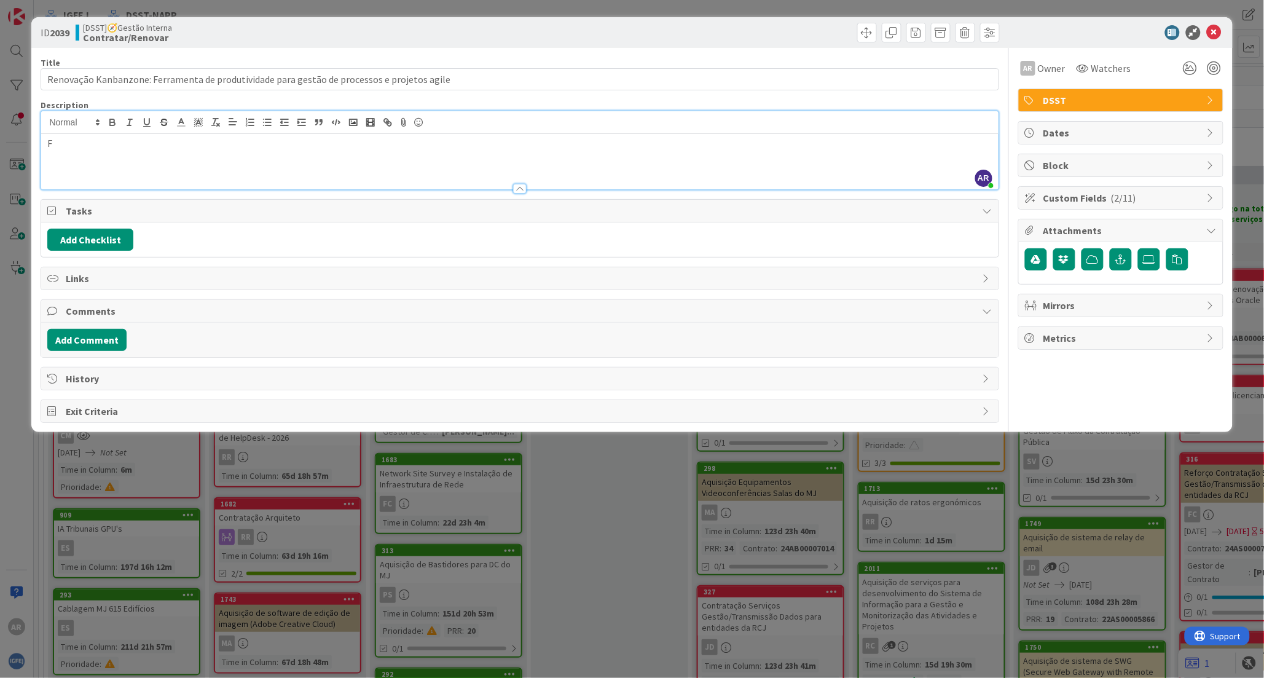
click at [85, 147] on p "F" at bounding box center [519, 143] width 944 height 14
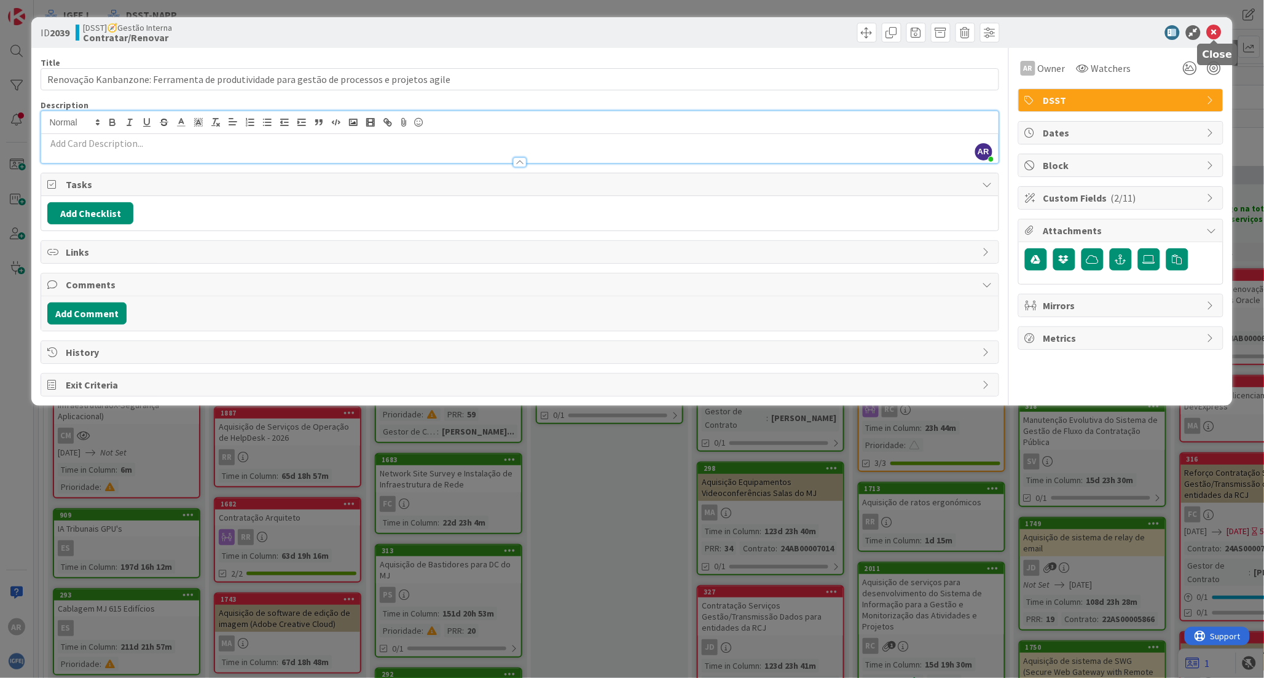
click at [1217, 34] on icon at bounding box center [1214, 32] width 15 height 15
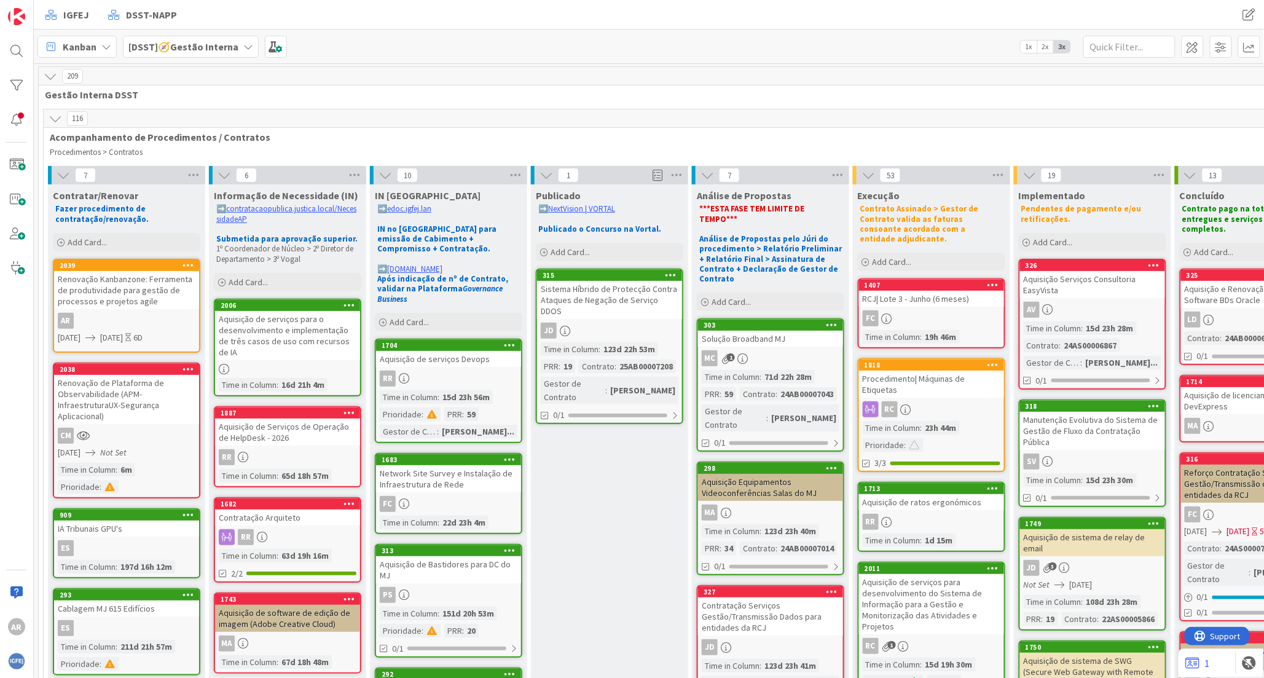
click at [175, 298] on div "Renovação Kanbanzone: Ferramenta de produtividade para gestão de processos e pr…" at bounding box center [126, 290] width 145 height 38
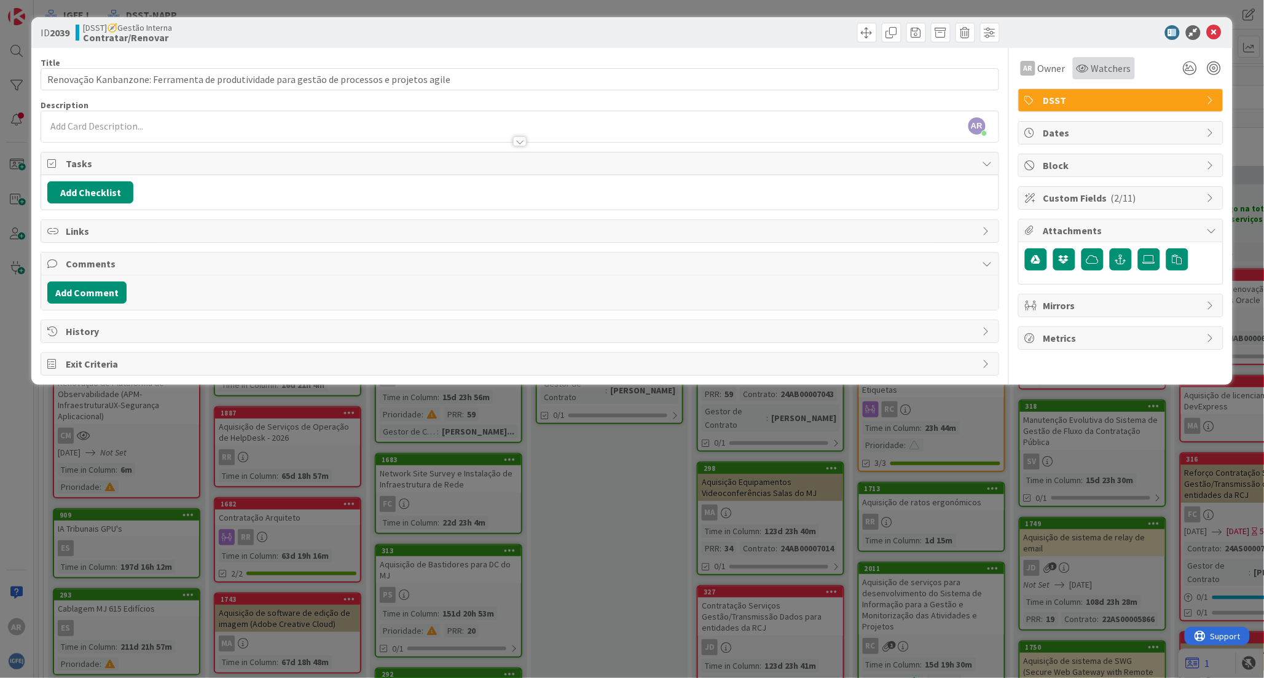
click at [1112, 66] on span "Watchers" at bounding box center [1111, 68] width 40 height 15
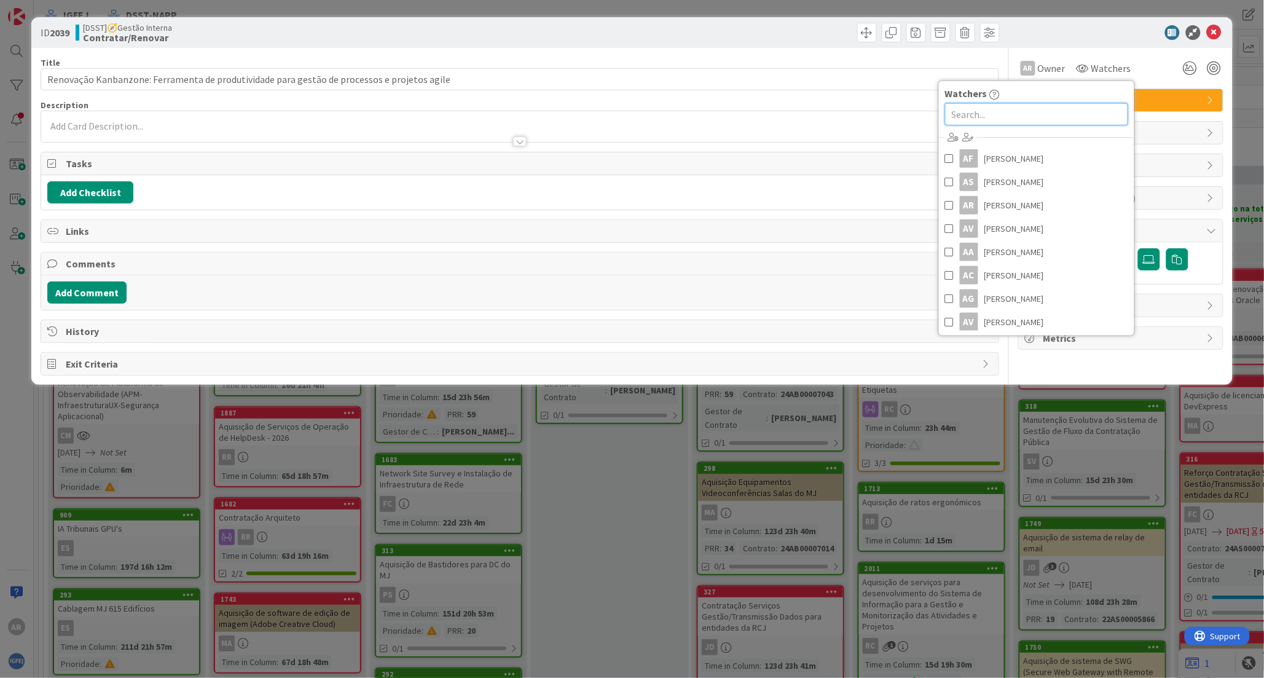
click at [991, 111] on input "text" at bounding box center [1036, 114] width 183 height 22
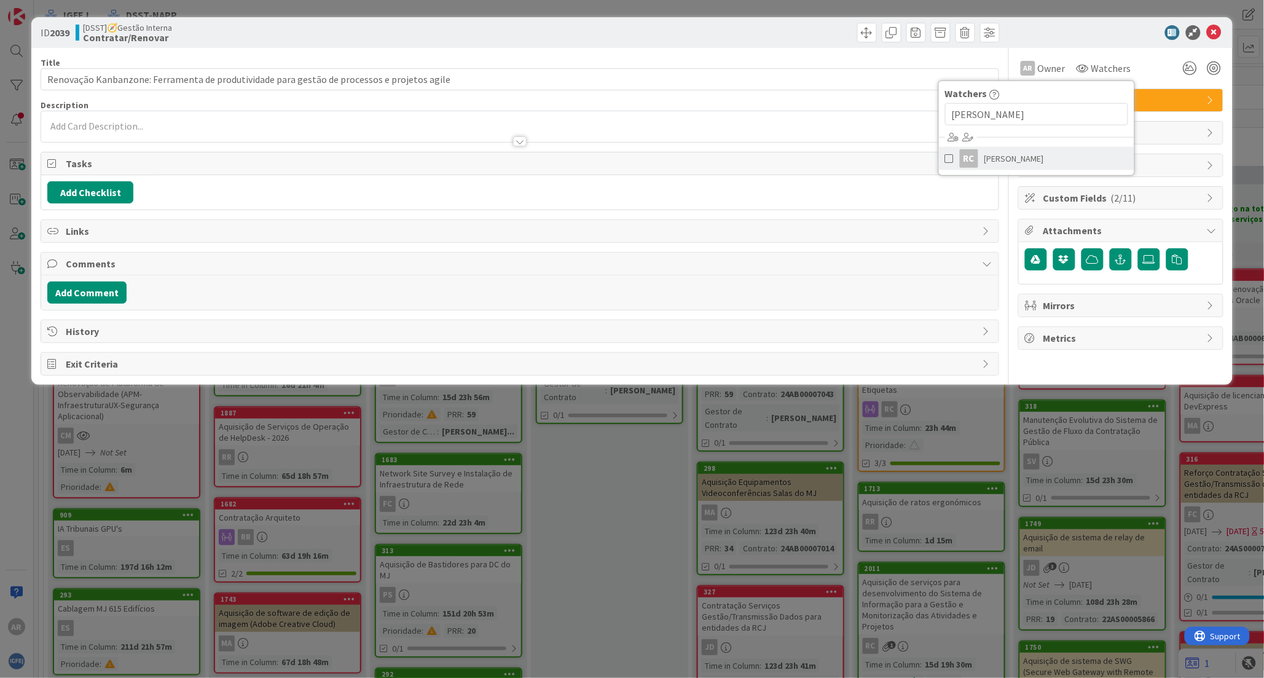
click at [992, 160] on span "[PERSON_NAME]" at bounding box center [1014, 158] width 60 height 18
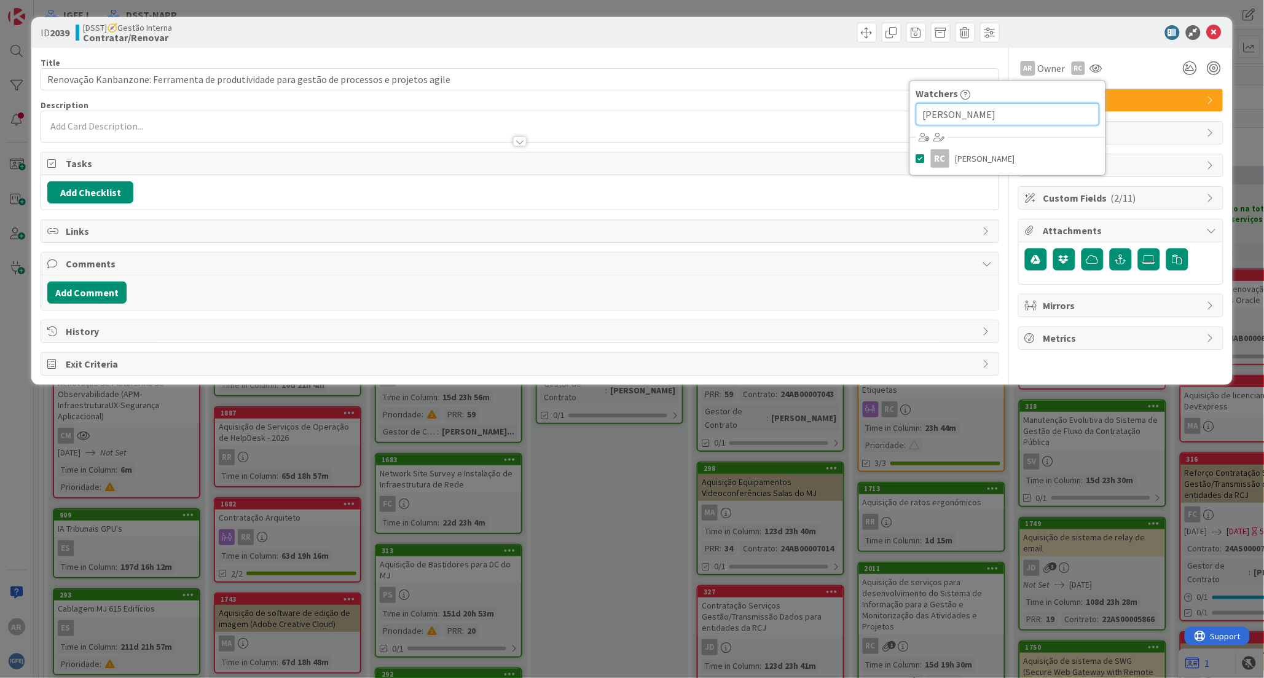
drag, startPoint x: 987, startPoint y: 121, endPoint x: 874, endPoint y: 118, distance: 113.1
click at [874, 118] on div "Title 91 / 128 Renovação Kanbanzone: Ferramenta de produtividade para gestão de…" at bounding box center [632, 212] width 1182 height 328
click at [971, 150] on span "[PERSON_NAME]" at bounding box center [985, 158] width 60 height 18
drag, startPoint x: 998, startPoint y: 114, endPoint x: 908, endPoint y: 109, distance: 89.9
click at [908, 109] on div "Title 91 / 128 Renovação Kanbanzone: Ferramenta de produtividade para gestão de…" at bounding box center [632, 212] width 1182 height 328
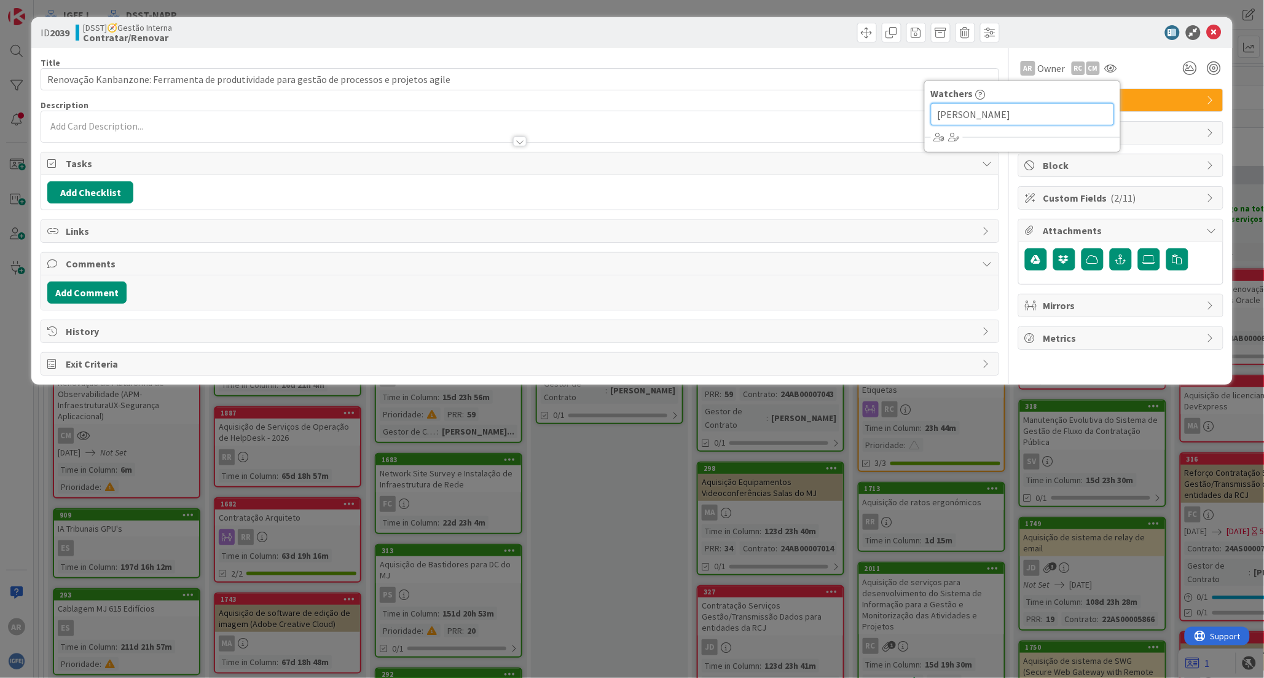
type input "[PERSON_NAME]"
click at [1140, 71] on div "AR Owner RC CM Watchers [PERSON_NAME]" at bounding box center [1120, 68] width 205 height 22
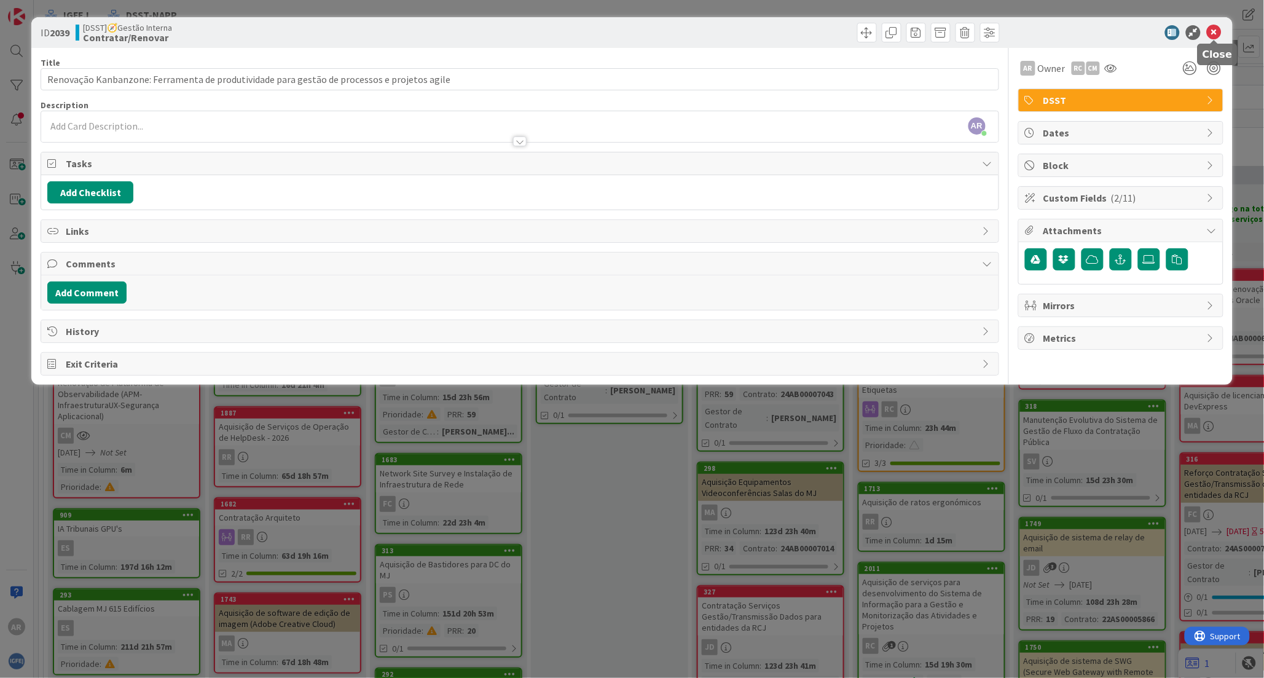
click at [1217, 33] on icon at bounding box center [1214, 32] width 15 height 15
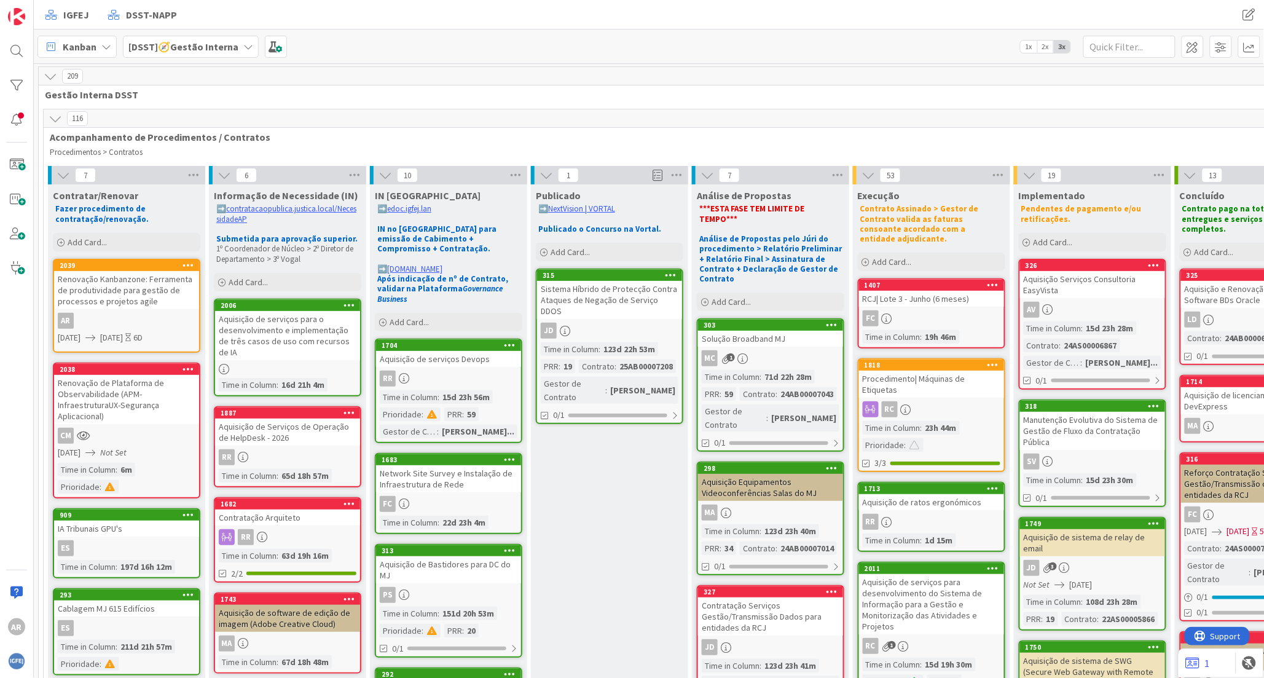
click at [243, 44] on icon at bounding box center [248, 47] width 10 height 10
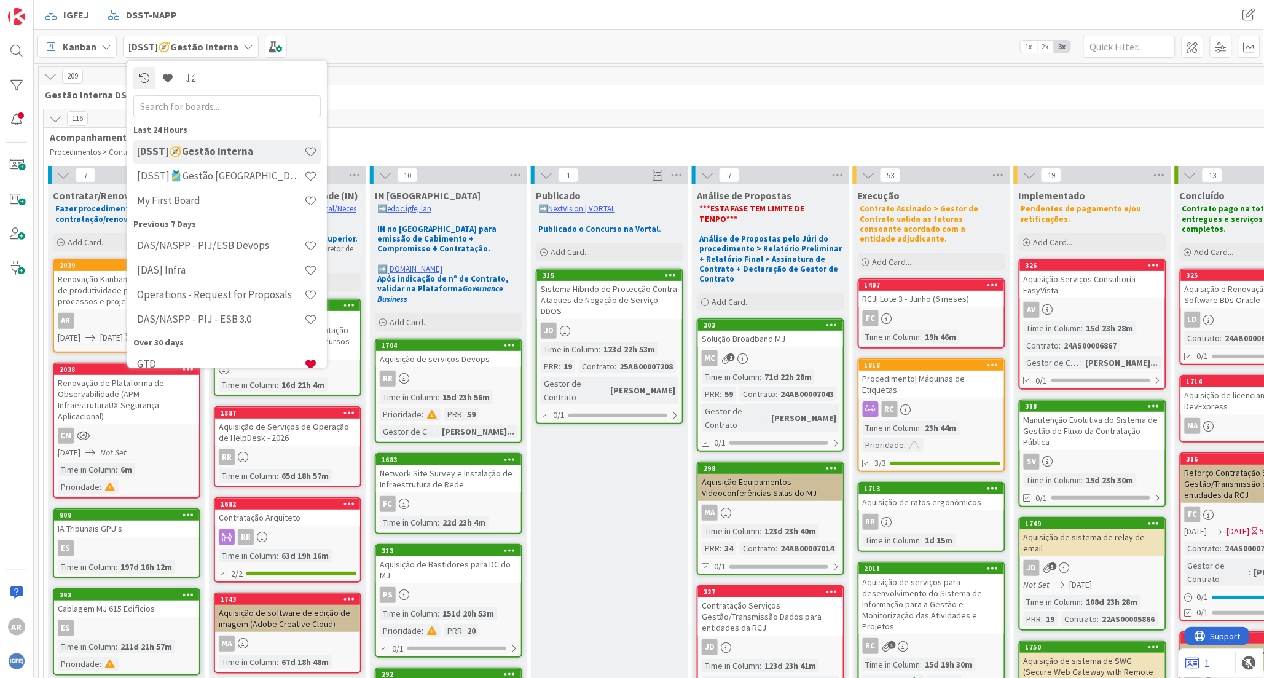
click at [243, 44] on icon at bounding box center [248, 47] width 10 height 10
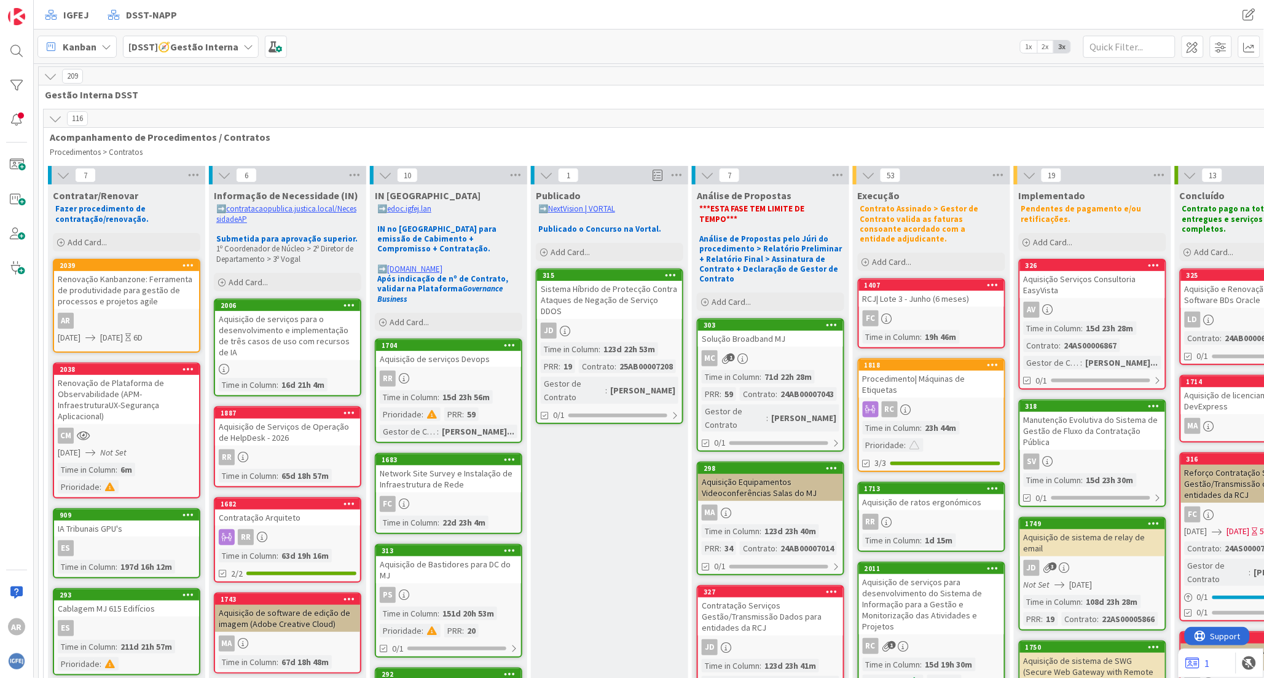
click at [243, 44] on icon at bounding box center [248, 47] width 10 height 10
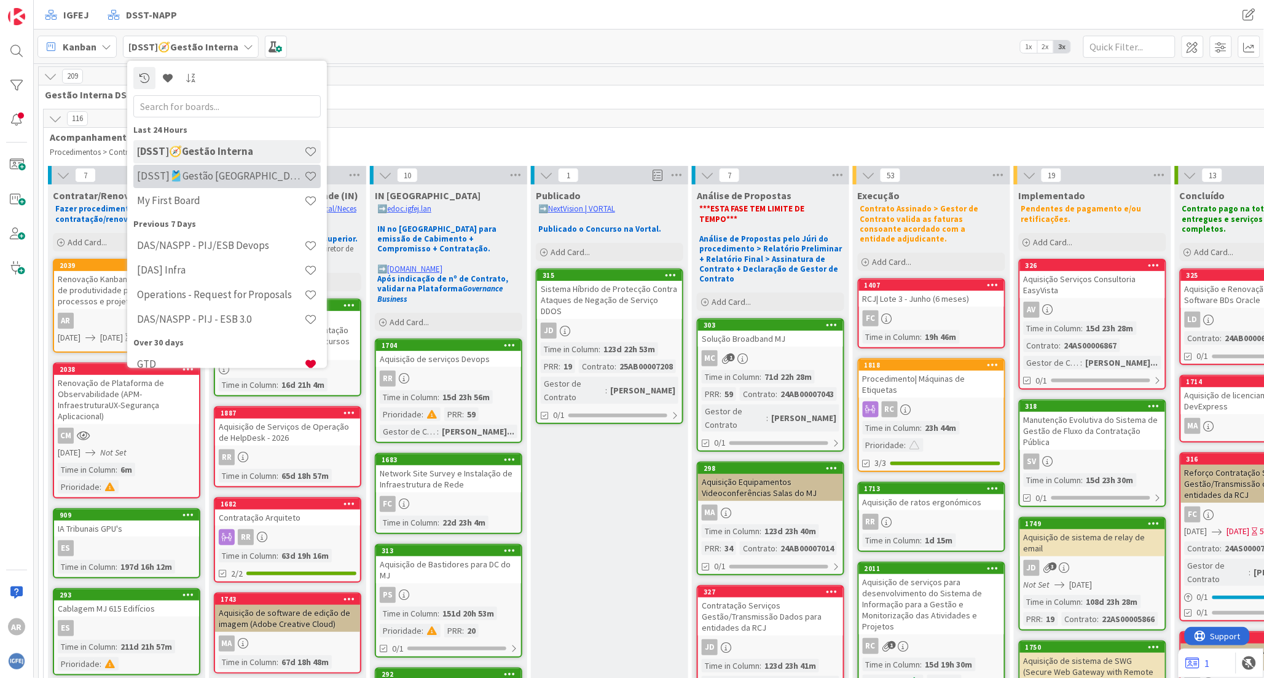
click at [215, 174] on h4 "[DSST]🎽Gestão [GEOGRAPHIC_DATA]" at bounding box center [220, 176] width 167 height 12
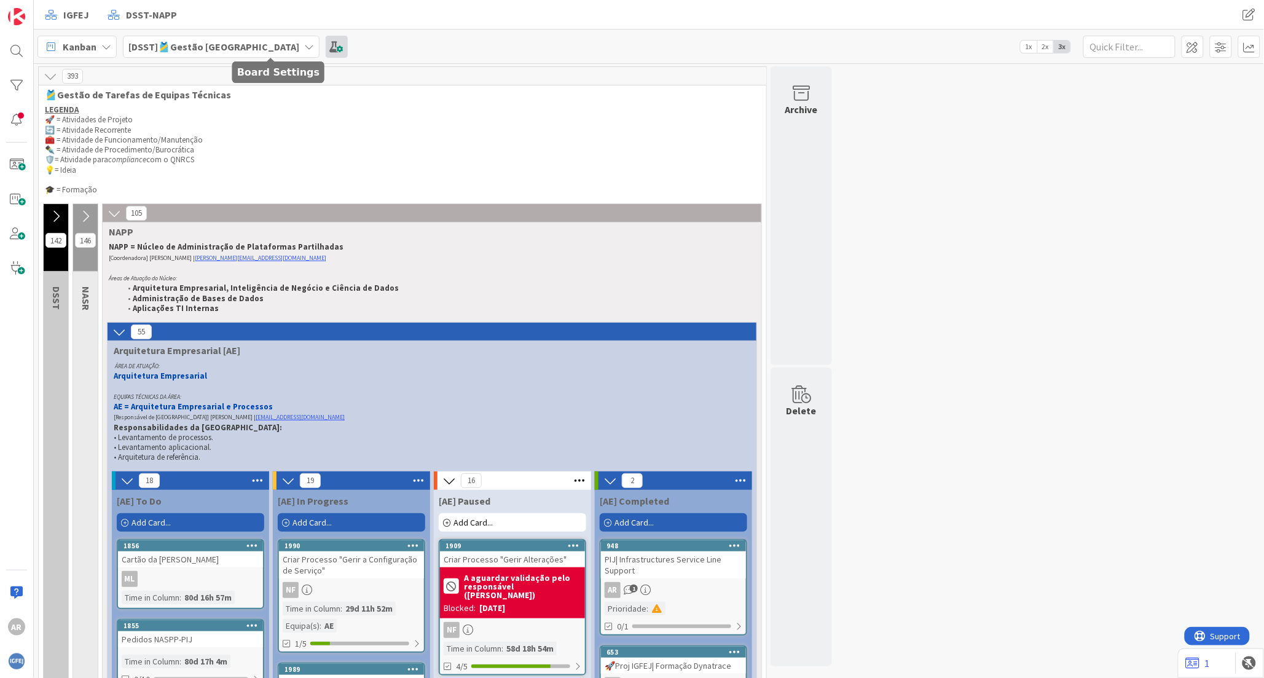
click at [326, 49] on span at bounding box center [337, 47] width 22 height 22
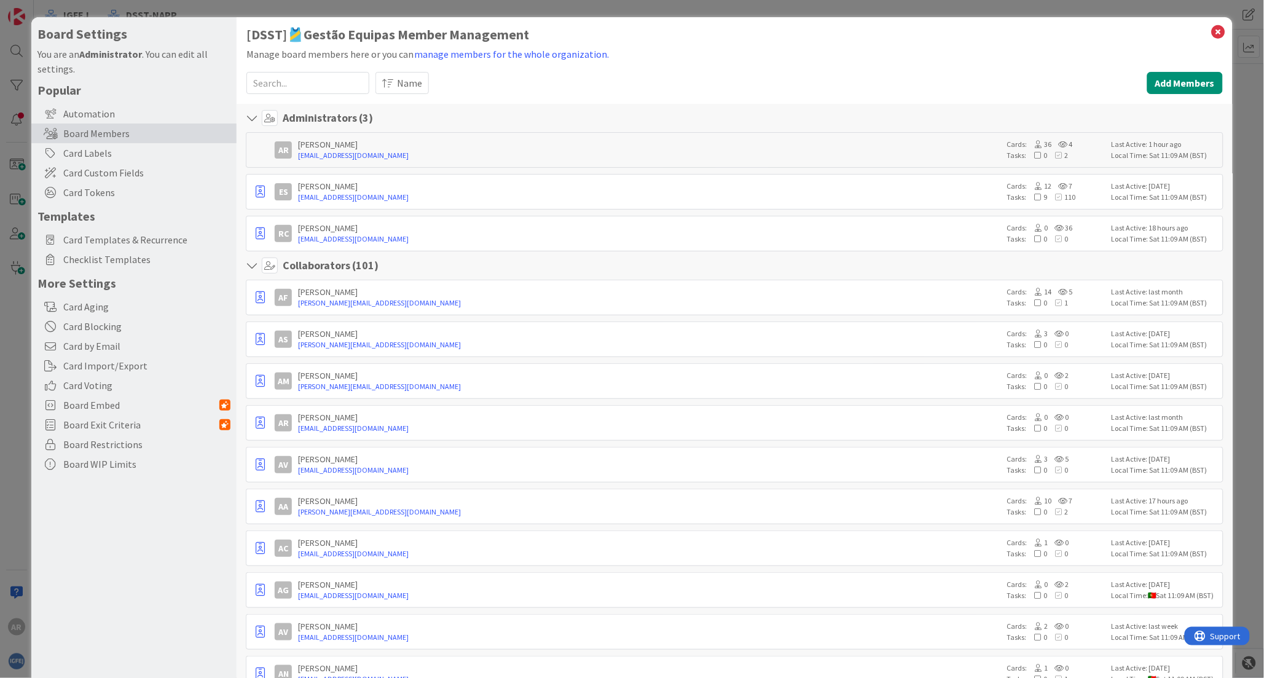
click at [329, 85] on input at bounding box center [307, 83] width 123 height 22
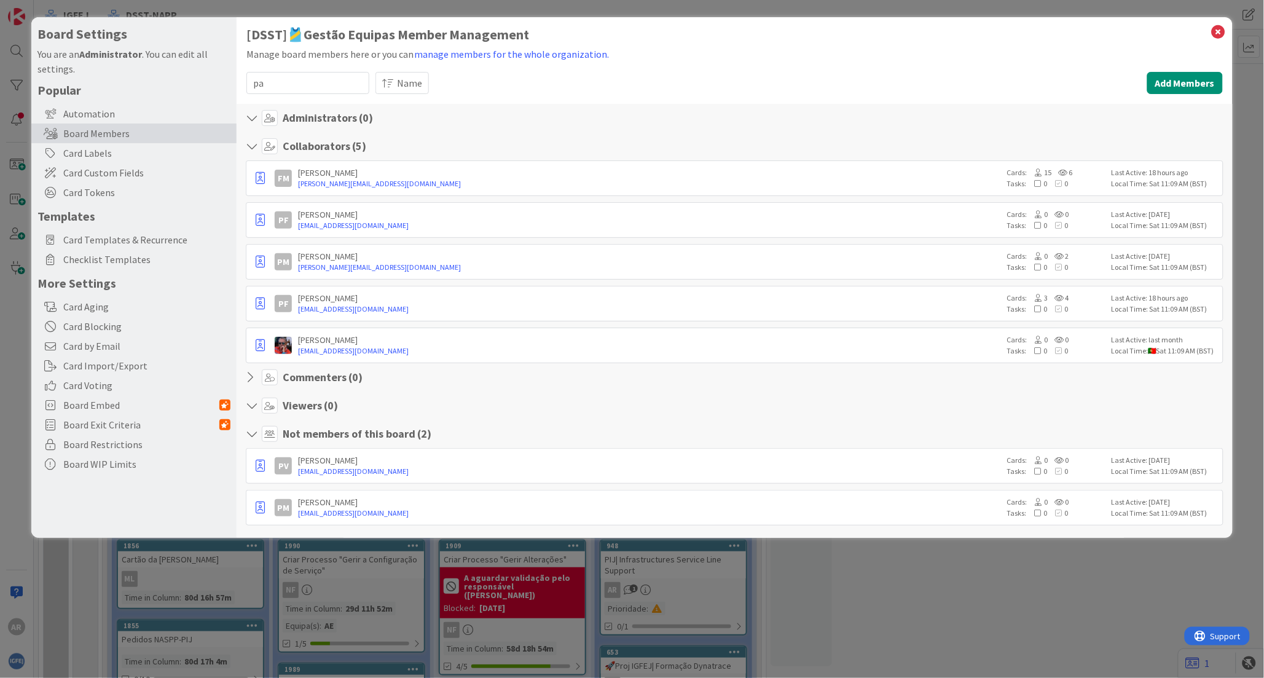
type input "p"
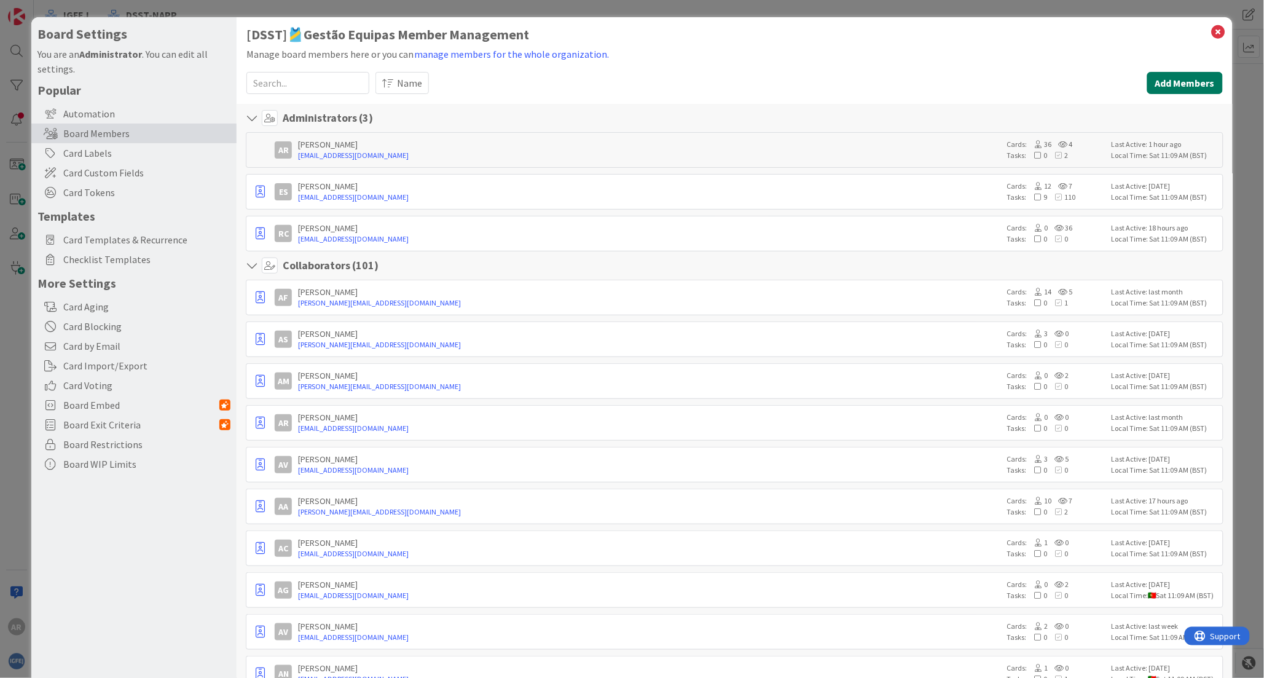
click at [1177, 83] on button "Add Members" at bounding box center [1185, 83] width 76 height 22
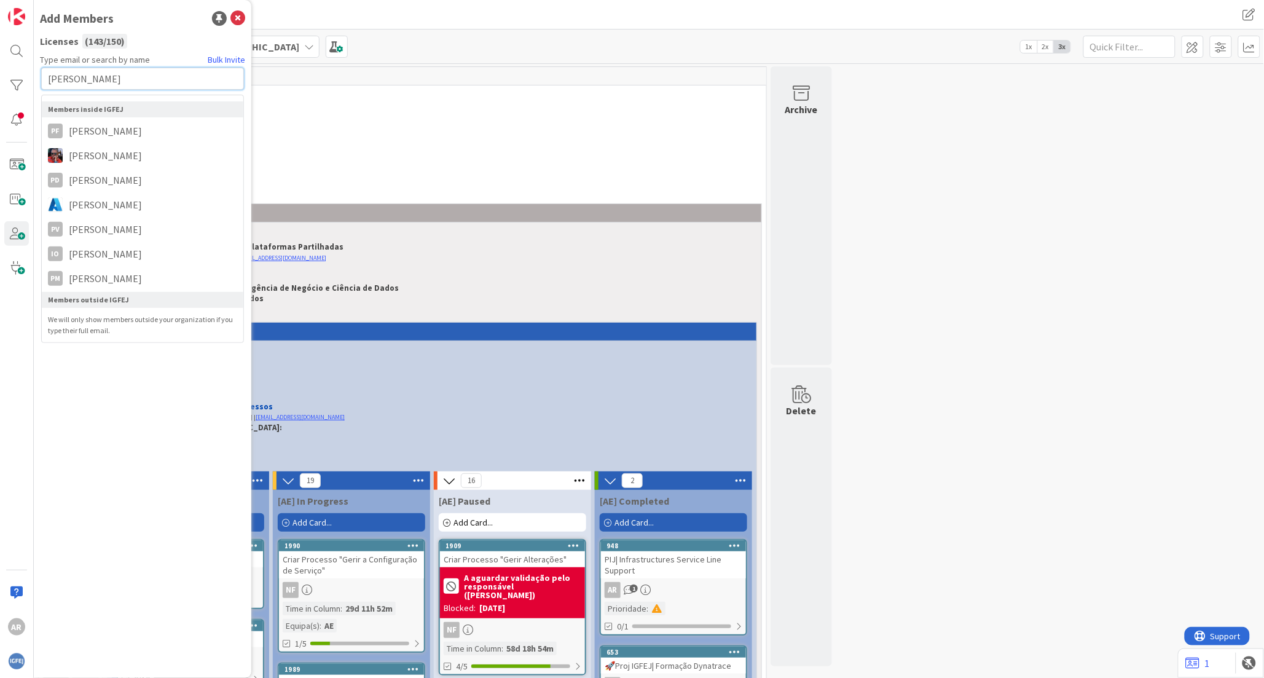
drag, startPoint x: 123, startPoint y: 76, endPoint x: 3, endPoint y: 68, distance: 120.0
click at [3, 68] on div "AR Add Members Licenses ( 143 / 150 ) Type email or search by name Bulk Invite …" at bounding box center [17, 339] width 34 height 678
paste input ".[EMAIL_ADDRESS][DOMAIN_NAME]"
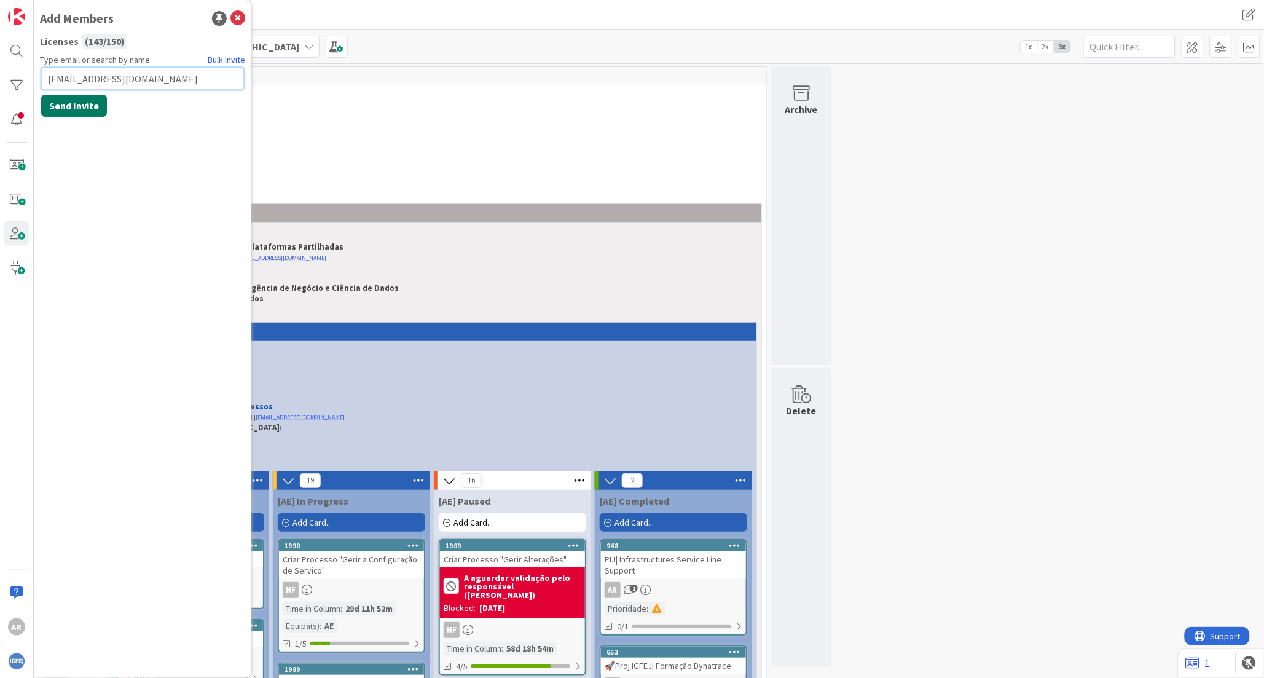
type input "[EMAIL_ADDRESS][DOMAIN_NAME]"
click at [82, 106] on button "Send Invite" at bounding box center [74, 106] width 66 height 22
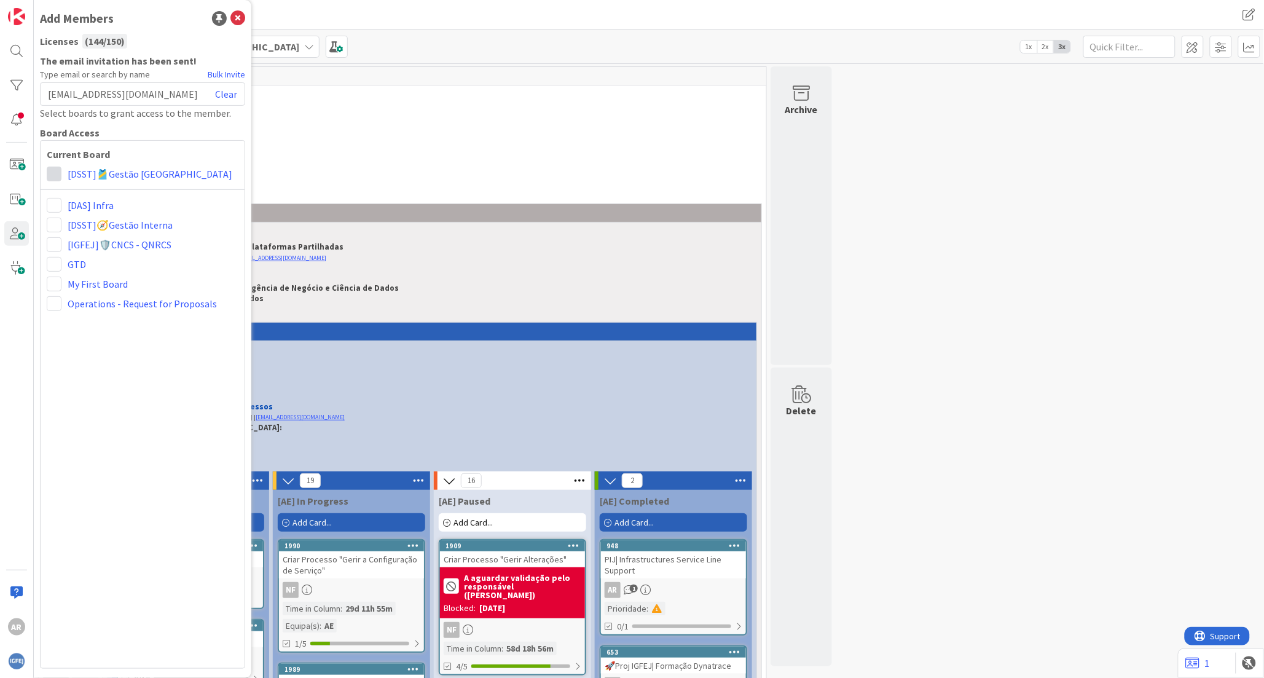
click at [56, 173] on span at bounding box center [54, 174] width 15 height 15
click at [75, 224] on span at bounding box center [75, 221] width 12 height 10
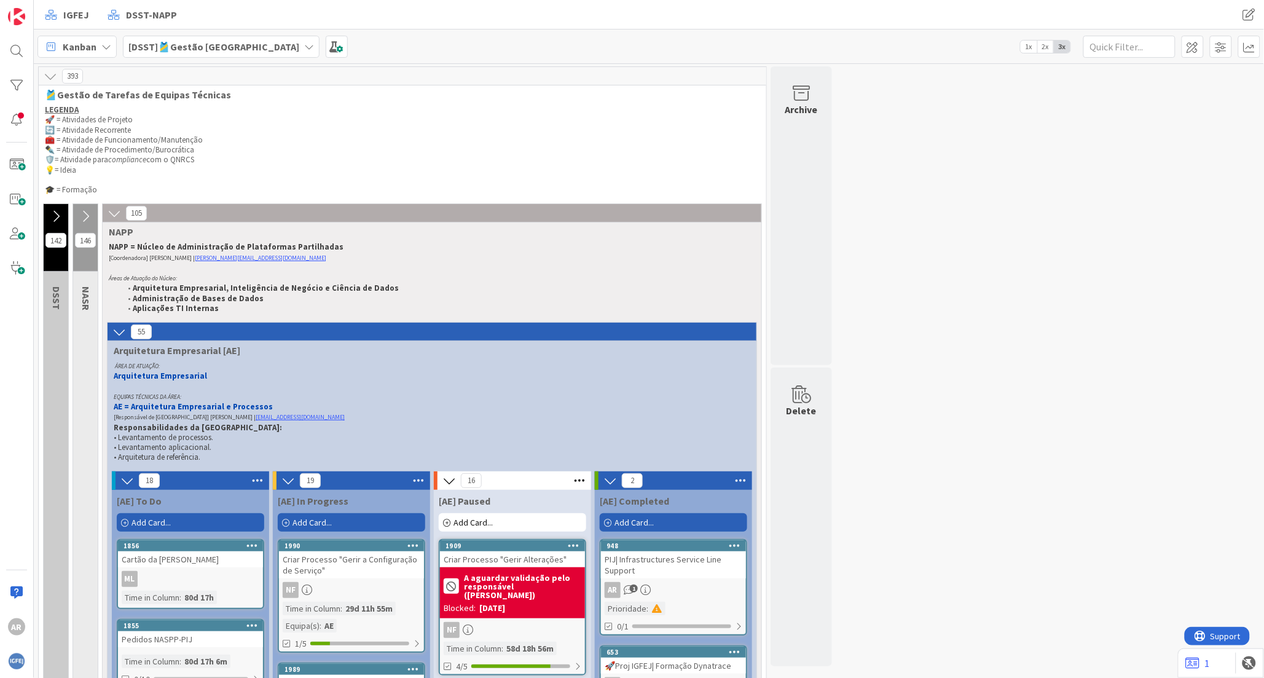
click at [1048, 47] on span "2x" at bounding box center [1045, 47] width 17 height 12
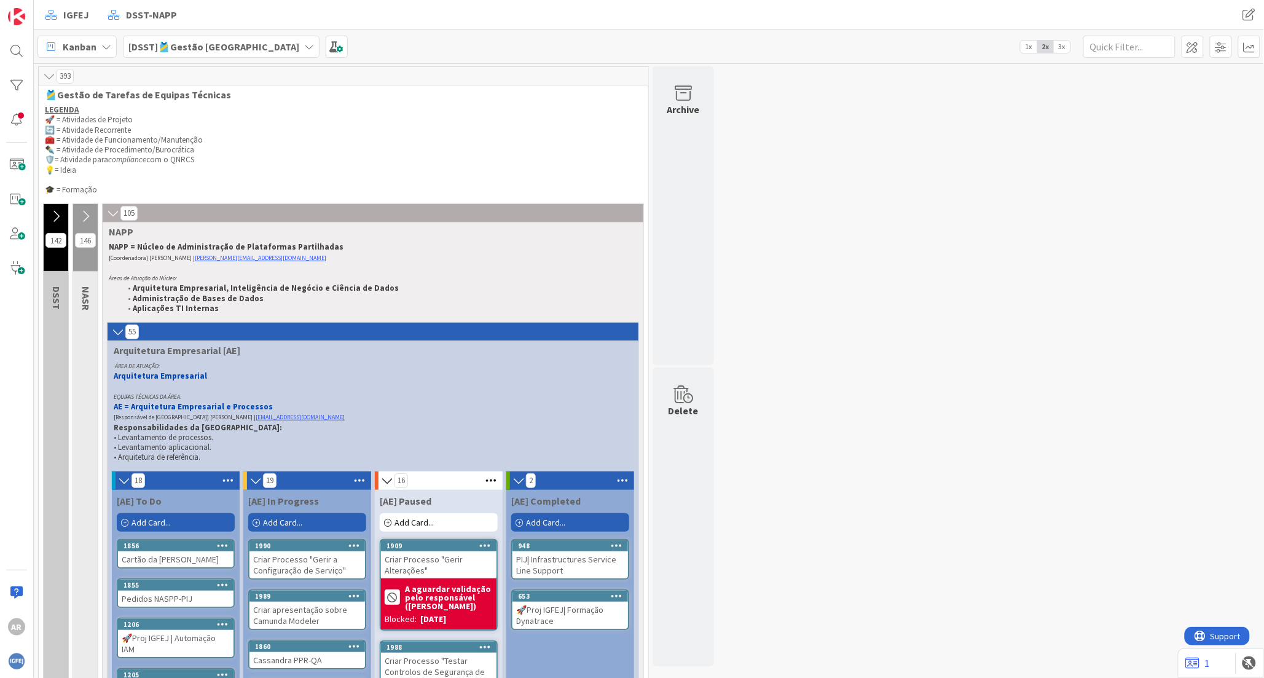
click at [1031, 49] on span "1x" at bounding box center [1029, 47] width 17 height 12
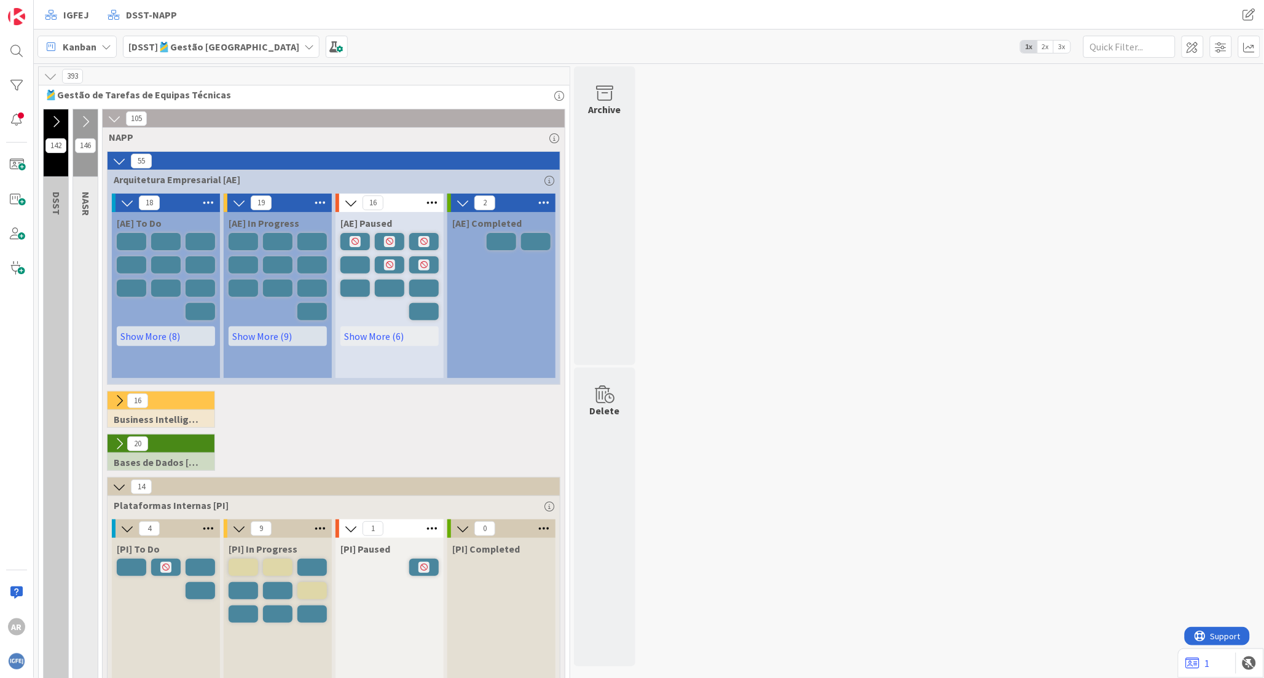
click at [1047, 48] on span "2x" at bounding box center [1045, 47] width 17 height 12
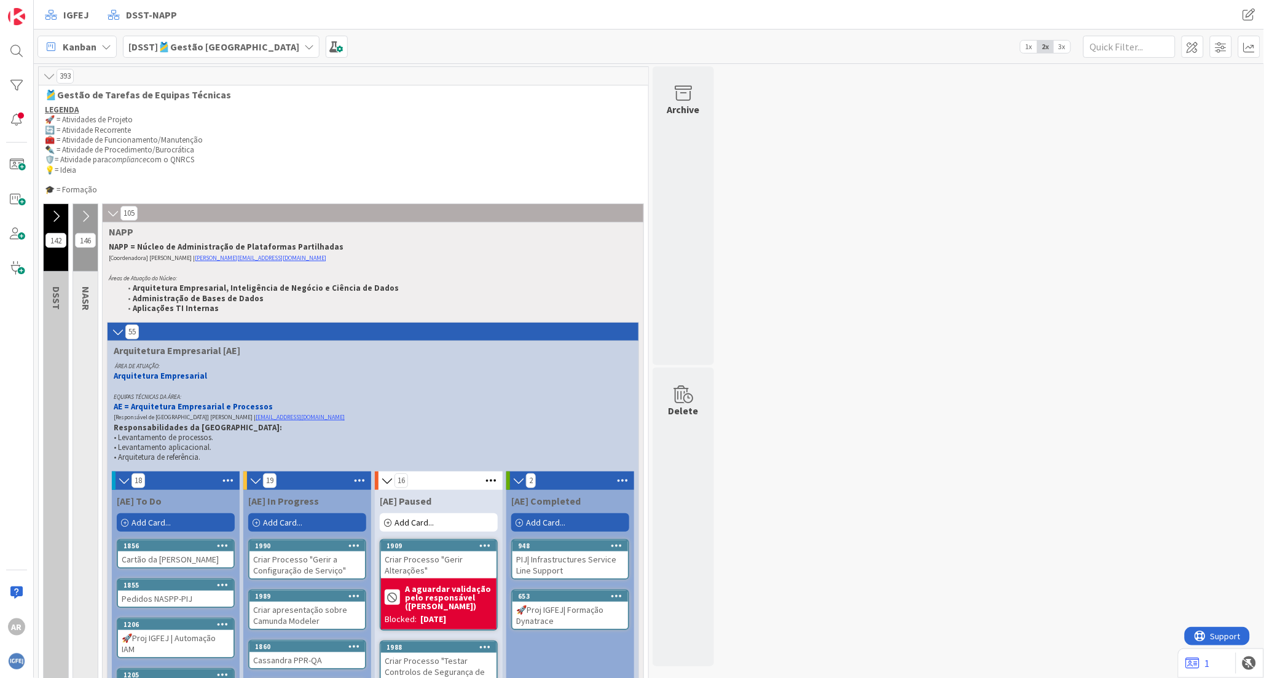
click at [1060, 48] on span "3x" at bounding box center [1062, 47] width 17 height 12
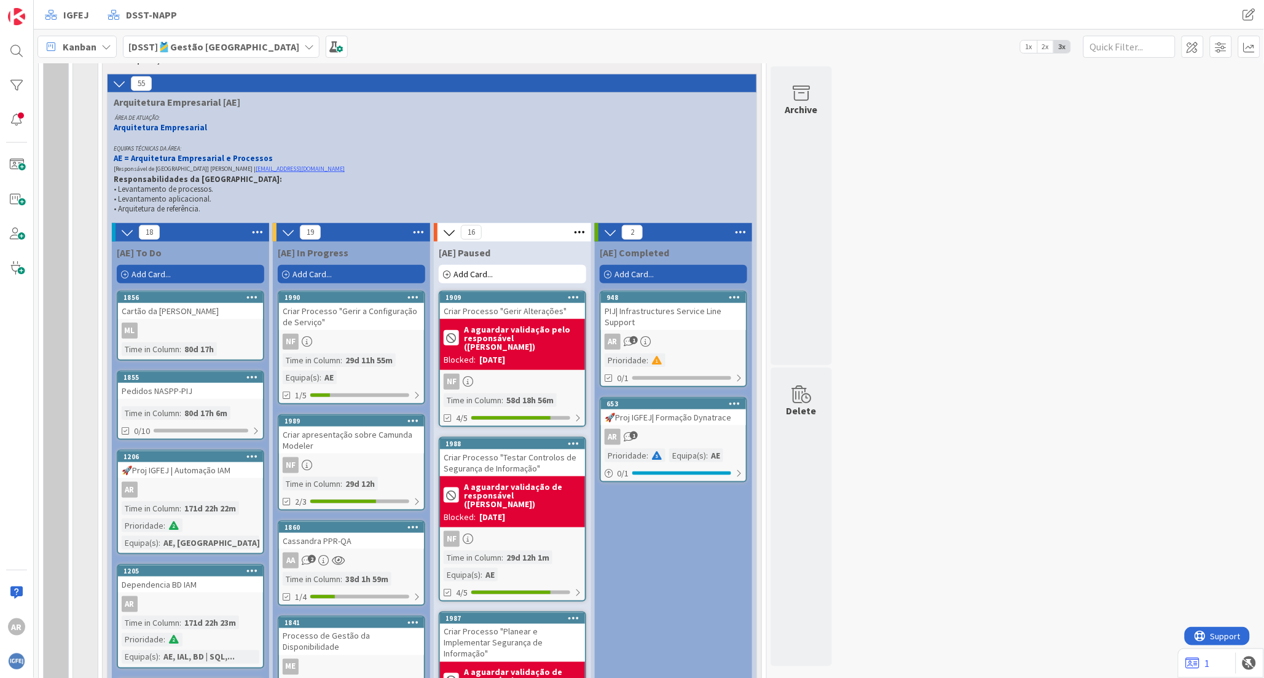
scroll to position [273, 0]
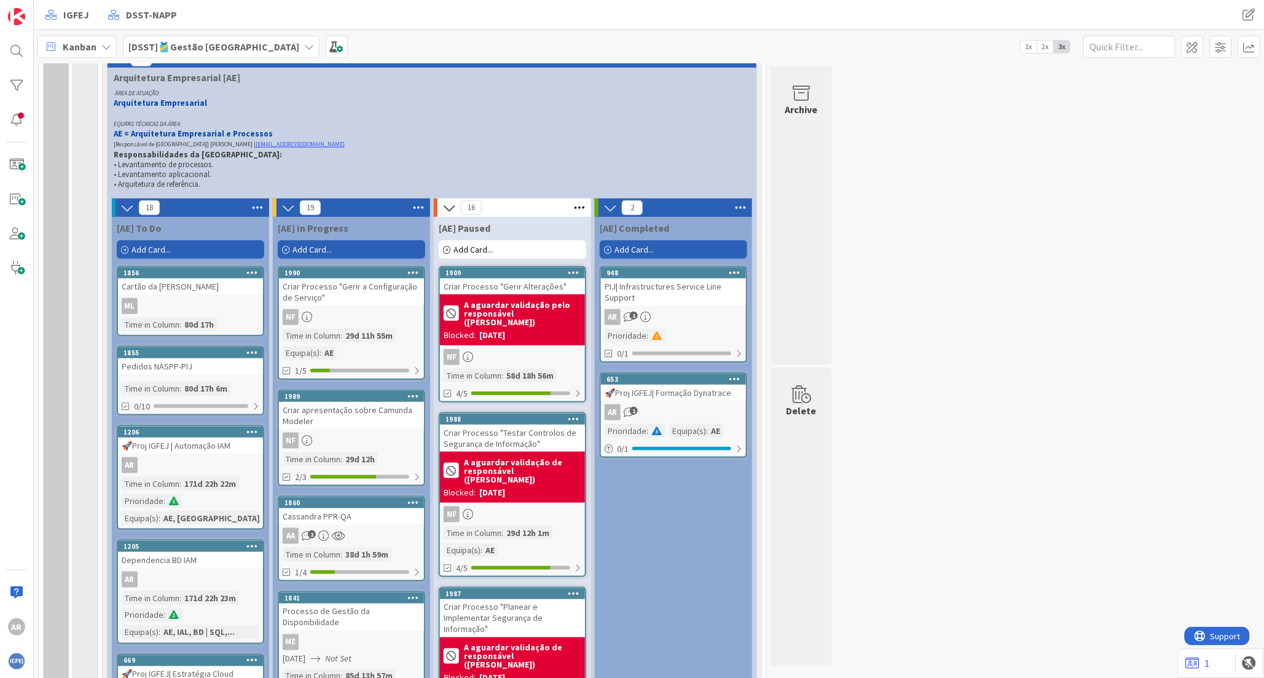
click at [315, 246] on span "Add Card..." at bounding box center [311, 249] width 39 height 11
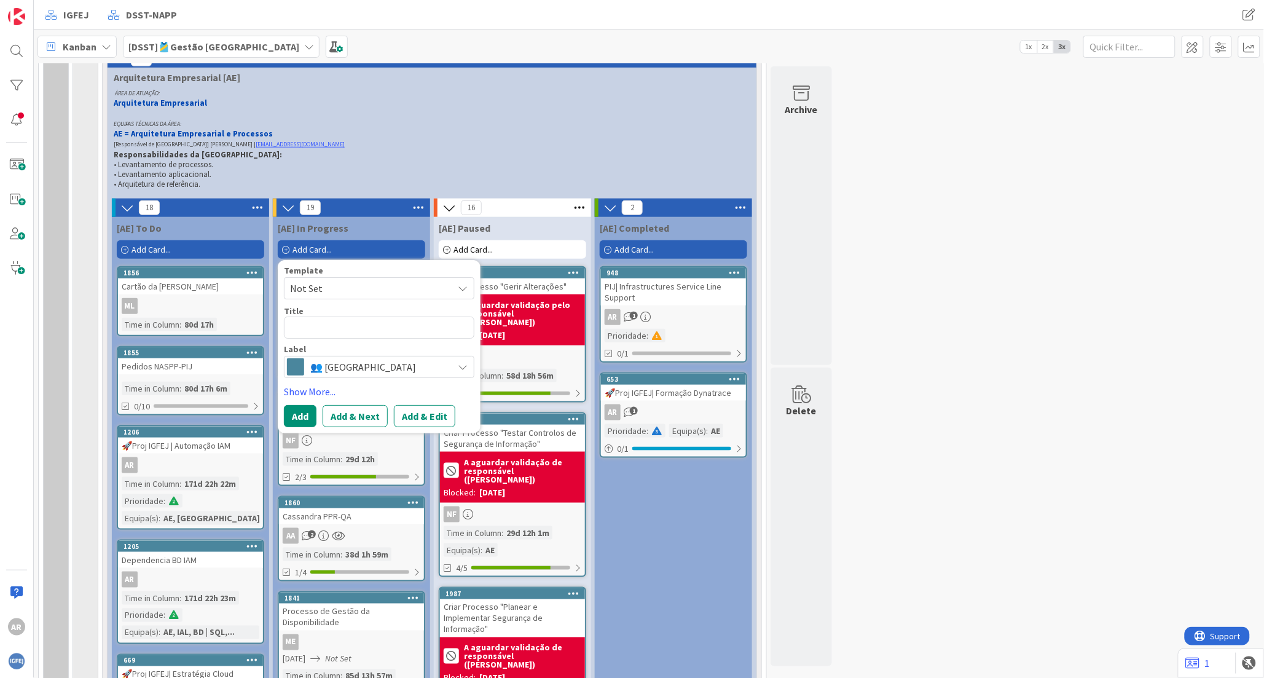
type textarea "x"
type textarea "R"
type textarea "x"
type textarea "Re"
type textarea "x"
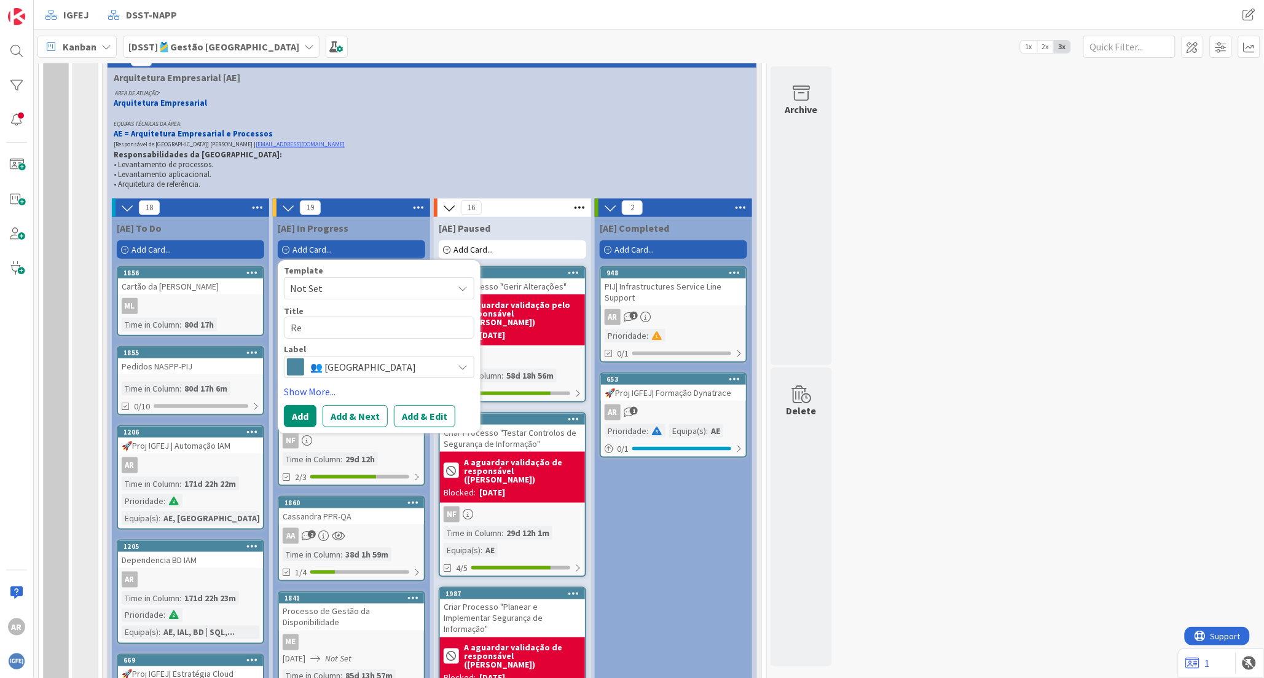
type textarea "Req"
type textarea "x"
type textarea "Requ"
type textarea "x"
type textarea "Requi"
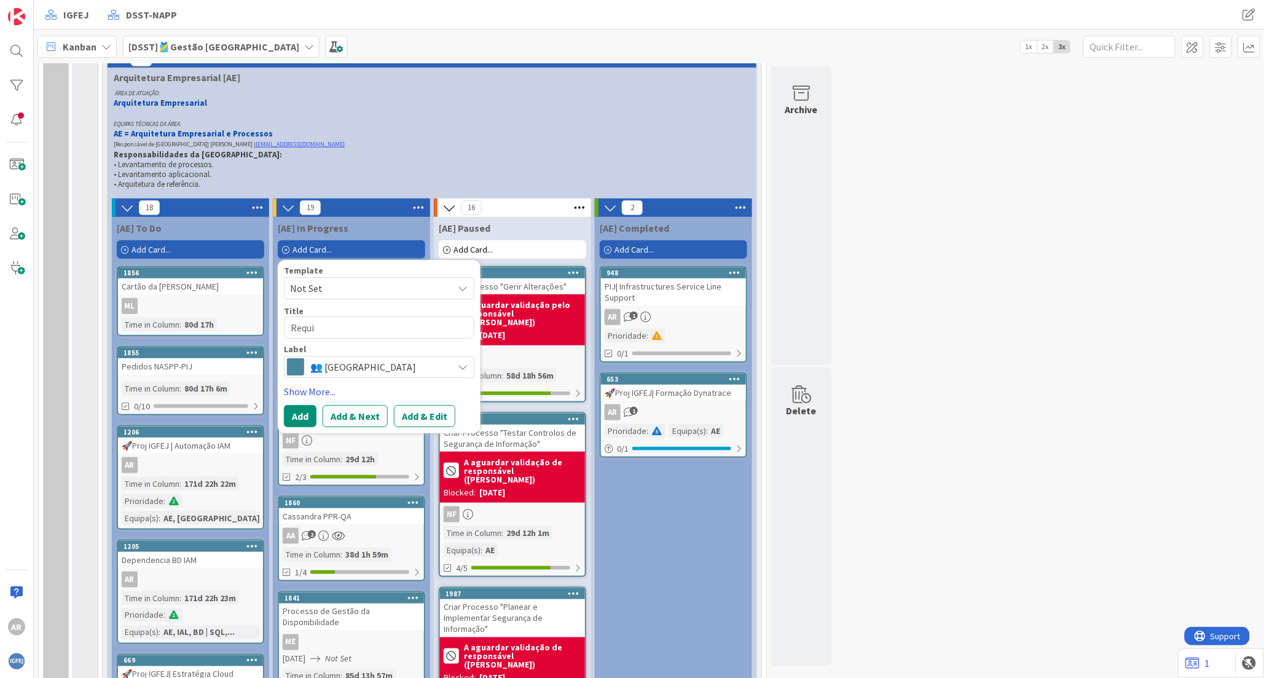
type textarea "x"
type textarea "Requis"
type textarea "x"
type textarea "Requisi"
type textarea "x"
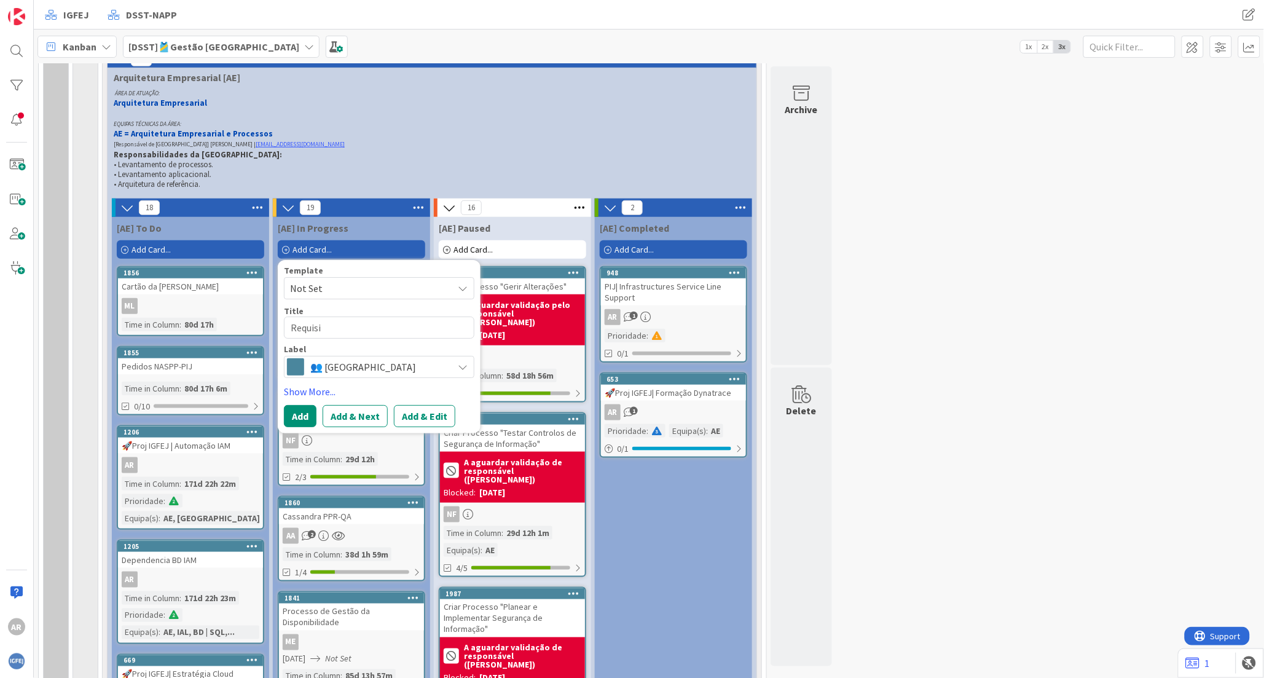
type textarea "Requisit"
type textarea "x"
type textarea "Requisito"
type textarea "x"
type textarea "Requisitos"
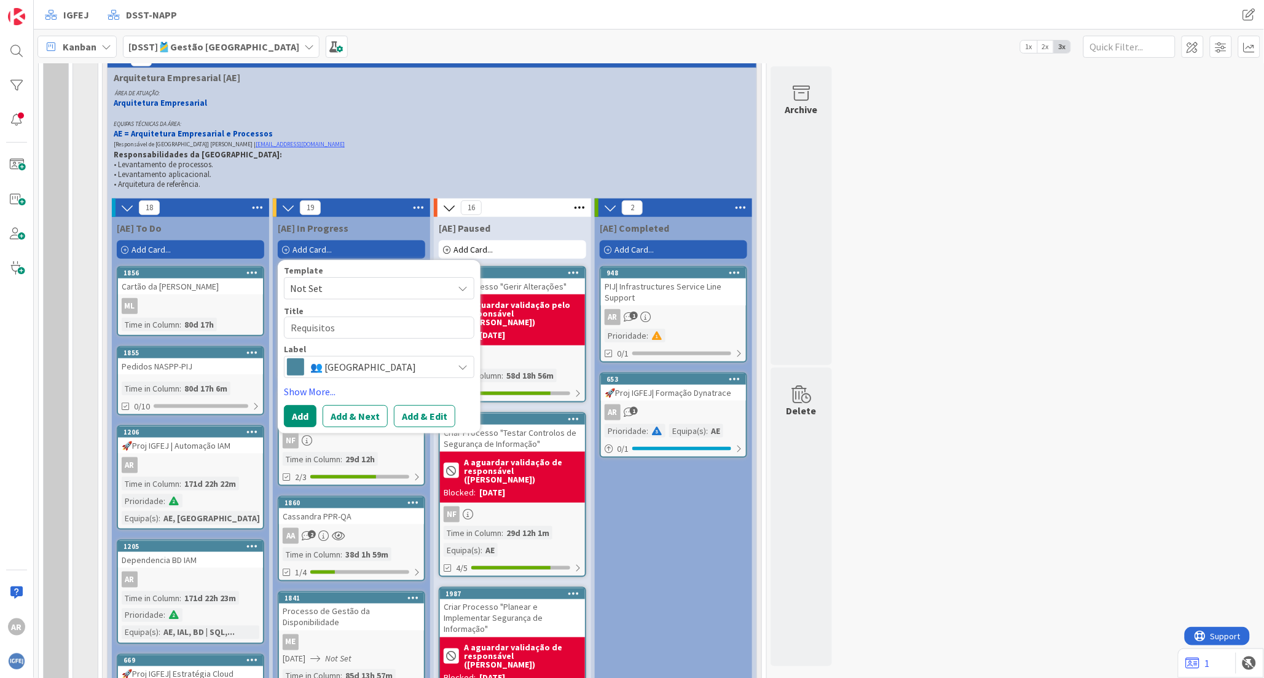
type textarea "x"
type textarea "Requisitos"
type textarea "x"
type textarea "Requisitos p"
type textarea "x"
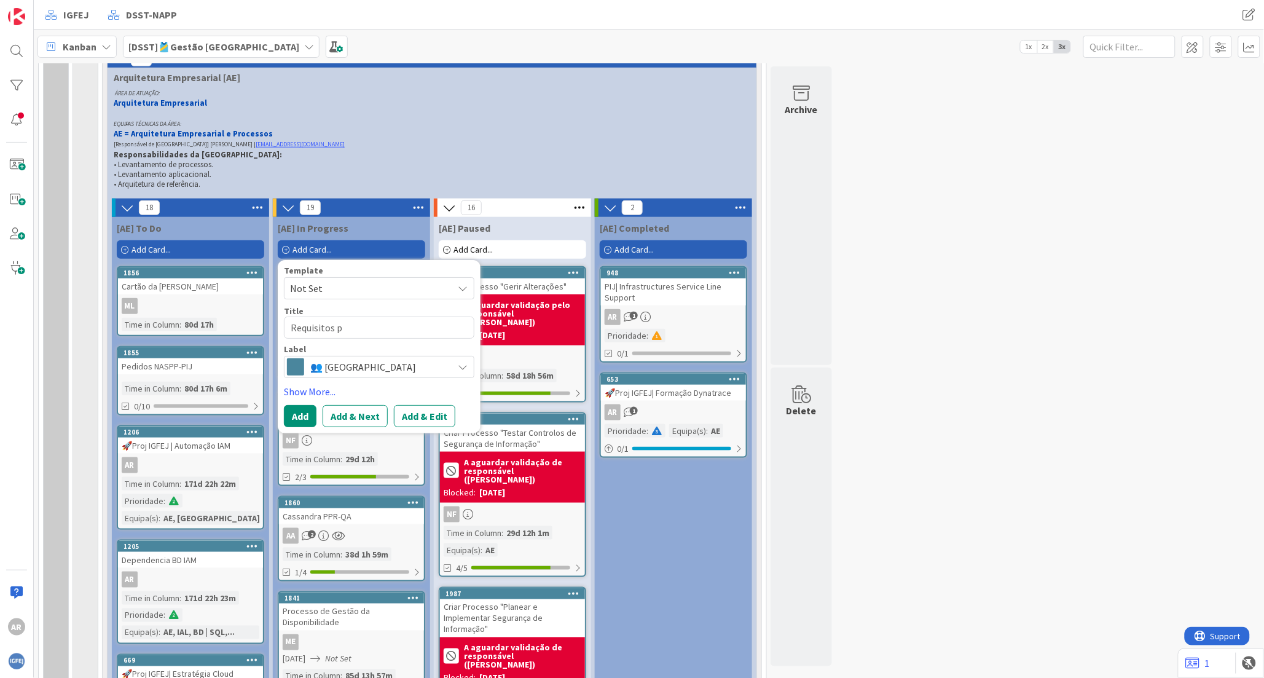
type textarea "Requisitos pa"
type textarea "x"
click at [463, 367] on icon at bounding box center [463, 367] width 10 height 10
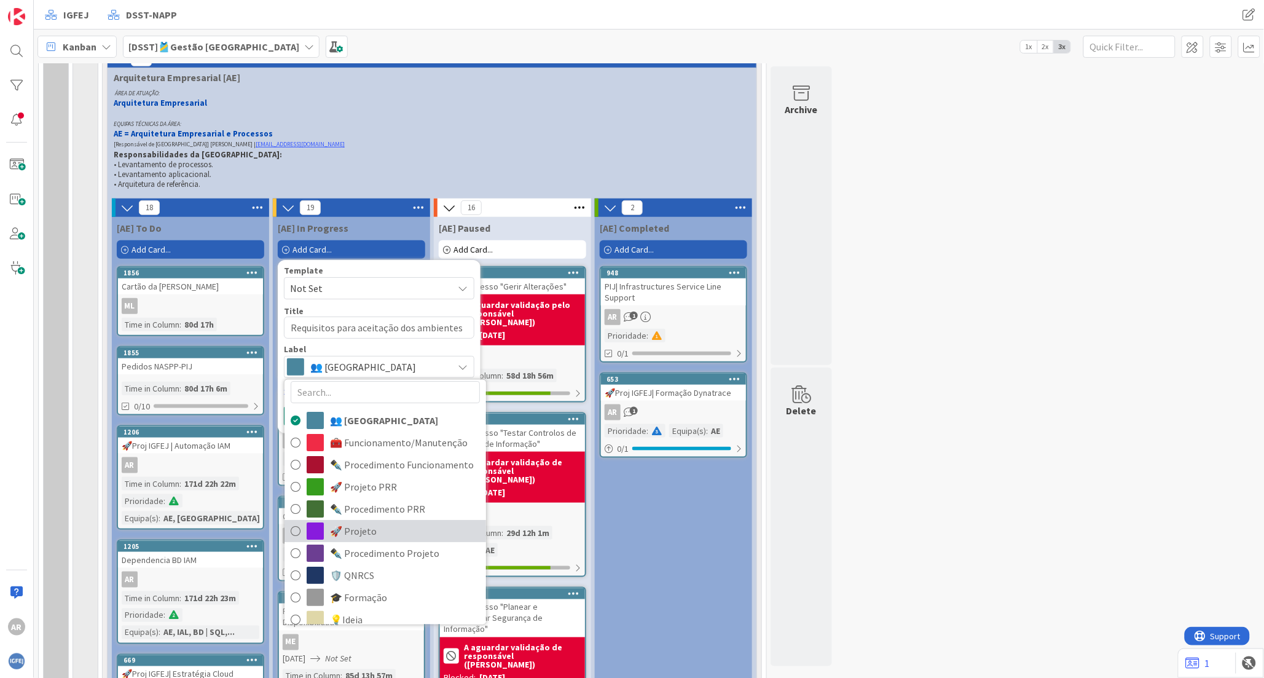
scroll to position [0, 0]
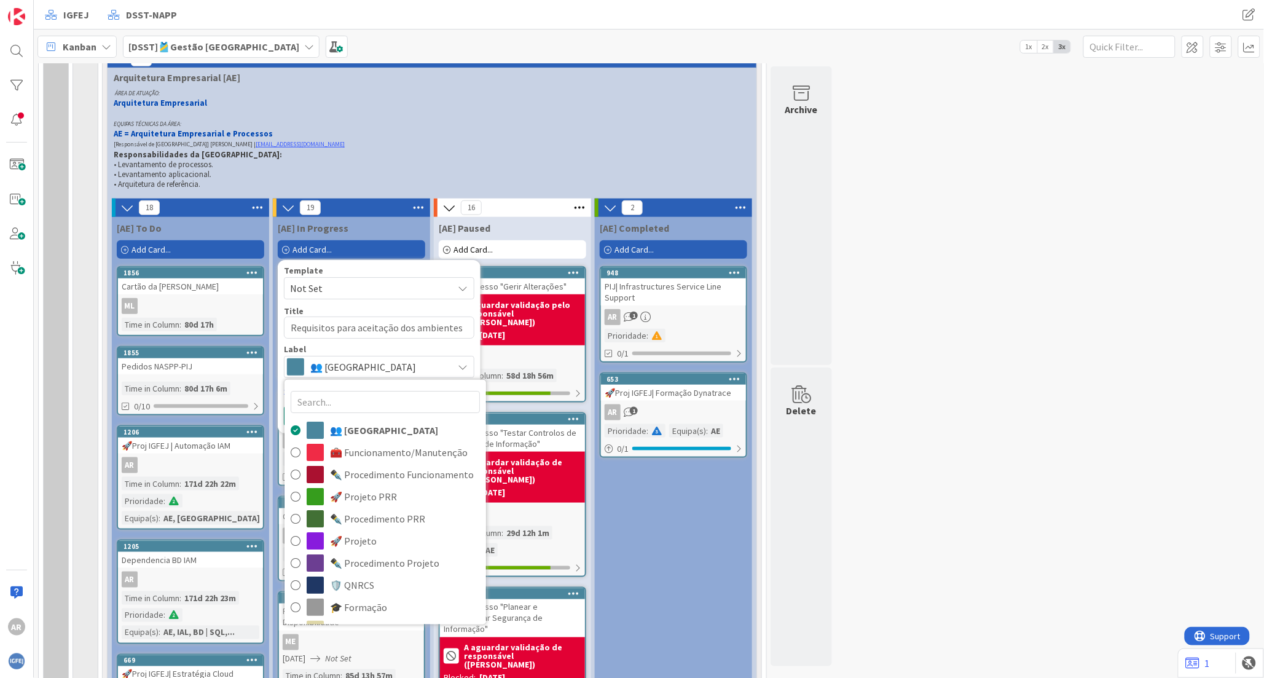
click at [401, 348] on div "Label" at bounding box center [379, 349] width 190 height 9
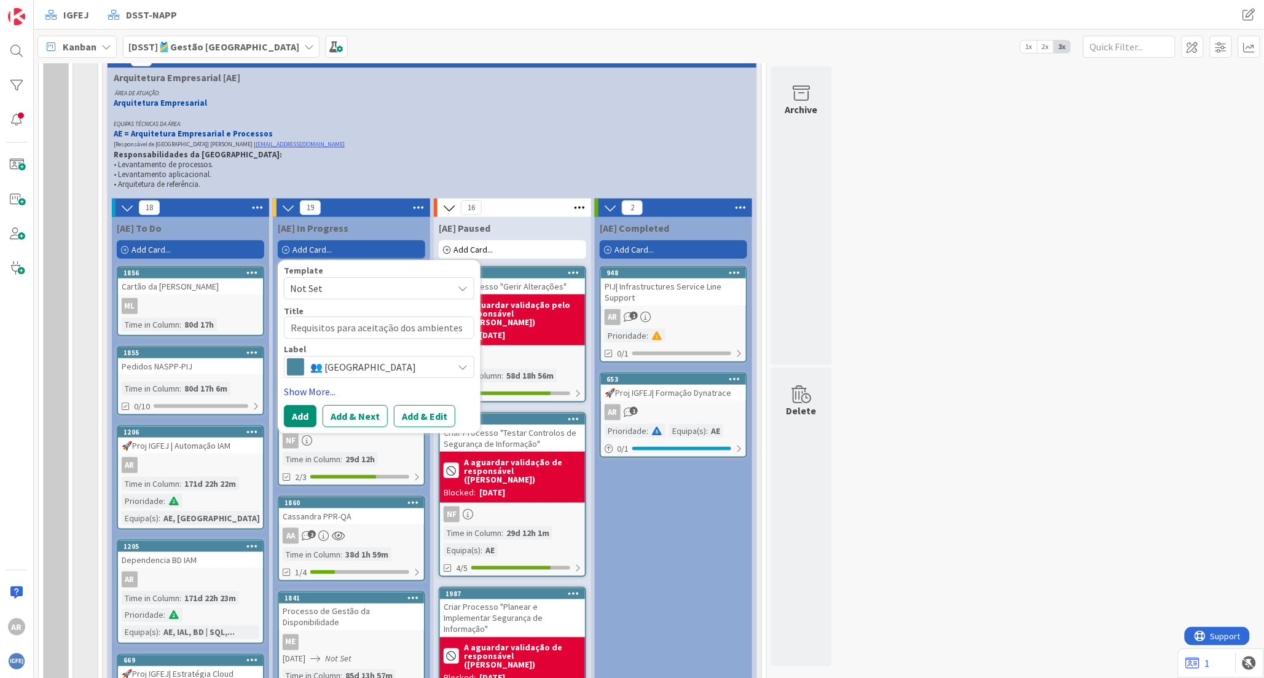
click at [313, 391] on link "Show More..." at bounding box center [379, 391] width 190 height 15
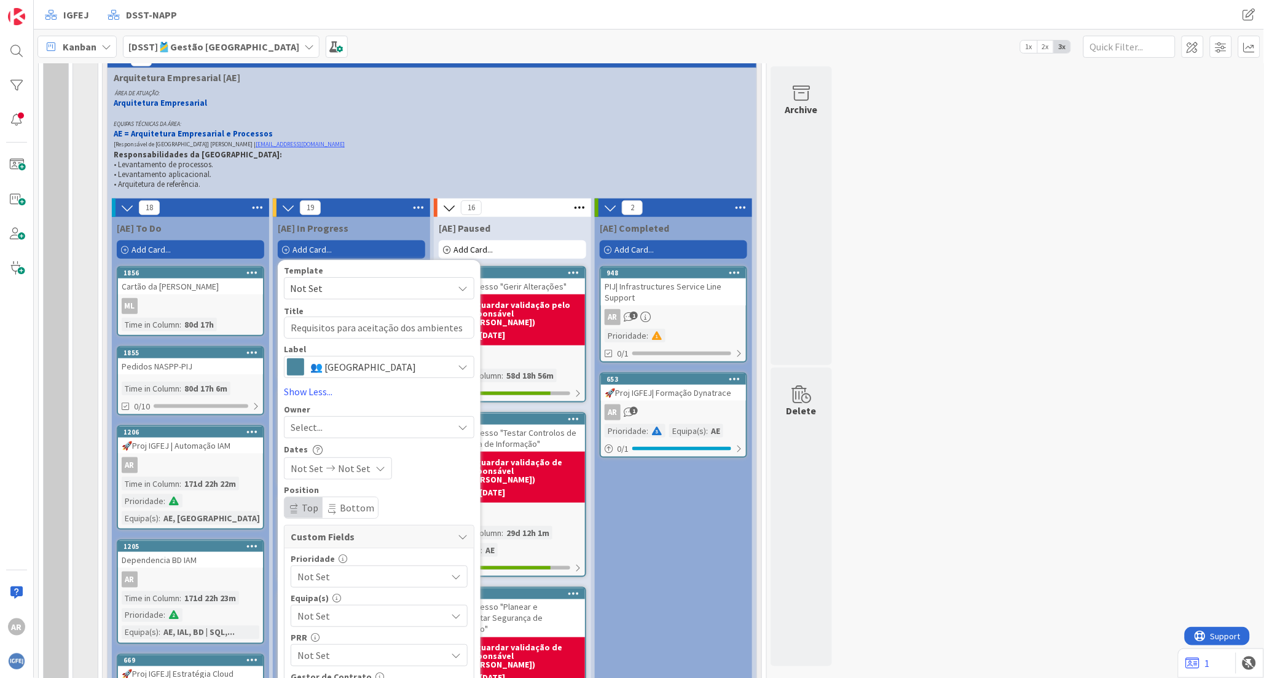
click at [363, 426] on div "Select..." at bounding box center [372, 427] width 162 height 15
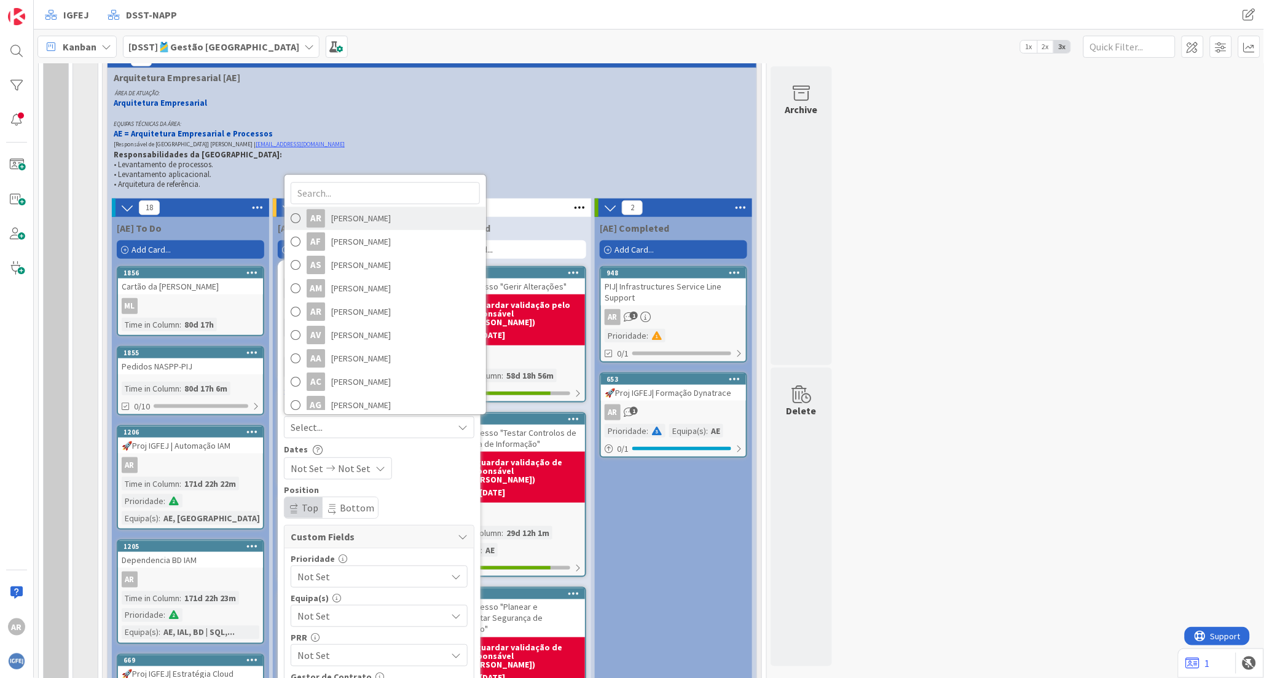
click at [330, 218] on link "AR [PERSON_NAME]" at bounding box center [385, 217] width 202 height 23
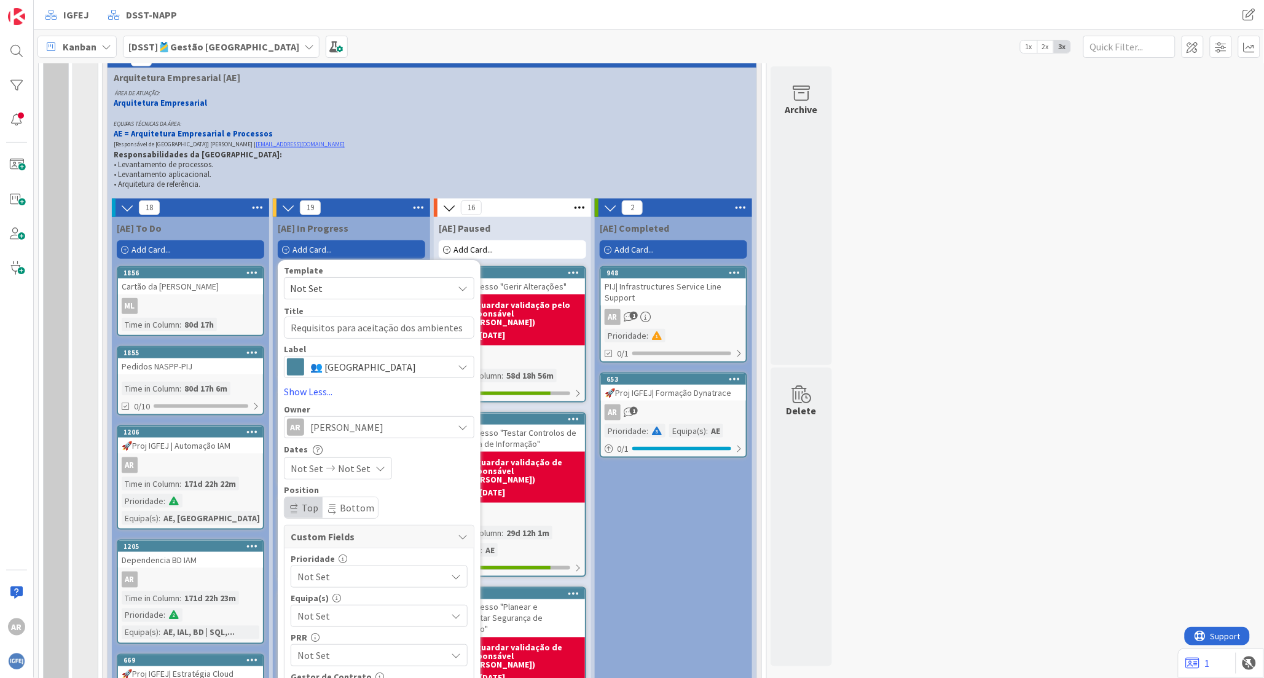
click at [453, 574] on icon at bounding box center [456, 576] width 10 height 10
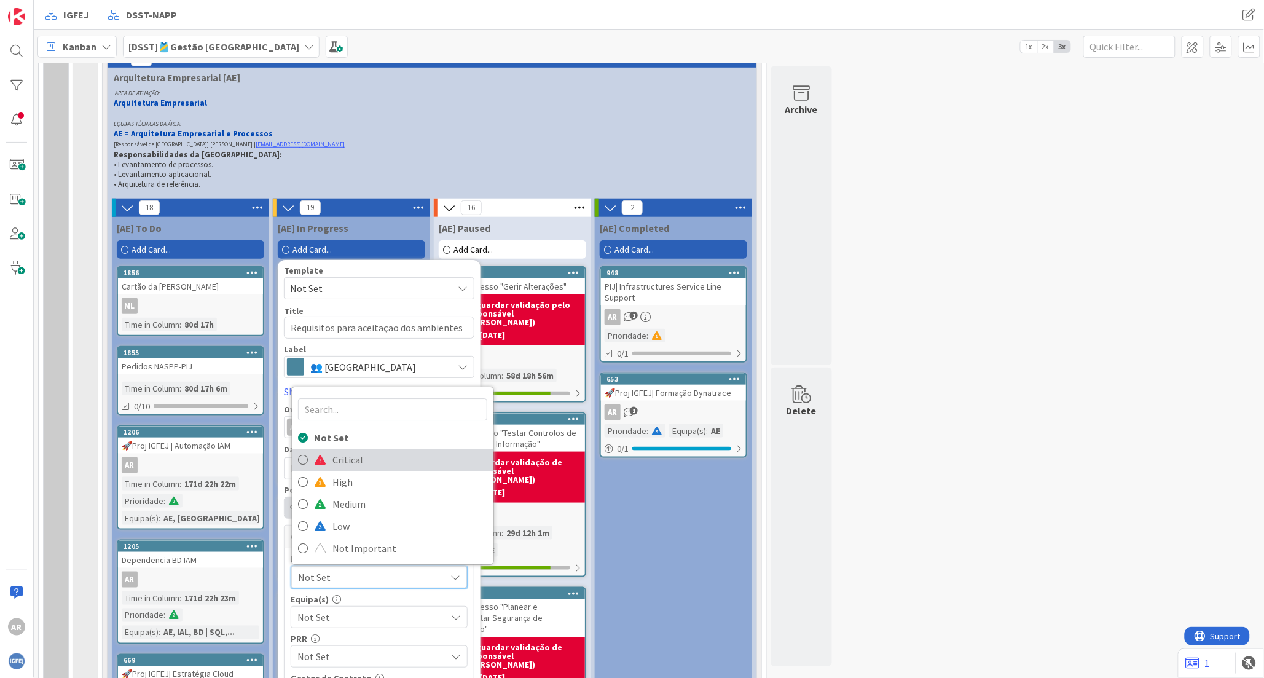
click at [375, 463] on span "Critical" at bounding box center [409, 459] width 155 height 18
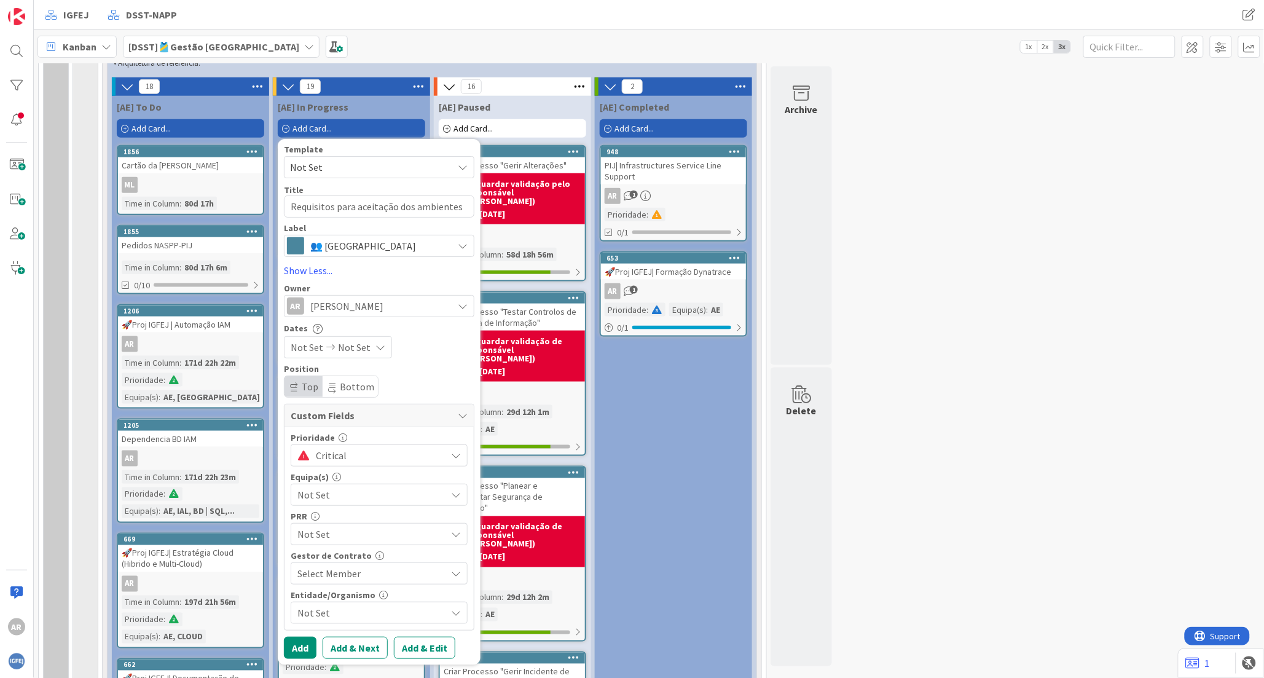
scroll to position [409, 0]
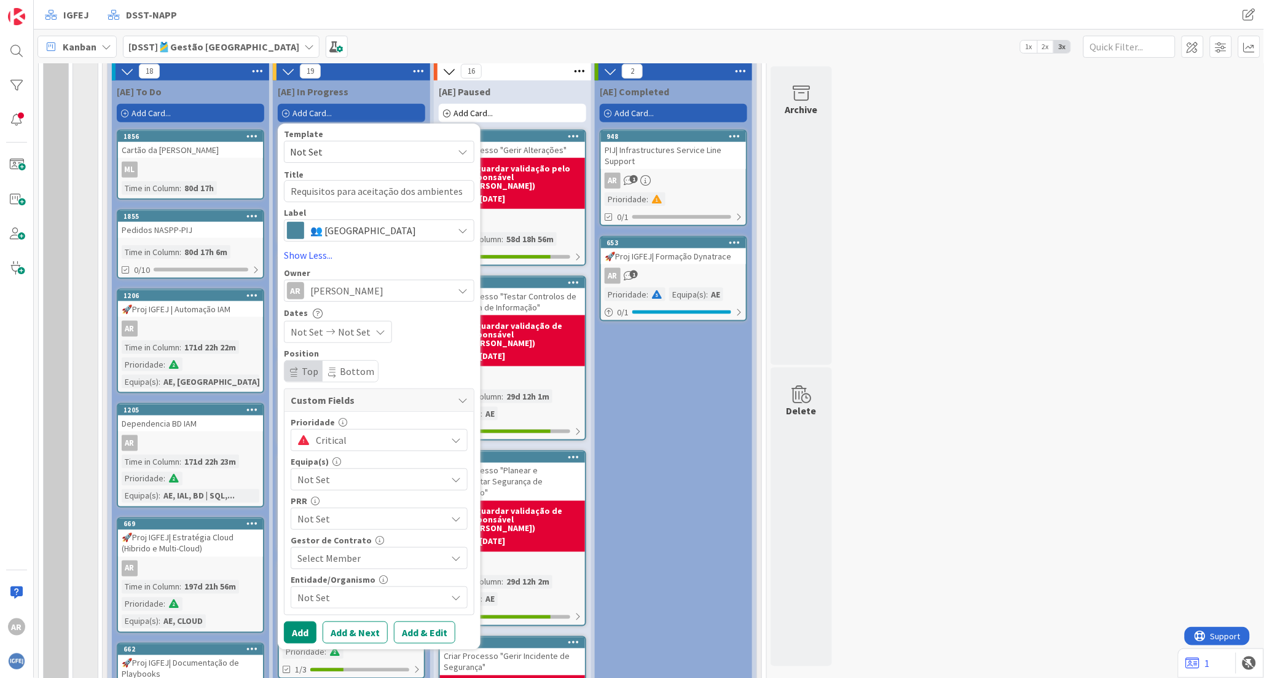
click at [452, 480] on icon at bounding box center [456, 479] width 10 height 10
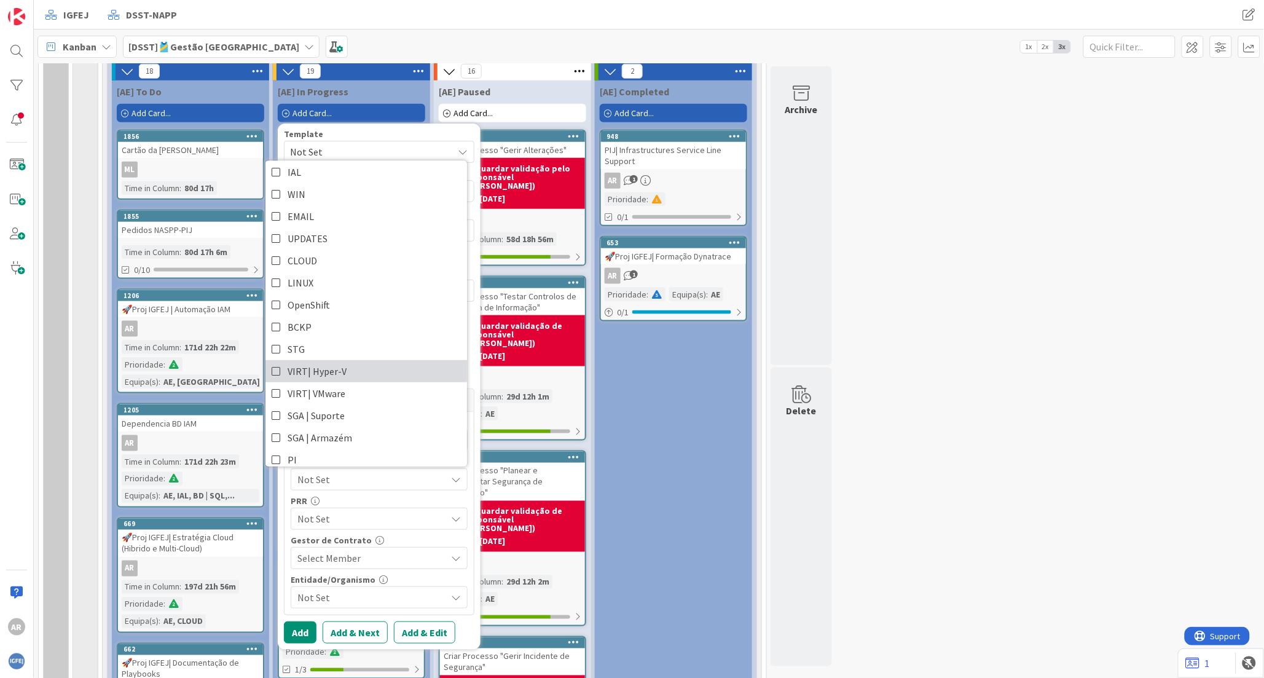
scroll to position [366, 0]
click at [294, 367] on span "AE" at bounding box center [293, 363] width 11 height 18
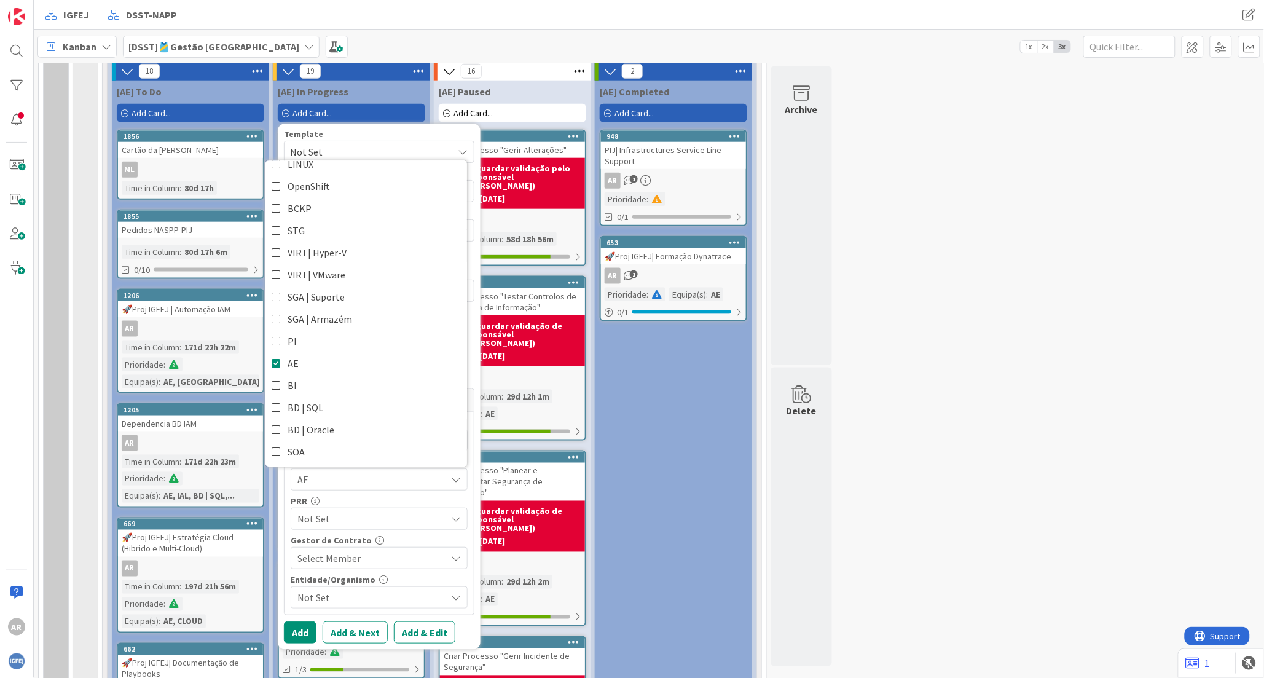
click at [382, 498] on div "PRR" at bounding box center [379, 500] width 177 height 9
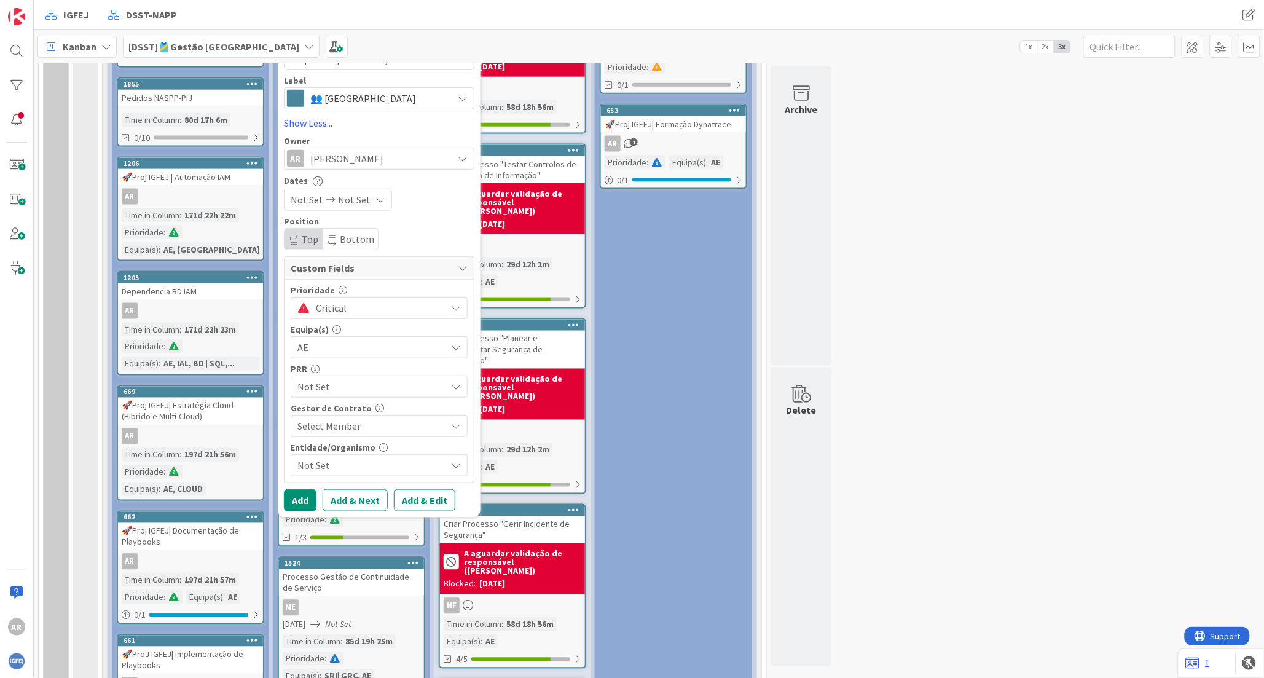
scroll to position [546, 0]
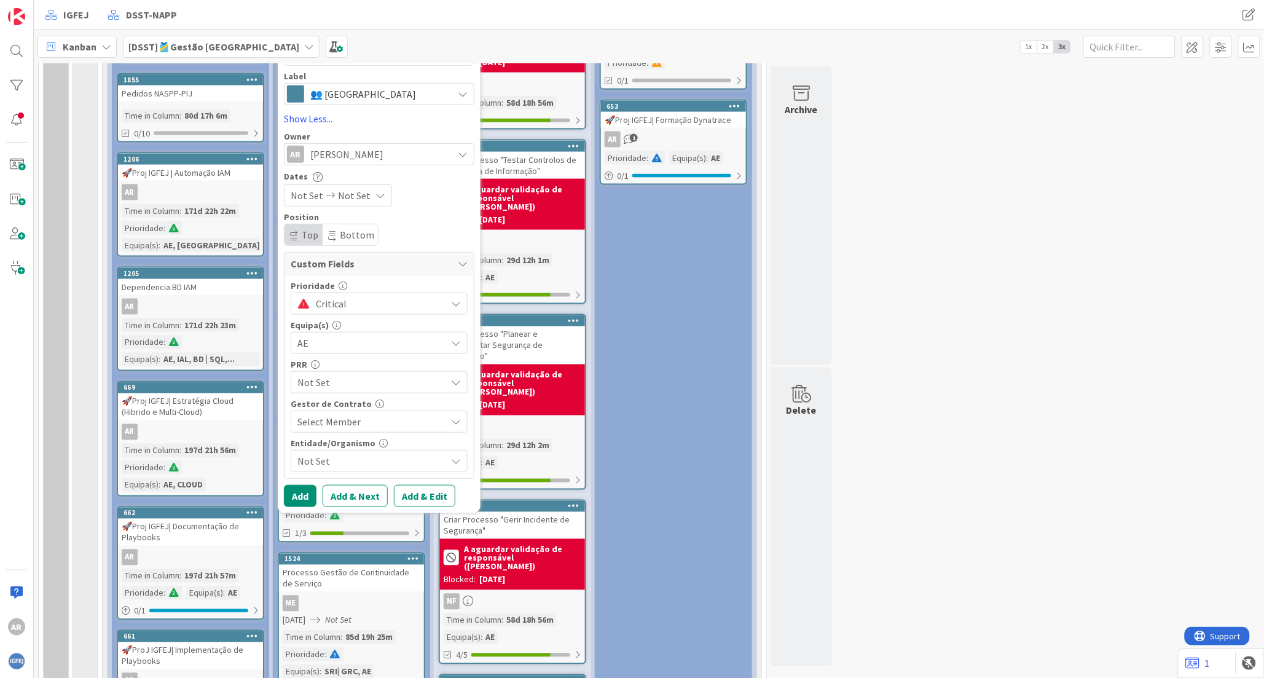
click at [453, 461] on icon at bounding box center [456, 461] width 10 height 10
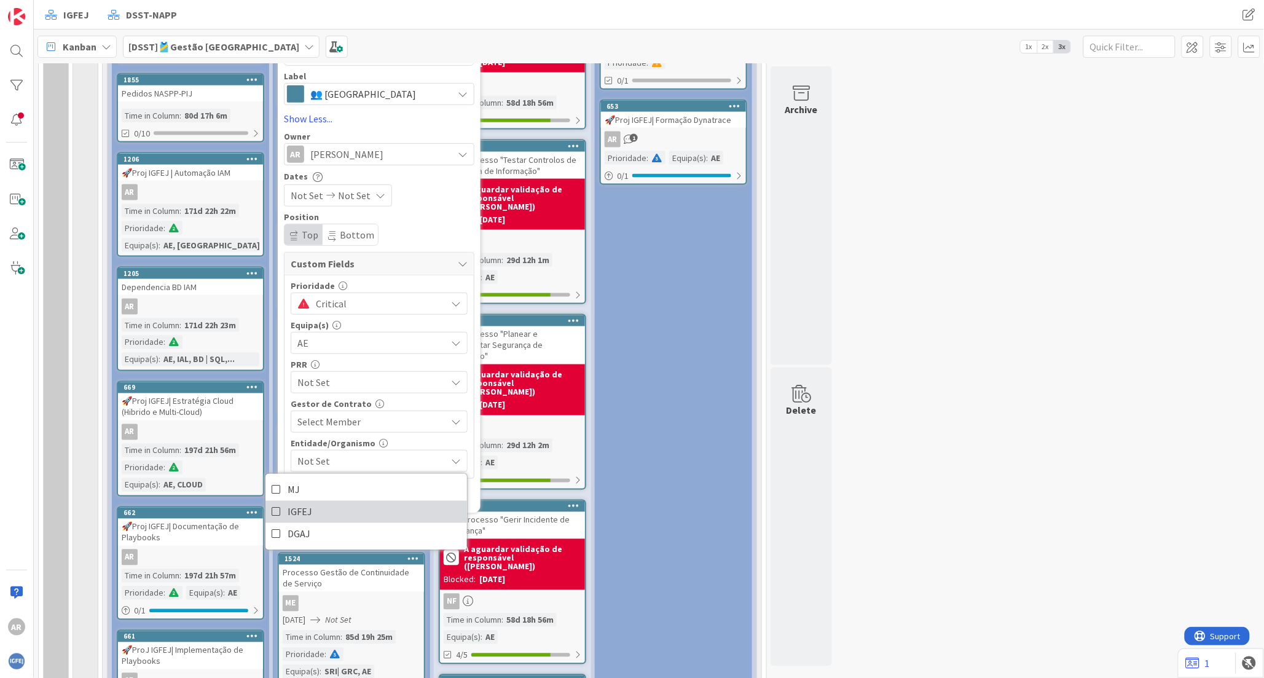
click at [334, 508] on link "IGFEJ" at bounding box center [366, 512] width 202 height 22
click at [433, 231] on div "Position Top Bottom" at bounding box center [379, 229] width 190 height 33
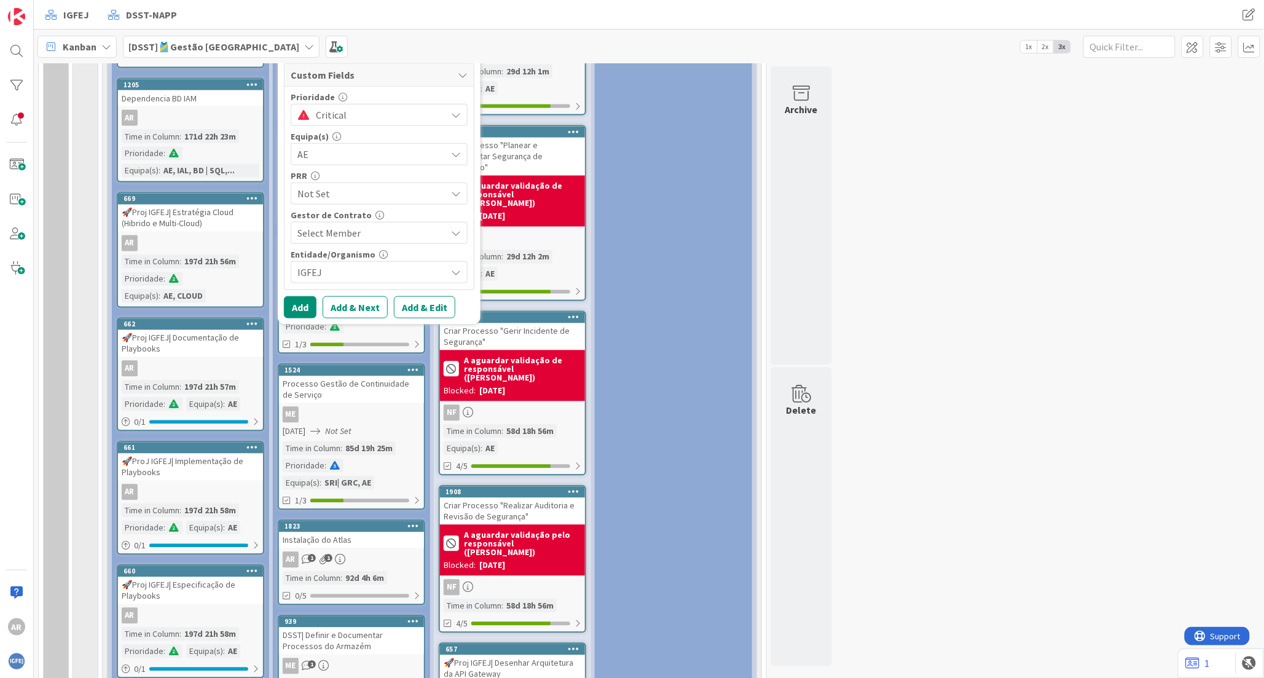
scroll to position [751, 0]
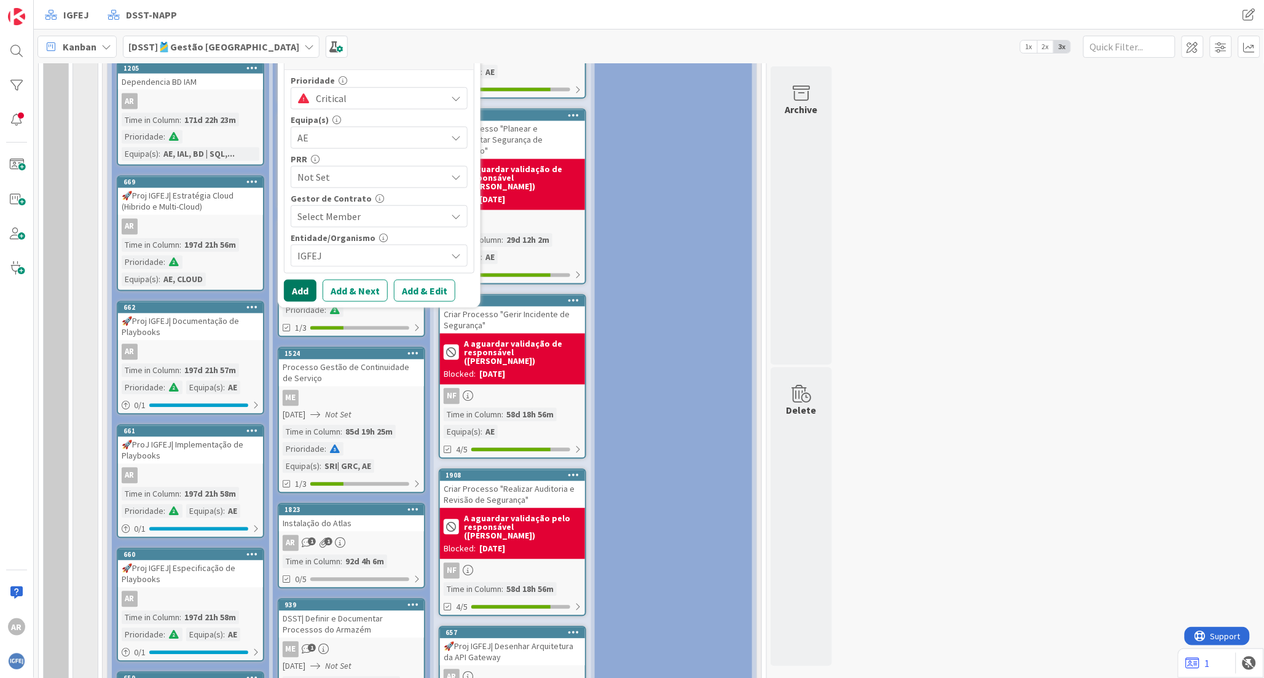
click at [308, 289] on button "Add" at bounding box center [300, 291] width 33 height 22
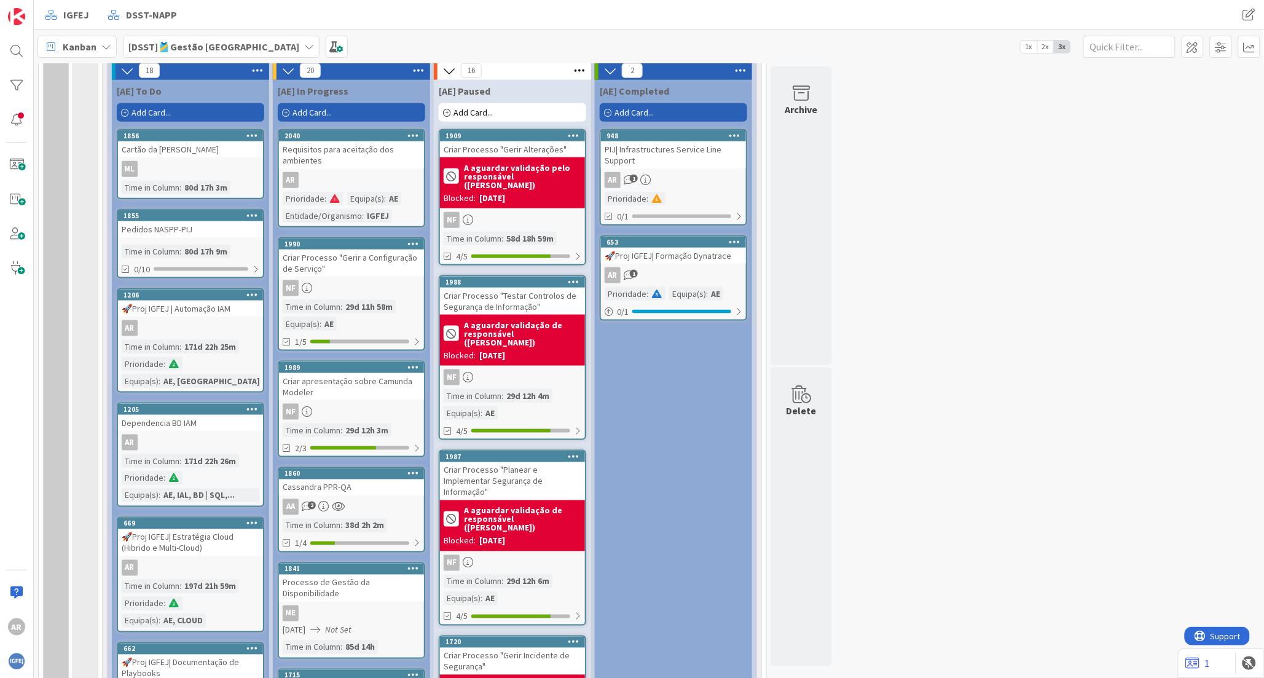
scroll to position [409, 0]
click at [360, 160] on div "Requisitos para aceitação dos ambientes" at bounding box center [351, 155] width 145 height 27
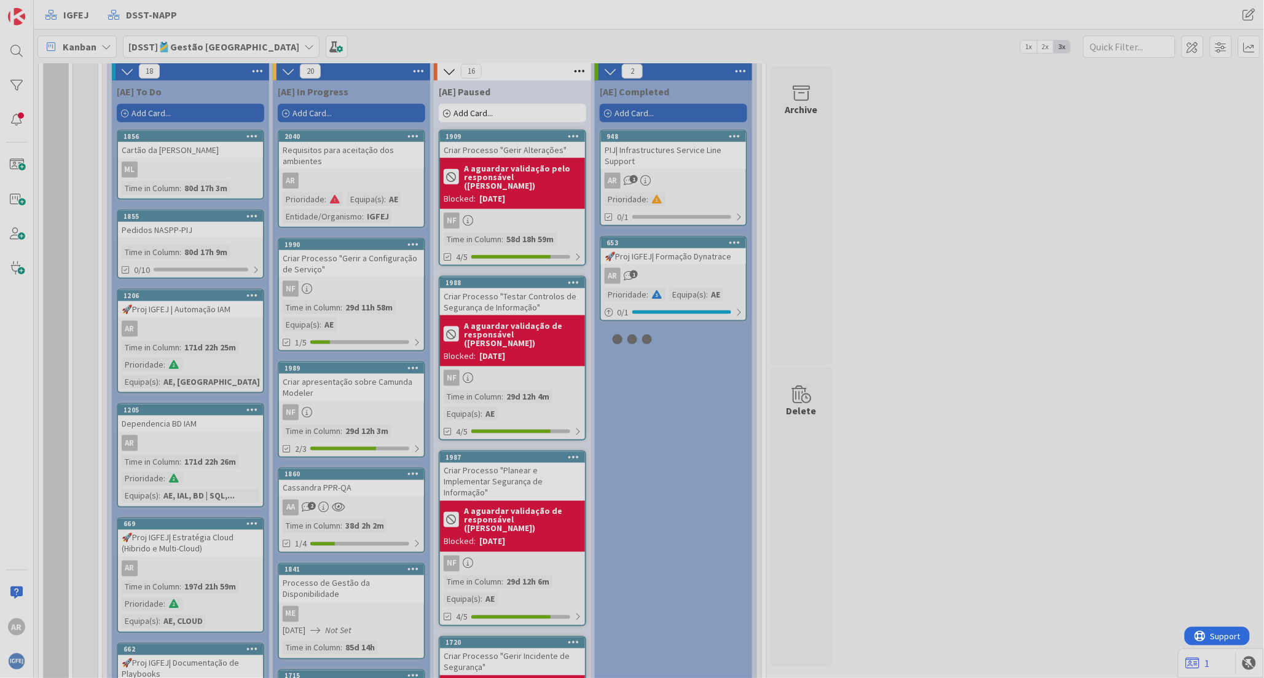
click at [360, 160] on div at bounding box center [632, 339] width 1264 height 678
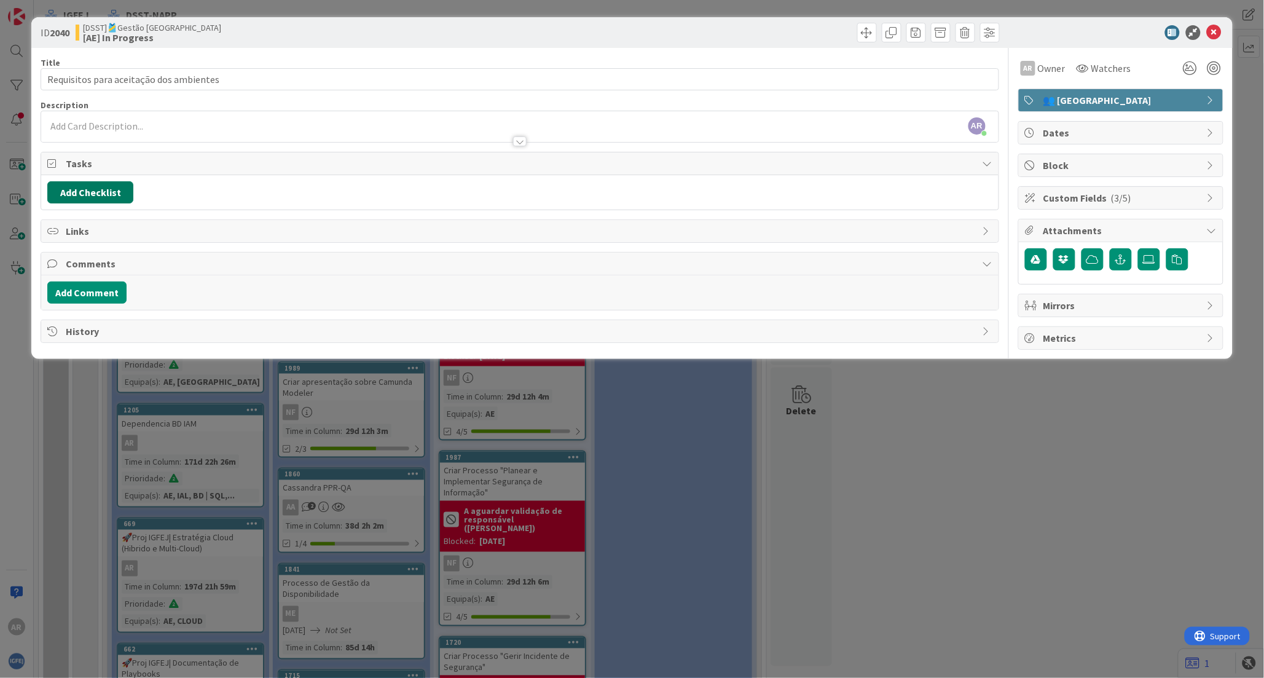
click at [119, 194] on button "Add Checklist" at bounding box center [90, 192] width 86 height 22
click at [77, 297] on div "Checklist Name (needed before adding tasks) 20 / 64 Global Reverse Proxy Add Lo…" at bounding box center [148, 269] width 190 height 81
click at [86, 279] on button "Add" at bounding box center [69, 280] width 33 height 22
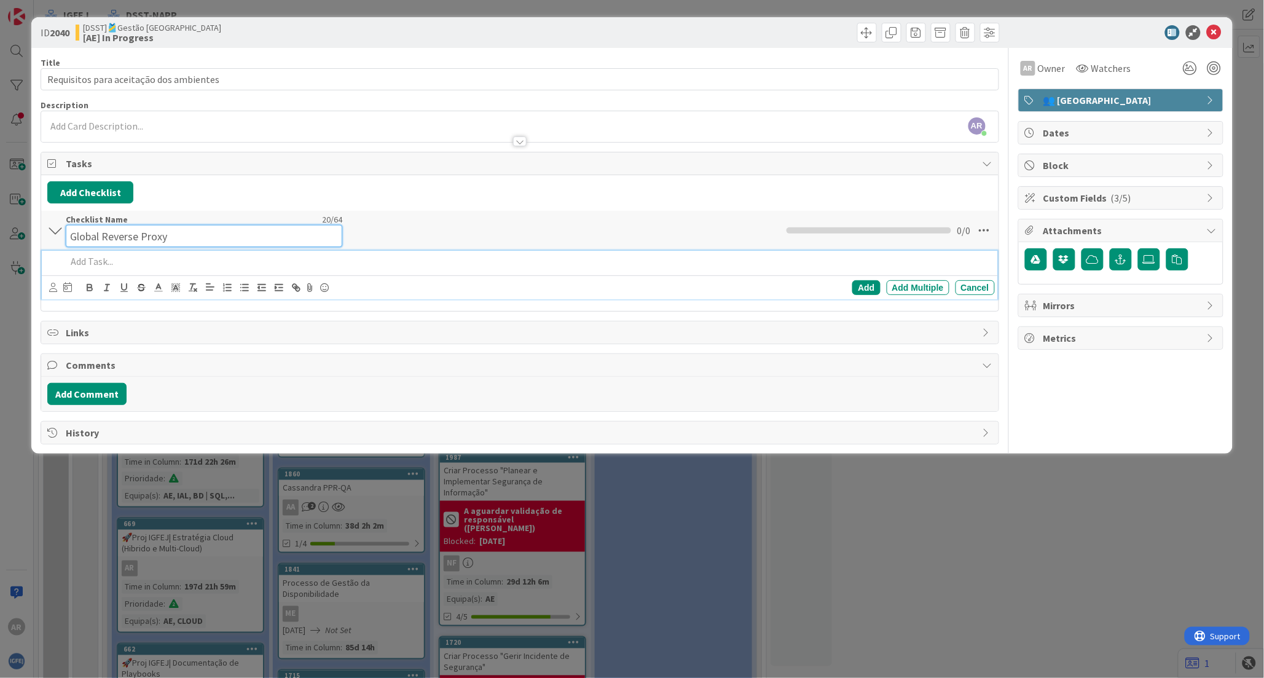
click at [156, 227] on input "Global Reverse Proxy" at bounding box center [204, 236] width 277 height 22
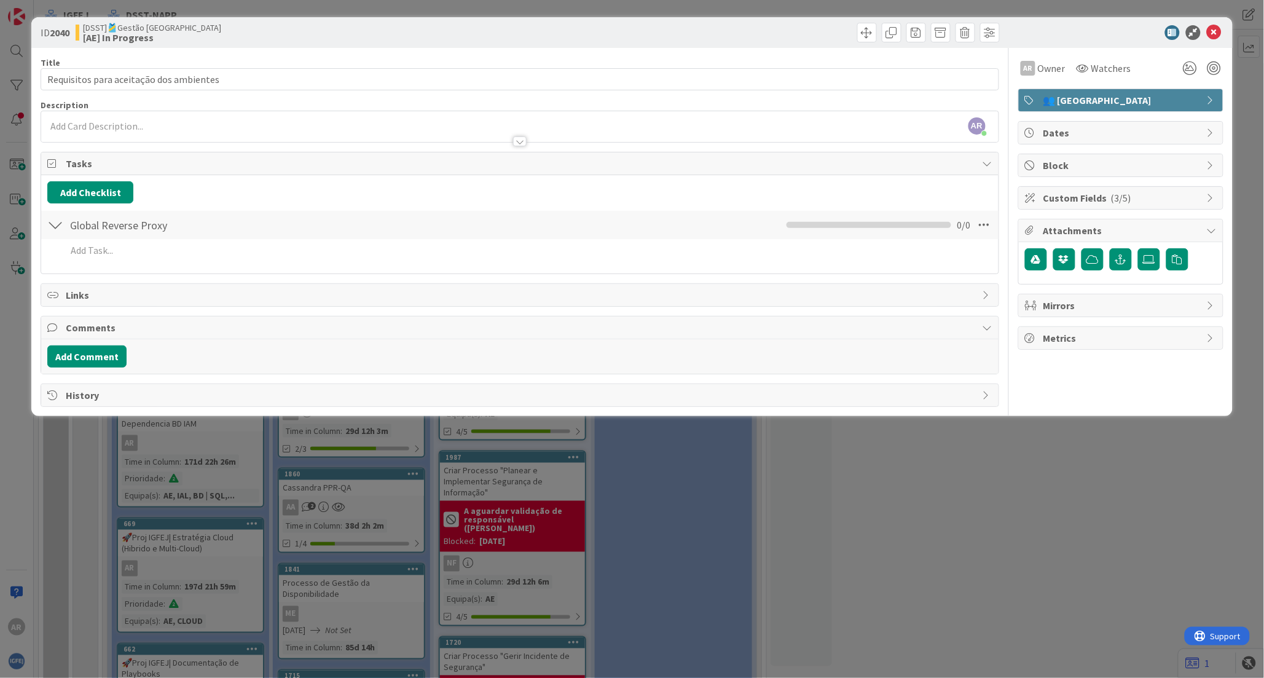
click at [447, 229] on div "Global Reverse Proxy Checklist Name 20 / 64 Global Reverse Proxy 0 / 0" at bounding box center [519, 225] width 957 height 28
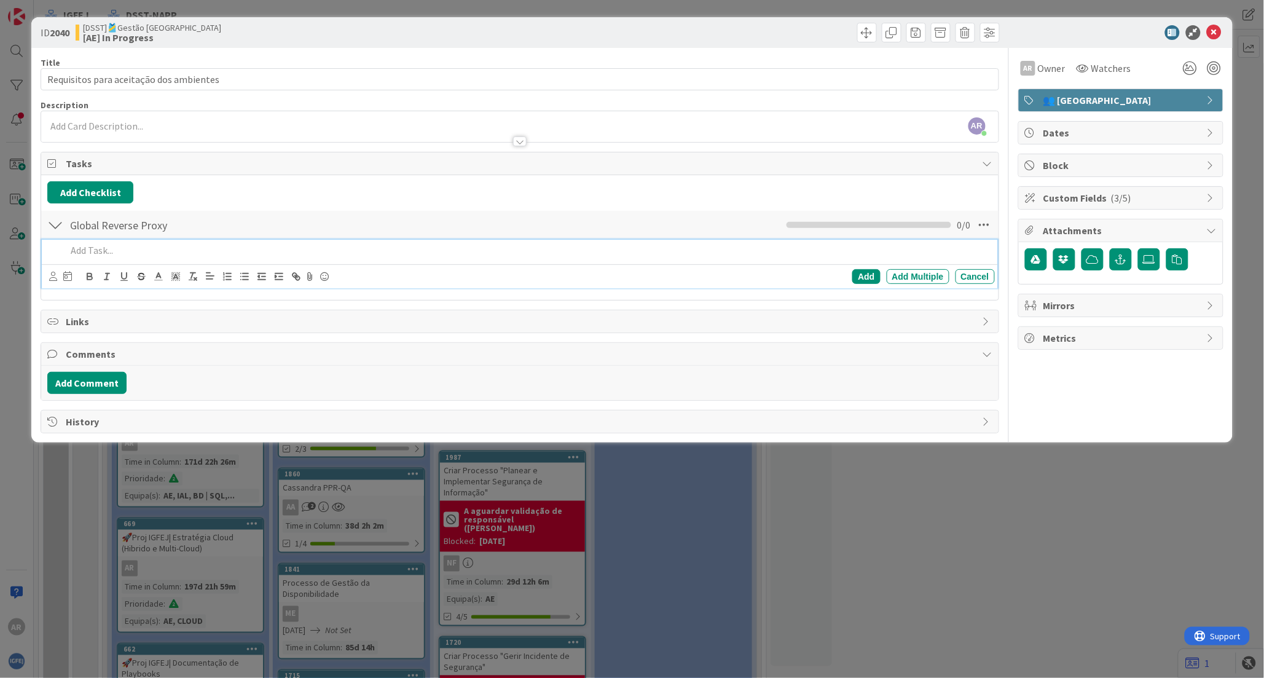
click at [91, 248] on p at bounding box center [527, 250] width 923 height 14
click at [906, 277] on div "Add Multiple" at bounding box center [918, 276] width 63 height 15
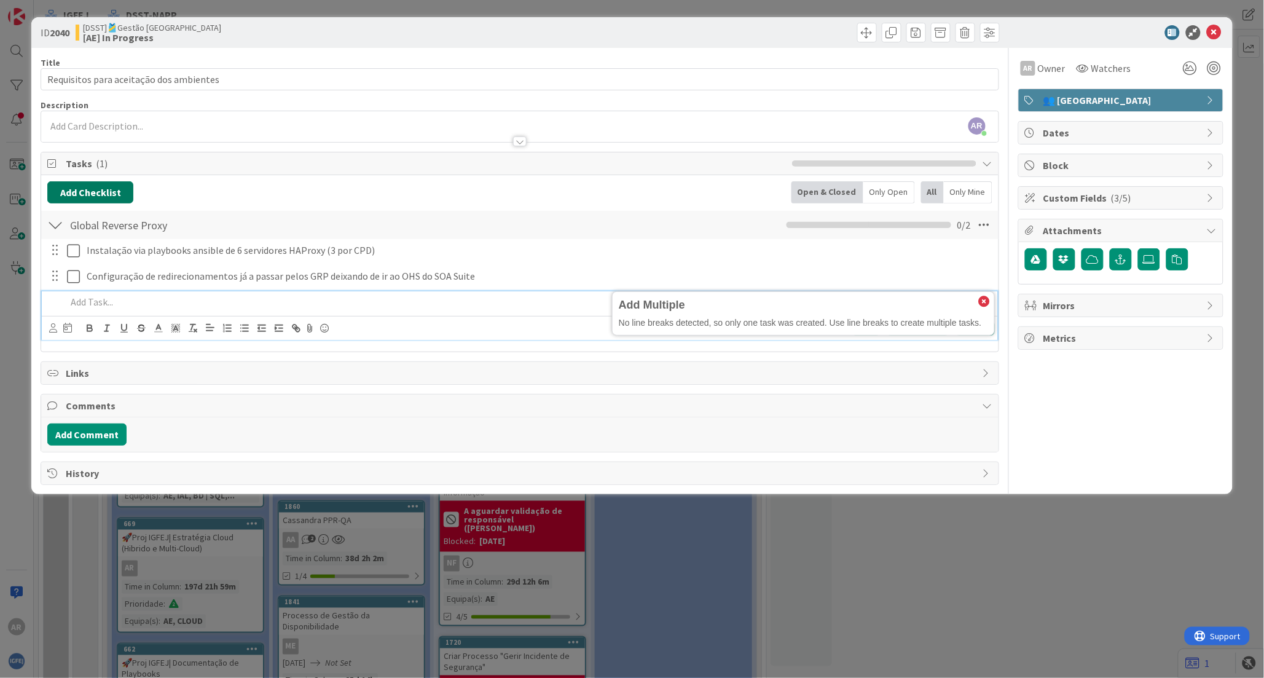
click at [102, 190] on button "Add Checklist" at bounding box center [90, 192] width 86 height 22
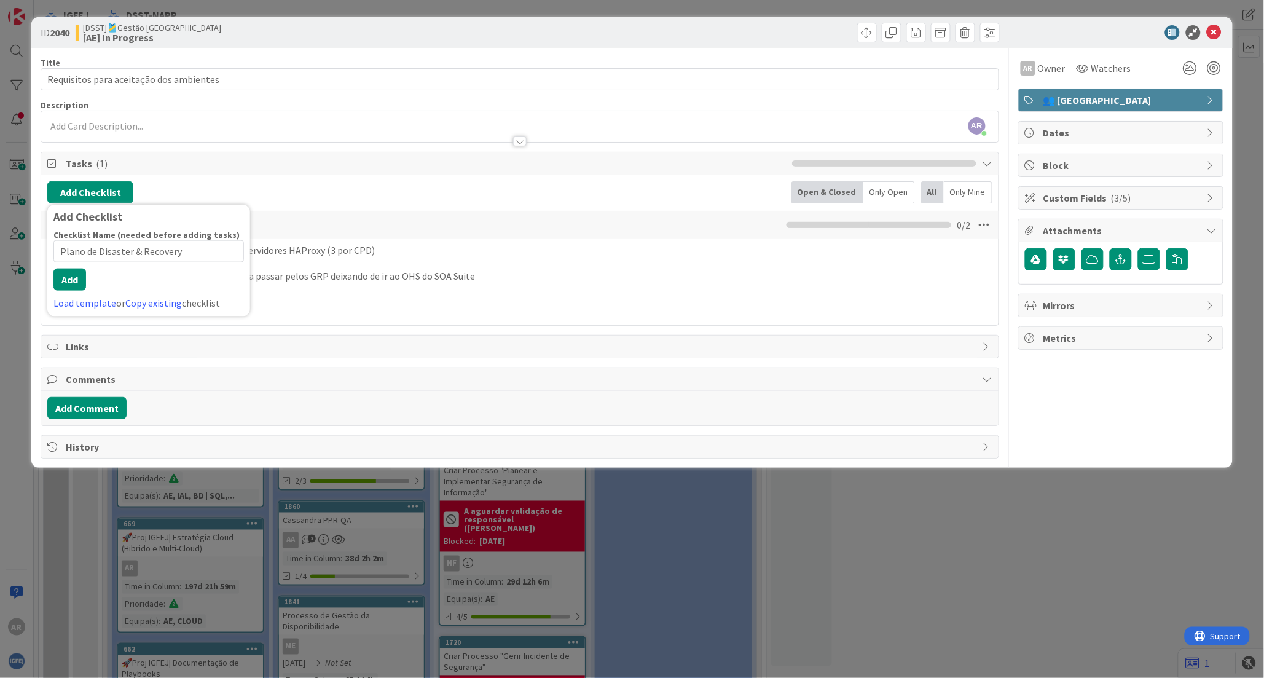
drag, startPoint x: 101, startPoint y: 261, endPoint x: 47, endPoint y: 267, distance: 53.8
click at [47, 267] on div "Add Checklist Checklist Name (needed before adding tasks) 28 / 64 Plano de Disa…" at bounding box center [148, 261] width 203 height 112
click at [74, 291] on button "Add" at bounding box center [69, 280] width 33 height 22
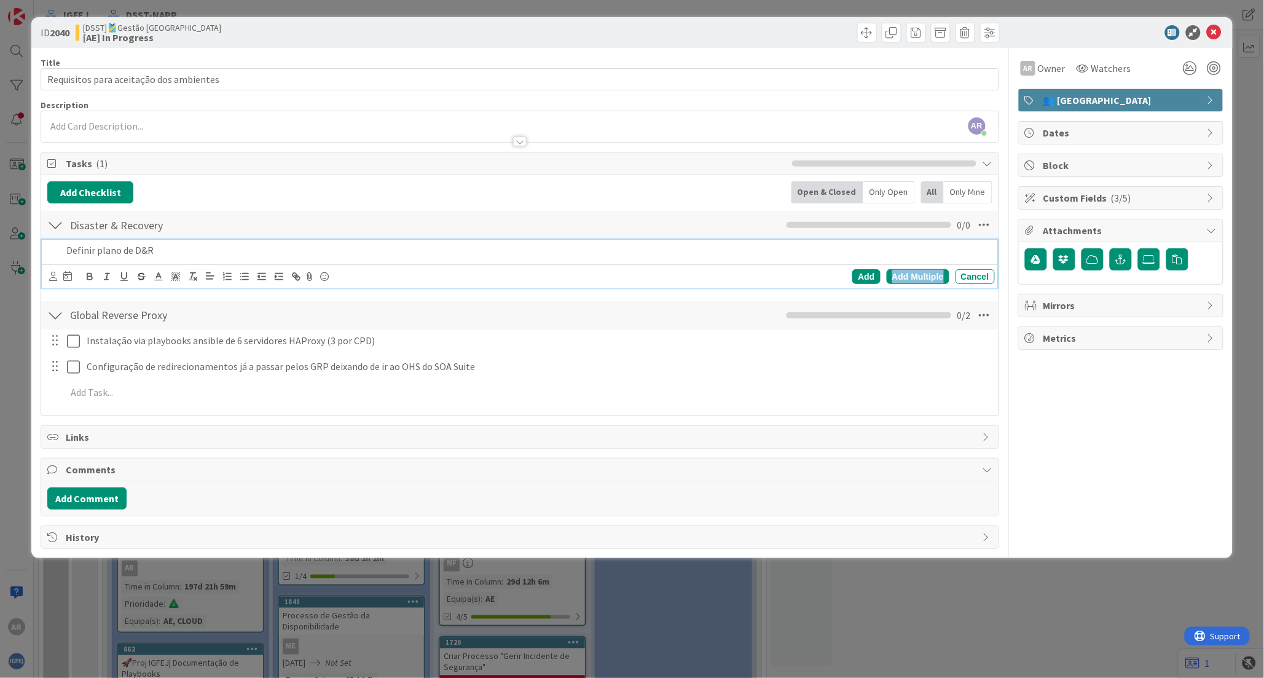
click at [928, 280] on div "Add Multiple" at bounding box center [918, 276] width 63 height 15
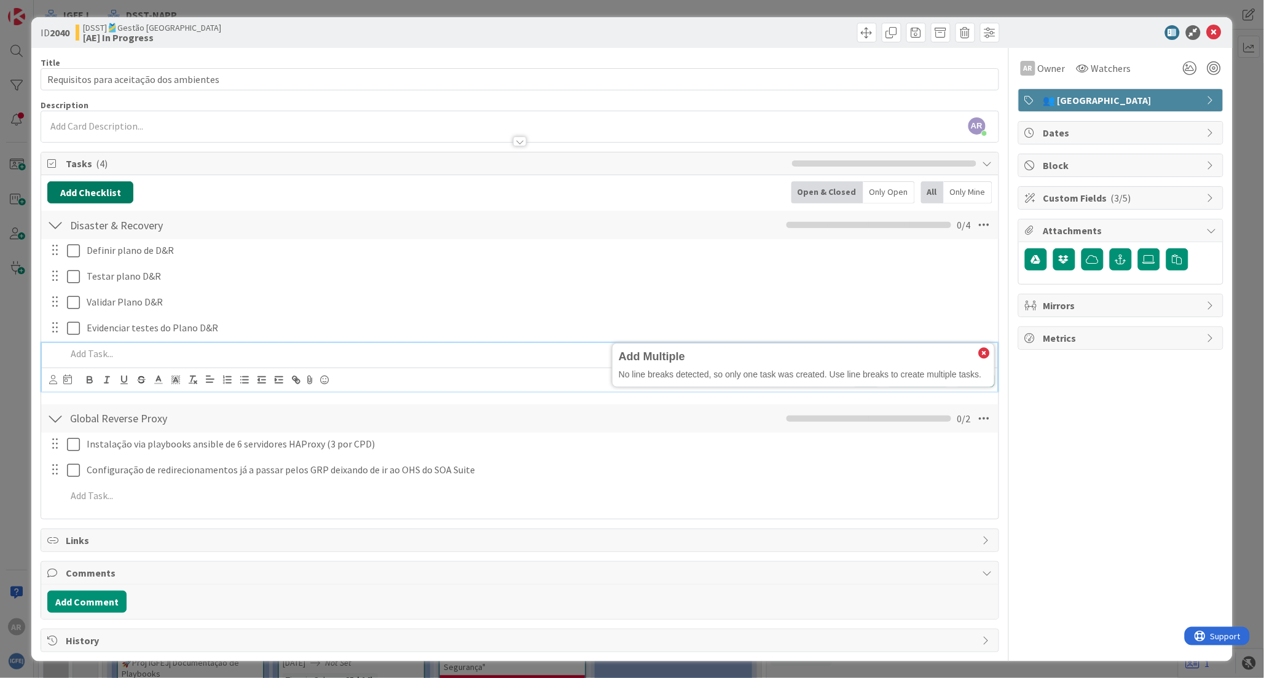
click at [106, 188] on button "Add Checklist" at bounding box center [90, 192] width 86 height 22
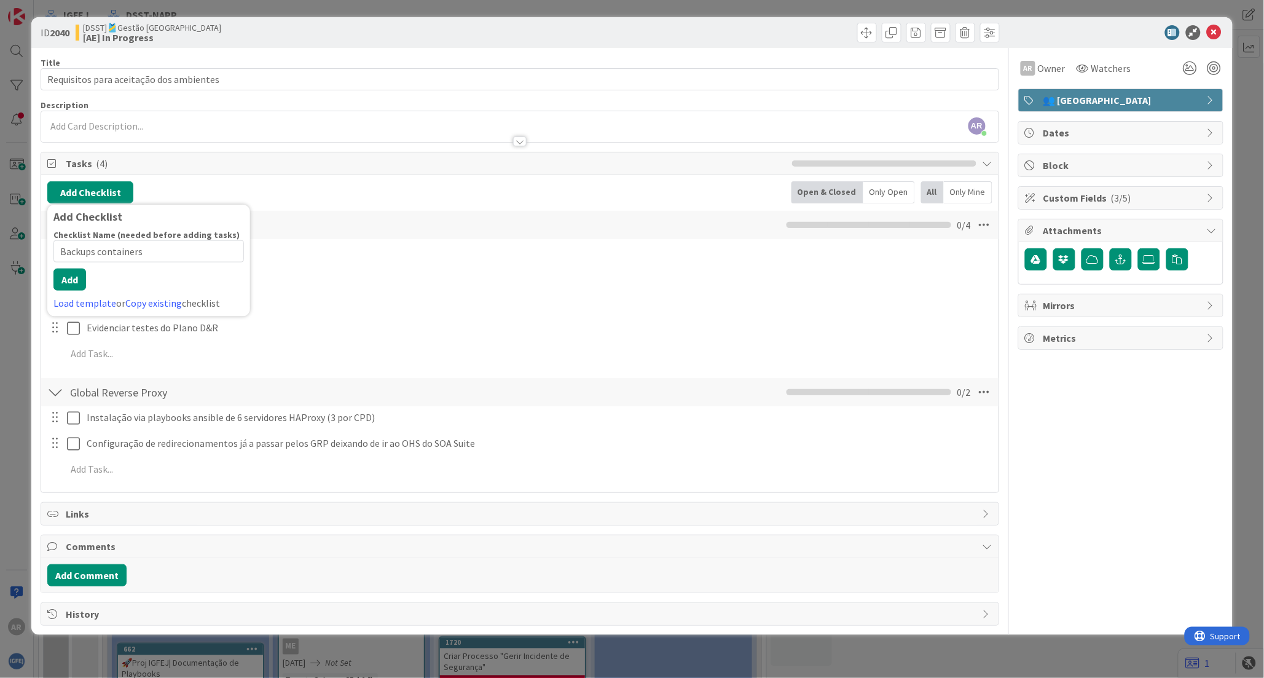
click at [100, 259] on input "Backups containers" at bounding box center [148, 251] width 190 height 22
click at [76, 289] on button "Add" at bounding box center [69, 280] width 33 height 22
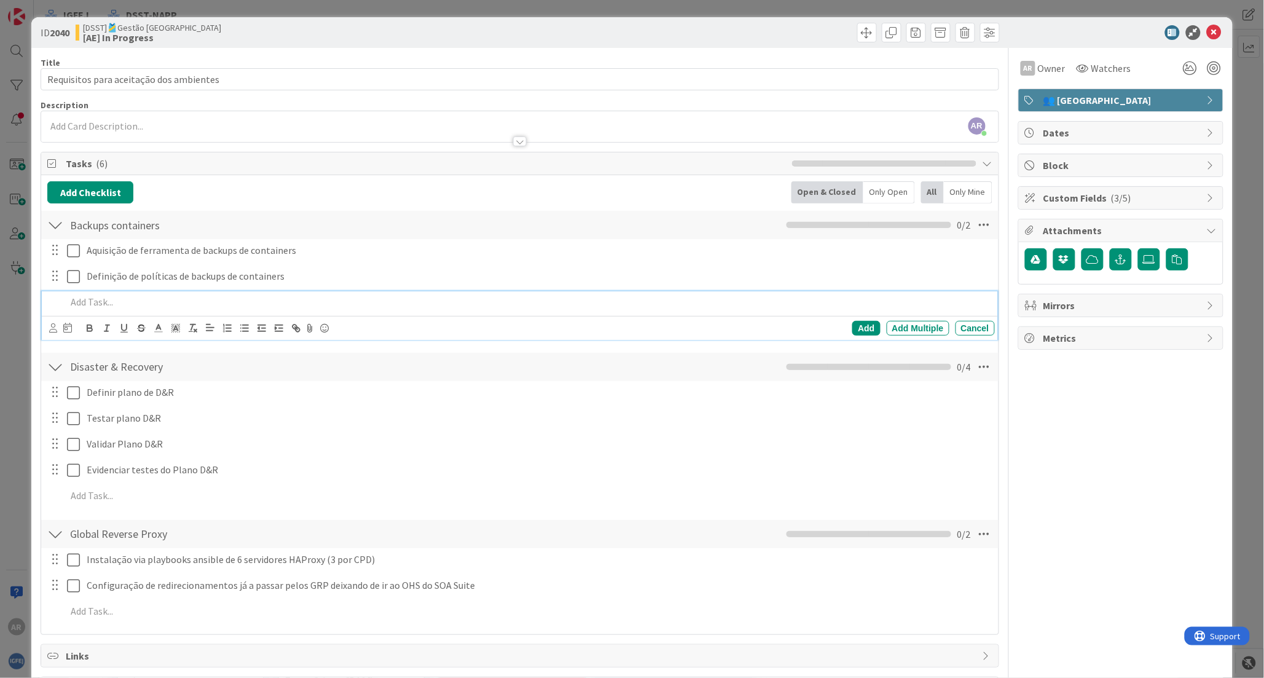
click at [91, 302] on p at bounding box center [527, 302] width 923 height 14
click at [152, 301] on p "Testes de ba" at bounding box center [527, 302] width 923 height 14
click at [68, 302] on p "Testes de ba" at bounding box center [527, 302] width 923 height 14
click at [174, 302] on p "Definição de testes de ba" at bounding box center [527, 302] width 923 height 14
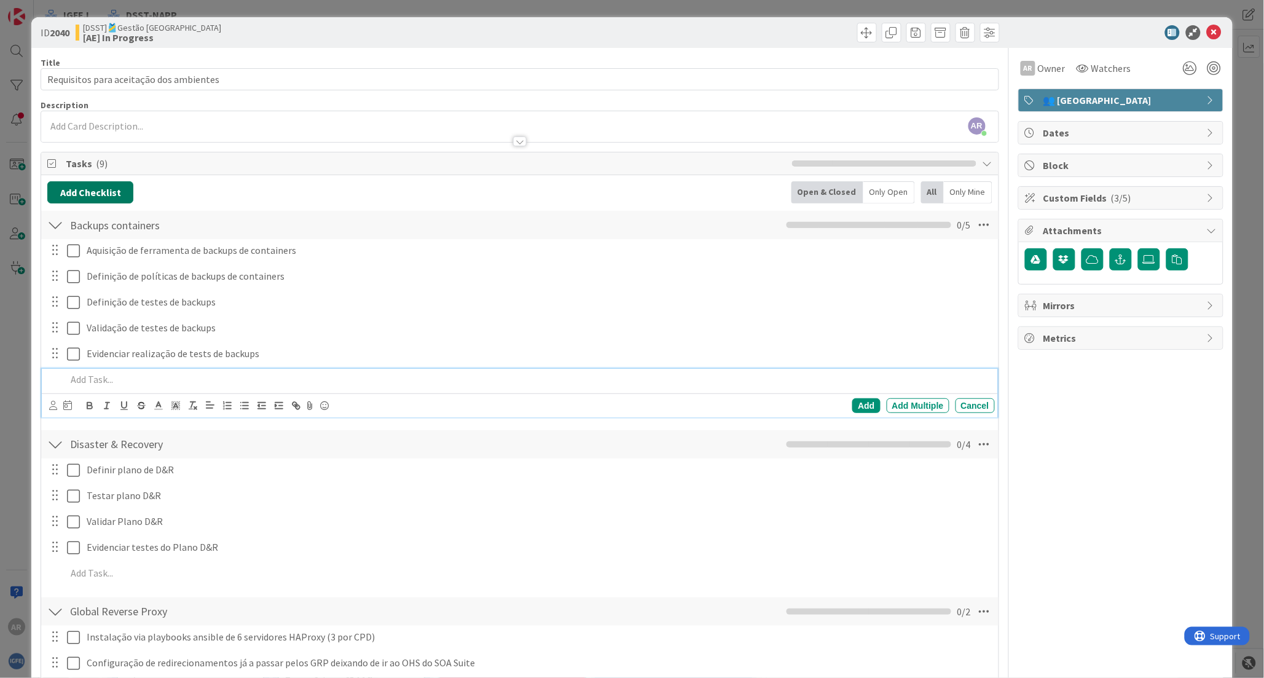
click at [80, 193] on button "Add Checklist" at bounding box center [90, 192] width 86 height 22
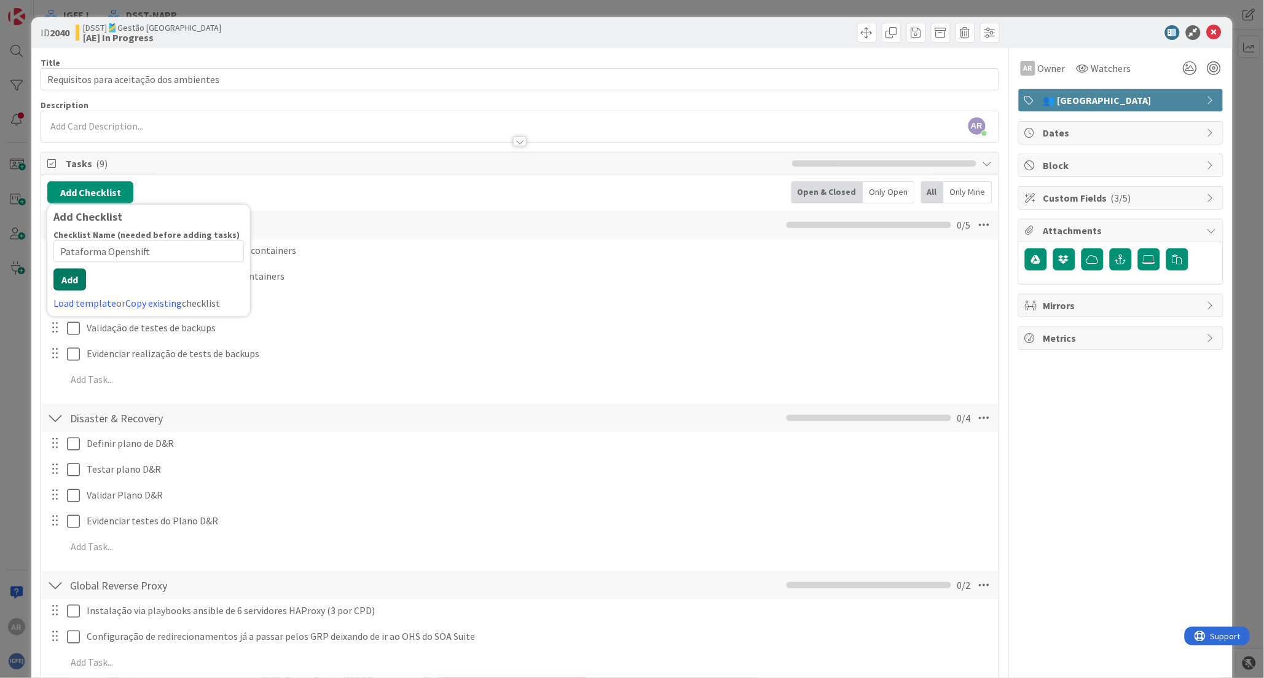
click at [73, 290] on button "Add" at bounding box center [69, 280] width 33 height 22
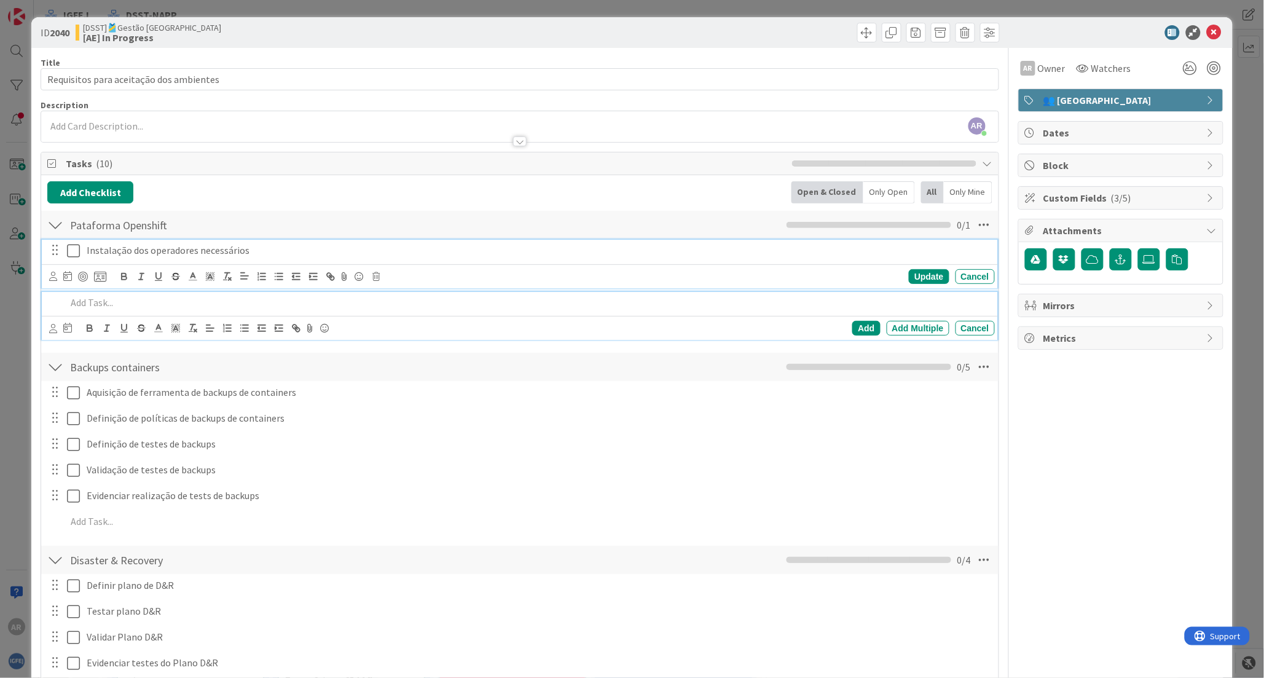
click at [201, 246] on p "Instalação dos operadores necessários" at bounding box center [538, 250] width 903 height 14
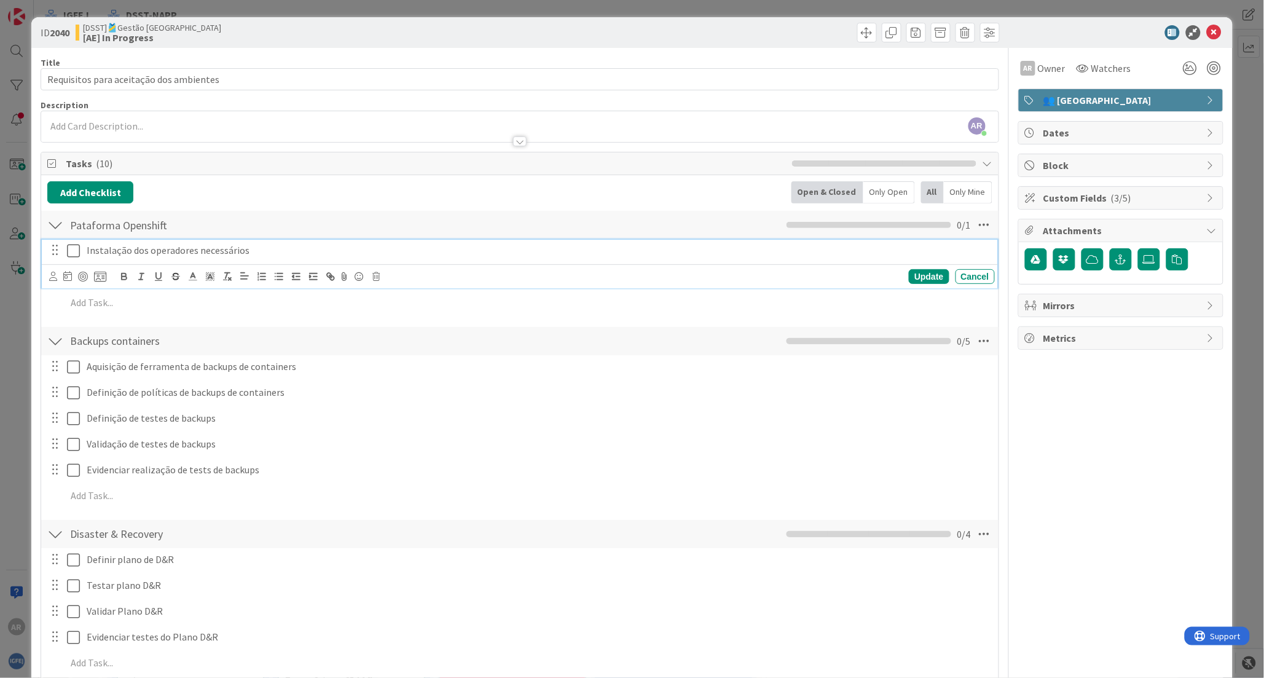
drag, startPoint x: 248, startPoint y: 248, endPoint x: 265, endPoint y: 248, distance: 16.6
click at [251, 248] on p "Instalação dos operadores necessários" at bounding box center [538, 250] width 903 height 14
click at [288, 264] on div "Update Cancel" at bounding box center [519, 276] width 955 height 24
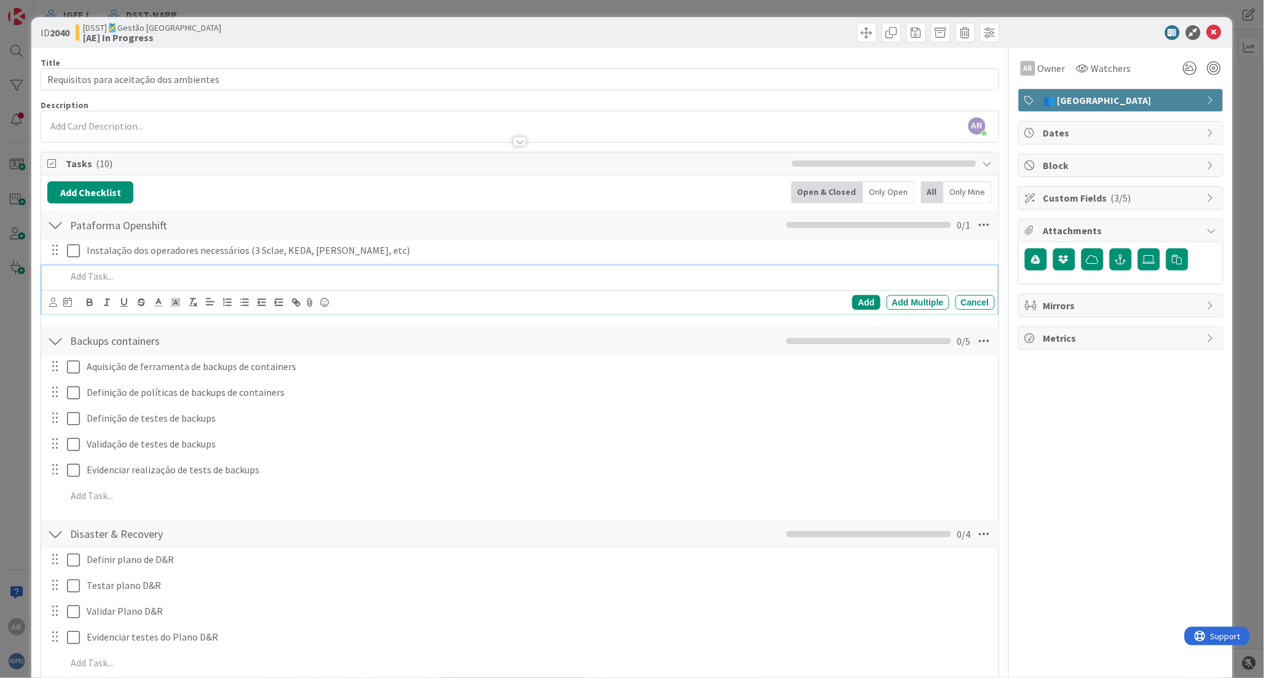
click at [100, 275] on p at bounding box center [527, 276] width 923 height 14
click at [907, 300] on div "Add Multiple" at bounding box center [918, 302] width 63 height 15
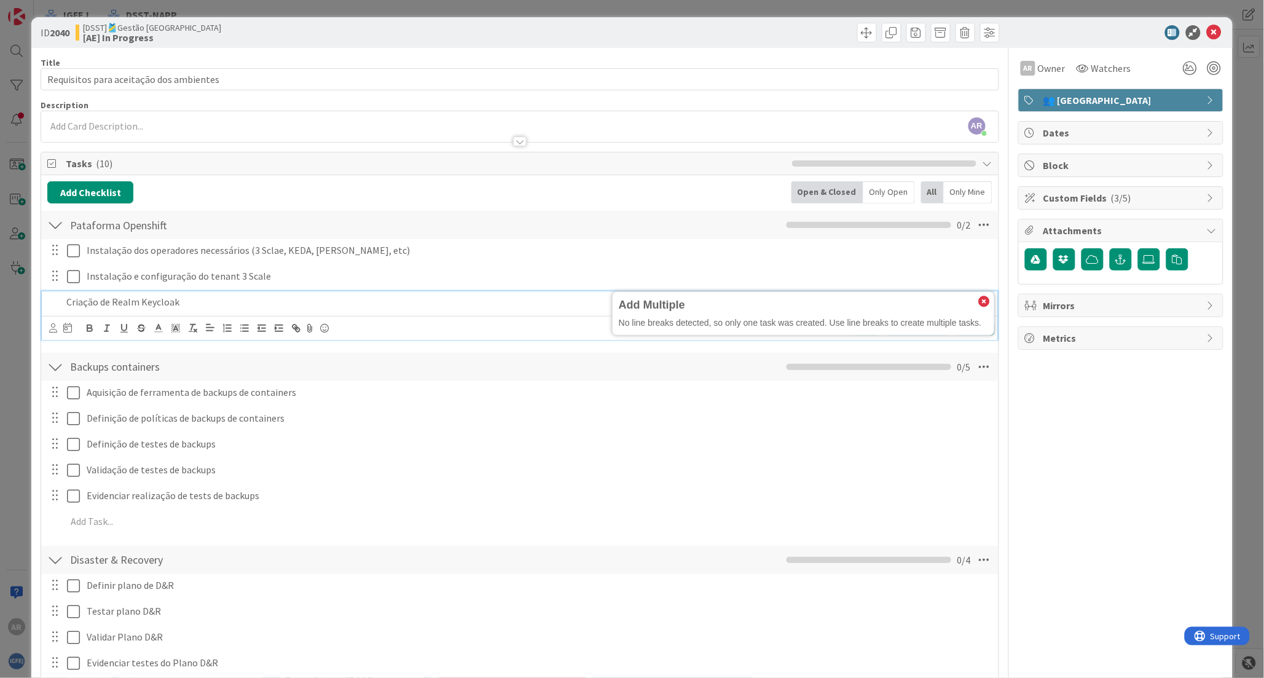
click at [139, 305] on p "Criação de Realm Keycloak" at bounding box center [527, 302] width 923 height 14
click at [266, 298] on p "Criação de Realm do Keycloak" at bounding box center [527, 302] width 923 height 14
